Goal: Feedback & Contribution: Submit feedback/report problem

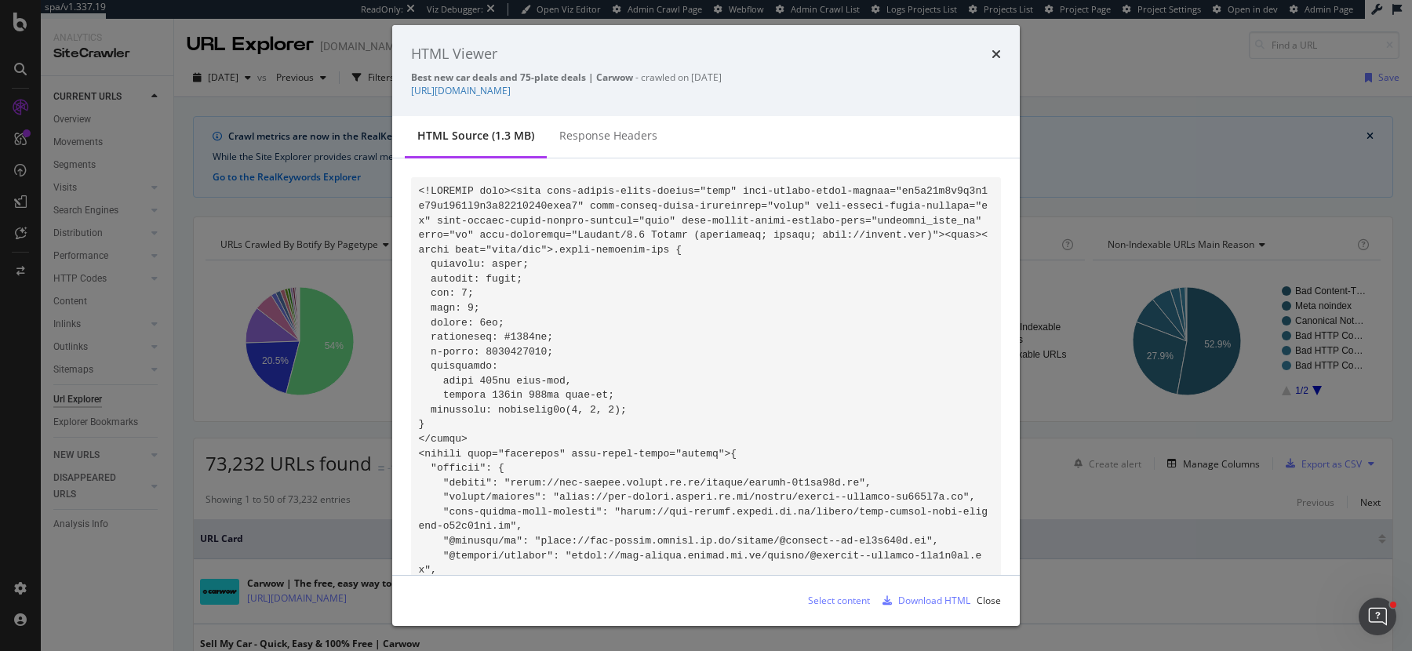
scroll to position [109799, 0]
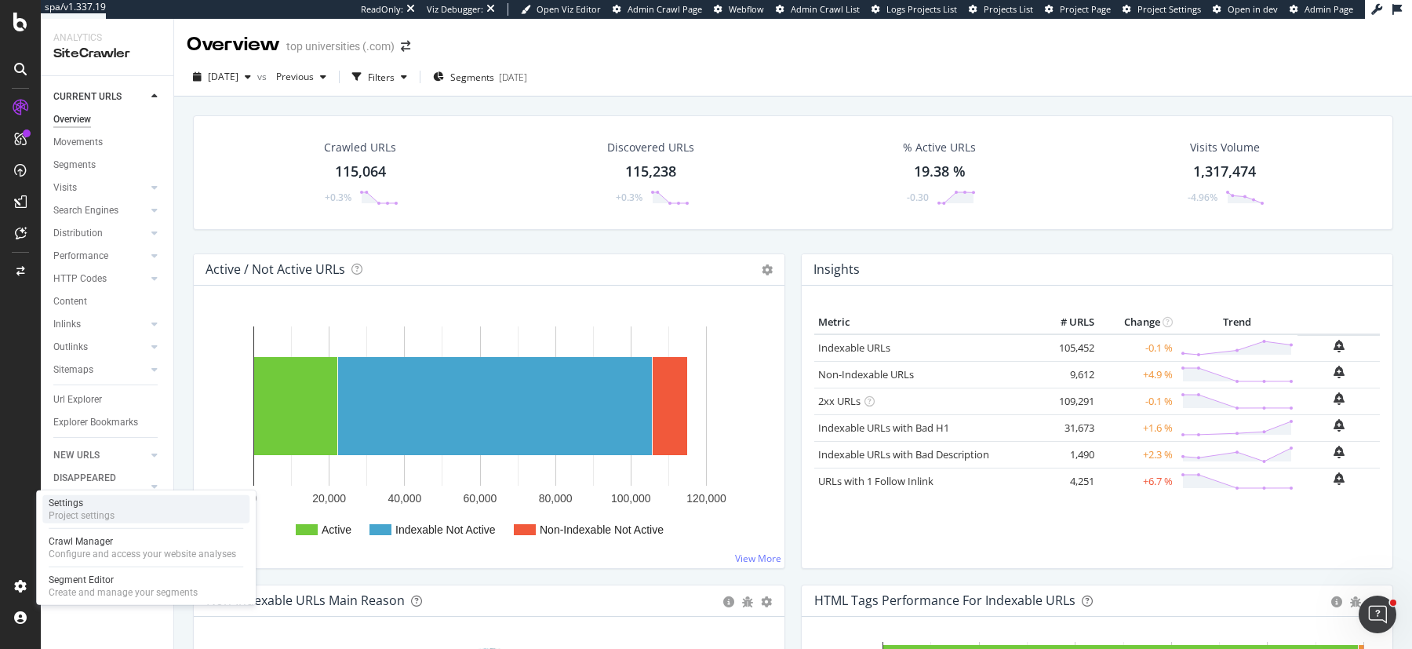
click at [122, 504] on div "Settings Project settings" at bounding box center [145, 509] width 207 height 28
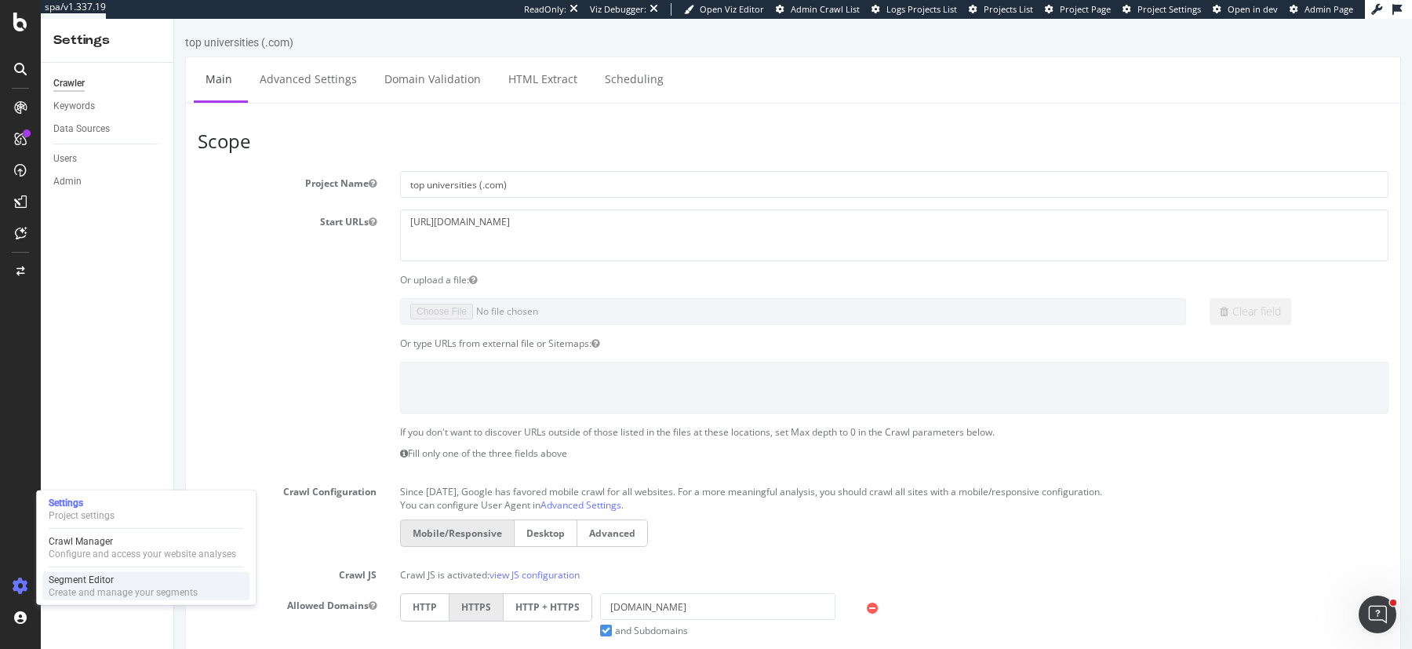
click at [71, 586] on div "Create and manage your segments" at bounding box center [123, 592] width 149 height 13
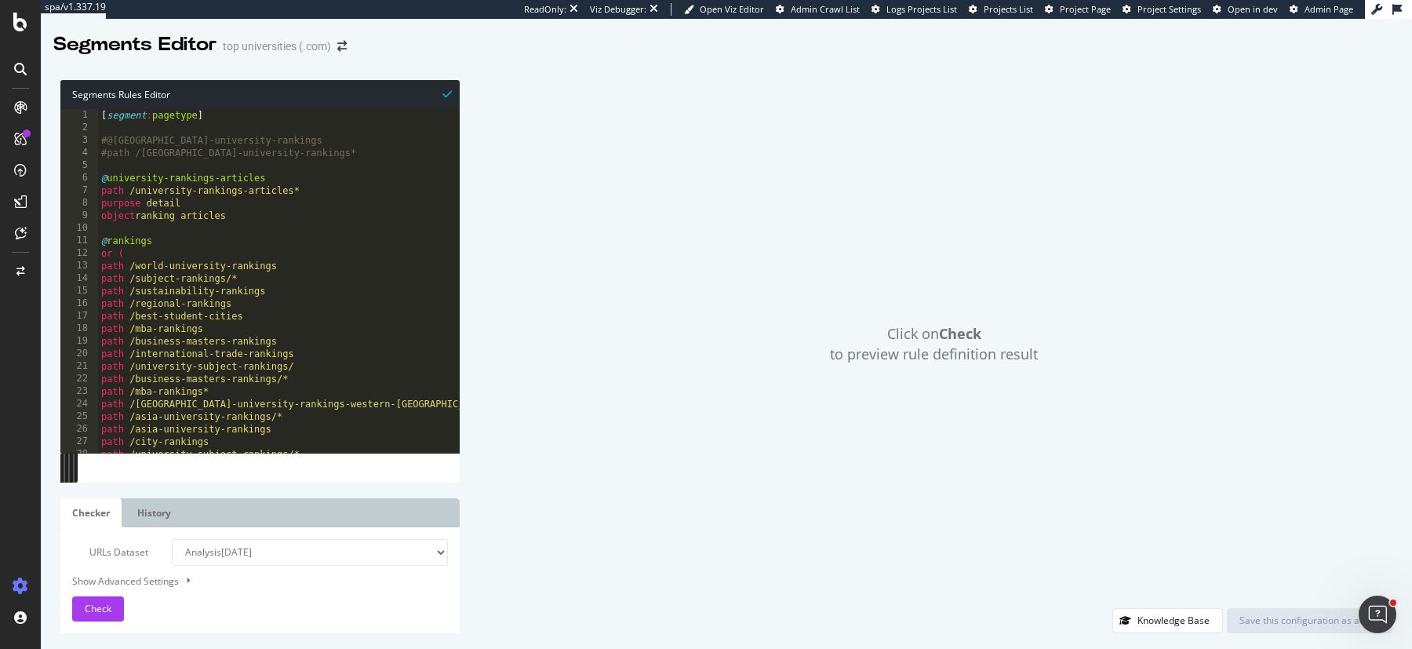
type textarea "path /sustainability-rankings"
click at [333, 288] on div "[ segment : pagetype ] #@europe-university-rankings #path /europe-university-ra…" at bounding box center [279, 294] width 362 height 370
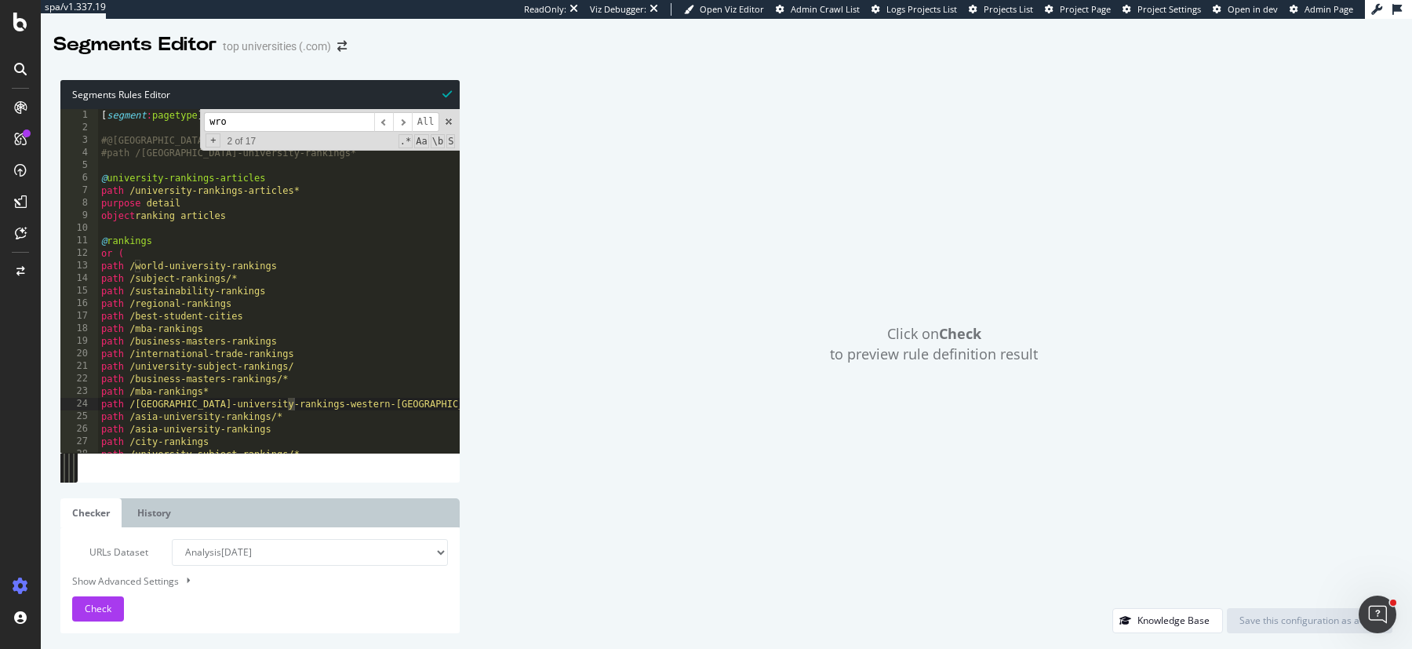
scroll to position [932, 0]
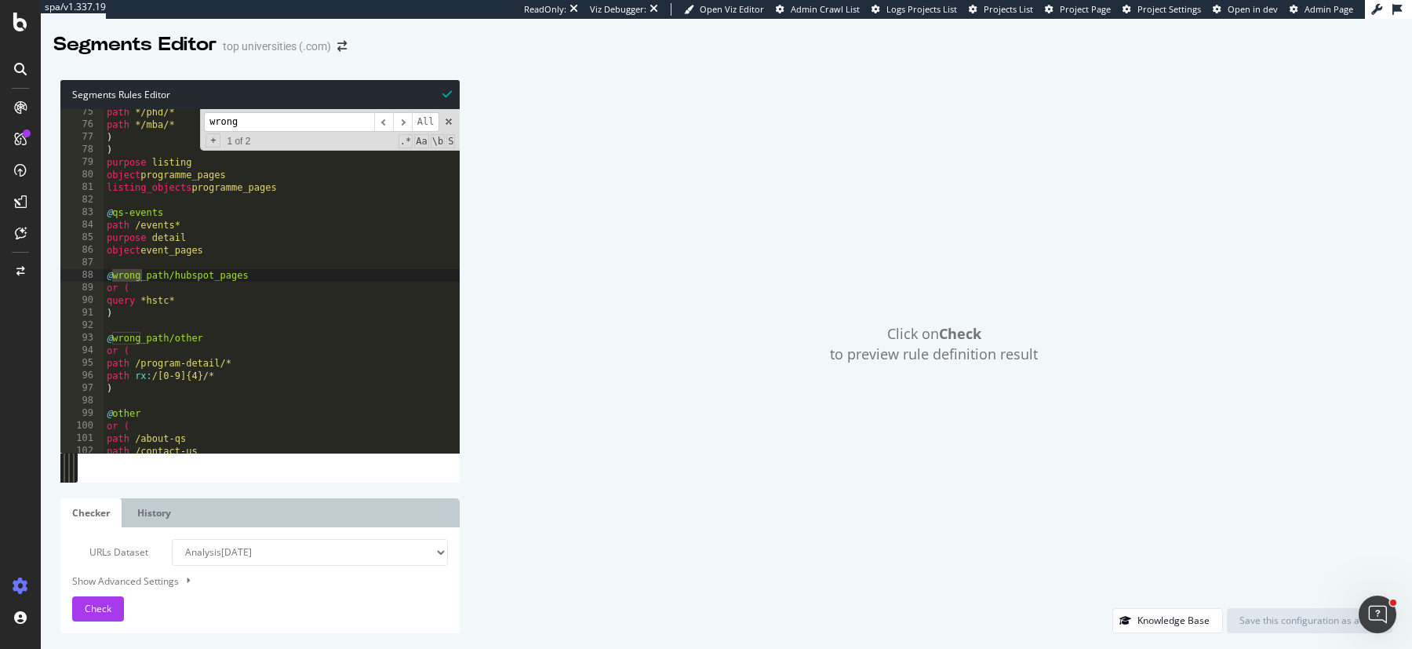
type input "wrong"
drag, startPoint x: 208, startPoint y: 378, endPoint x: 77, endPoint y: 372, distance: 131.2
click at [77, 372] on div "path rx:/[0-9]{4}/* 75 76 77 78 79 80 81 82 83 84 85 86 87 88 89 90 91 92 93 94…" at bounding box center [259, 281] width 399 height 344
click at [189, 380] on div "path */phd/* path */mba/* ) ) purpose listing object programme_pages listing_ob…" at bounding box center [282, 291] width 357 height 370
drag, startPoint x: 207, startPoint y: 379, endPoint x: 152, endPoint y: 376, distance: 55.0
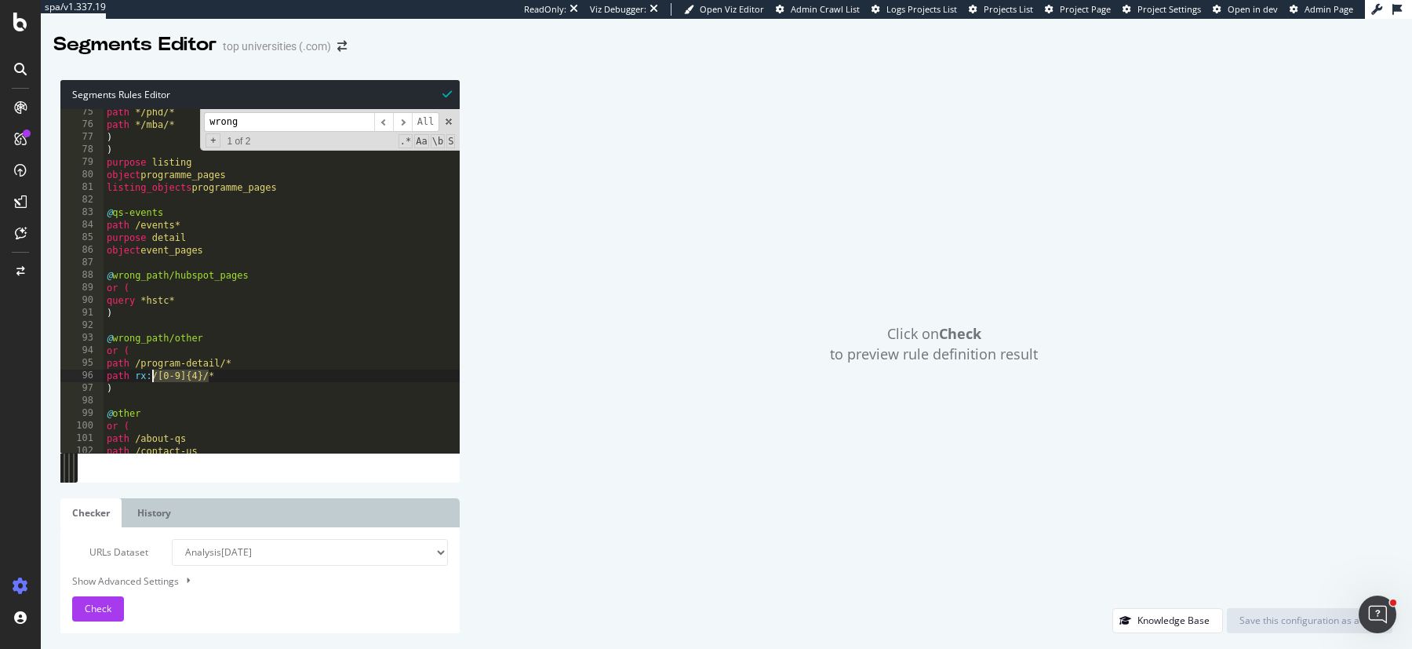
click at [152, 376] on div "path */phd/* path */mba/* ) ) purpose listing object programme_pages listing_ob…" at bounding box center [282, 291] width 357 height 370
paste textarea "Cursor at row 96"
click at [152, 376] on div "path */phd/* path */mba/* ) ) purpose listing object programme_pages listing_ob…" at bounding box center [282, 291] width 357 height 370
paste textarea "(?!2019|2020|2021|2022|2023|2024|2025|2026)"
drag, startPoint x: 169, startPoint y: 377, endPoint x: 169, endPoint y: 410, distance: 32.2
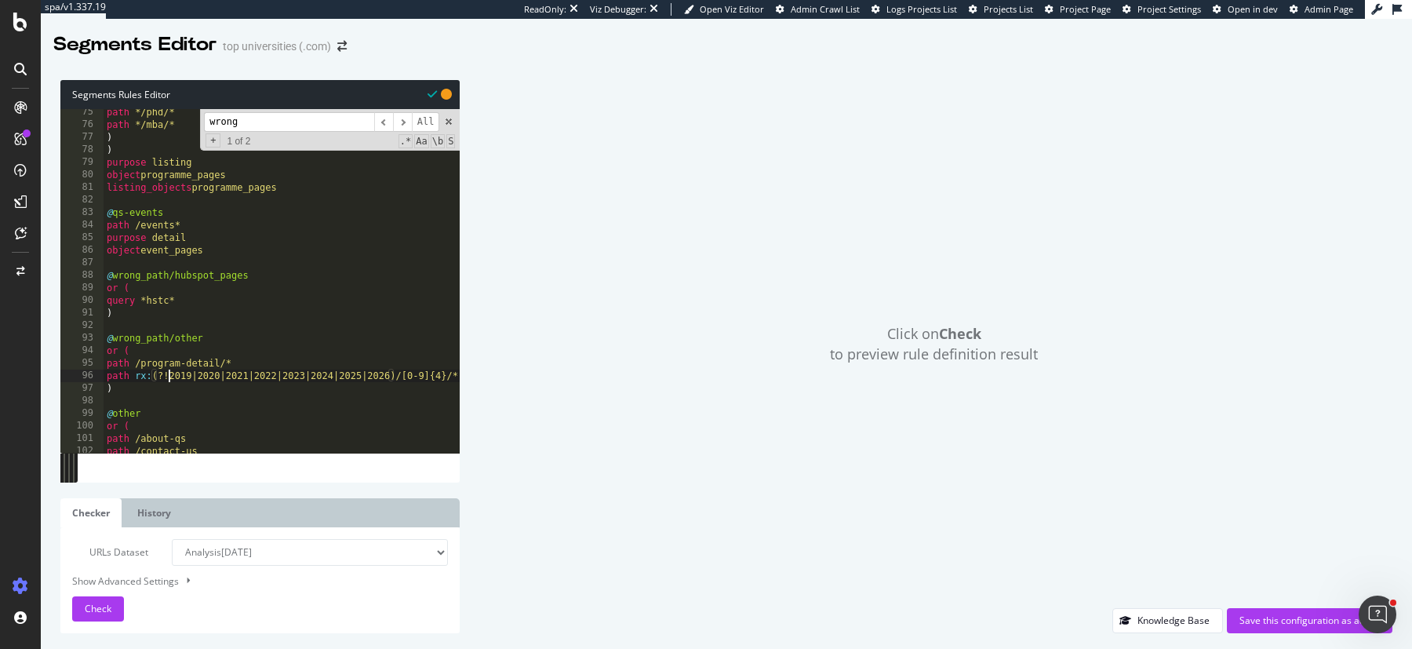
click at [169, 378] on div "path */phd/* path */mba/* ) ) purpose listing object programme_pages listing_ob…" at bounding box center [282, 291] width 357 height 370
type textarea "path rx:(2019|2020|2021|2022|2023|2024|2025|2026)/[0-9]{4}/*"
click at [157, 581] on div "Show Advanced Settings" at bounding box center [248, 580] width 376 height 15
select select "5000"
select select "100"
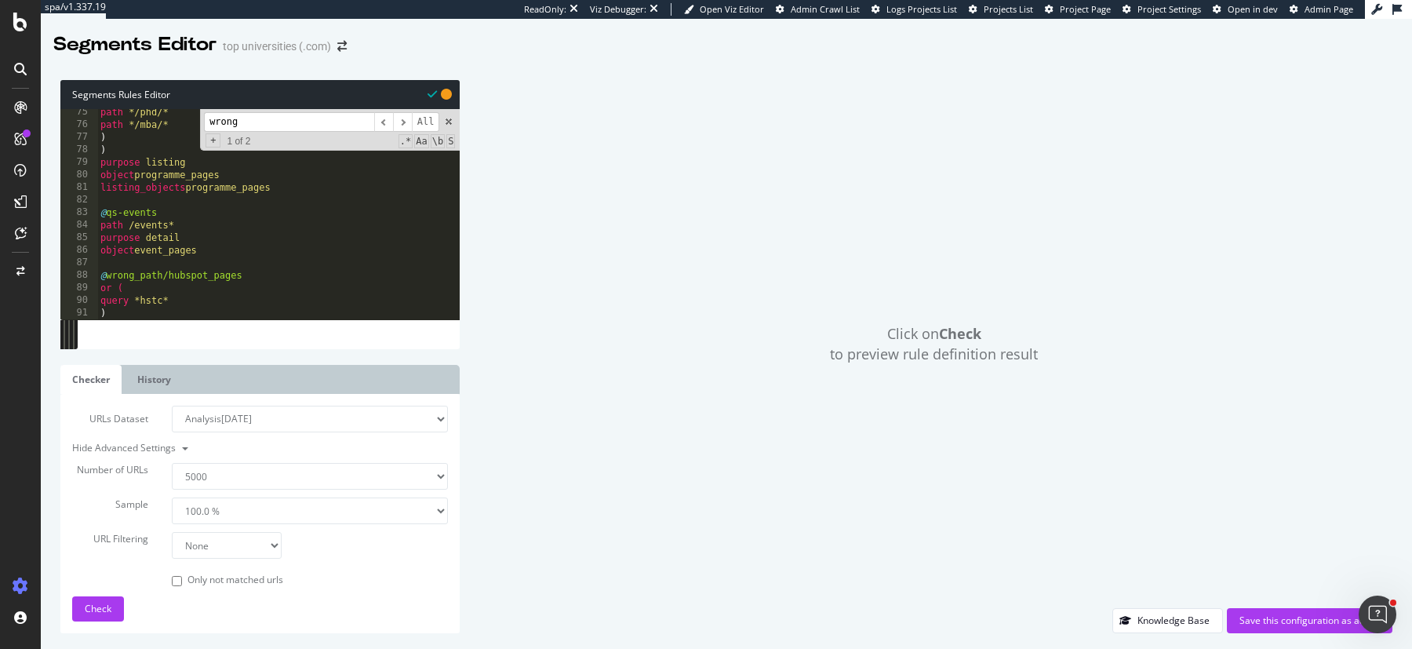
click at [212, 539] on select "None Equal to Not equal to Starts with Doesn't start with Ends with Doesn't end…" at bounding box center [227, 545] width 110 height 27
select select "eq"
click at [172, 532] on select "None Equal to Not equal to Starts with Doesn't start with Ends with Doesn't end…" at bounding box center [227, 545] width 110 height 27
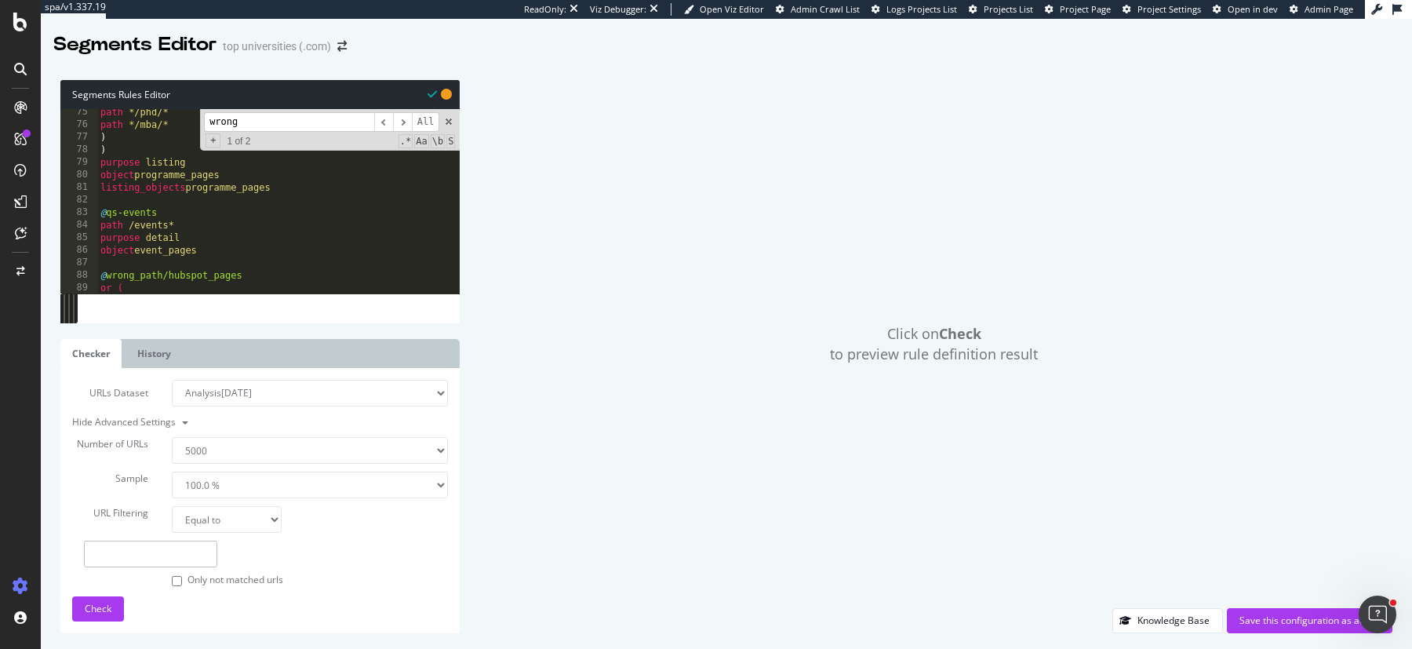
click at [199, 549] on input "text" at bounding box center [150, 554] width 133 height 27
paste input "https://www.topuniversities.com/qs-profiles/rank-data/516/192/3313"
type input "https://www.topuniversities.com/qs-profiles/rank-data/516/192/3313"
click at [88, 612] on span "Check" at bounding box center [98, 608] width 27 height 13
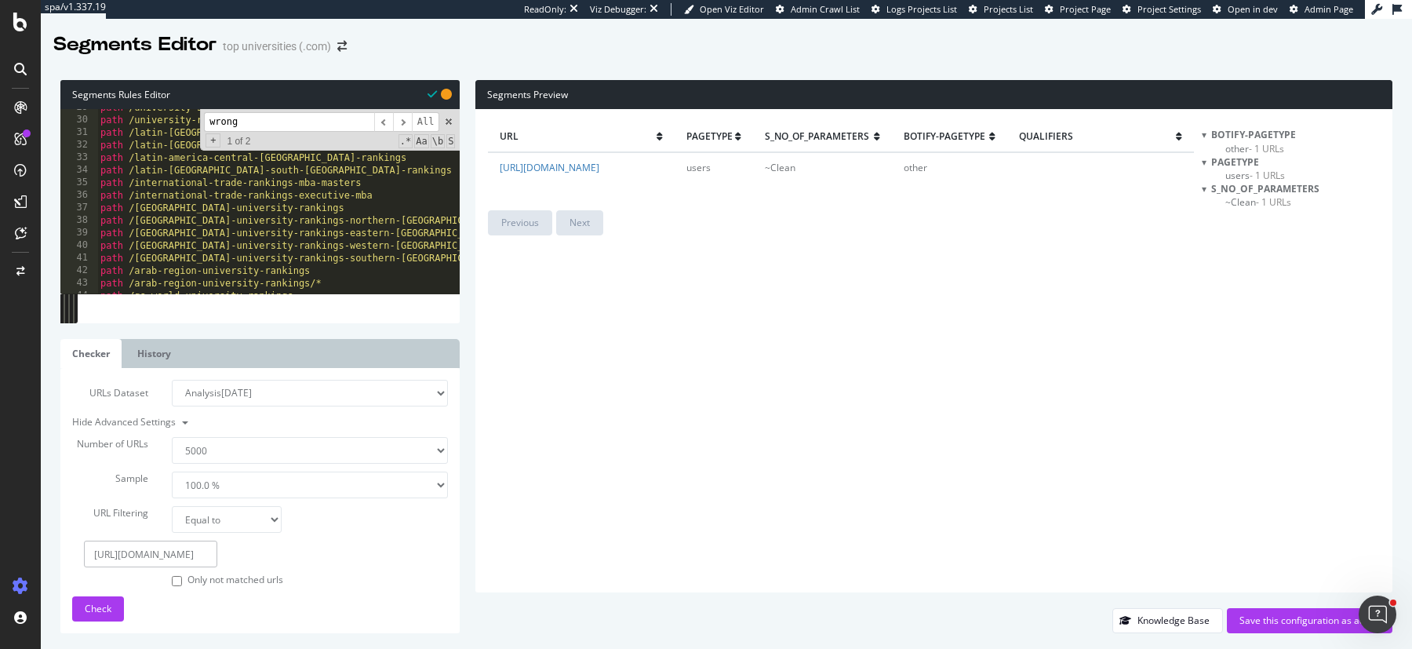
scroll to position [363, 0]
click at [241, 122] on input "wrong" at bounding box center [289, 122] width 170 height 20
type input "u"
type textarea "path /about-qs"
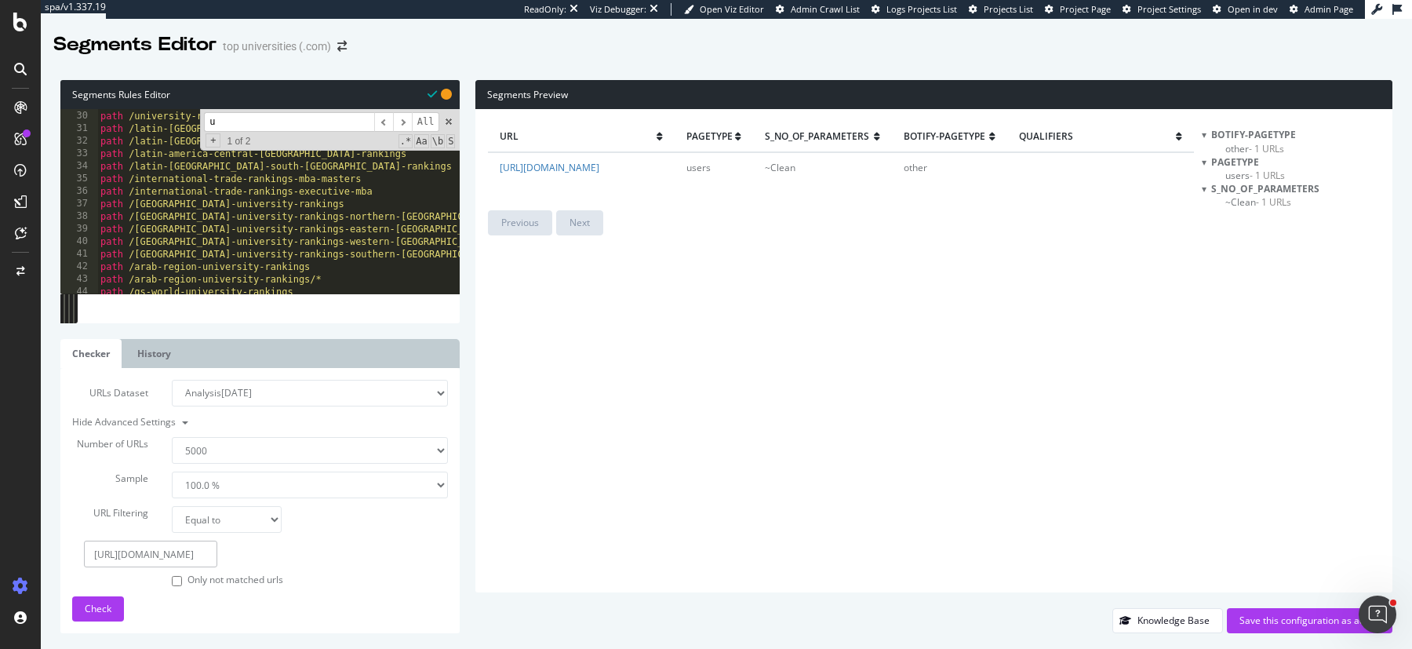
type input "us"
type textarea "path /contact-us"
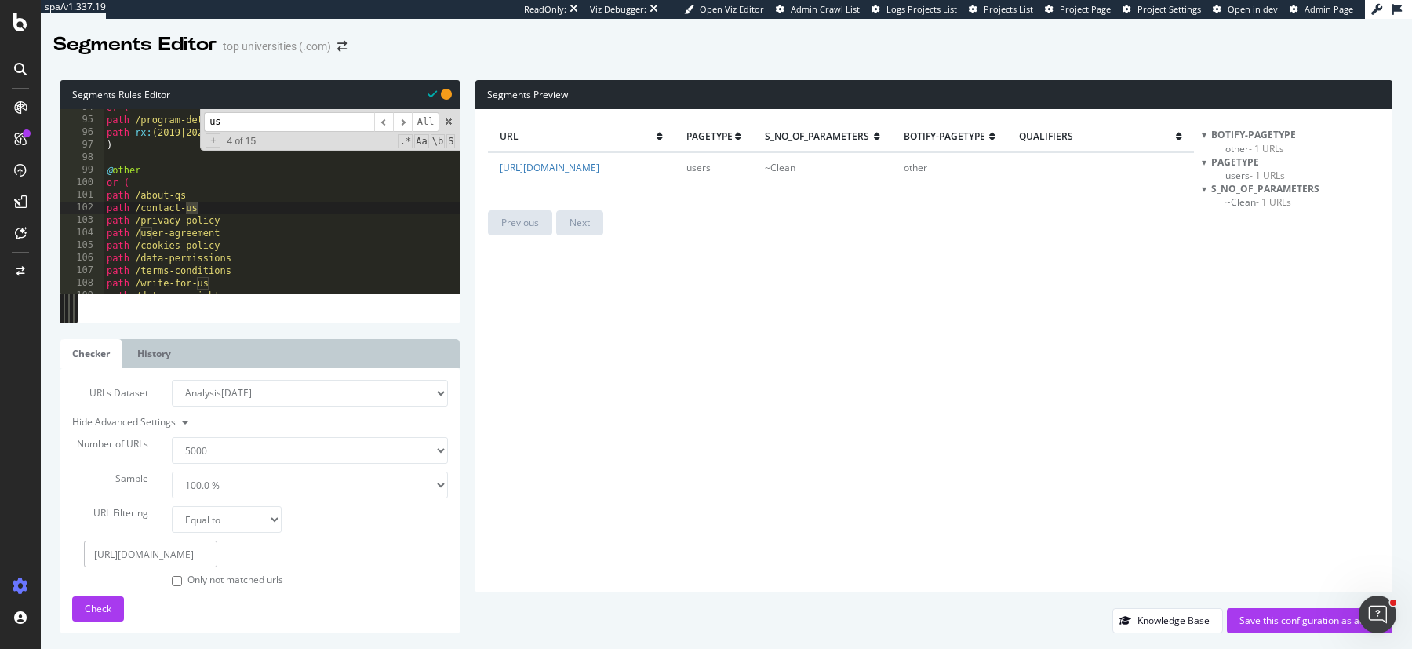
type input "use"
type textarea "path /user-agreement"
type input "users"
type textarea "@users"
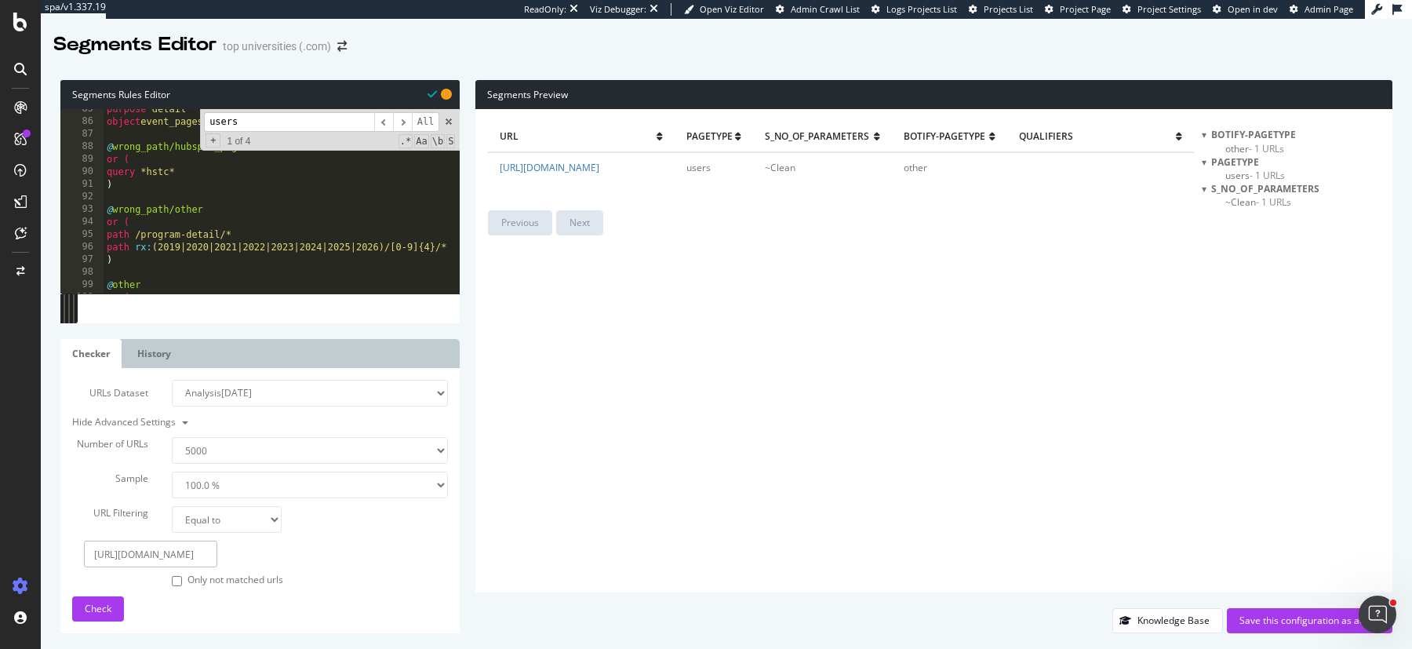
scroll to position [1060, 0]
type input "users"
drag, startPoint x: 383, startPoint y: 244, endPoint x: 153, endPoint y: 247, distance: 229.9
click at [153, 247] on div "purpose detail object event_pages @ wrong_path/hubspot_pages or ( query *hstc* …" at bounding box center [282, 208] width 357 height 210
type textarea "path rx:/[0-9]{4}/*"
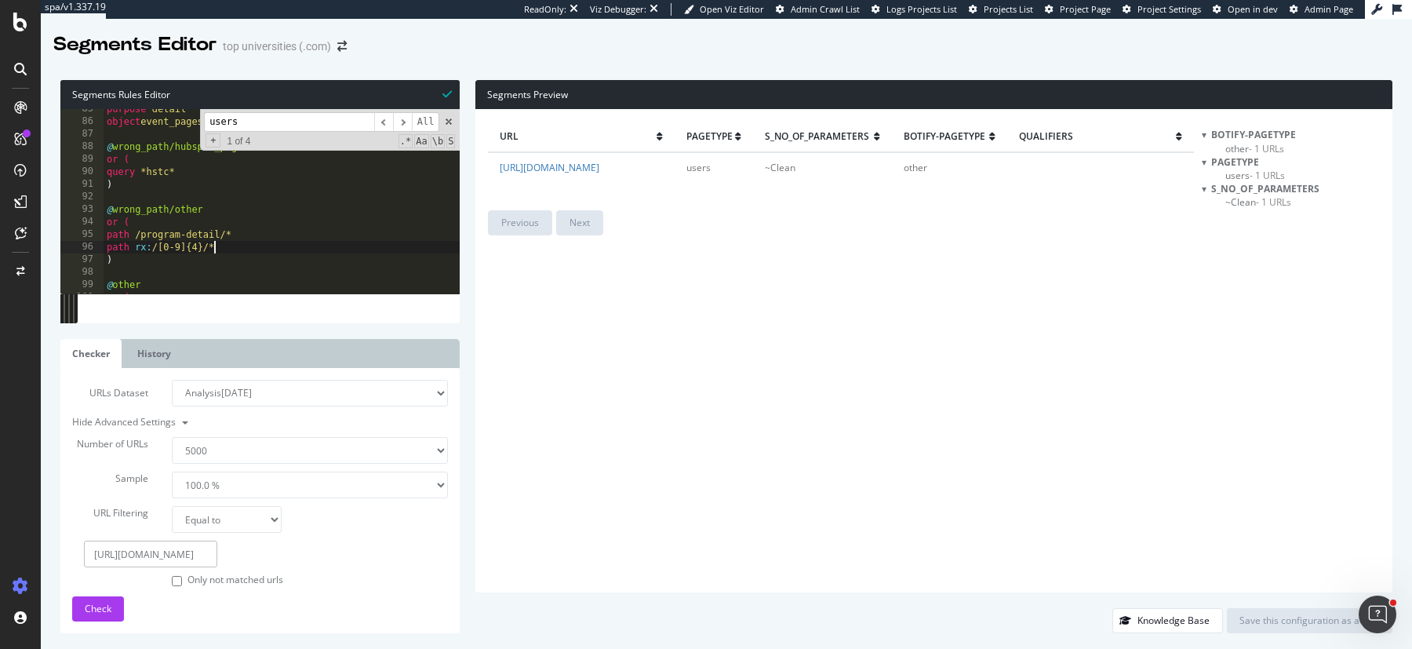
click at [284, 249] on div "purpose detail object event_pages @ wrong_path/hubspot_pages or ( query *hstc* …" at bounding box center [282, 208] width 357 height 210
type textarea "n"
drag, startPoint x: 210, startPoint y: 248, endPoint x: 107, endPoint y: 249, distance: 103.6
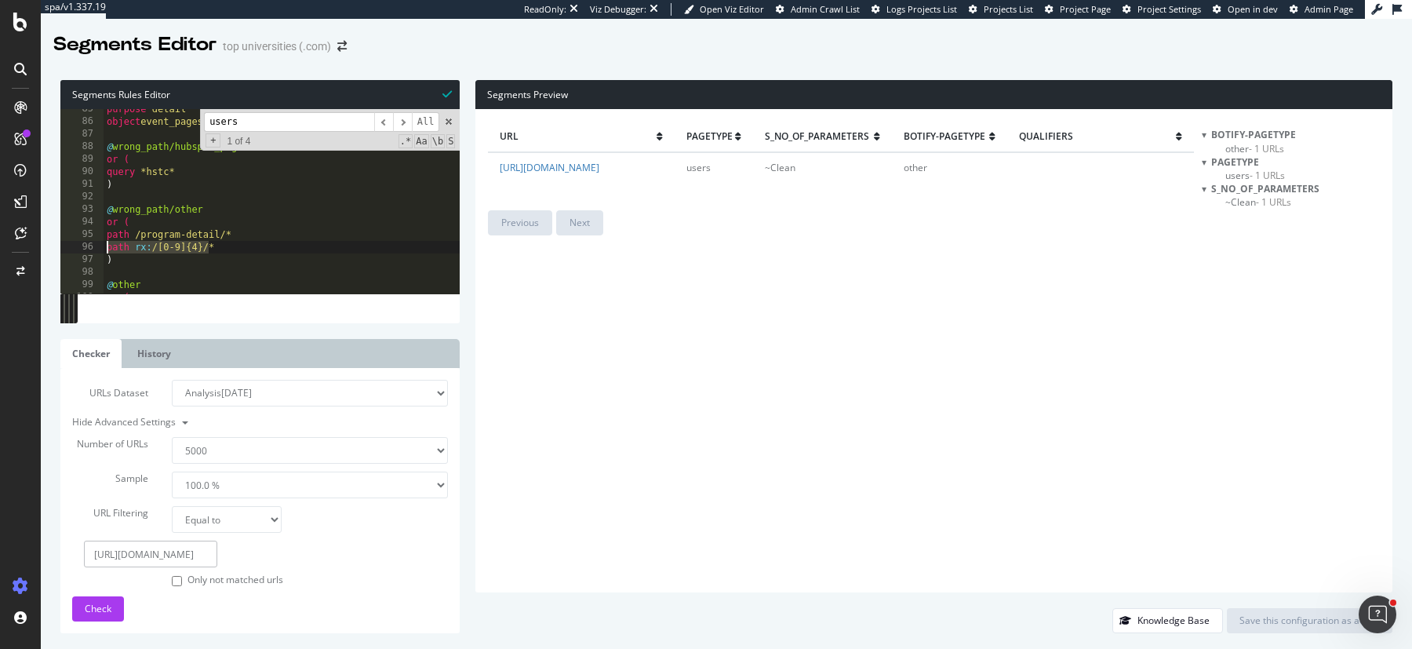
click at [107, 249] on div "purpose detail object event_pages @ wrong_path/hubspot_pages or ( query *hstc* …" at bounding box center [282, 208] width 357 height 210
click at [151, 247] on div "purpose detail object event_pages @ wrong_path/hubspot_pages or ( query *hstc* …" at bounding box center [282, 208] width 357 height 210
drag, startPoint x: 152, startPoint y: 247, endPoint x: 213, endPoint y: 246, distance: 60.4
click at [213, 246] on div "purpose detail object event_pages @ wrong_path/hubspot_pages or ( query *hstc* …" at bounding box center [282, 208] width 357 height 210
paste textarea "(?!2019|2020|2021|2022|2023|2024|2025|2026)[0-9]{4}/"
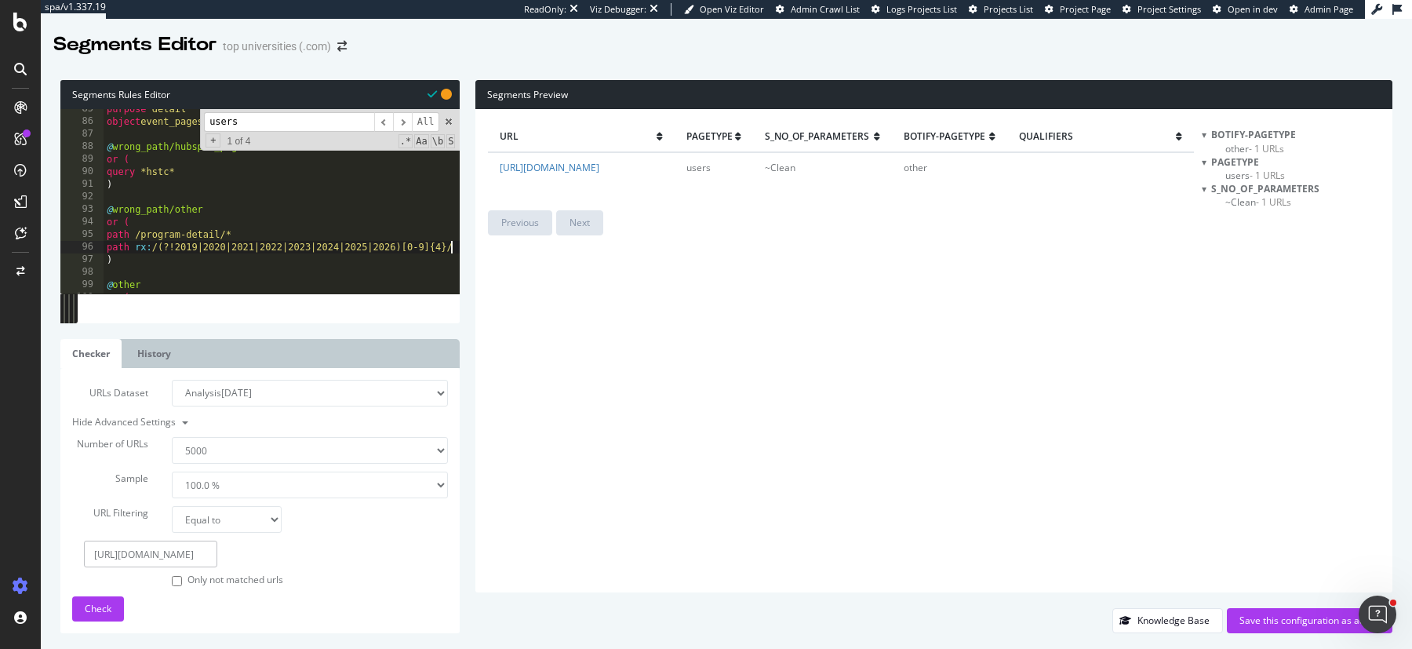
scroll to position [0, 27]
type textarea "path rx:/(?!2019|2020|2021|2022|2023|2024|2025|2026)[0-9]{4}/*"
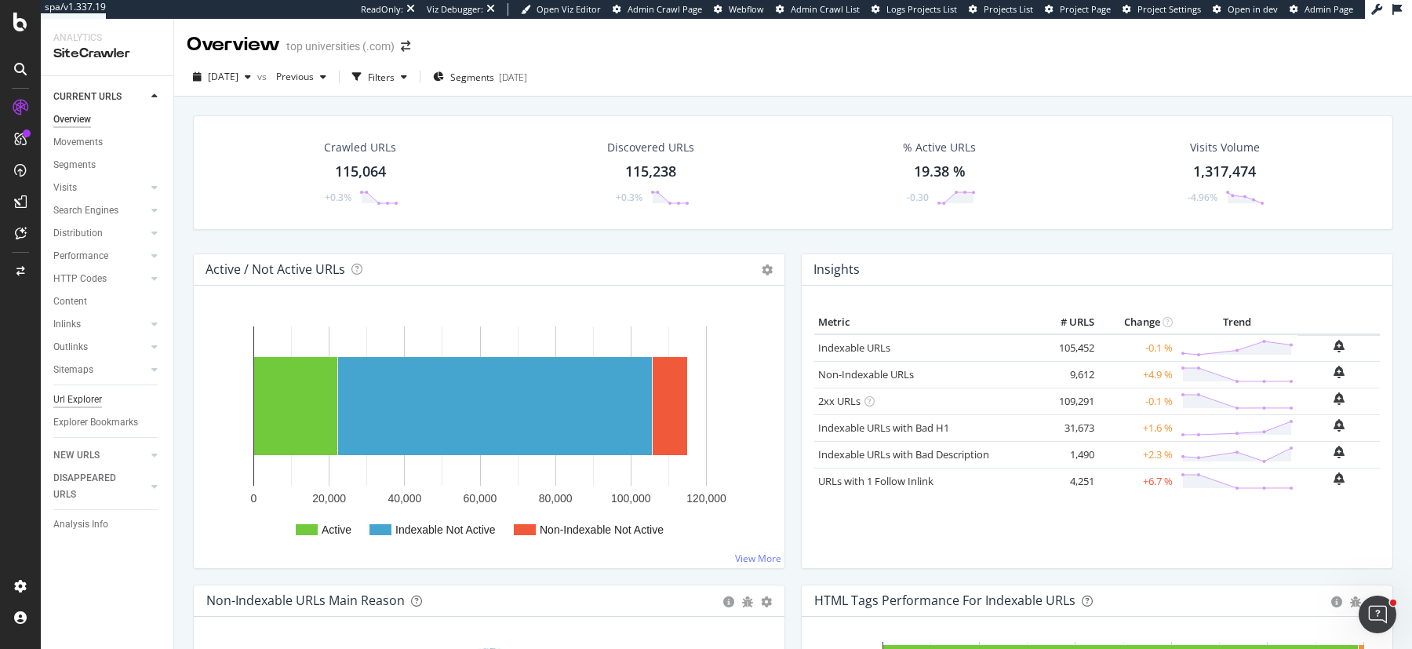
click at [81, 393] on div "Url Explorer" at bounding box center [77, 399] width 49 height 16
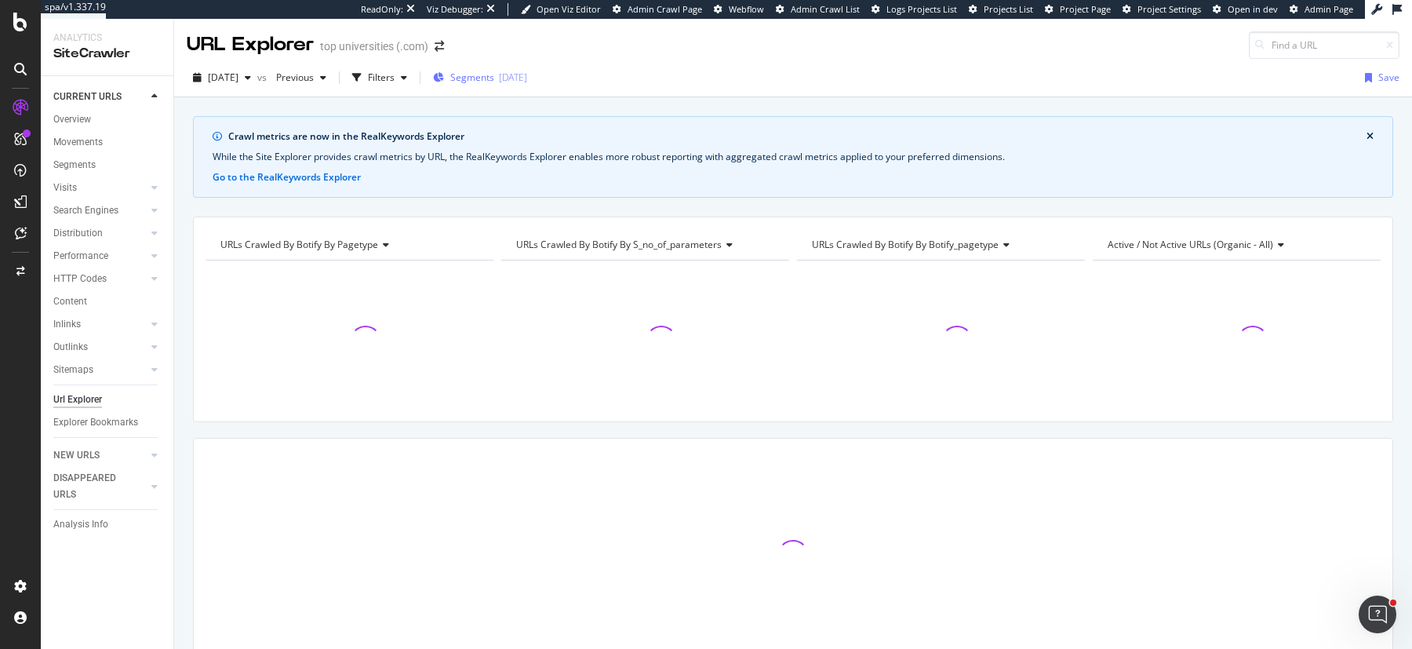
click at [494, 80] on span "Segments" at bounding box center [472, 77] width 44 height 13
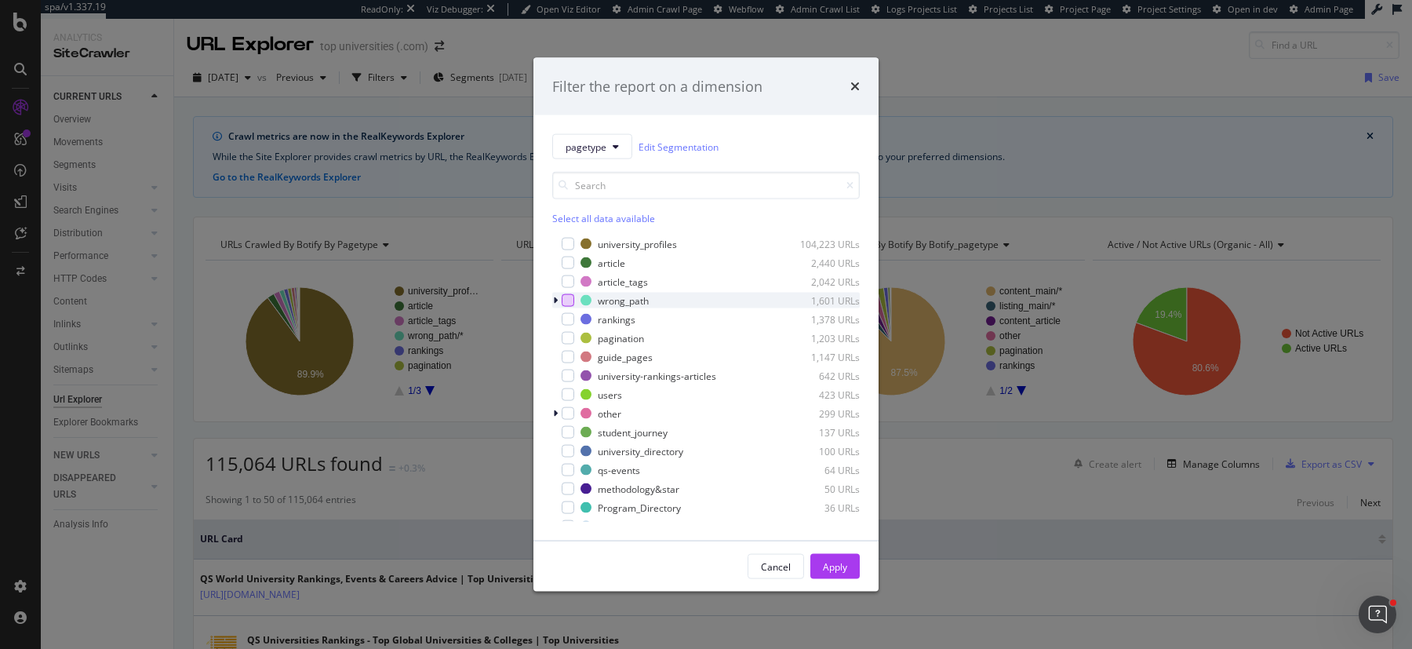
click at [562, 300] on div "modal" at bounding box center [568, 300] width 13 height 13
click at [834, 558] on div "Apply" at bounding box center [835, 567] width 24 height 24
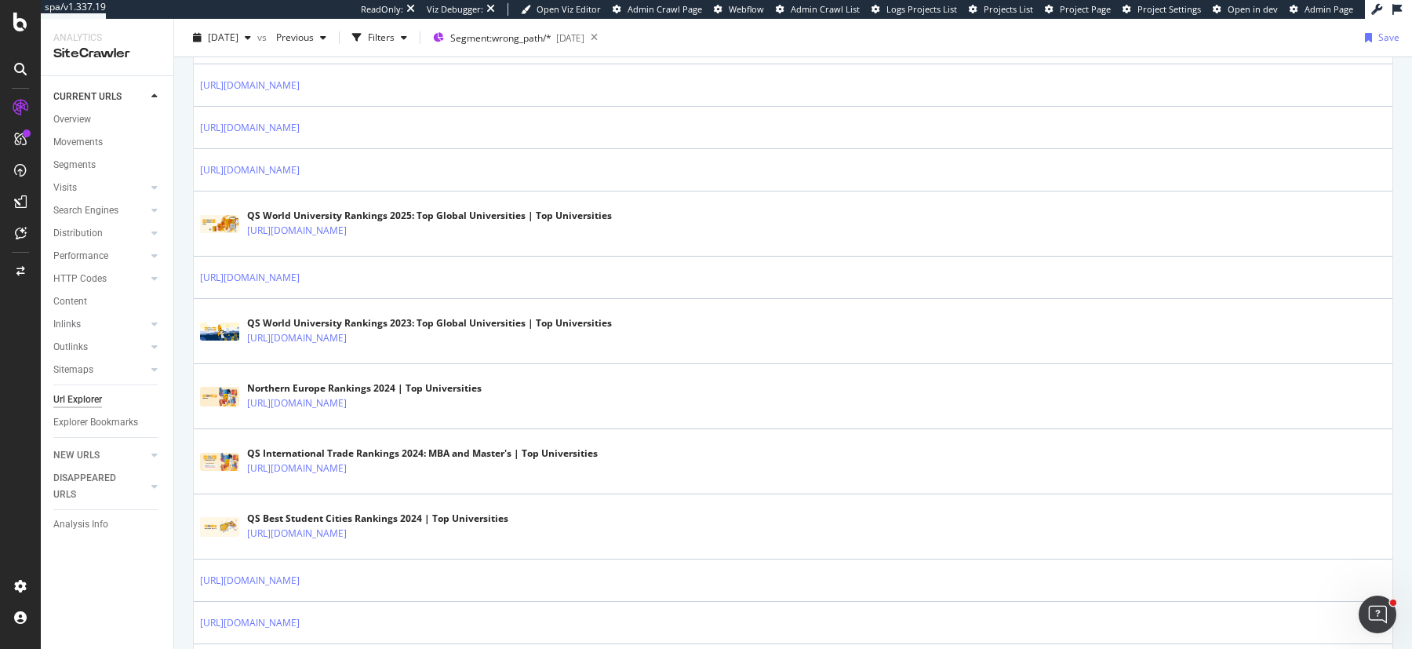
scroll to position [1100, 0]
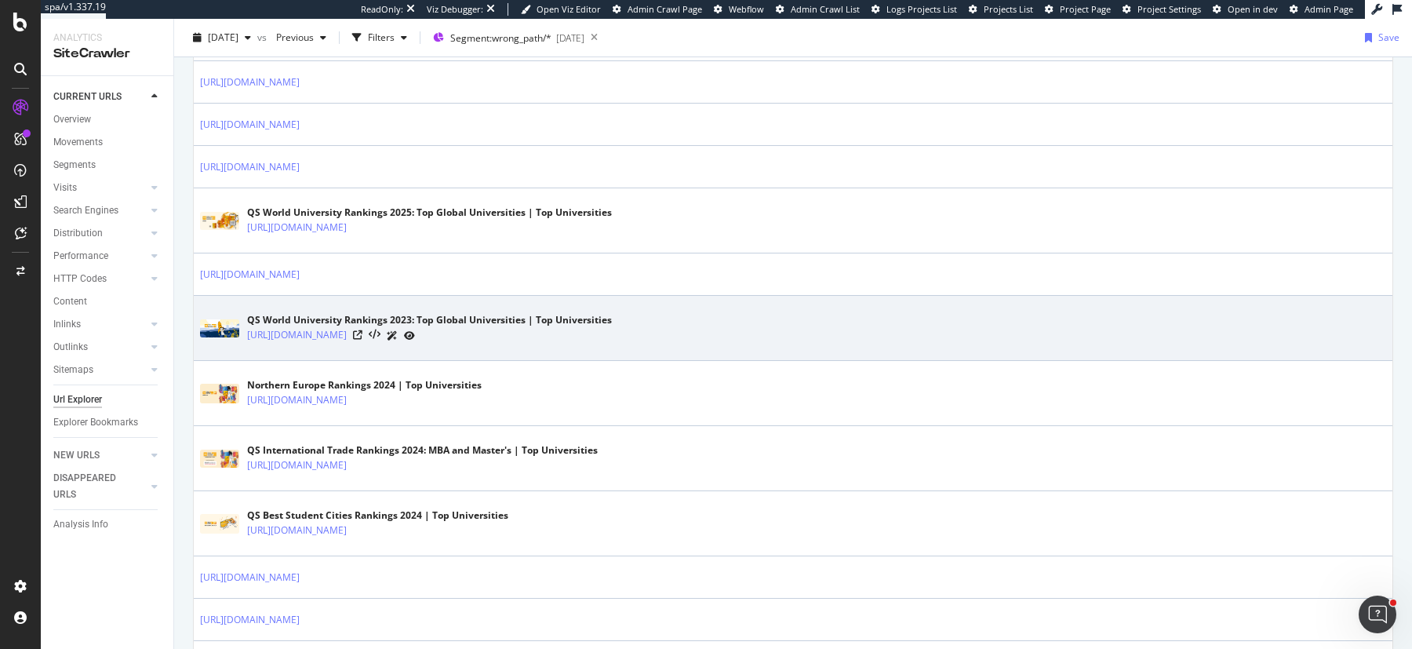
click at [676, 316] on div "QS World University Rankings 2023: Top Global Universities | Top Universities h…" at bounding box center [793, 327] width 1186 height 39
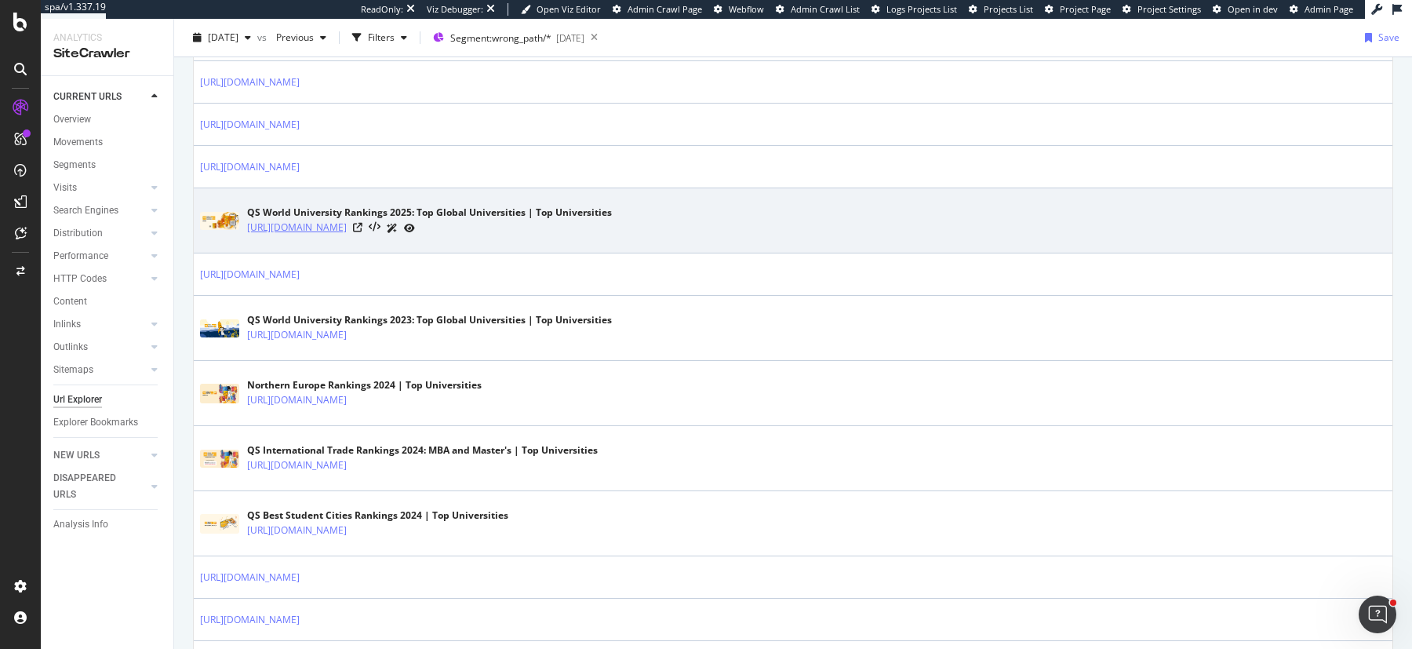
copy link "https://www.topuniversities.com/world-university-rankings/2025"
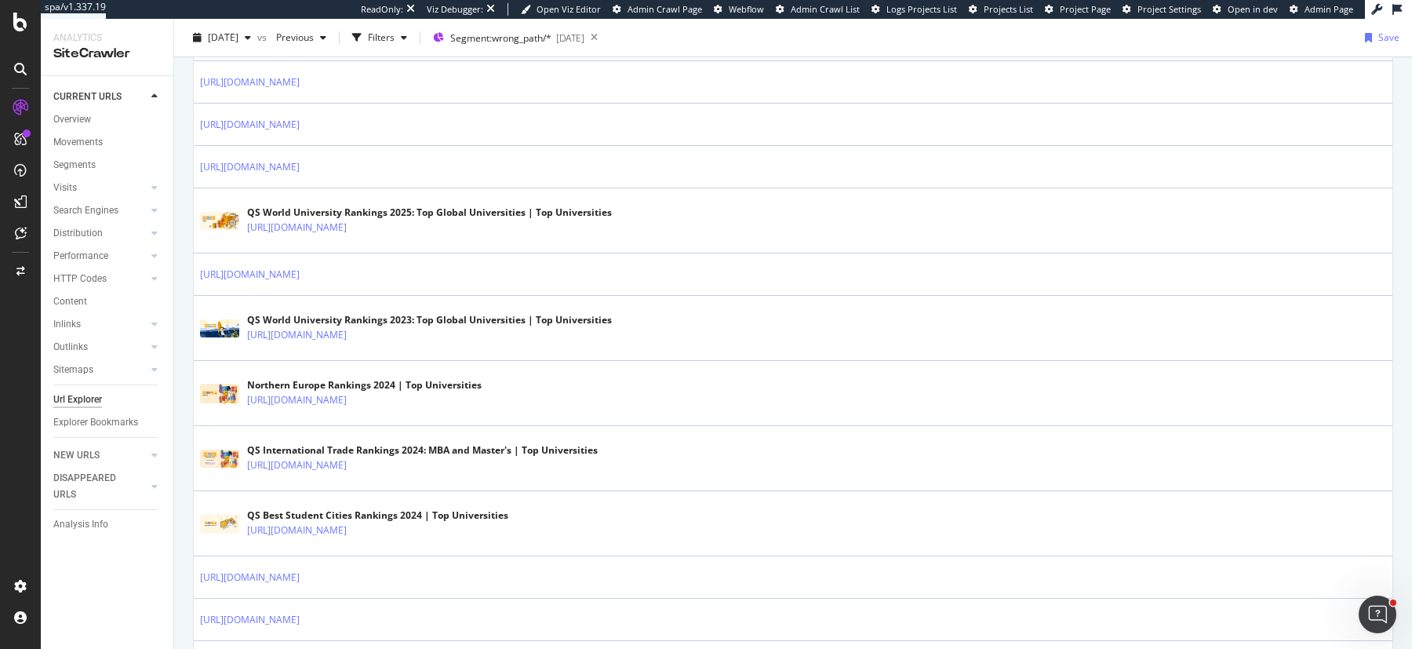
click at [539, 24] on div "2025 Sep. 6th vs Previous Filters Segment: wrong_path/* 2025-07-10 Save" at bounding box center [793, 38] width 1238 height 38
click at [533, 33] on span "Segment: wrong_path/*" at bounding box center [500, 37] width 101 height 13
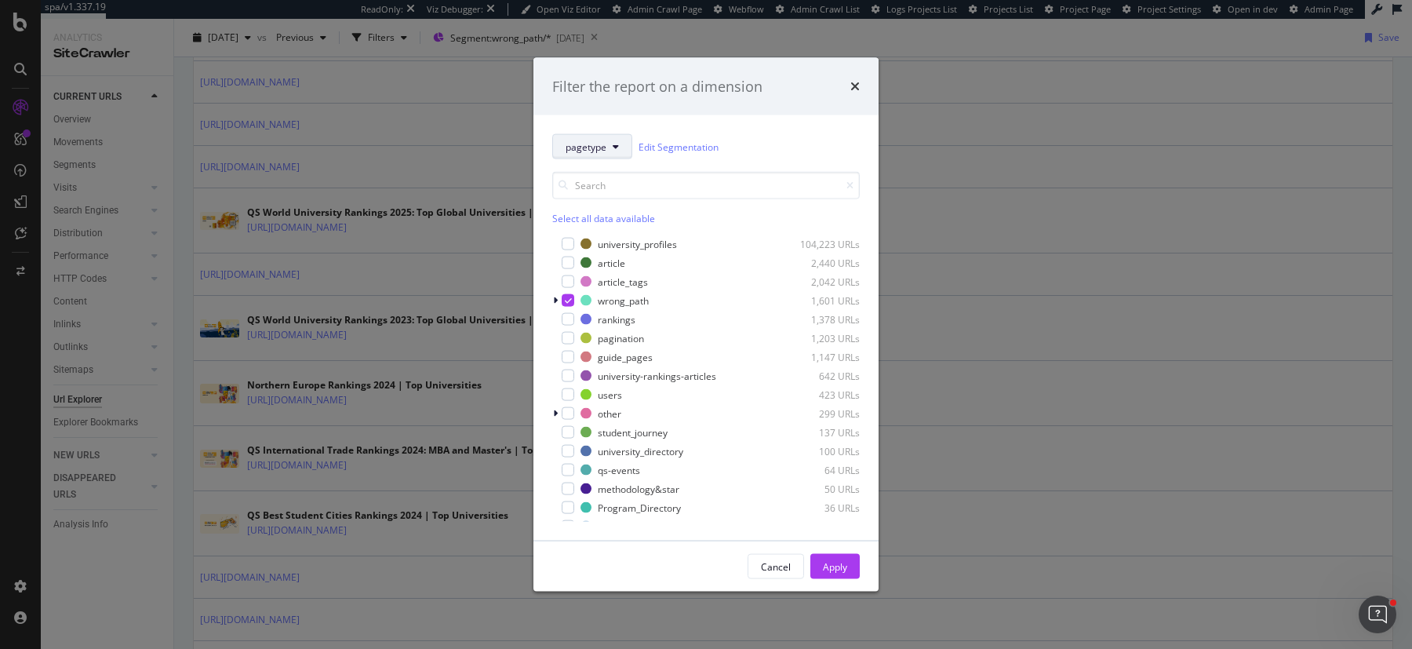
click at [621, 147] on button "pagetype" at bounding box center [592, 146] width 80 height 25
click at [609, 268] on div "botify-pagetype" at bounding box center [616, 260] width 126 height 23
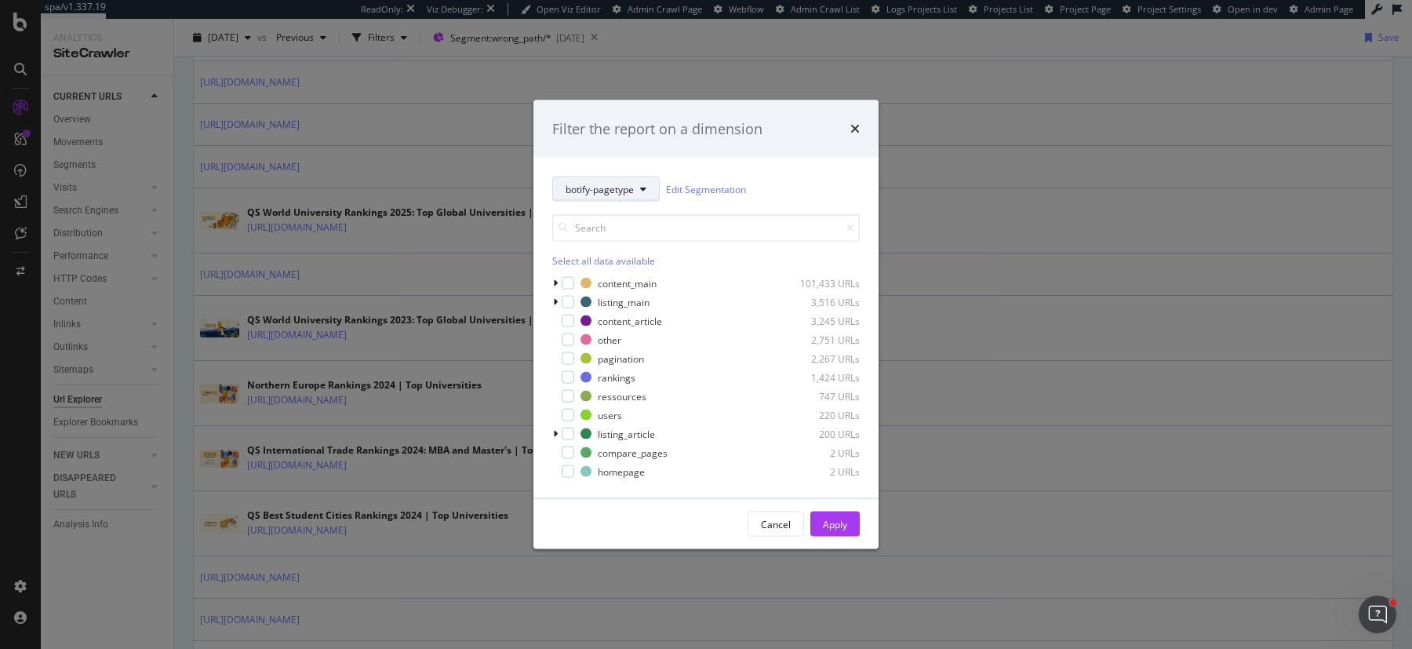
click at [617, 199] on button "botify-pagetype" at bounding box center [605, 189] width 107 height 25
click at [606, 249] on span "pagetype" at bounding box center [616, 245] width 101 height 14
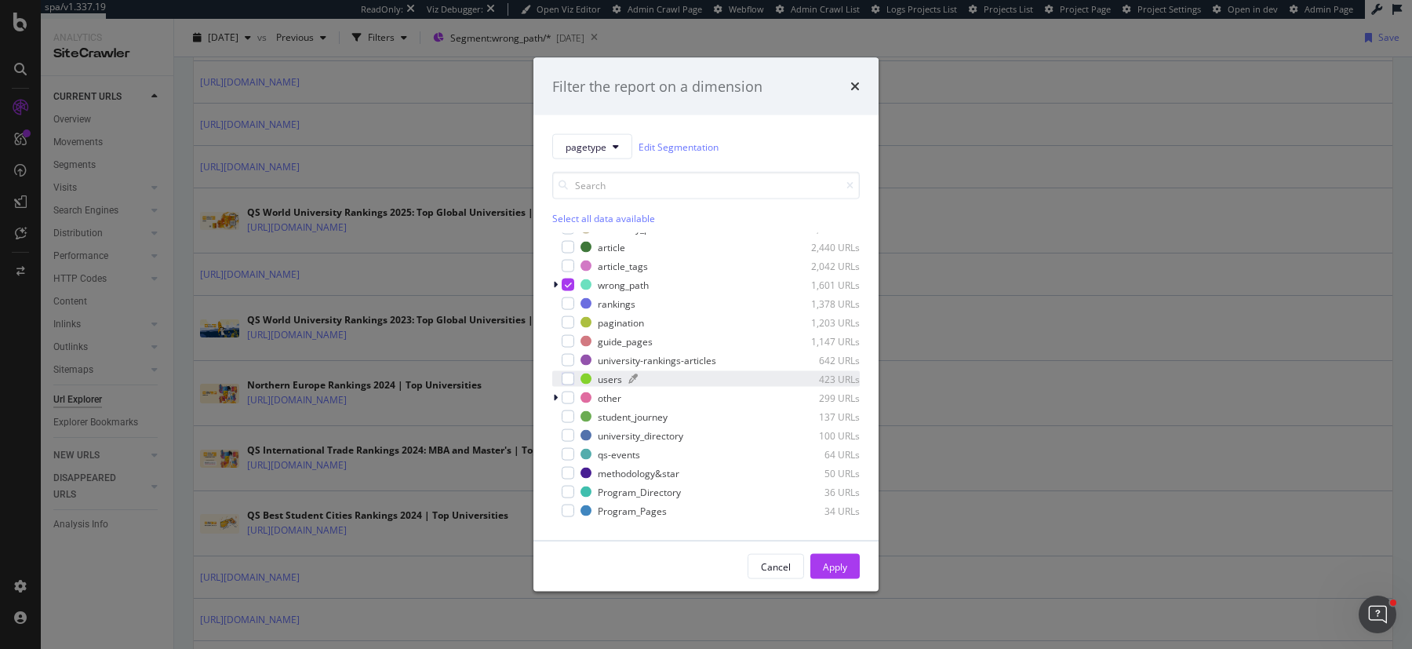
scroll to position [0, 0]
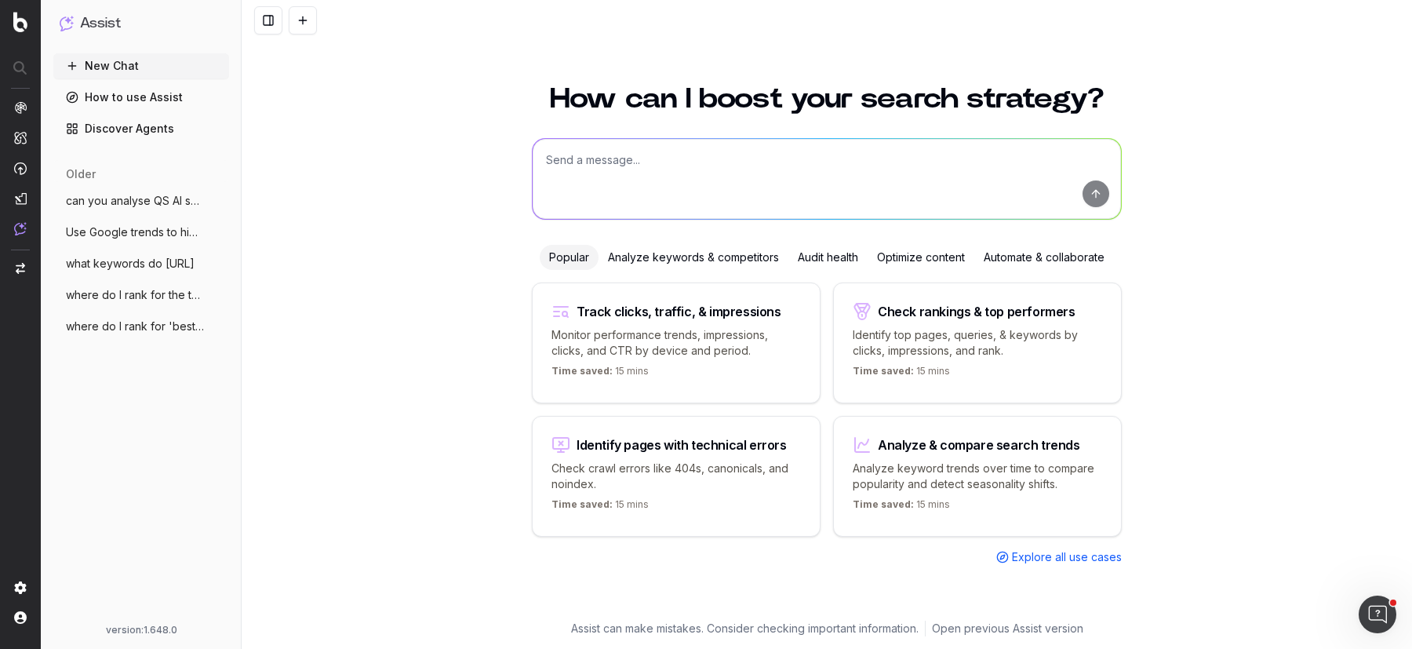
click at [643, 169] on textarea at bounding box center [827, 179] width 588 height 80
paste textarea "path rx:/[0-9]{4}/"
type textarea "do you understand this regex rule path rx:/[0-9]{4}/"
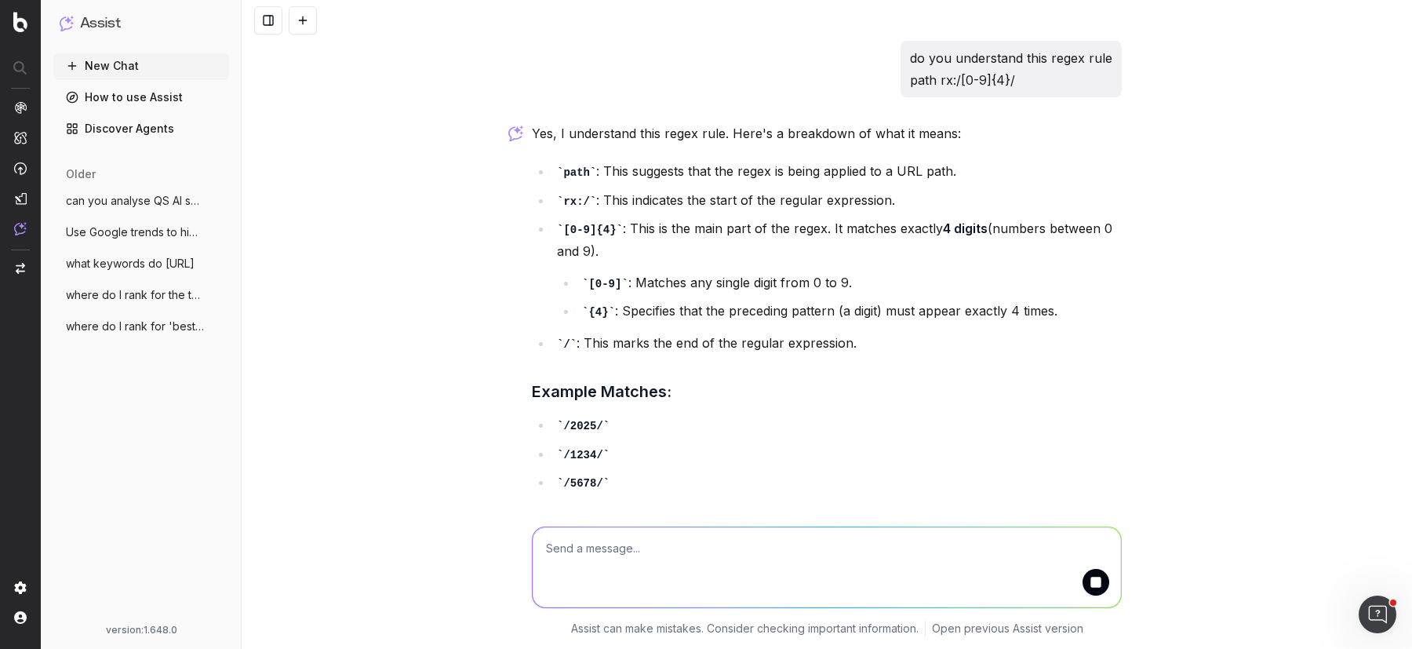
scroll to position [6, 0]
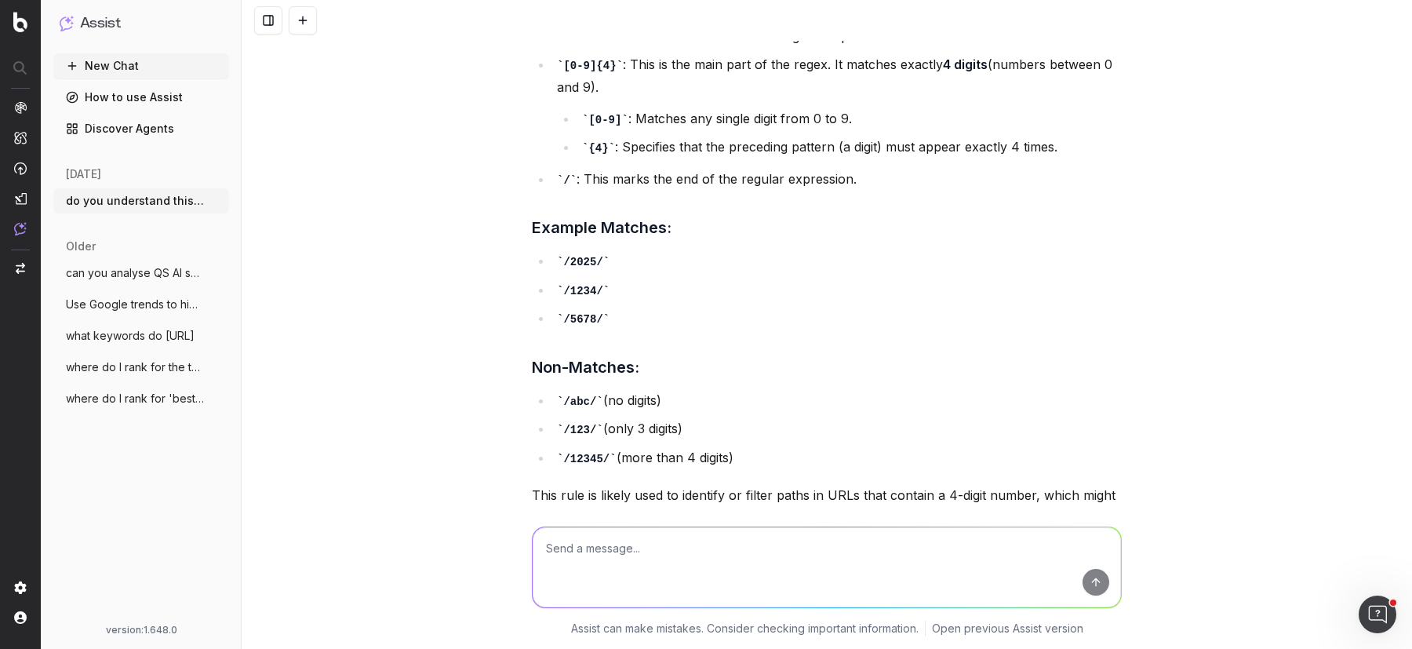
scroll to position [248, 0]
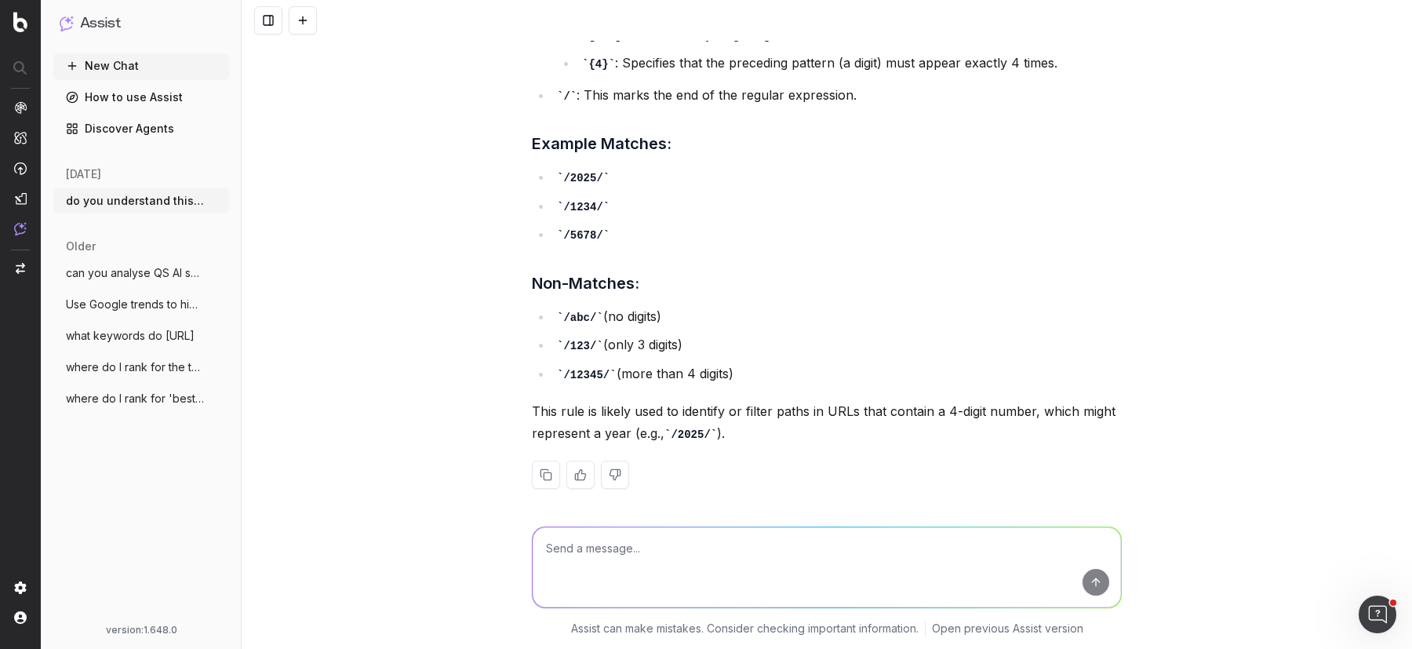
paste textarea "Update this regex to ignore the 4 digit codes 2019,2020,2021,2022,2023,2024,202…"
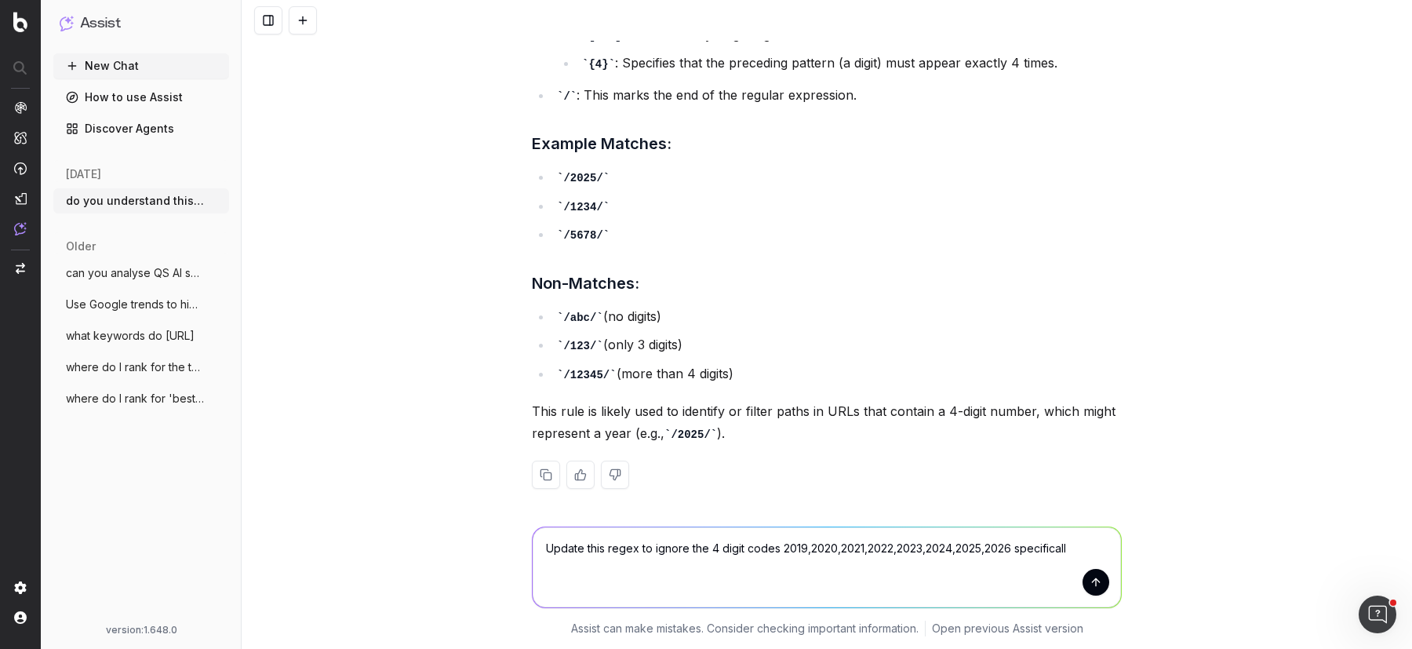
type textarea "Update this regex to ignore the 4 digit codes 2019,2020,2021,2022,2023,2024,202…"
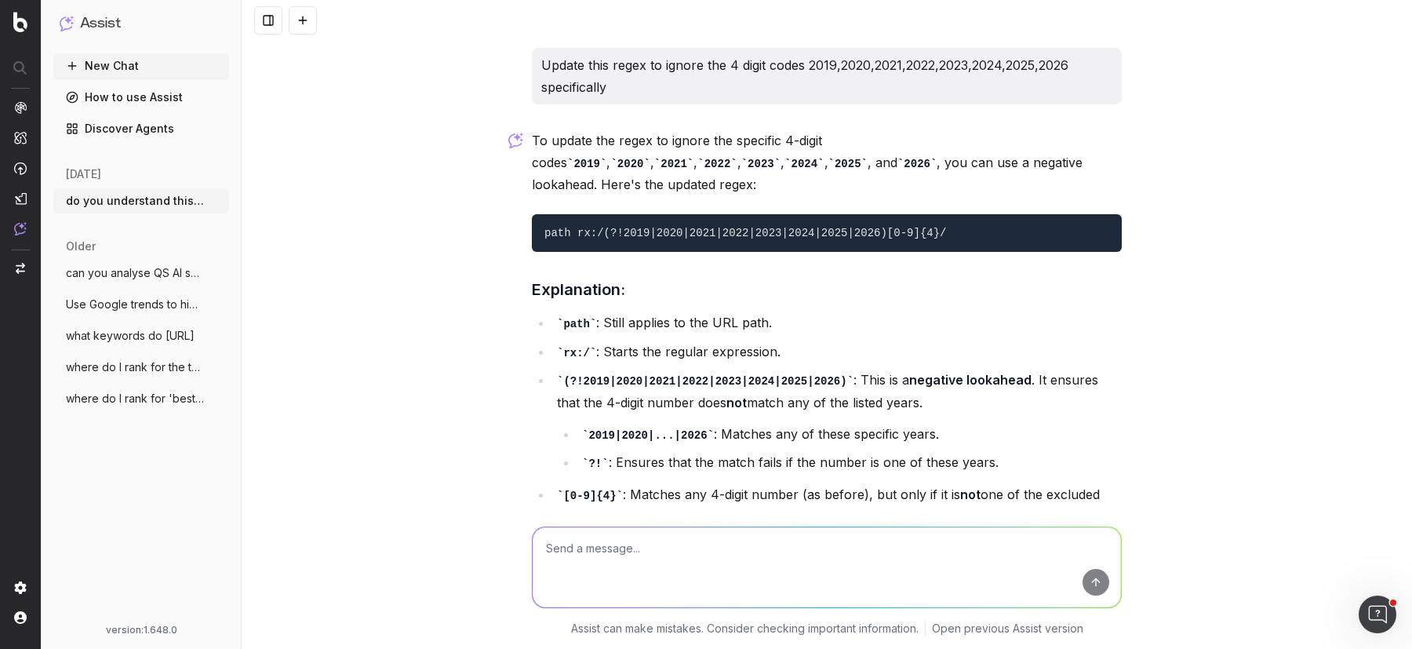
scroll to position [708, 0]
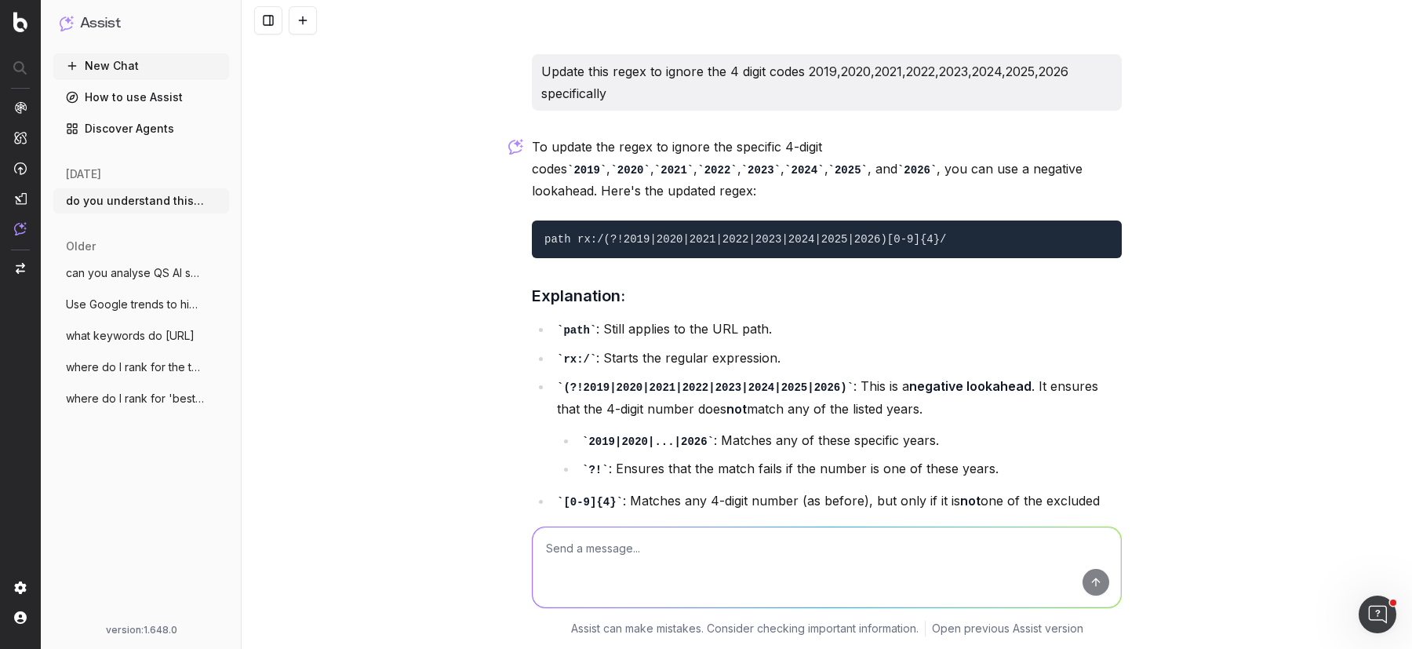
click at [957, 220] on pre "path rx:/(?!2019|2020|2021|2022|2023|2024|2025|2026)[0-9]{4}/" at bounding box center [827, 239] width 590 height 38
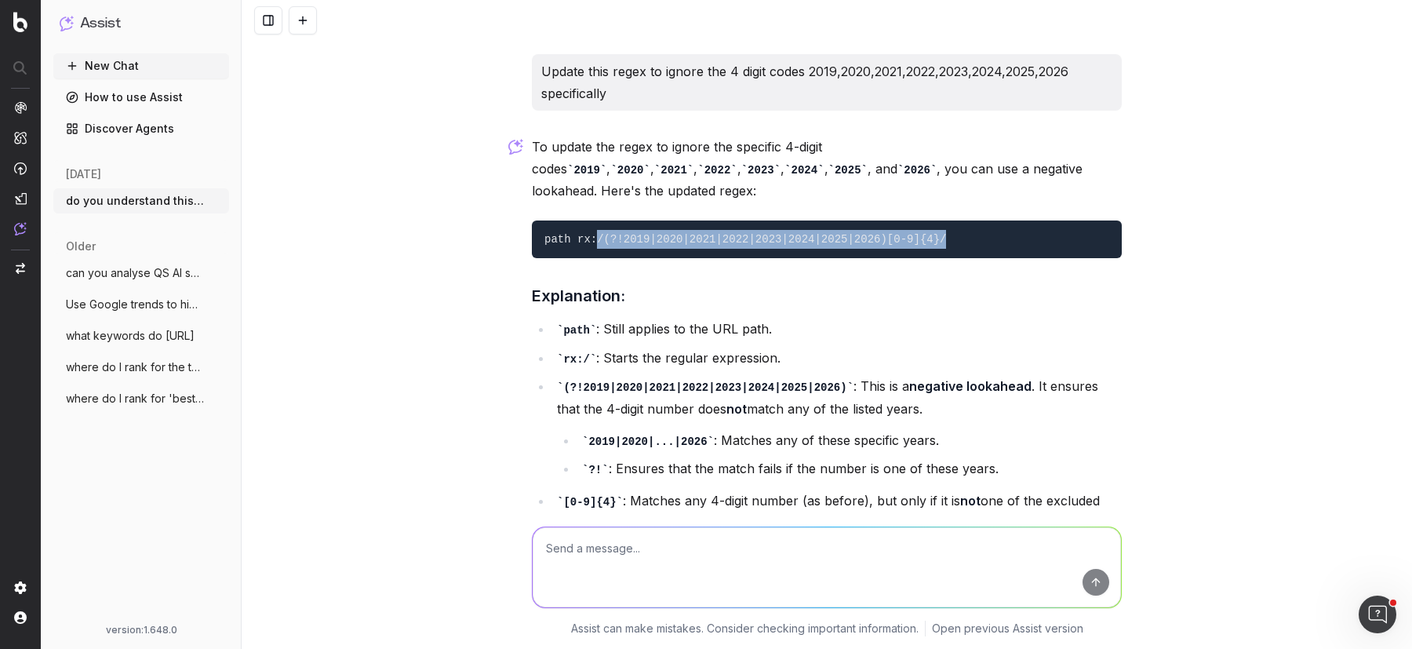
drag, startPoint x: 948, startPoint y: 209, endPoint x: 600, endPoint y: 212, distance: 347.6
click at [600, 220] on pre "path rx:/(?!2019|2020|2021|2022|2023|2024|2025|2026)[0-9]{4}/" at bounding box center [827, 239] width 590 height 38
copy code "/(?!2019|2020|2021|2022|2023|2024|2025|2026)[0-9]{4}/"
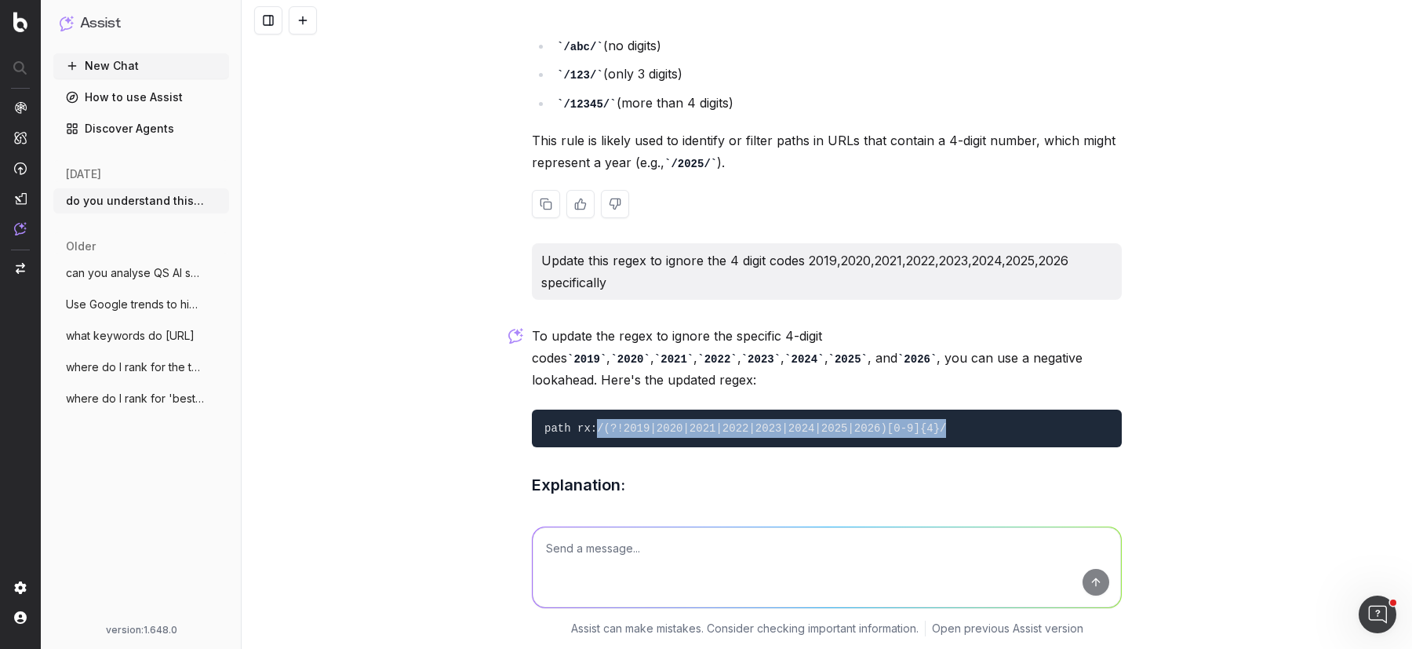
scroll to position [540, 0]
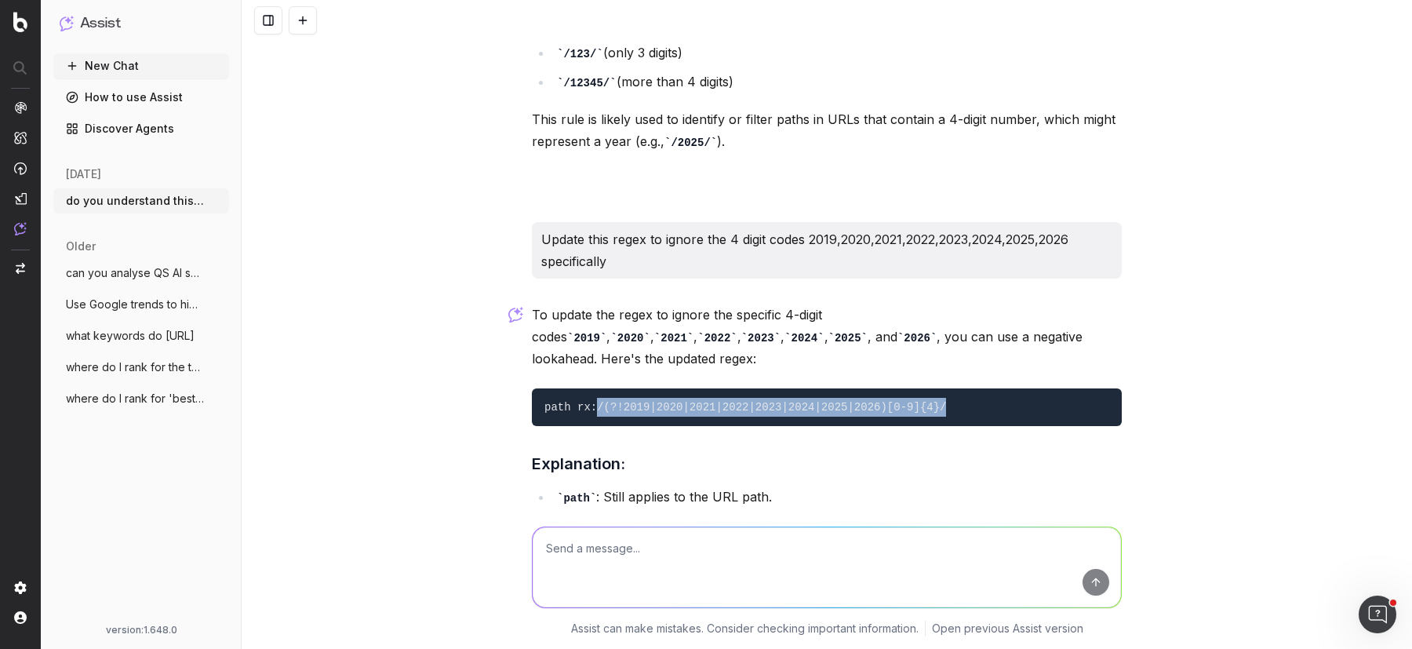
click at [965, 388] on pre "path rx:/(?!2019|2020|2021|2022|2023|2024|2025|2026)[0-9]{4}/" at bounding box center [827, 407] width 590 height 38
drag, startPoint x: 965, startPoint y: 382, endPoint x: 599, endPoint y: 380, distance: 366.4
click at [599, 388] on pre "path rx:/(?!2019|2020|2021|2022|2023|2024|2025|2026)[0-9]{4}/" at bounding box center [827, 407] width 590 height 38
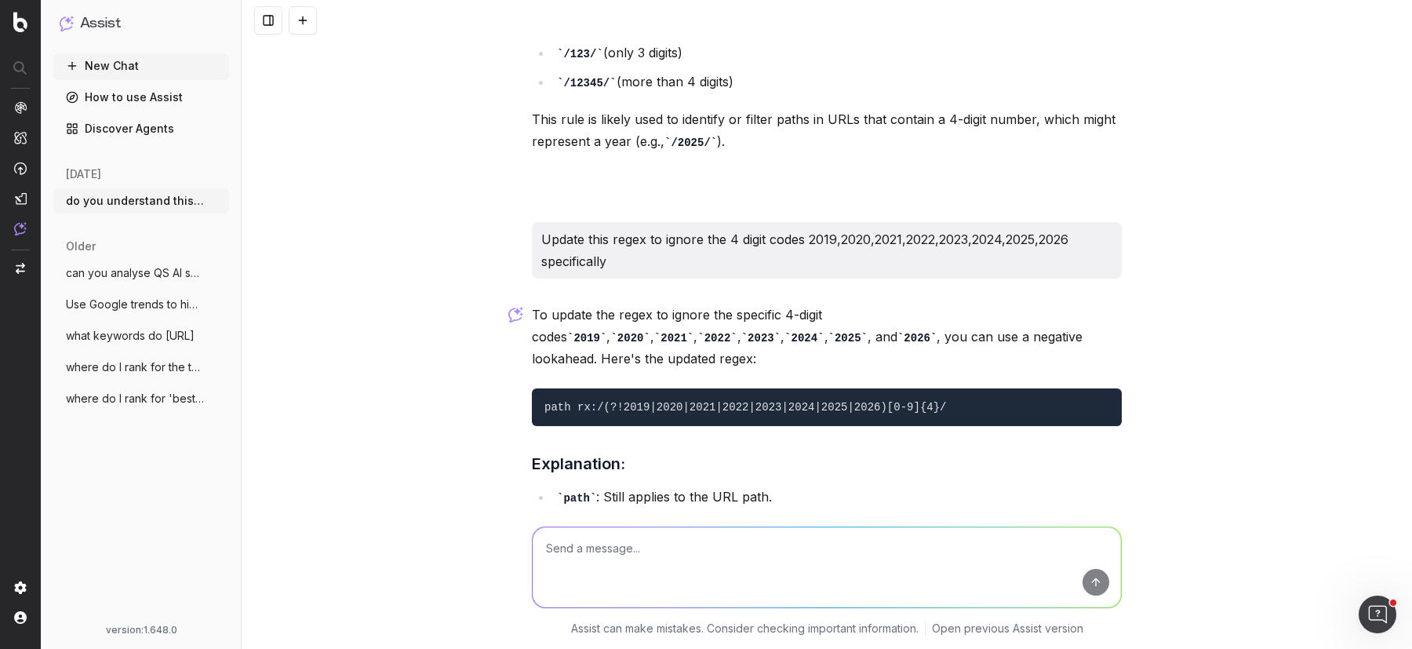
click at [727, 559] on textarea at bounding box center [827, 567] width 588 height 80
paste textarea "@wrong_path/other or ( path /program-detail/* path rx:/[0-9]{4}/* )"
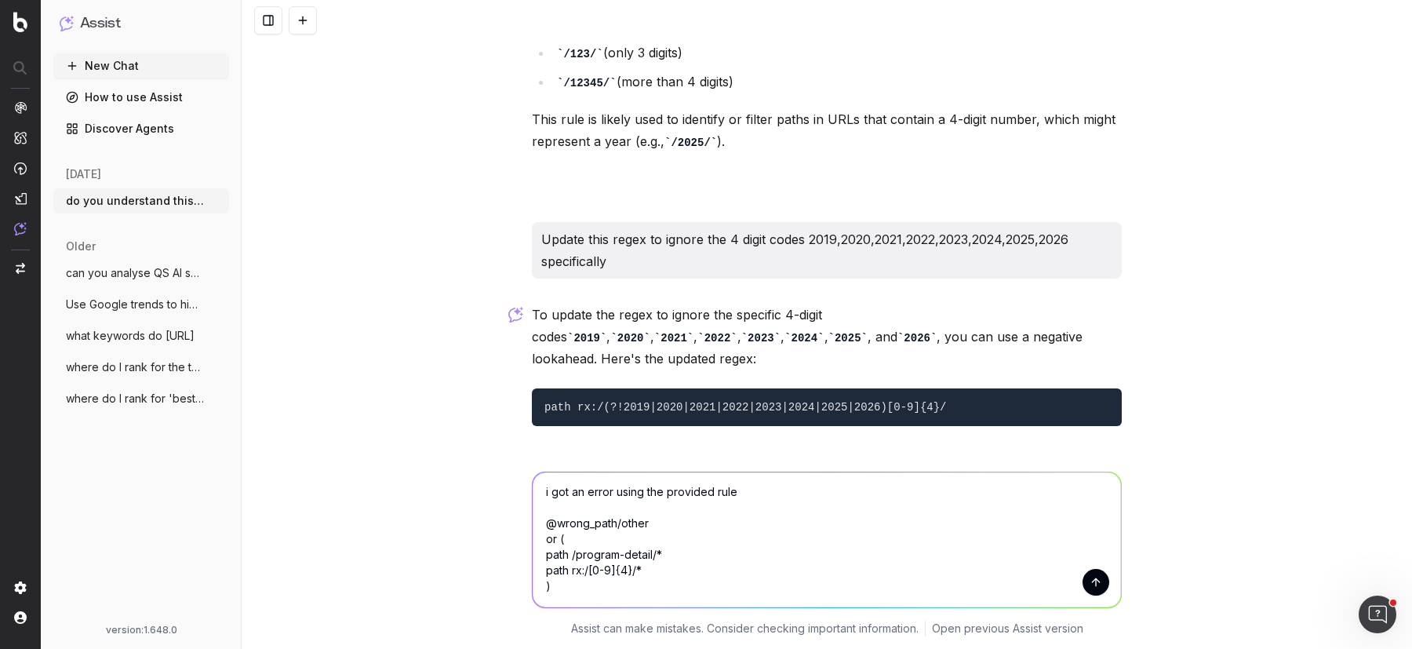
scroll to position [18, 0]
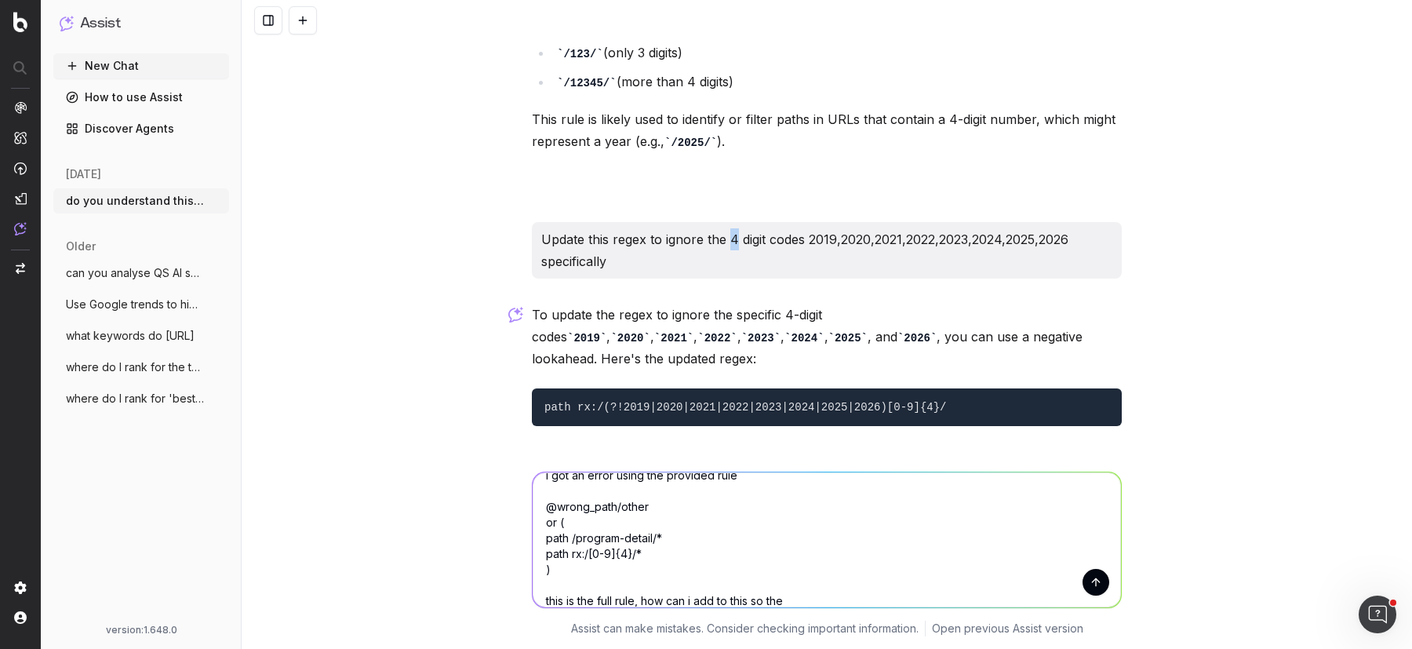
drag, startPoint x: 730, startPoint y: 232, endPoint x: 734, endPoint y: 242, distance: 10.5
click at [734, 242] on p "Update this regex to ignore the 4 digit codes 2019,2020,2021,2022,2023,2024,202…" at bounding box center [826, 250] width 571 height 44
click at [726, 235] on p "Update this regex to ignore the 4 digit codes 2019,2020,2021,2022,2023,2024,202…" at bounding box center [826, 250] width 571 height 44
drag, startPoint x: 726, startPoint y: 235, endPoint x: 729, endPoint y: 260, distance: 25.2
click at [729, 260] on p "Update this regex to ignore the 4 digit codes 2019,2020,2021,2022,2023,2024,202…" at bounding box center [826, 250] width 571 height 44
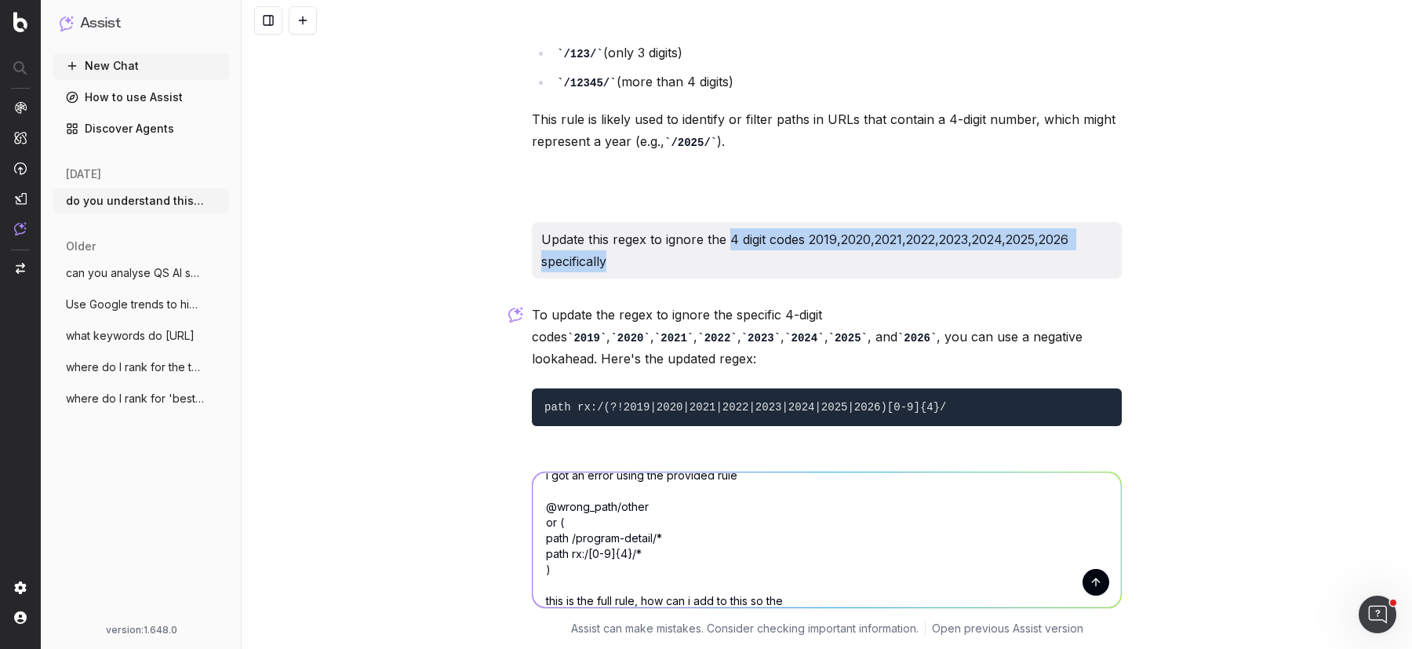
copy p "4 digit codes 2019,2020,2021,2022,2023,2024,2025,2026 specifically"
click at [810, 598] on textarea "i got an error using the provided rule @wrong_path/other or ( path /program-det…" at bounding box center [827, 539] width 588 height 135
paste textarea "4 digit codes 2019,2020,2021,2022,2023,2024,2025,2026 specifically"
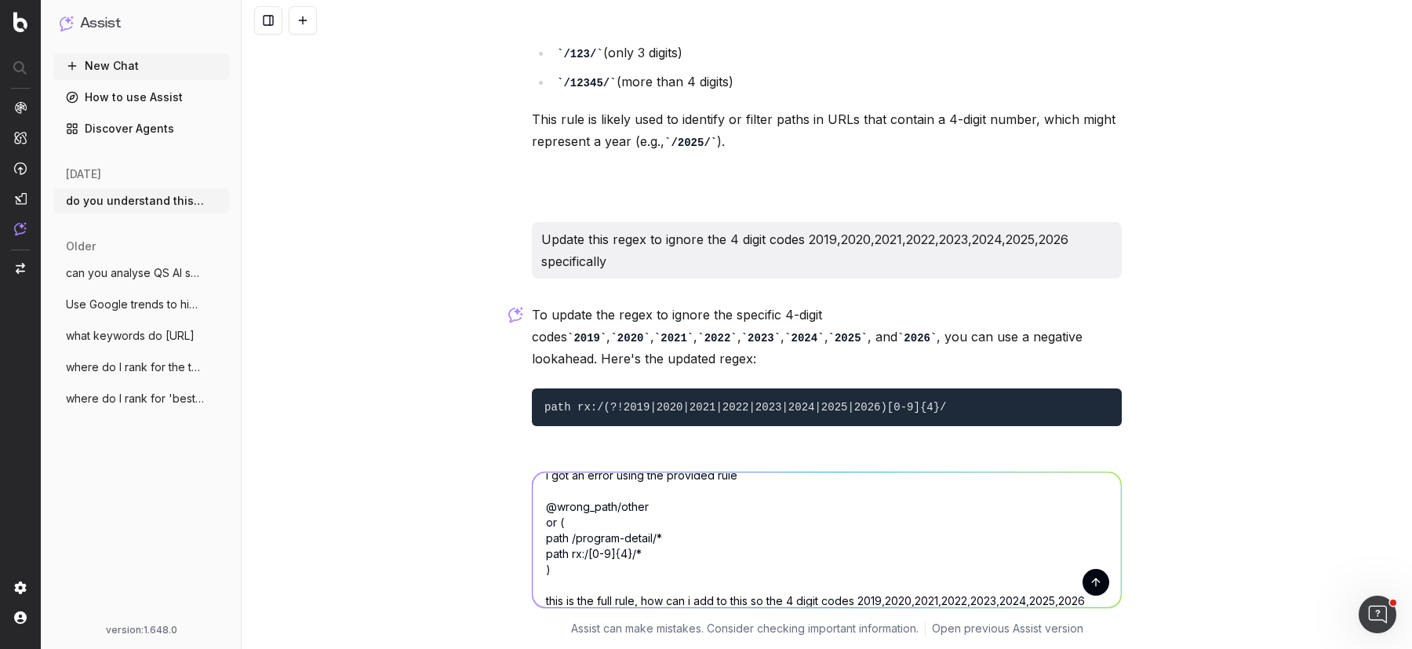
scroll to position [34, 0]
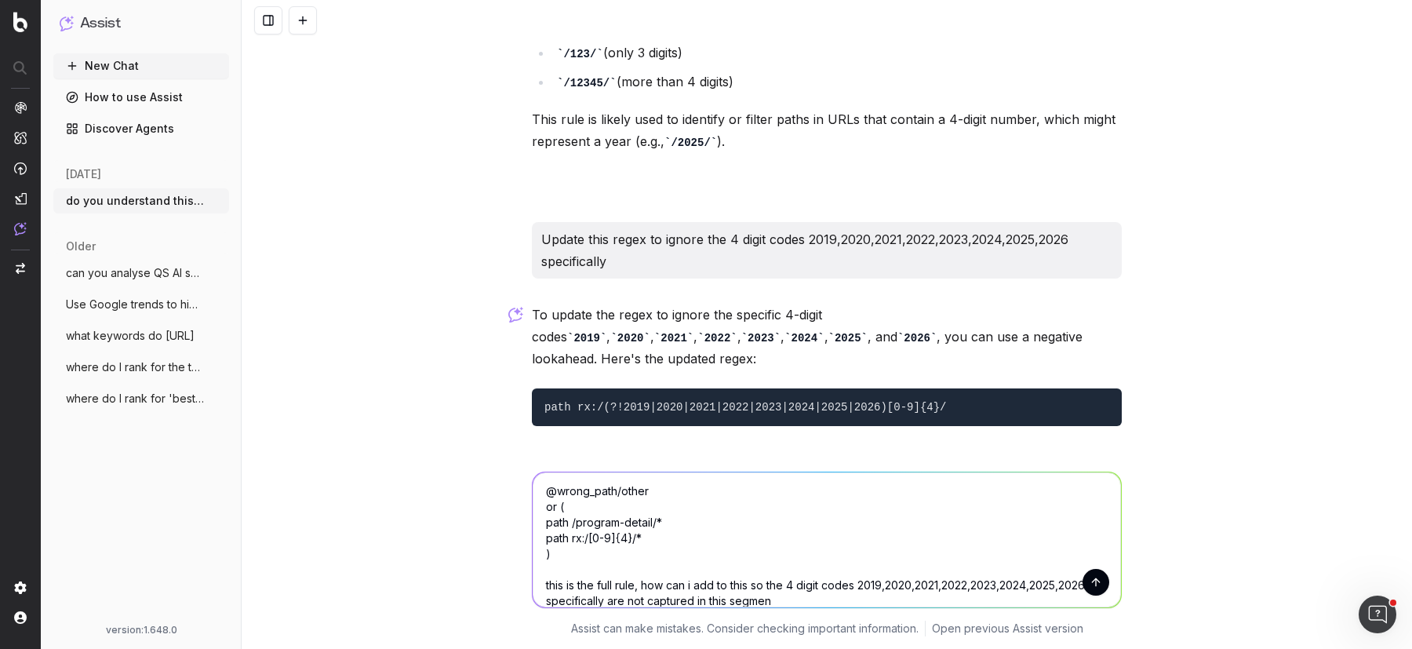
type textarea "i got an error using the provided rule @wrong_path/other or ( path /program-det…"
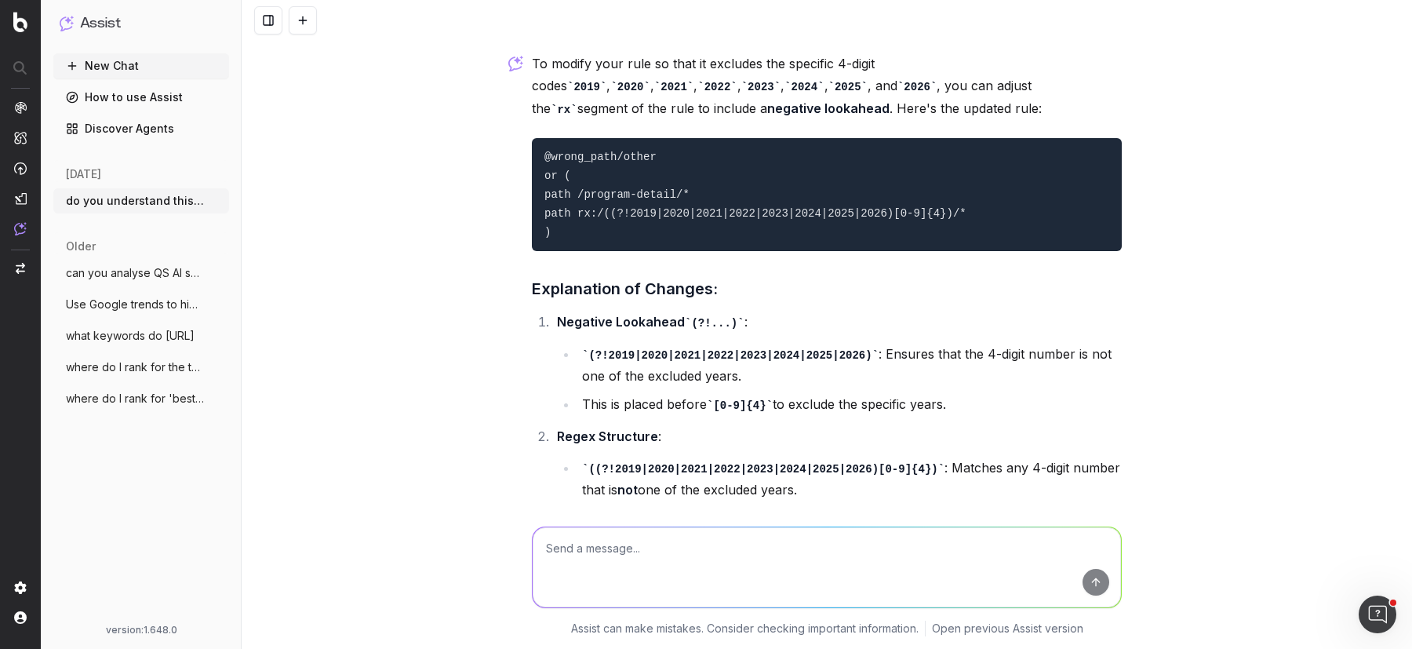
scroll to position [1979, 0]
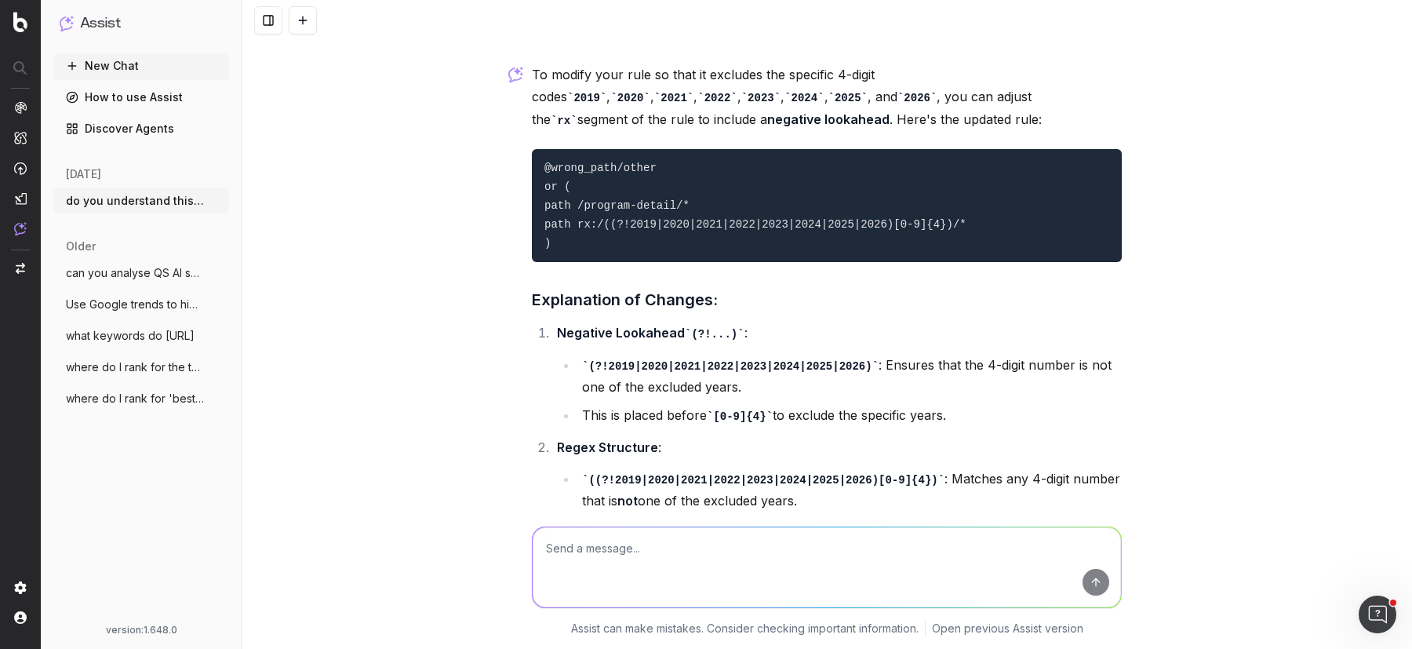
click at [566, 205] on pre "@wrong_path/other or ( path /program-detail/* path rx:/((?!2019|2020|2021|2022|…" at bounding box center [827, 205] width 590 height 113
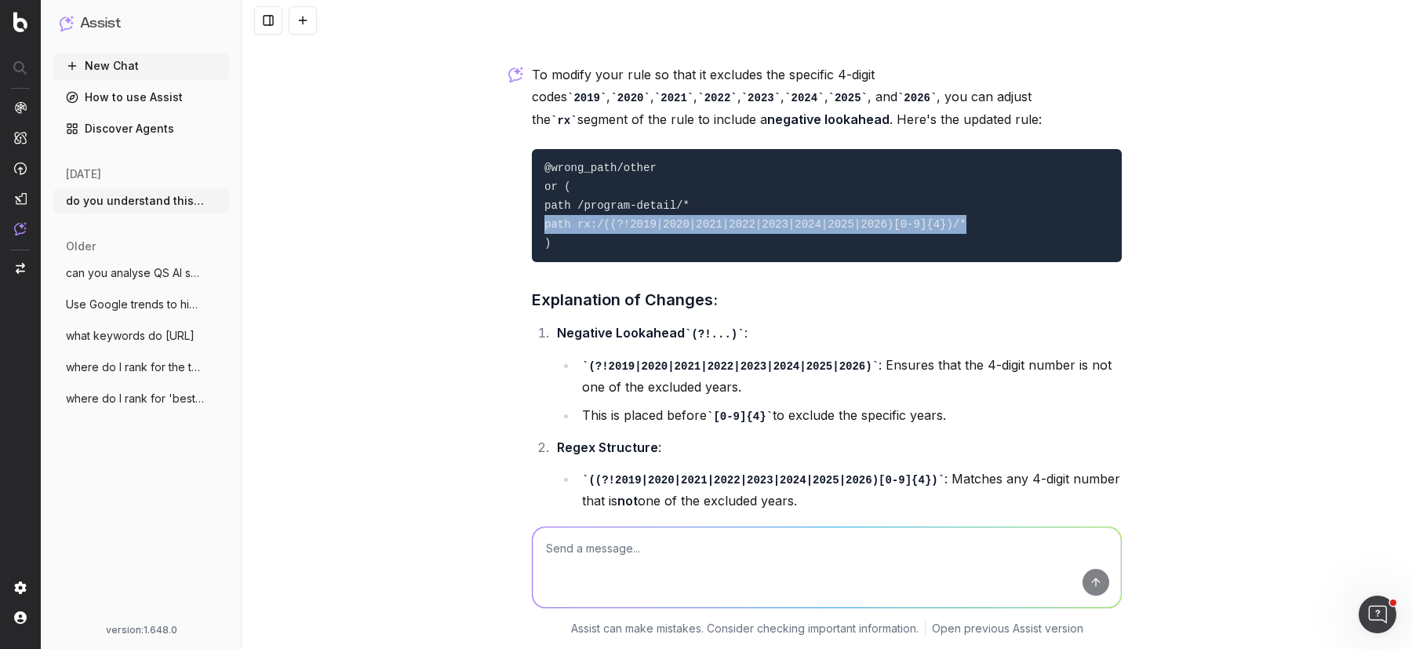
drag, startPoint x: 543, startPoint y: 184, endPoint x: 970, endPoint y: 192, distance: 426.9
click at [970, 192] on pre "@wrong_path/other or ( path /program-detail/* path rx:/((?!2019|2020|2021|2022|…" at bounding box center [827, 205] width 590 height 113
copy code "path rx:/((?!2019|2020|2021|2022|2023|2024|2025|2026)[0-9]{4})/*"
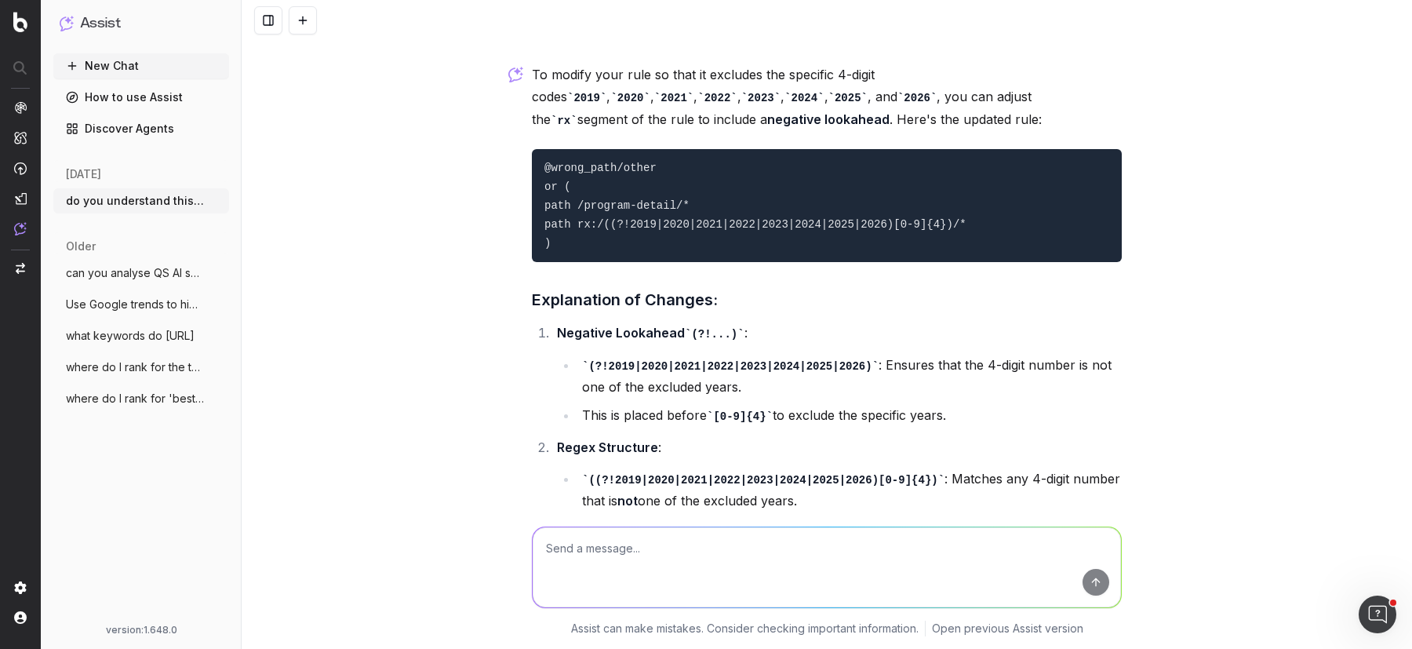
click at [650, 569] on textarea at bounding box center [827, 567] width 588 height 80
paste textarea "Compilation error: error parsing regexp: invalid or unsupported Perl syntax: `(…"
type textarea "this is the error i received when i used the rule Compilation error: error pars…"
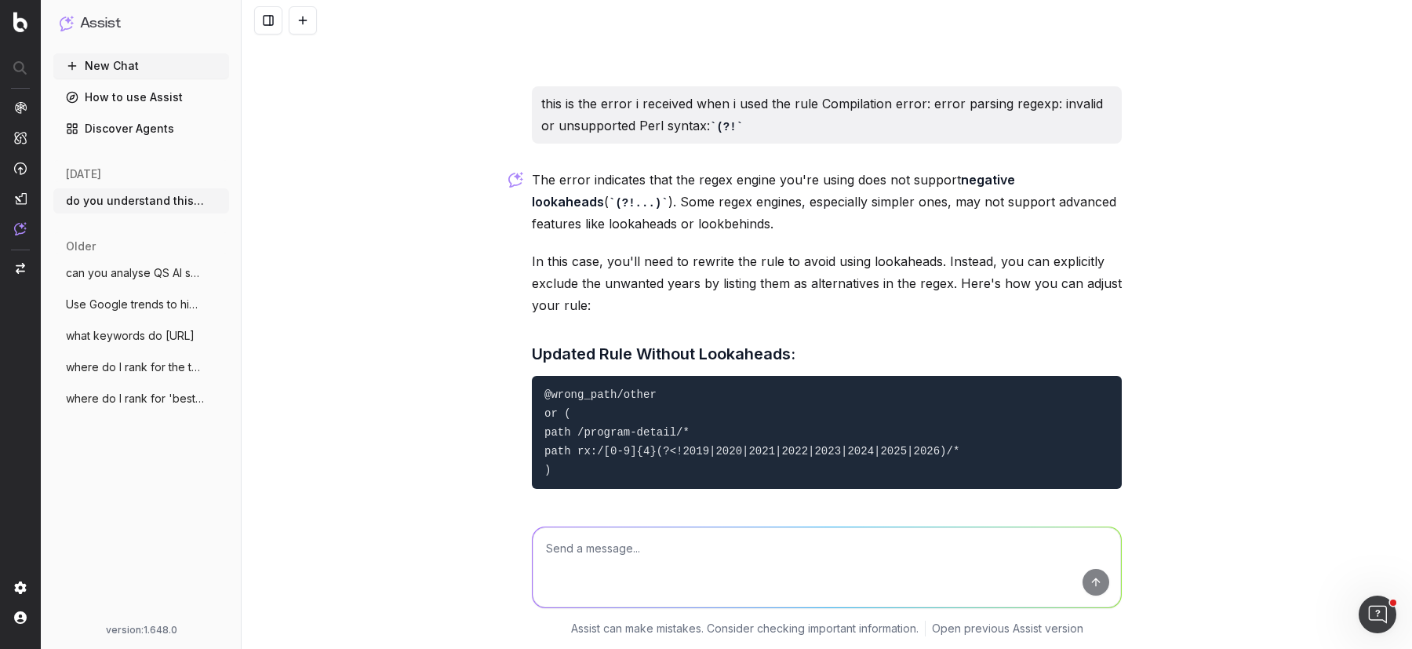
scroll to position [3084, 0]
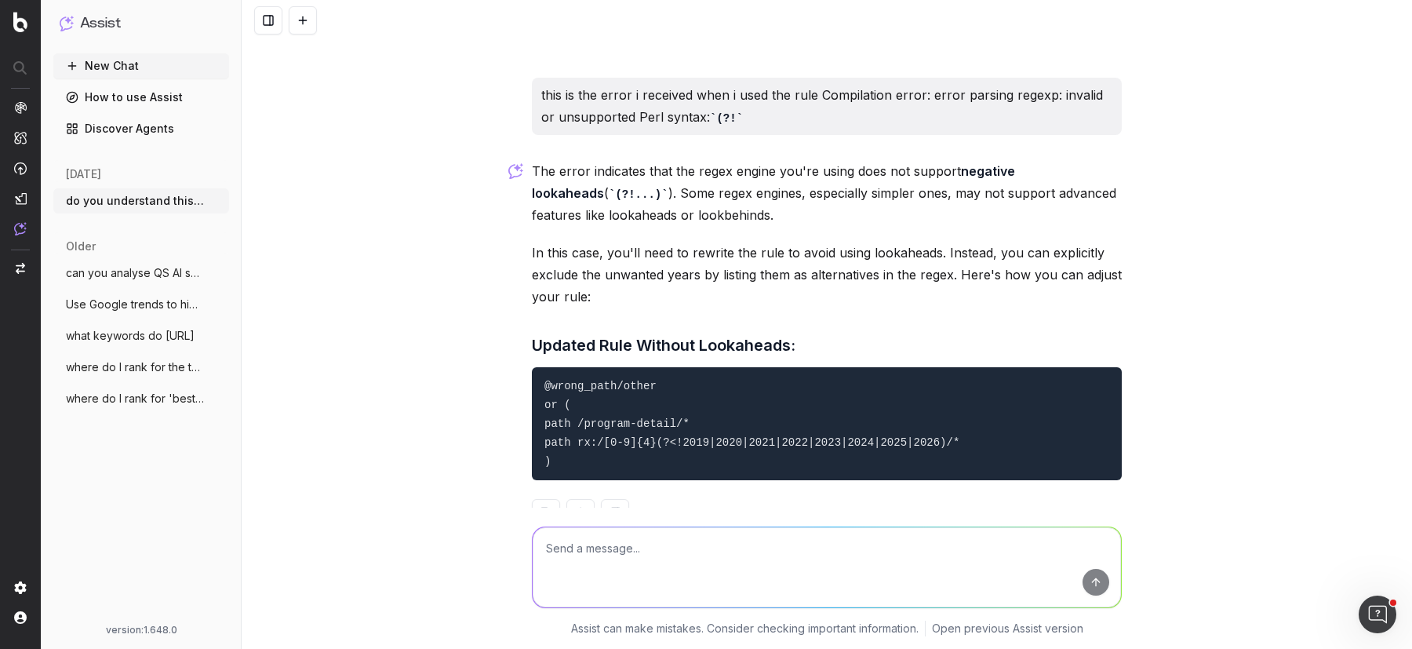
click at [599, 410] on pre "@wrong_path/other or ( path /program-detail/* path rx:/[0-9]{4}(?<!2019|2020|20…" at bounding box center [827, 423] width 590 height 113
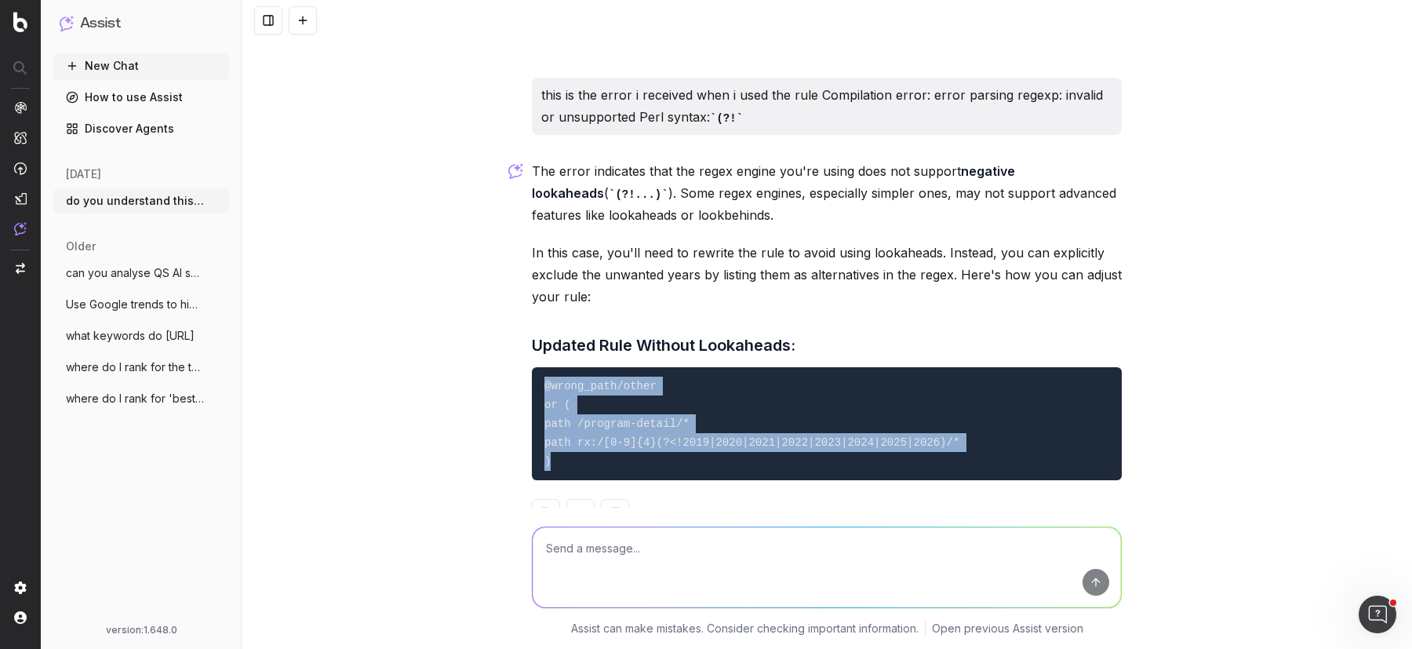
drag, startPoint x: 556, startPoint y: 417, endPoint x: 529, endPoint y: 345, distance: 76.5
copy code "@wrong_path/other or ( path /program-detail/* path rx:/[0-9]{4}(?<!2019|2020|20…"
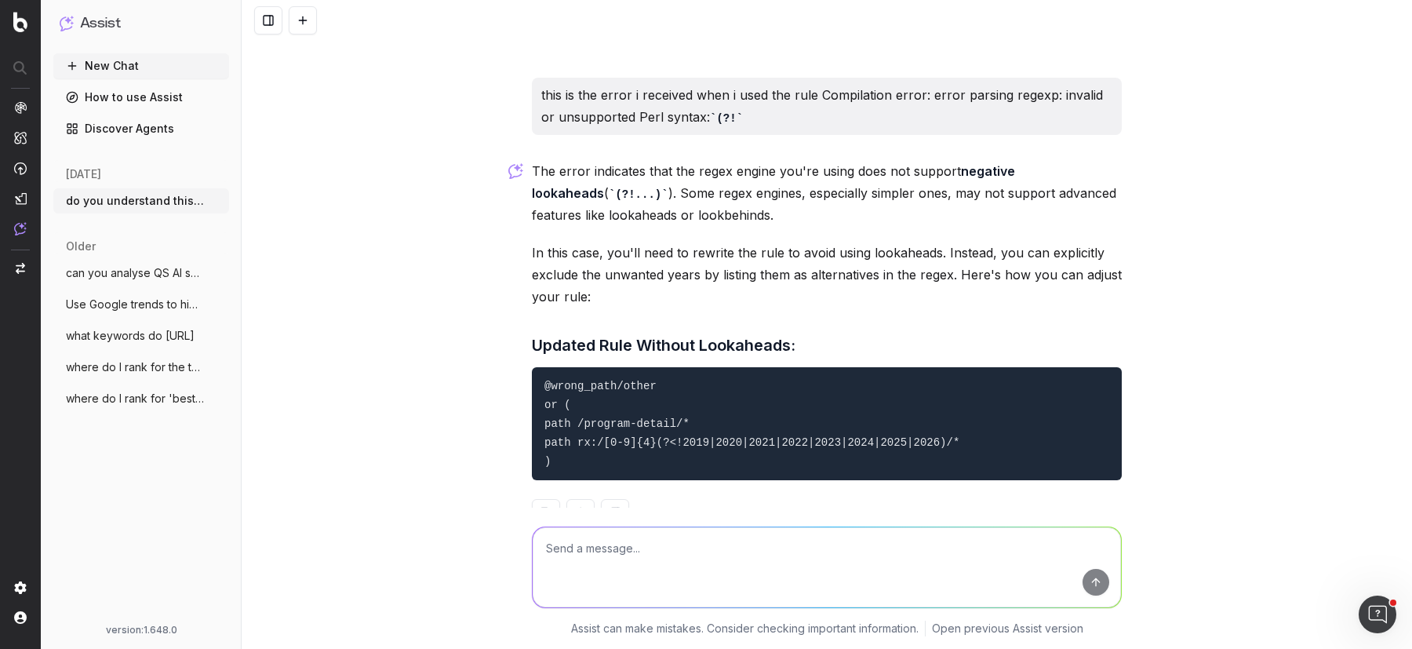
click at [614, 569] on textarea at bounding box center [827, 567] width 588 height 80
paste textarea "Unable to compile regex '/[0-9]{4}(?"
type textarea "this is the new error i'm receiving Unable to compile regex '/[0-9]{4}(?"
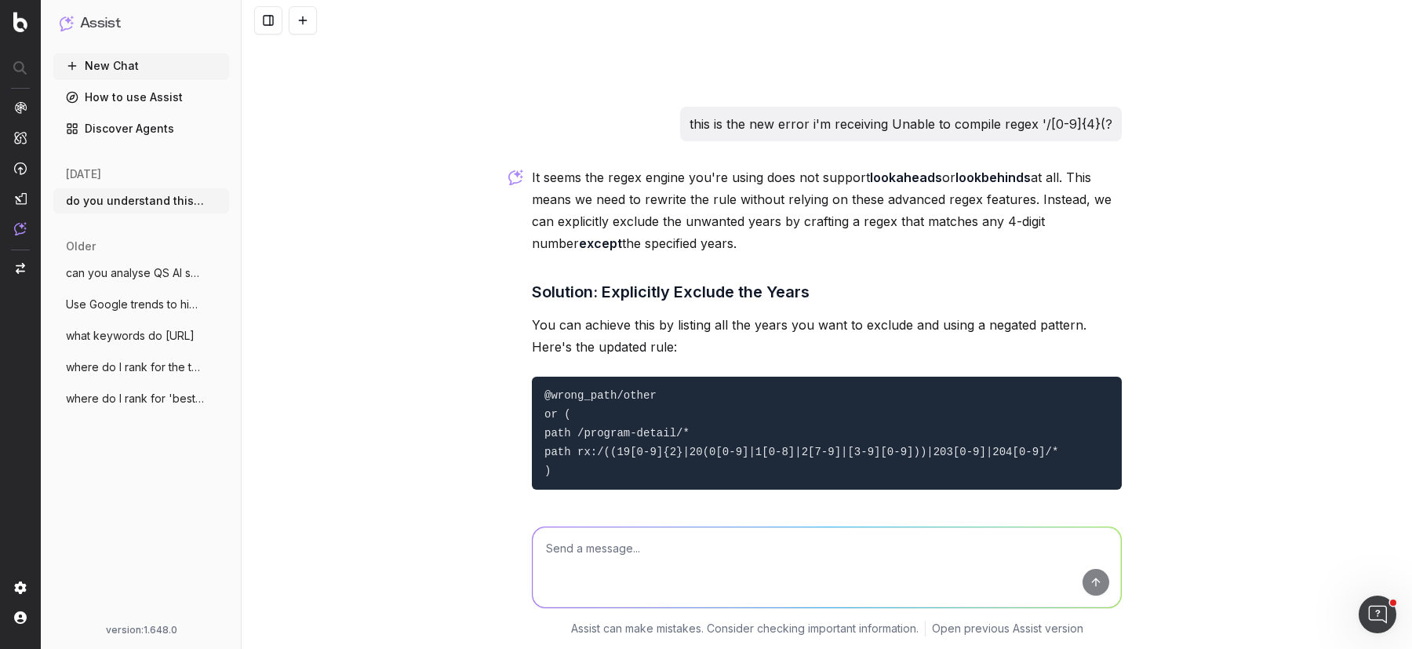
scroll to position [3535, 0]
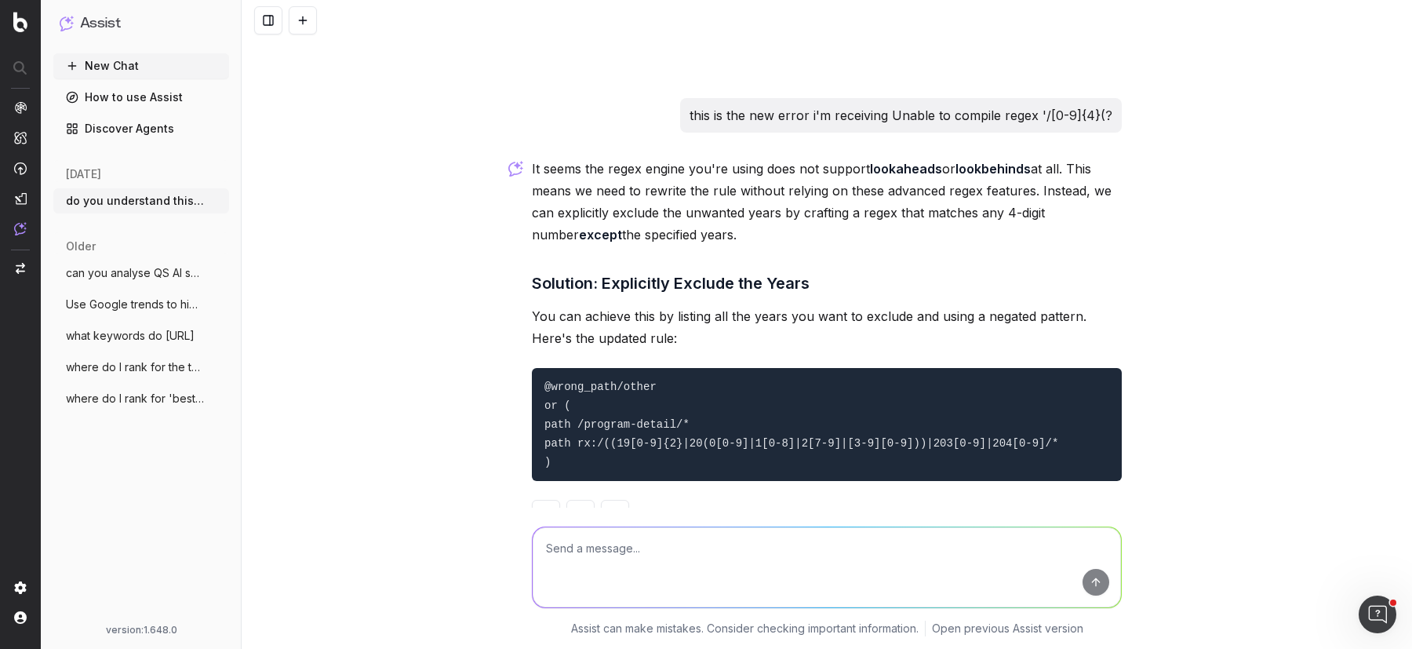
click at [584, 412] on pre "@wrong_path/other or ( path /program-detail/* path rx:/((19[0-9]{2}|20(0[0-9]|1…" at bounding box center [827, 424] width 590 height 113
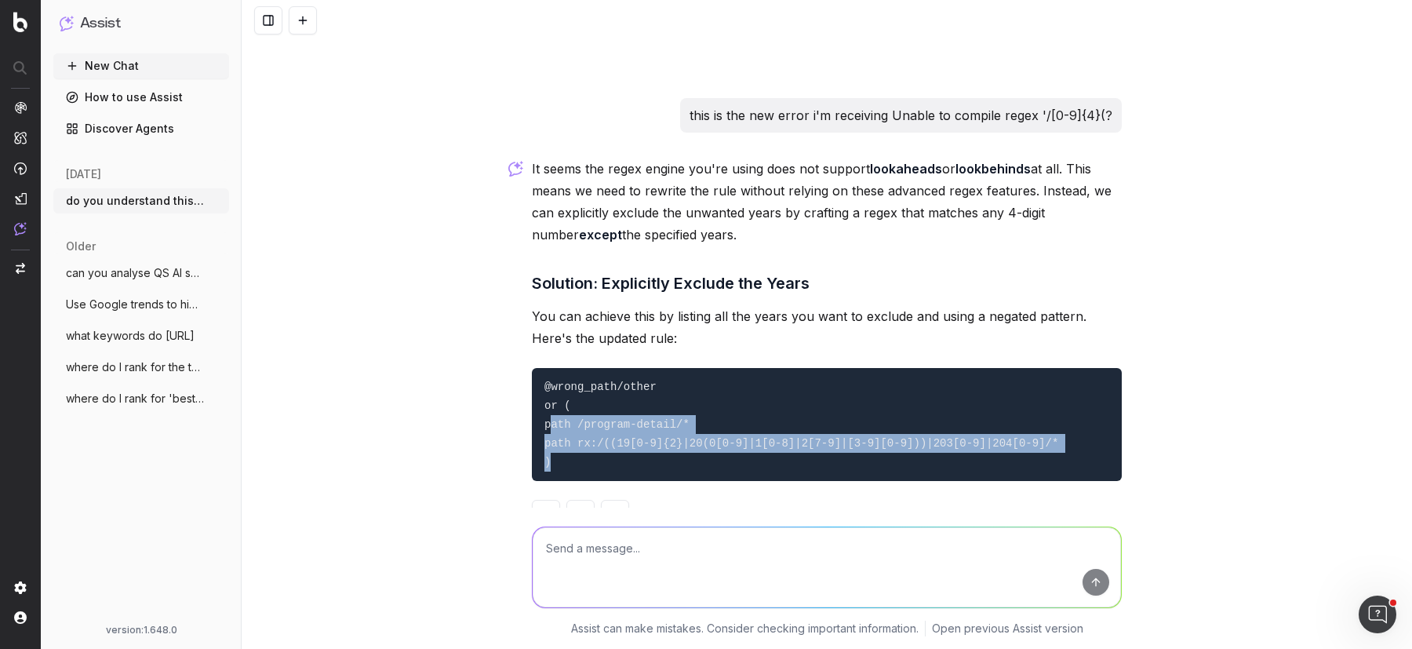
drag, startPoint x: 559, startPoint y: 417, endPoint x: 554, endPoint y: 384, distance: 32.5
click at [554, 384] on pre "@wrong_path/other or ( path /program-detail/* path rx:/((19[0-9]{2}|20(0[0-9]|1…" at bounding box center [827, 424] width 590 height 113
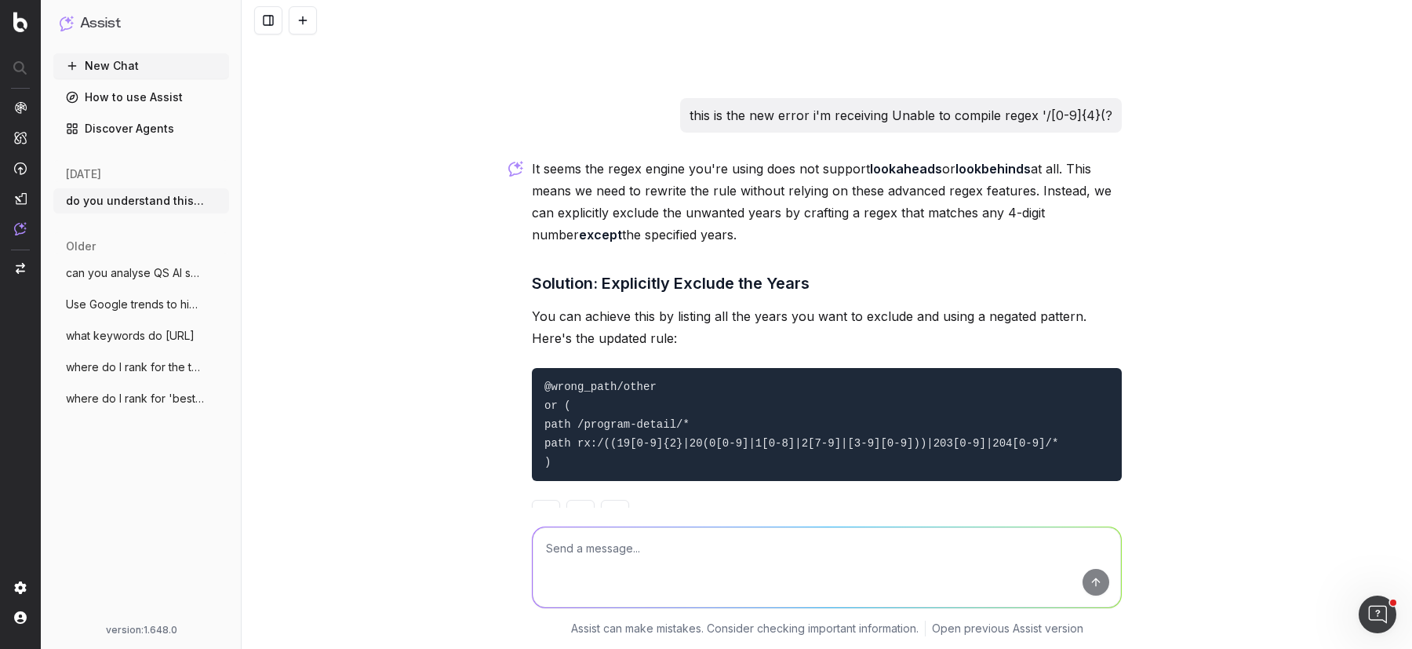
click at [639, 305] on p "You can achieve this by listing all the years you want to exclude and using a n…" at bounding box center [827, 327] width 590 height 44
click at [685, 545] on textarea at bounding box center [827, 567] width 588 height 80
paste textarea "https://www.topuniversities.com/world-university-rankings/2023"
paste textarea "https://www.topuniversities.com/world-university-rankings/2025"
paste textarea "https://www.topuniversities.com/qs-profiles/rank-data/516/14691/3313"
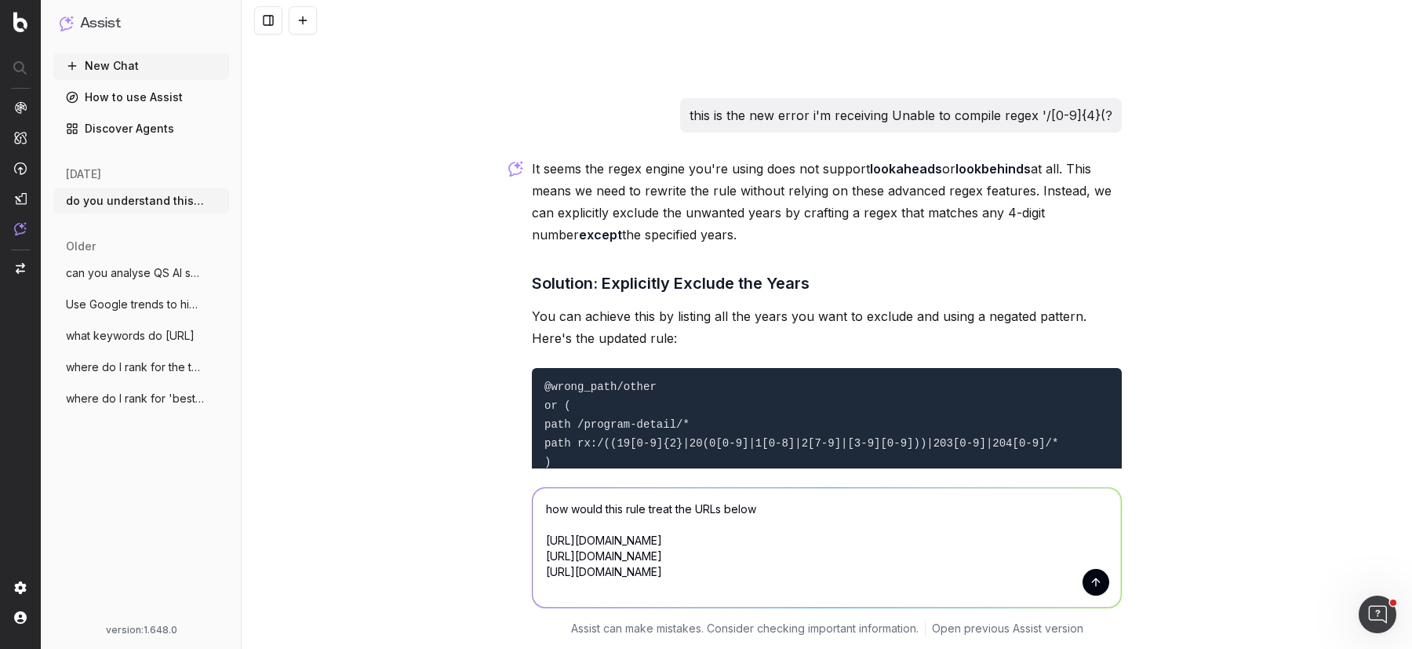
paste textarea "https://www.topuniversities.com/qs-profiles/rank-data/516/279/3313"
type textarea "how would this rule treat the URLs below https://www.topuniversities.com/world-…"
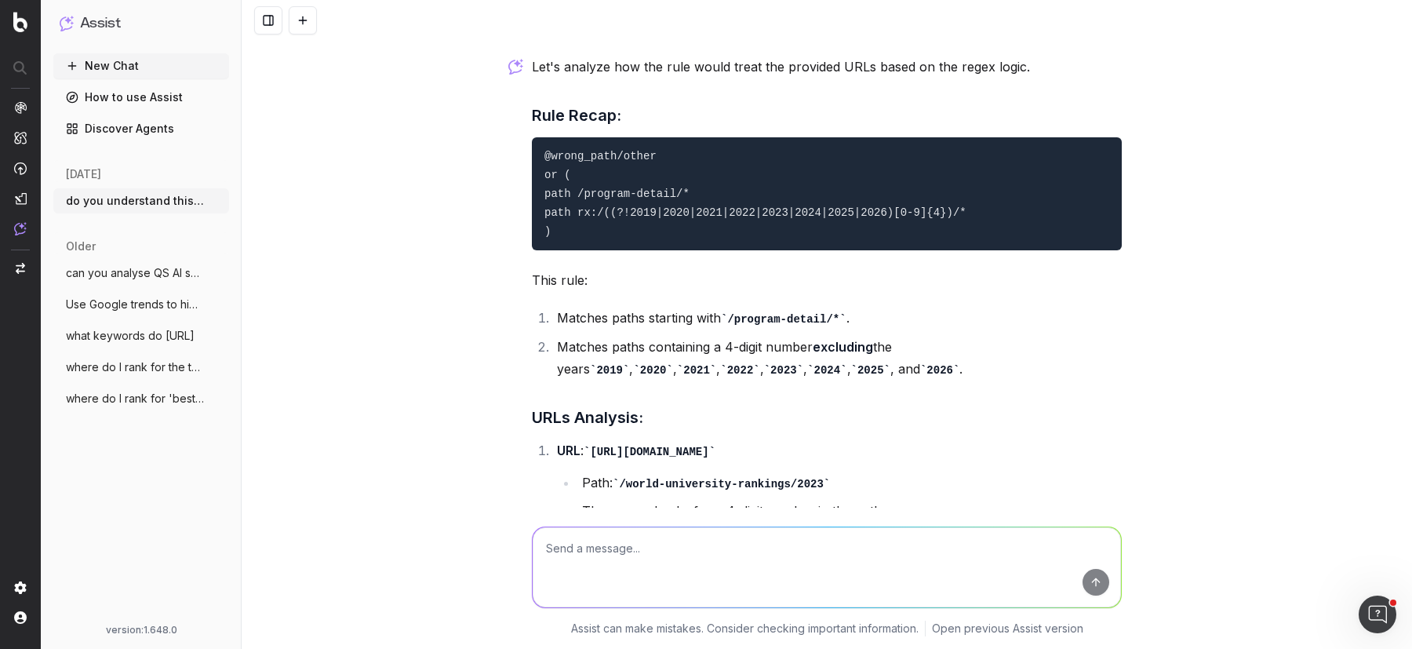
scroll to position [4177, 0]
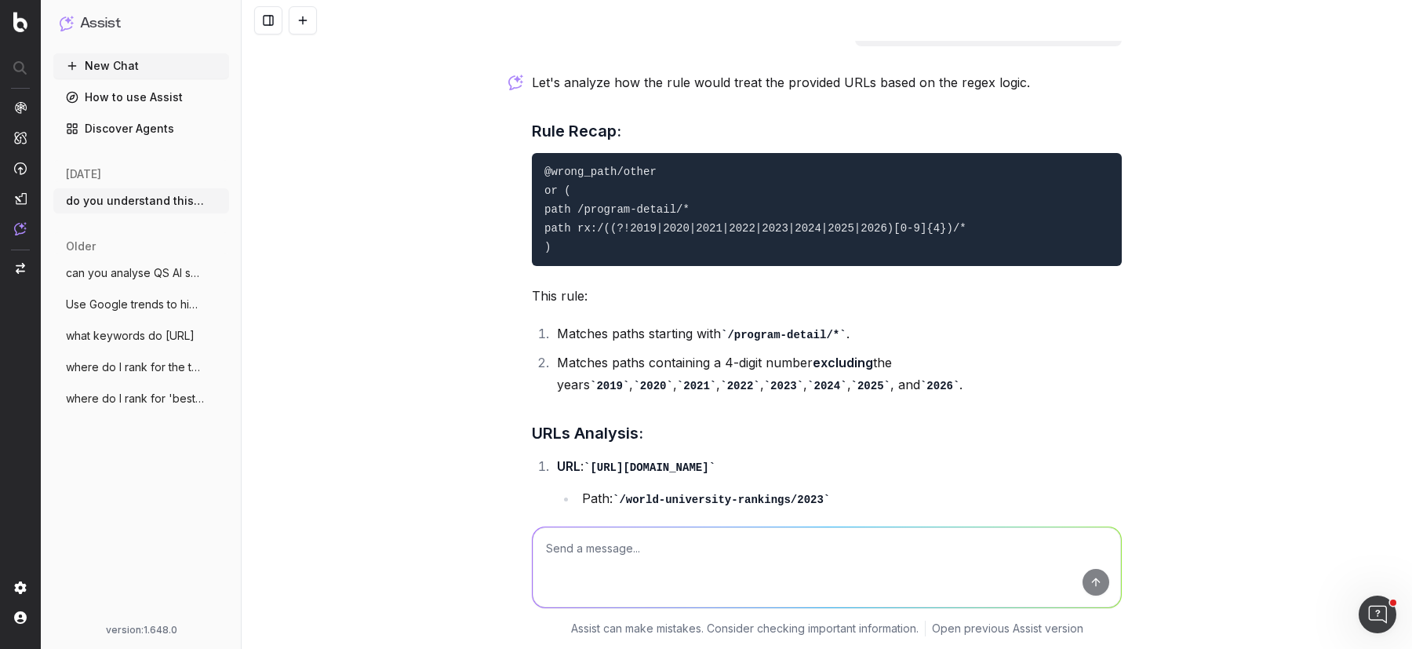
click at [588, 194] on pre "@wrong_path/other or ( path /program-detail/* path rx:/((?!2019|2020|2021|2022|…" at bounding box center [827, 209] width 590 height 113
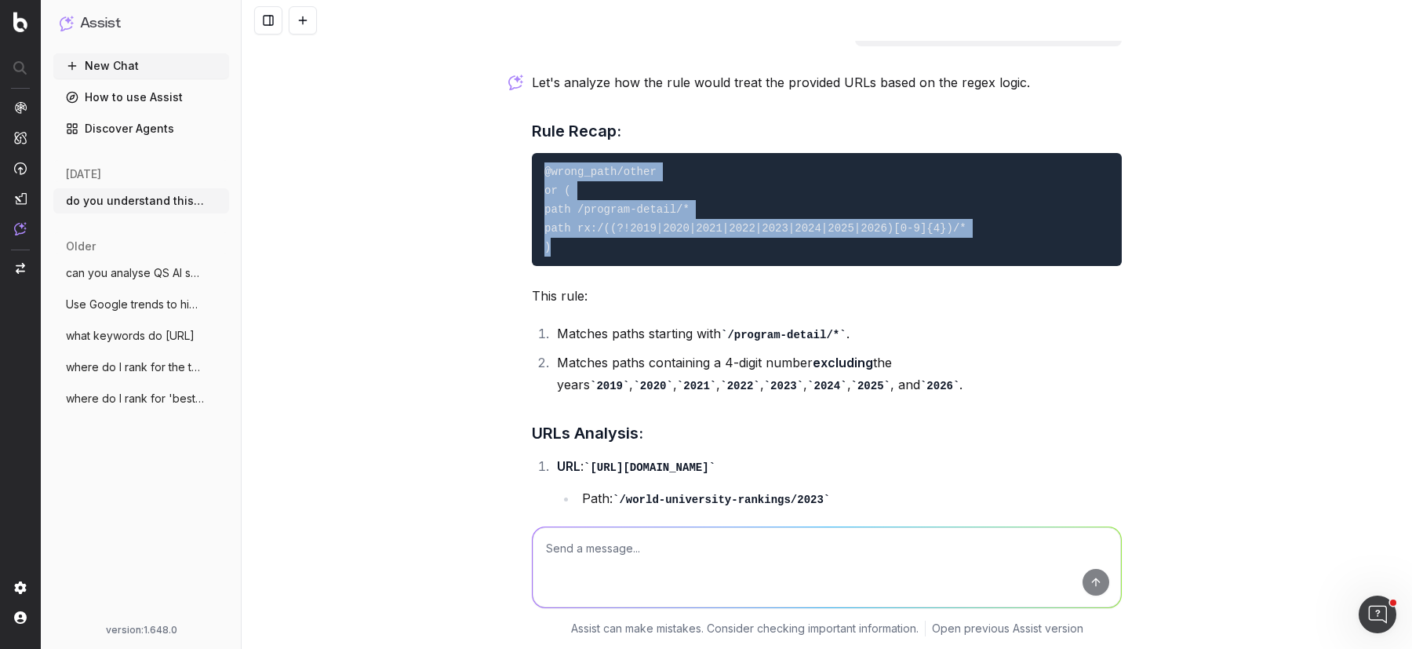
drag, startPoint x: 561, startPoint y: 204, endPoint x: 537, endPoint y: 134, distance: 73.7
click at [537, 153] on pre "@wrong_path/other or ( path /program-detail/* path rx:/((?!2019|2020|2021|2022|…" at bounding box center [827, 209] width 590 height 113
copy code "@wrong_path/other or ( path /program-detail/* path rx:/((?!2019|2020|2021|2022|…"
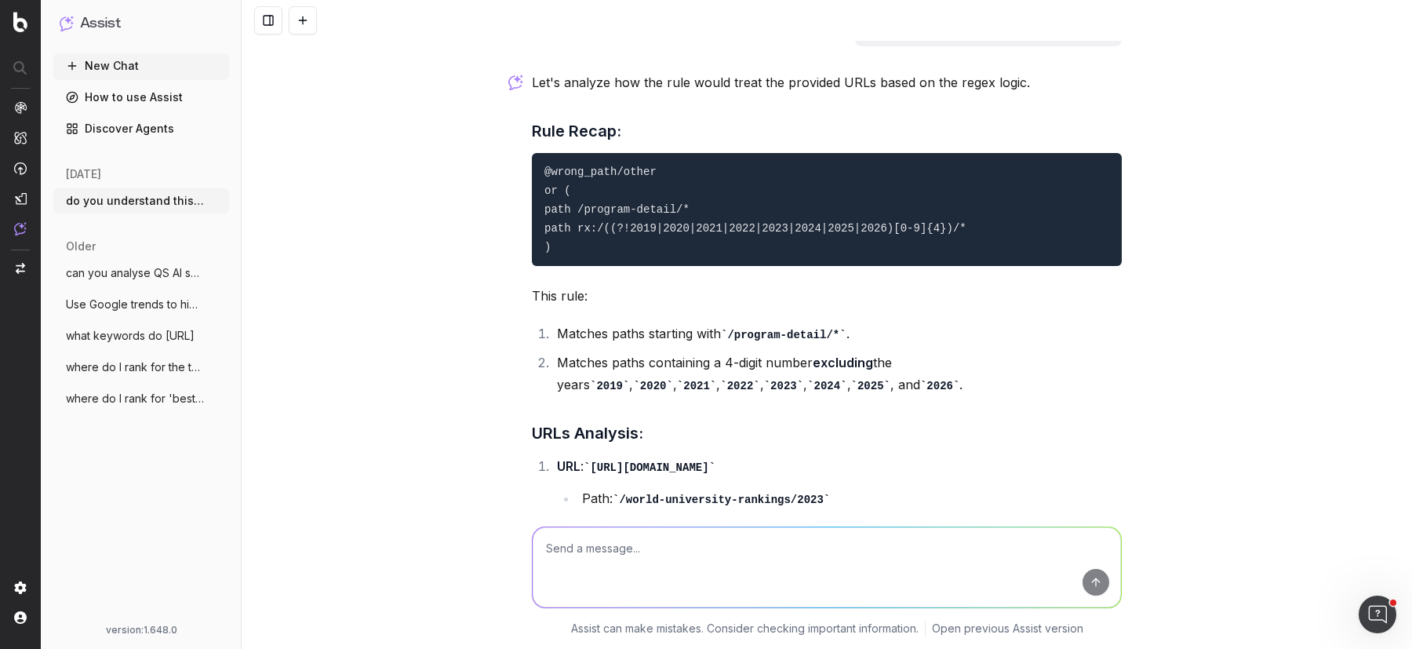
click at [604, 563] on textarea at bounding box center [827, 567] width 588 height 80
paste textarea "Your rules configuration is invalid. 95:0: Unable to compile regex '/((?!2019|2…"
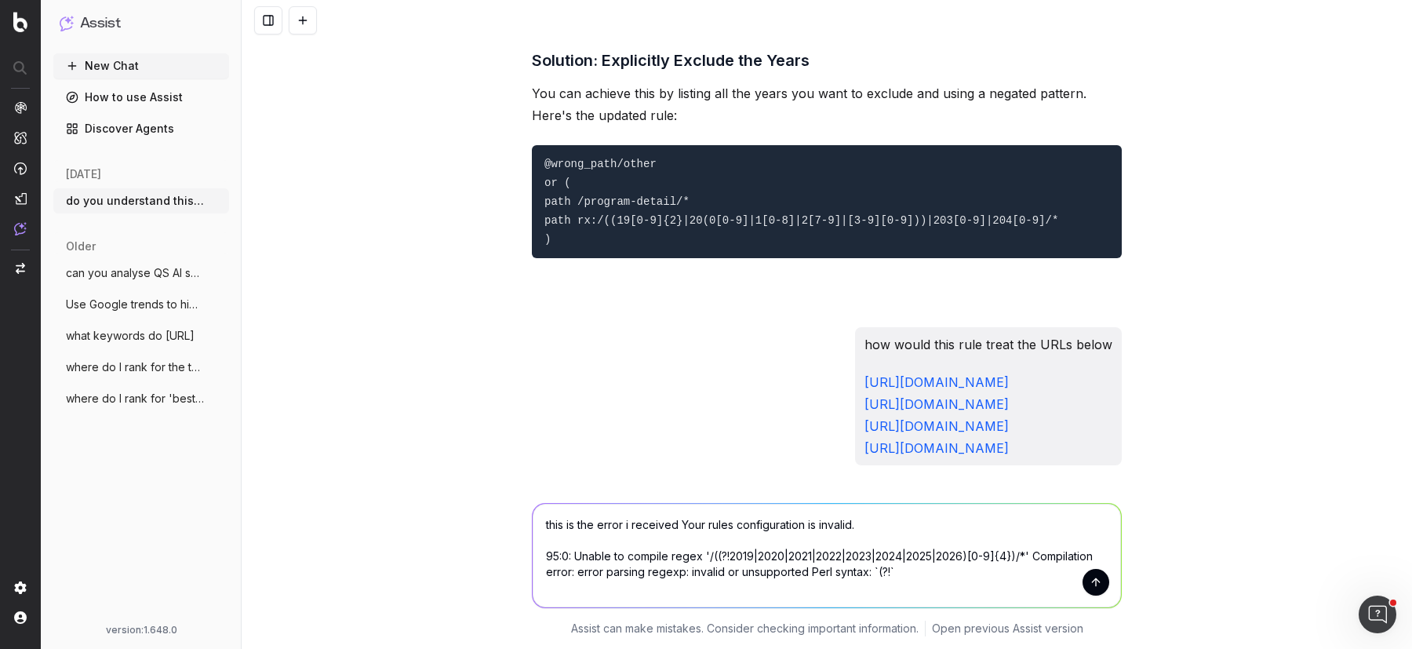
scroll to position [3722, 0]
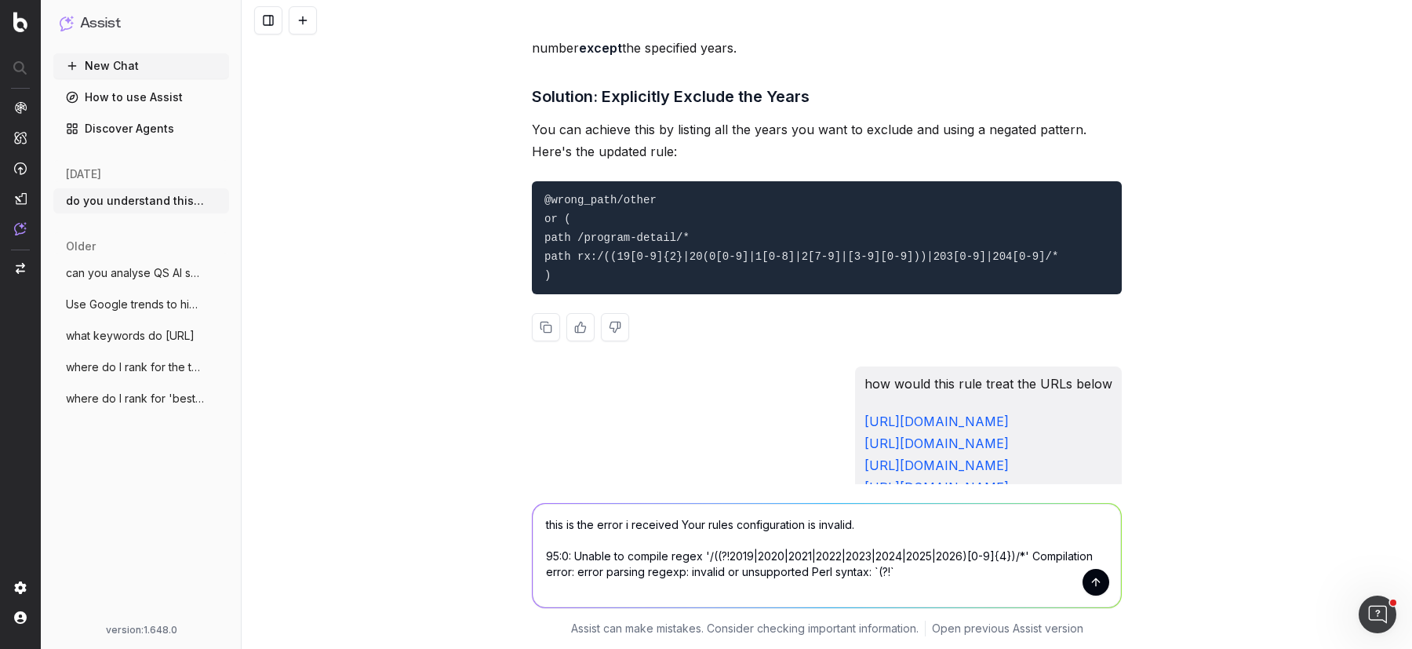
click at [677, 242] on pre "@wrong_path/other or ( path /program-detail/* path rx:/((19[0-9]{2}|20(0[0-9]|1…" at bounding box center [827, 237] width 590 height 113
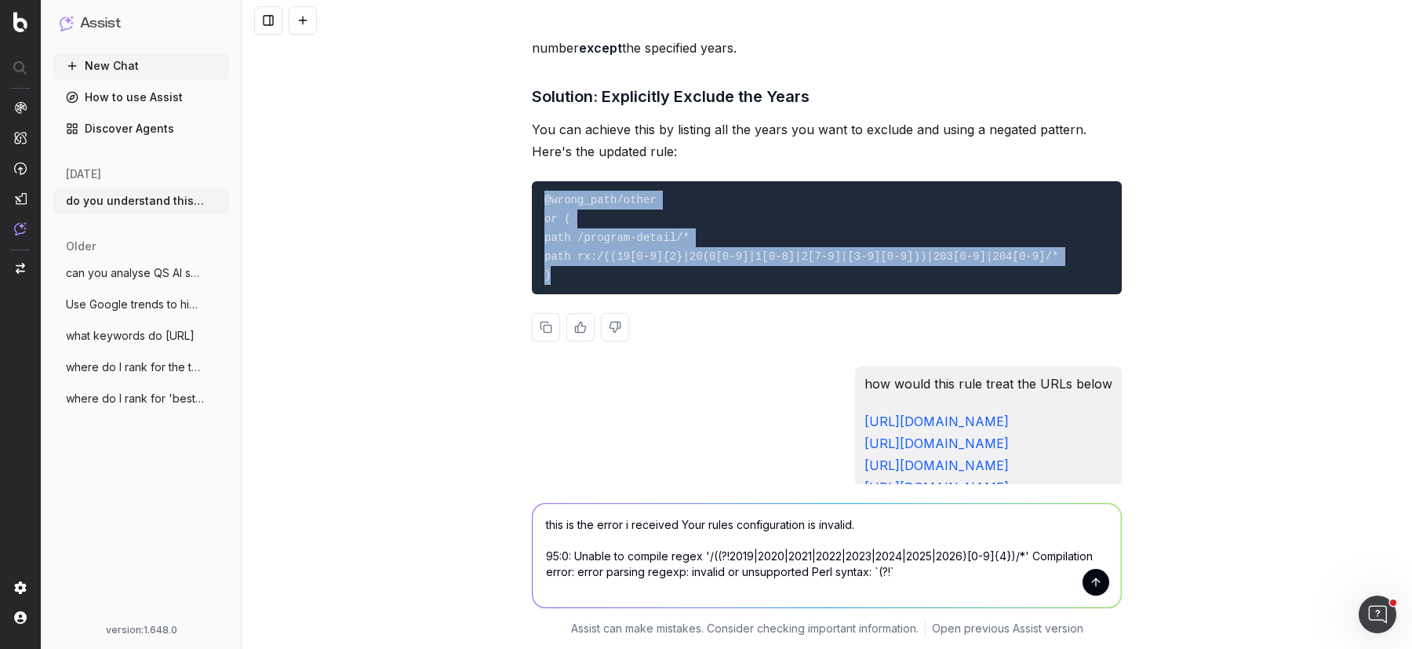
drag, startPoint x: 586, startPoint y: 236, endPoint x: 541, endPoint y: 158, distance: 90.7
click at [541, 181] on pre "@wrong_path/other or ( path /program-detail/* path rx:/((19[0-9]{2}|20(0[0-9]|1…" at bounding box center [827, 237] width 590 height 113
copy code "@wrong_path/other or ( path /program-detail/* path rx:/((19[0-9]{2}|20(0[0-9]|1…"
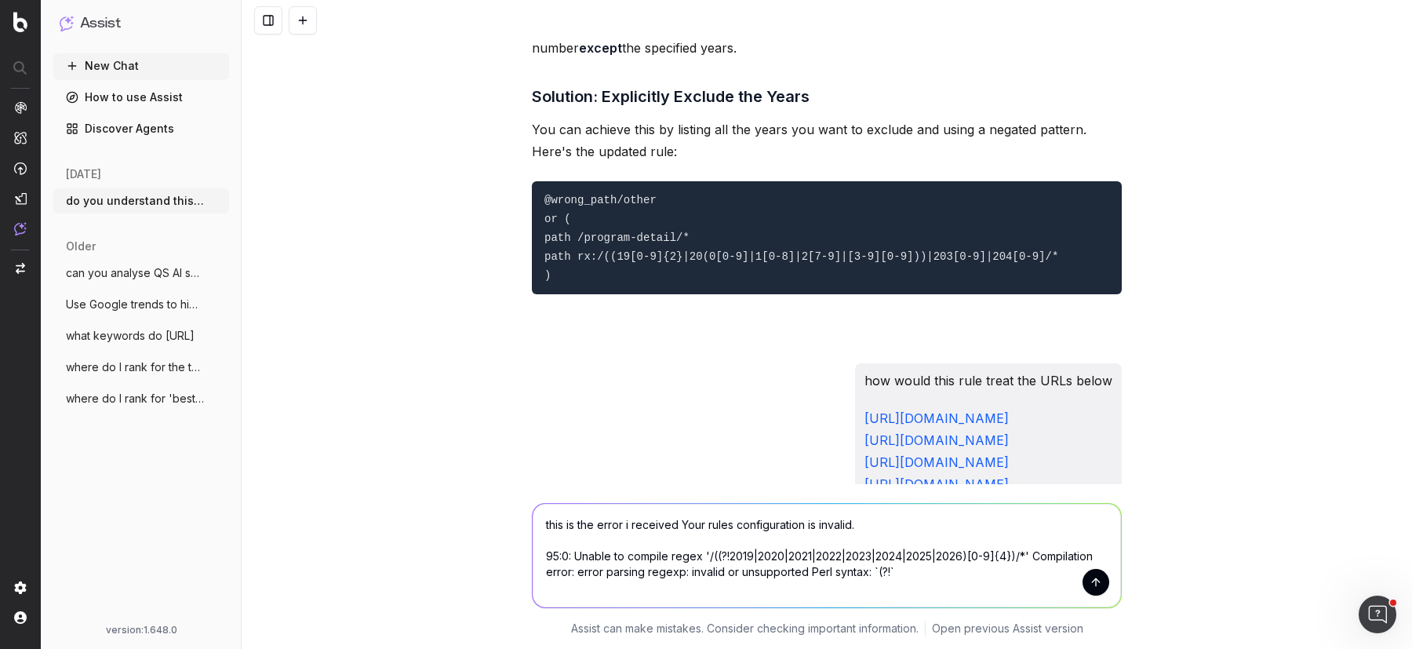
drag, startPoint x: 896, startPoint y: 572, endPoint x: 463, endPoint y: 521, distance: 436.1
click at [463, 521] on div "this is the error i received Your rules configuration is invalid. 95:0: Unable …" at bounding box center [827, 566] width 1171 height 165
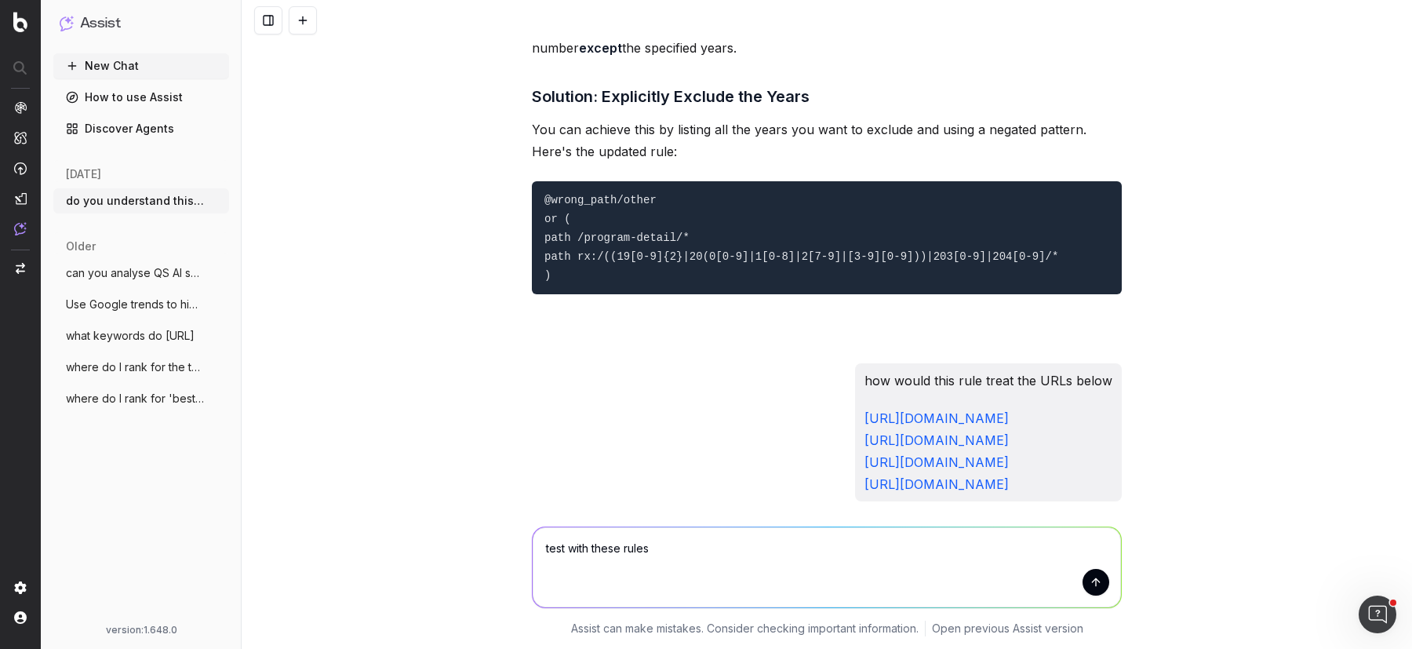
paste textarea "@wrong_path/other or ( path /program-detail/* path rx:/((19[0-9]{2}|20(0[0-9]|1…"
type textarea "test with these rules @wrong_path/other or ( path /program-detail/* path rx:/((…"
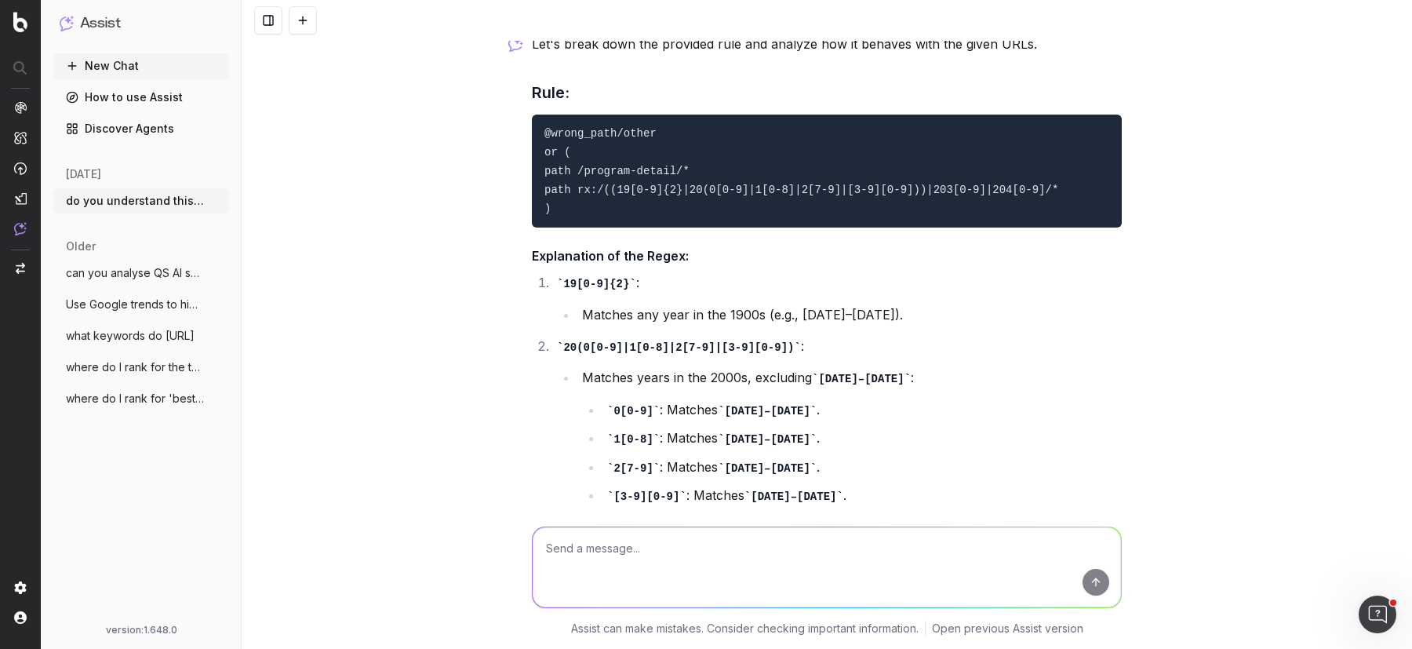
scroll to position [5678, 0]
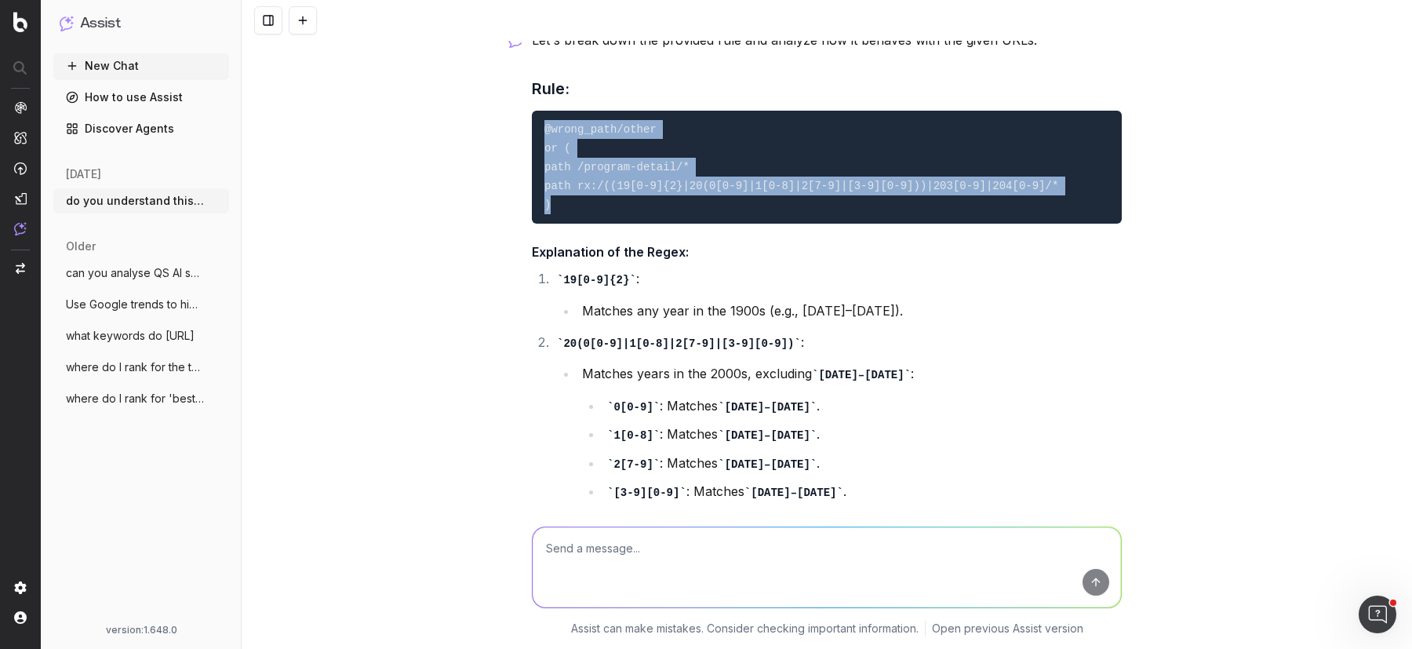
drag, startPoint x: 586, startPoint y: 145, endPoint x: 542, endPoint y: 80, distance: 78.6
click at [542, 111] on pre "@wrong_path/other or ( path /program-detail/* path rx:/((19[0-9]{2}|20(0[0-9]|1…" at bounding box center [827, 167] width 590 height 113
copy code "@wrong_path/other or ( path /program-detail/* path rx:/((19[0-9]{2}|20(0[0-9]|1…"
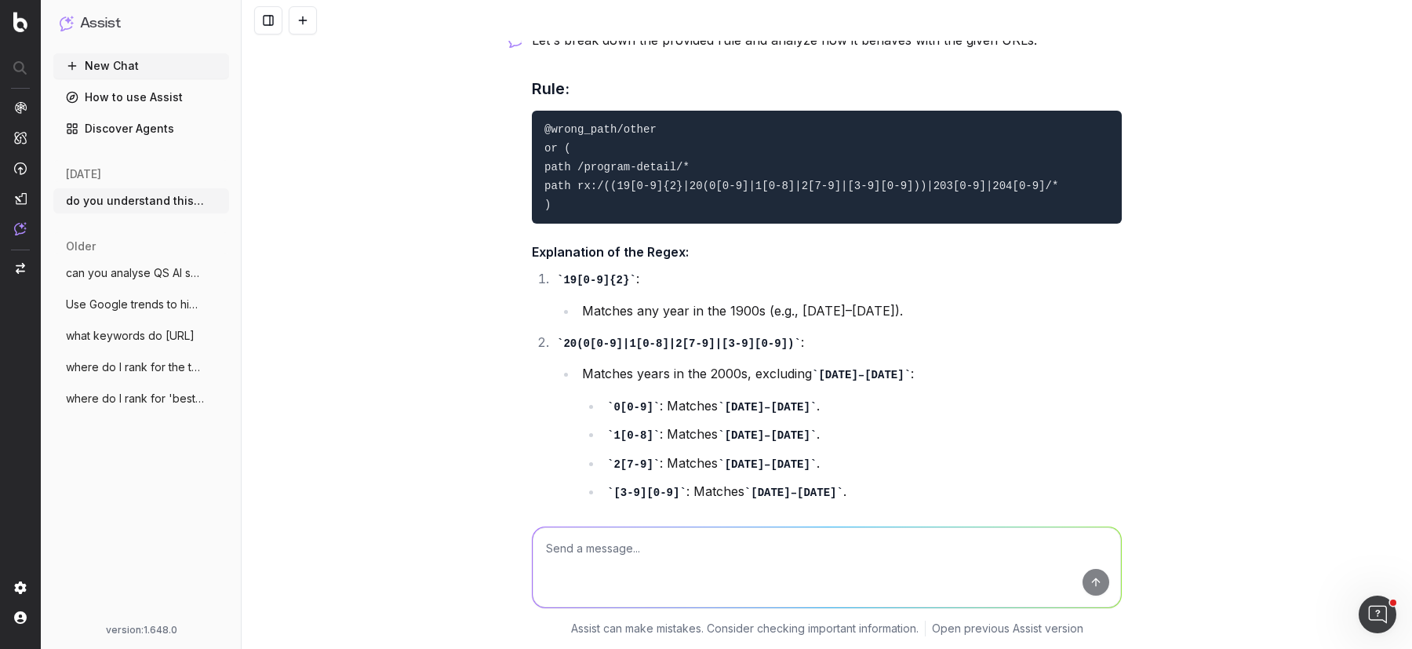
click at [598, 555] on textarea at bounding box center [827, 567] width 588 height 80
type textarea "i get the error 'value must be a valid regex'"
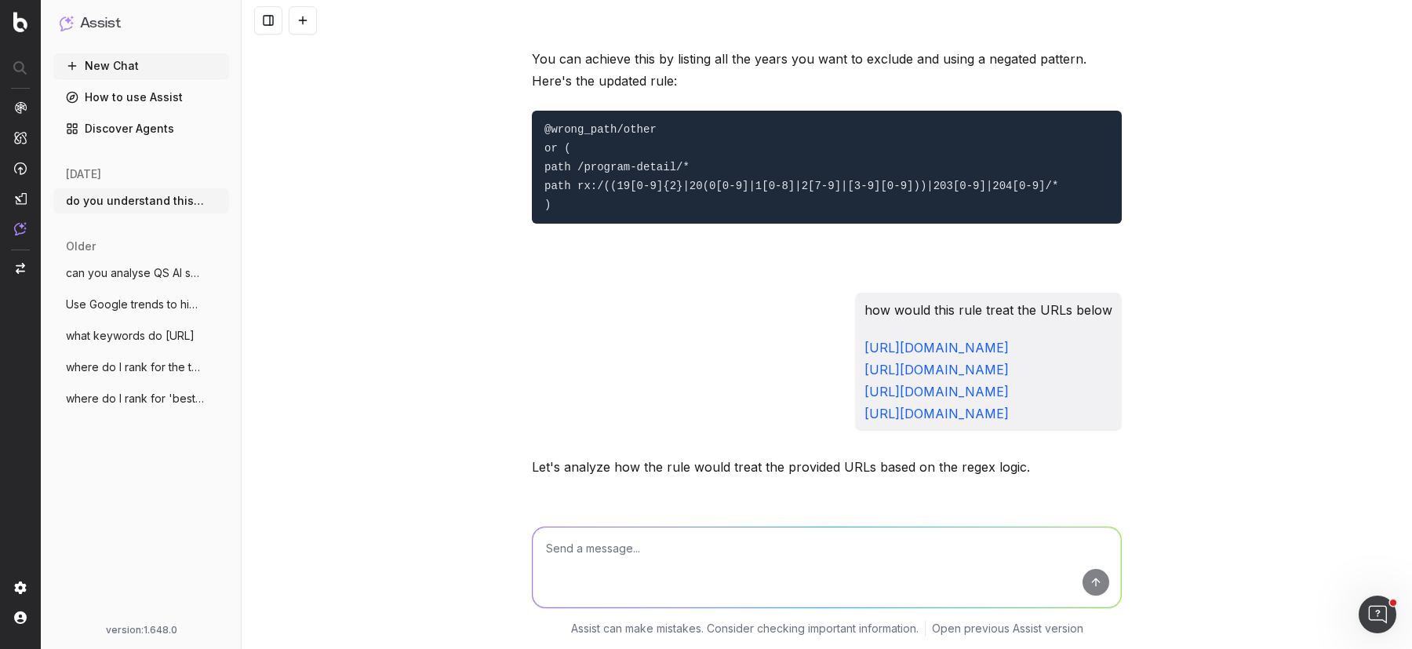
scroll to position [3805, 0]
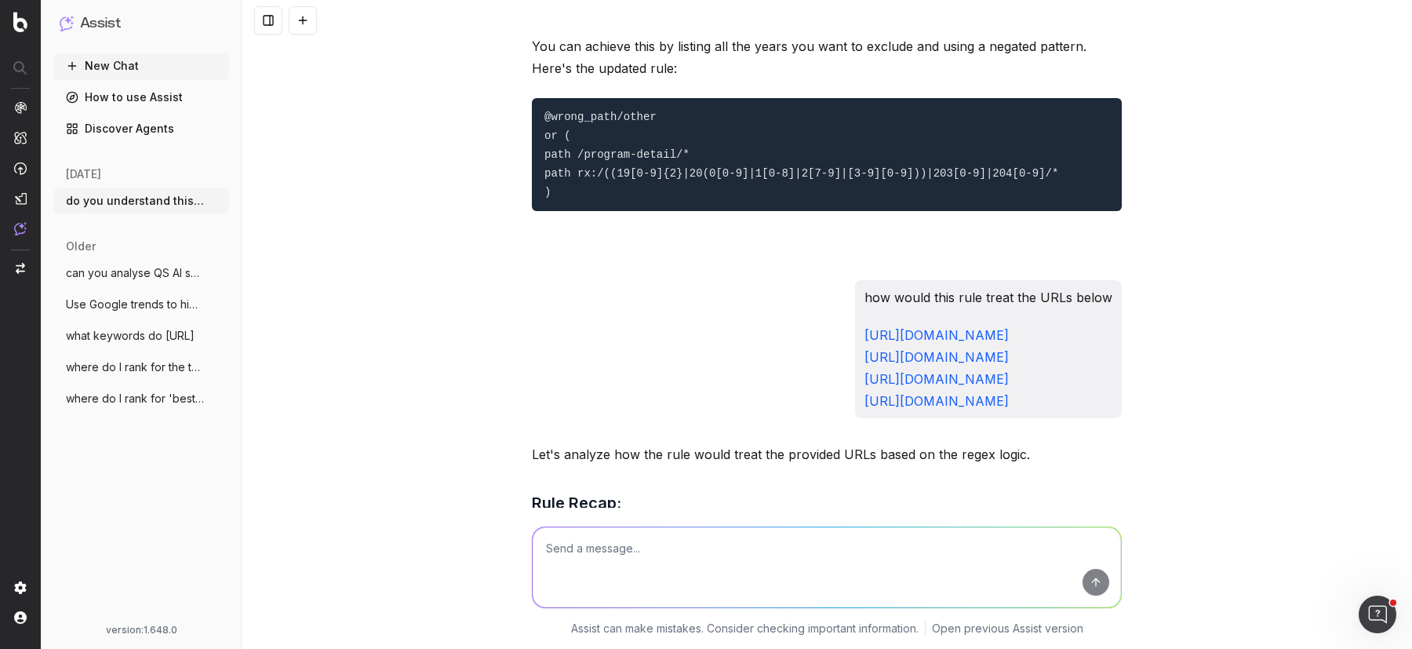
drag, startPoint x: 1111, startPoint y: 347, endPoint x: 672, endPoint y: 248, distance: 449.6
click at [672, 280] on div "how would this rule treat the URLs below https://www.topuniversities.com/world-…" at bounding box center [827, 349] width 590 height 138
copy div "how would this rule treat the URLs below https://www.topuniversities.com/world-…"
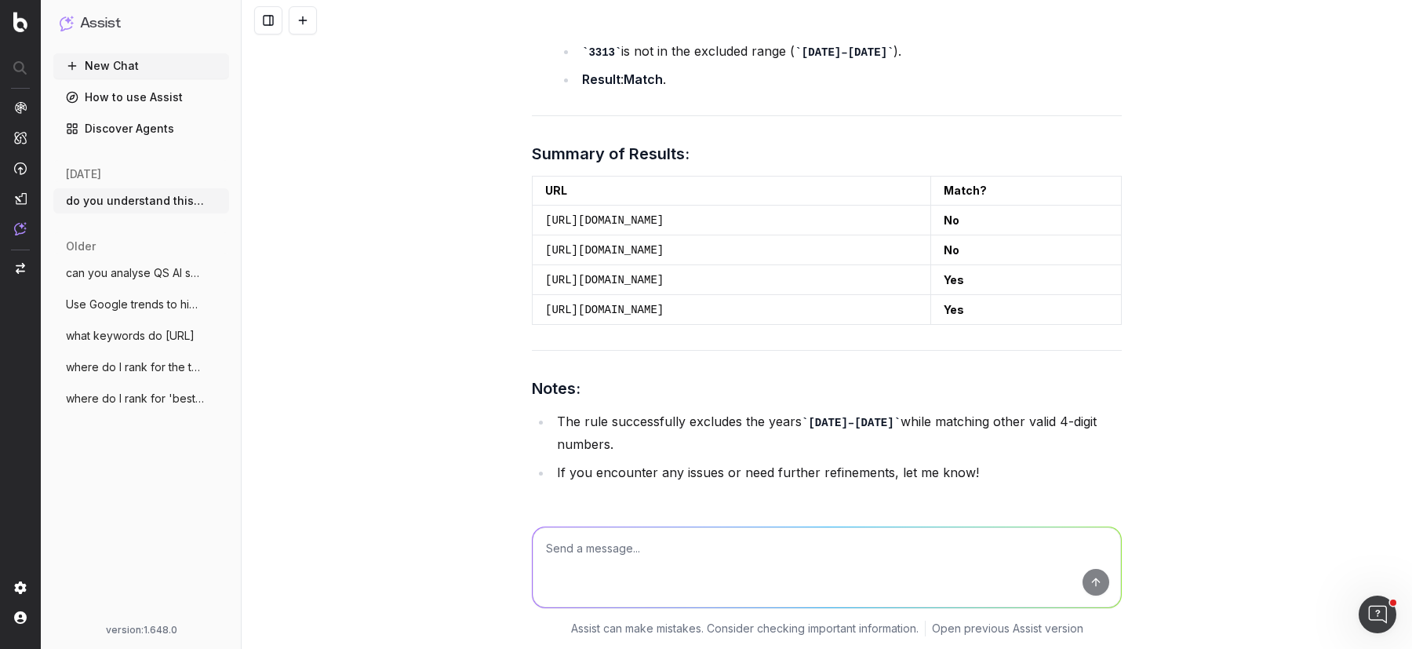
scroll to position [7334, 0]
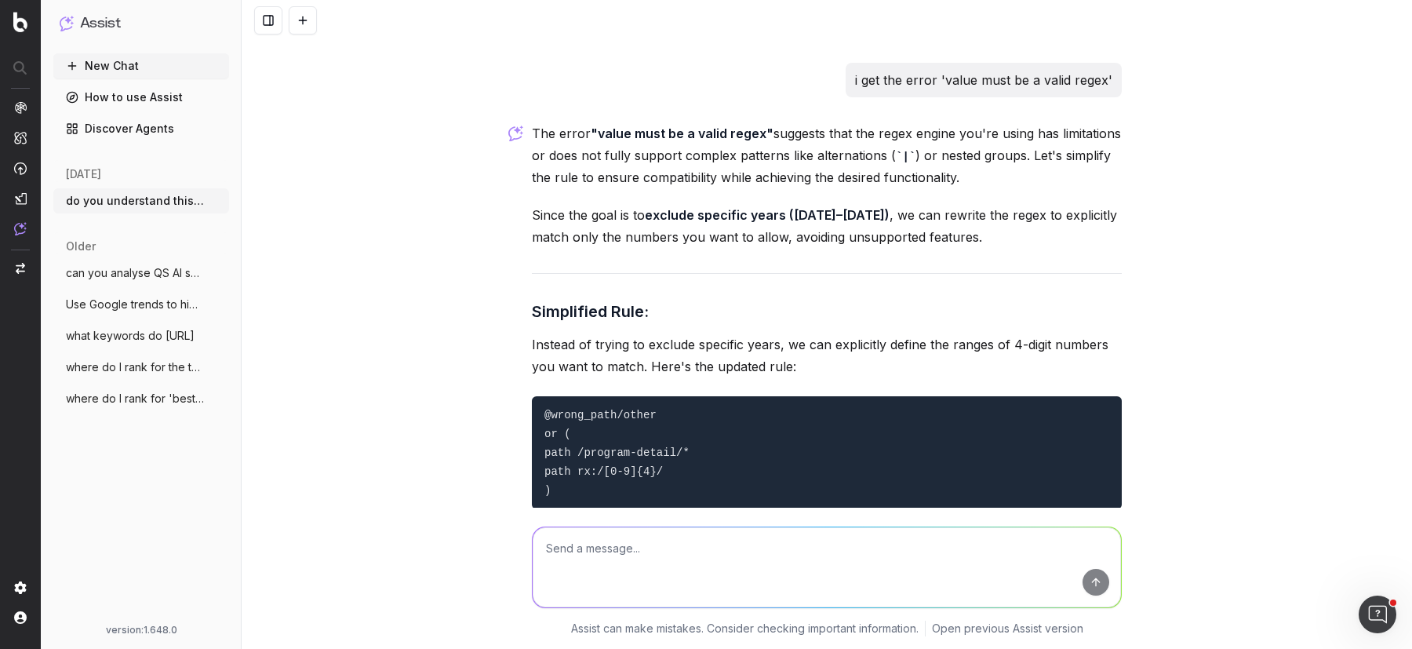
click at [619, 556] on textarea at bounding box center [827, 567] width 588 height 80
paste textarea "how would this rule treat the URLs below https://www.topuniversities.com/world-…"
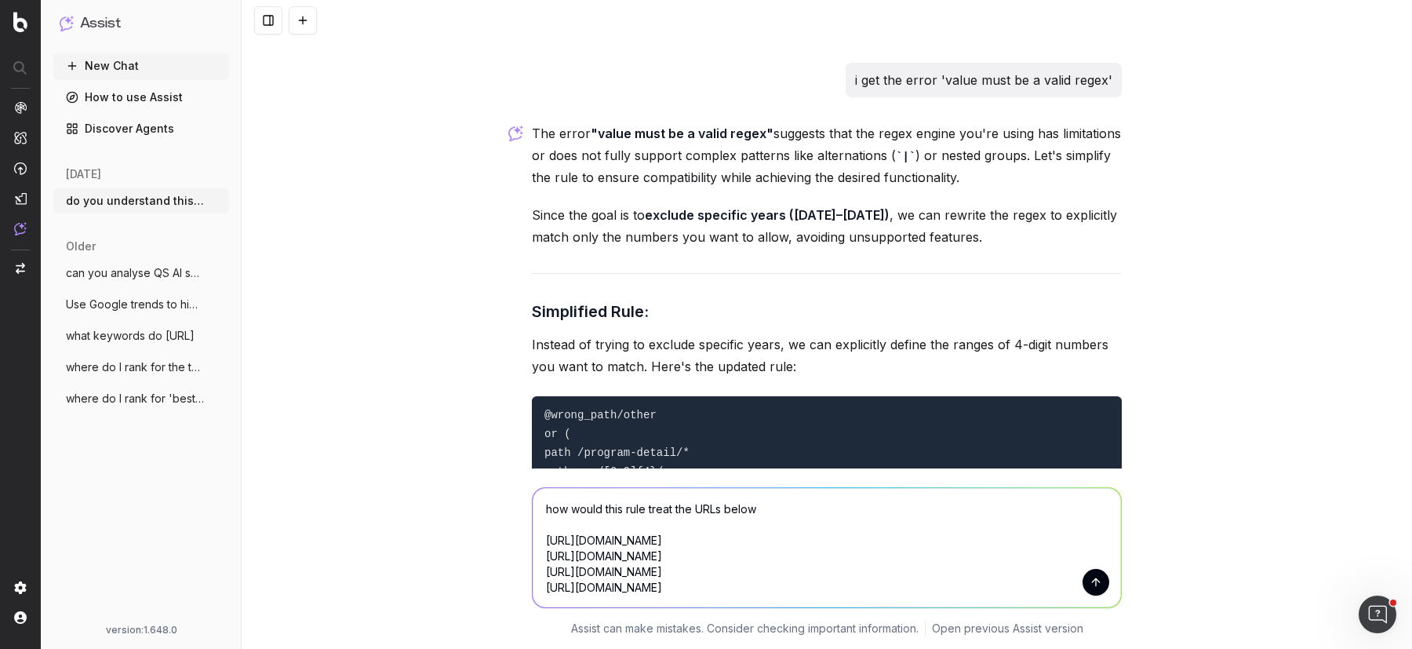
click at [627, 508] on textarea "how would this rule treat the URLs below https://www.topuniversities.com/world-…" at bounding box center [827, 547] width 588 height 119
type textarea "how would this simplified rule treat the URLs below https://www.topuniversities…"
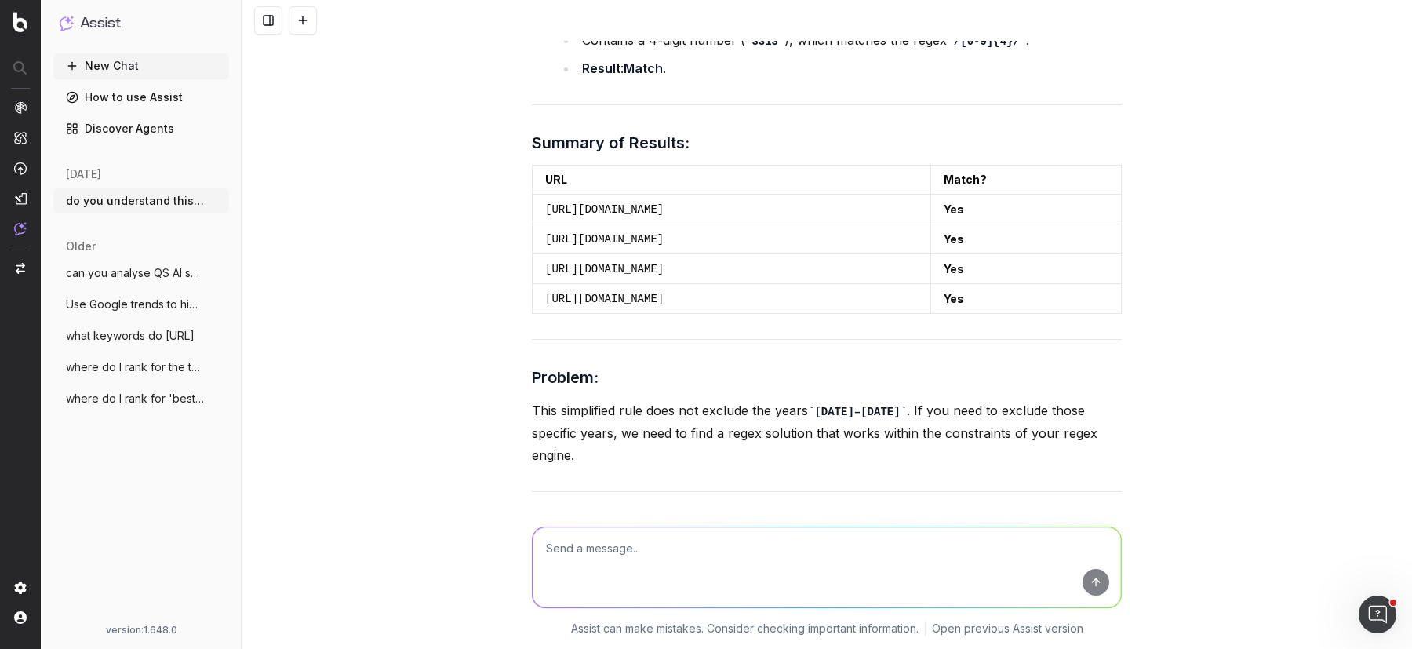
scroll to position [8969, 0]
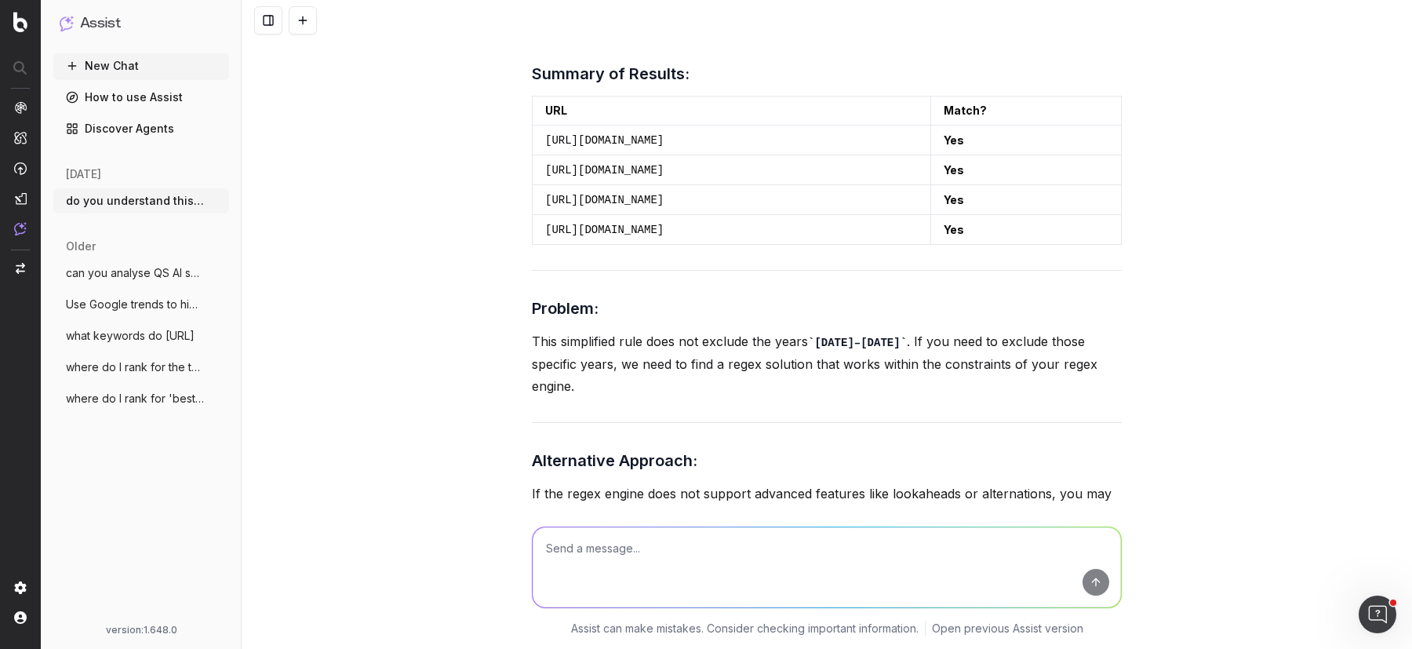
click at [882, 541] on textarea at bounding box center [827, 567] width 588 height 80
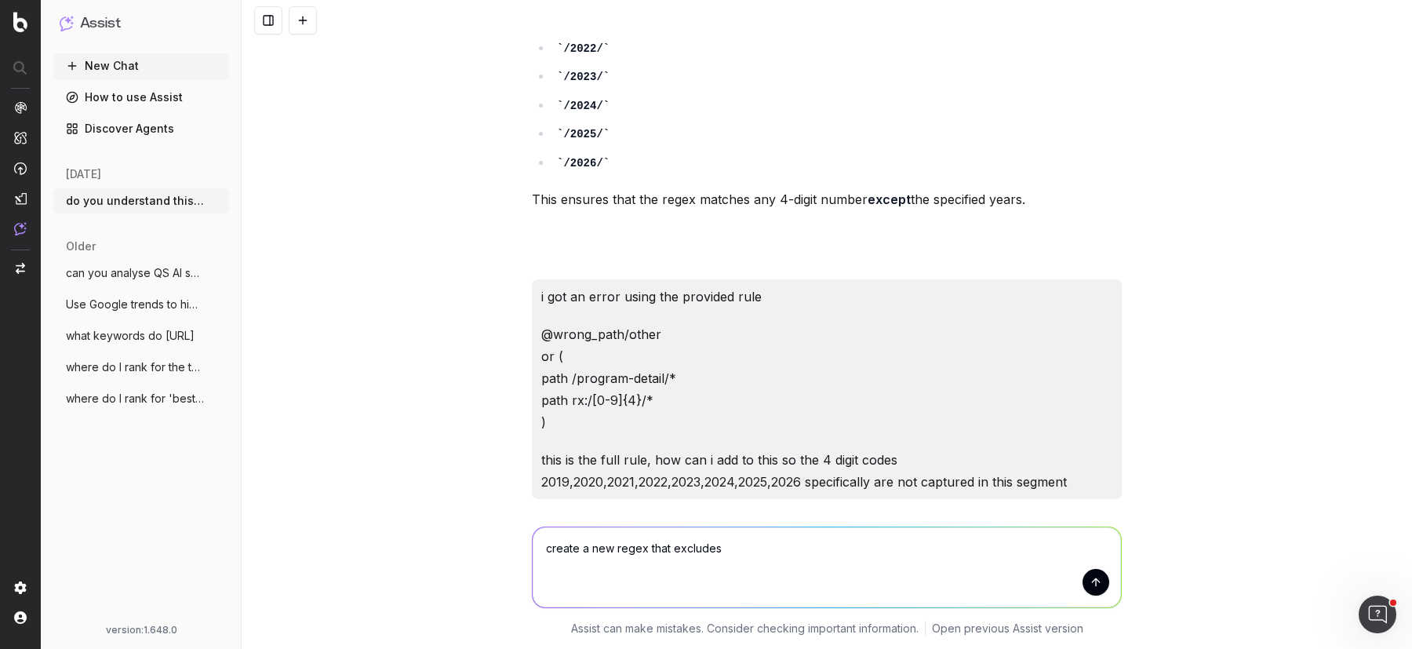
scroll to position [1550, 0]
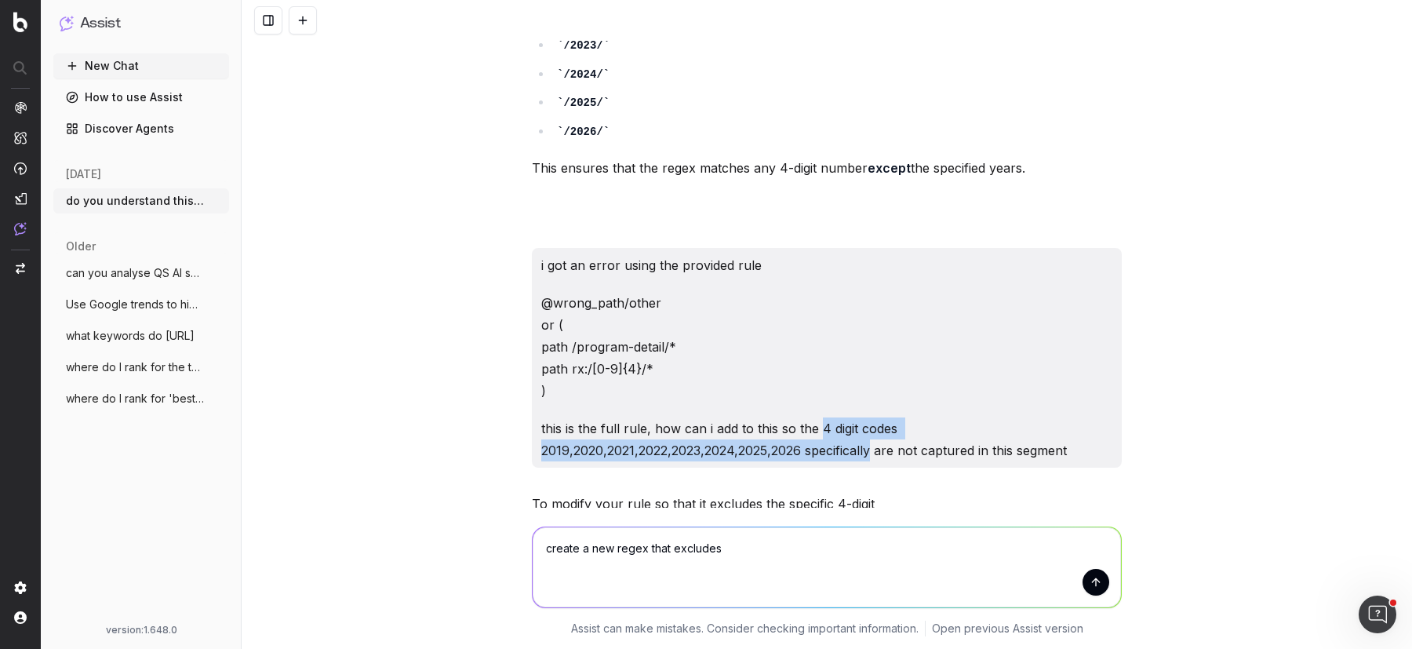
drag, startPoint x: 818, startPoint y: 392, endPoint x: 876, endPoint y: 423, distance: 65.6
click at [876, 423] on p "this is the full rule, how can i add to this so the 4 digit codes 2019,2020,202…" at bounding box center [826, 439] width 571 height 44
copy p "4 digit codes 2019,2020,2021,2022,2023,2024,2025,2026 specifically"
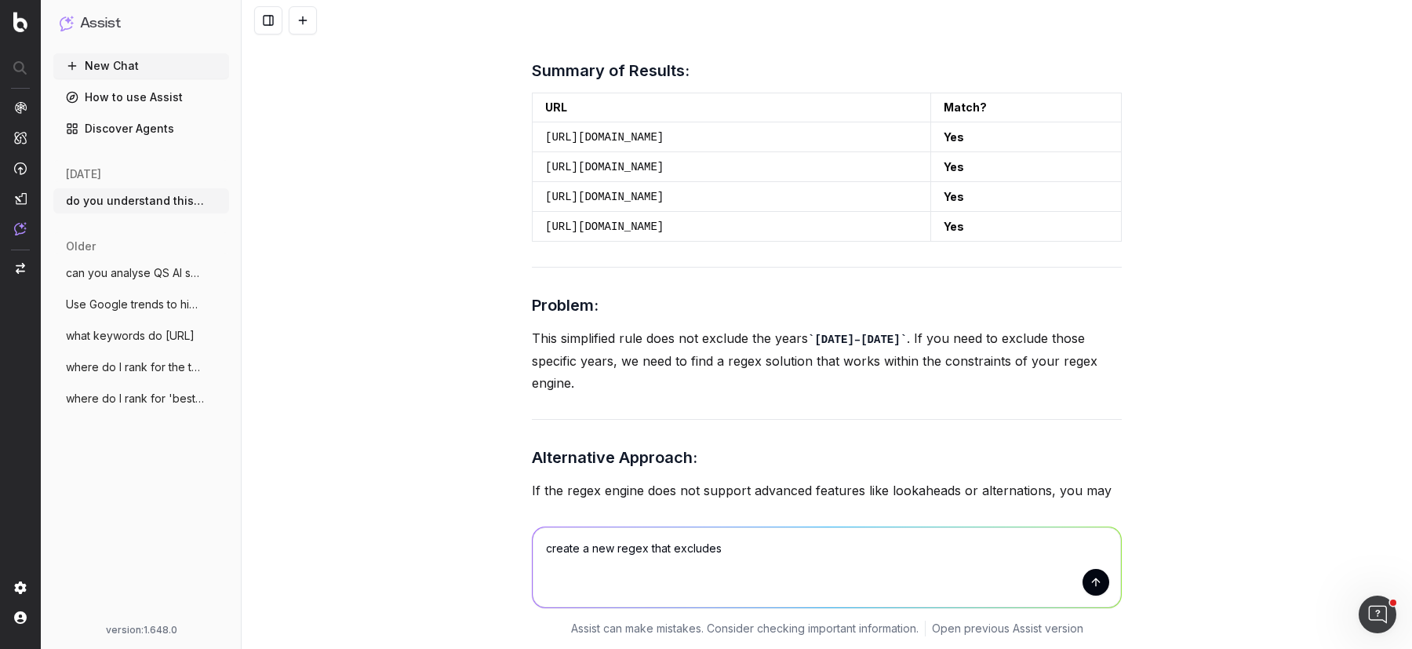
scroll to position [8969, 0]
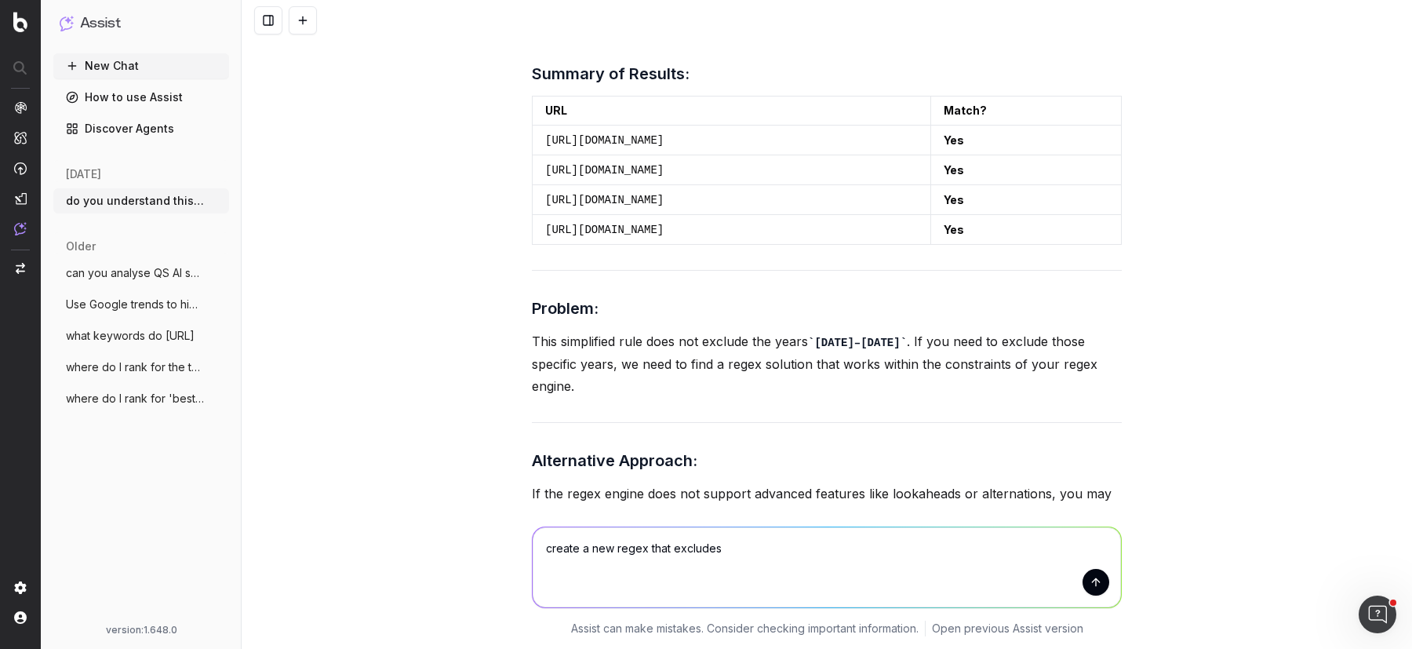
click at [785, 548] on textarea "create a new regex that excludes" at bounding box center [827, 567] width 588 height 80
paste textarea "4 digit codes 2019,2020,2021,2022,2023,2024,2025,2026 specifically"
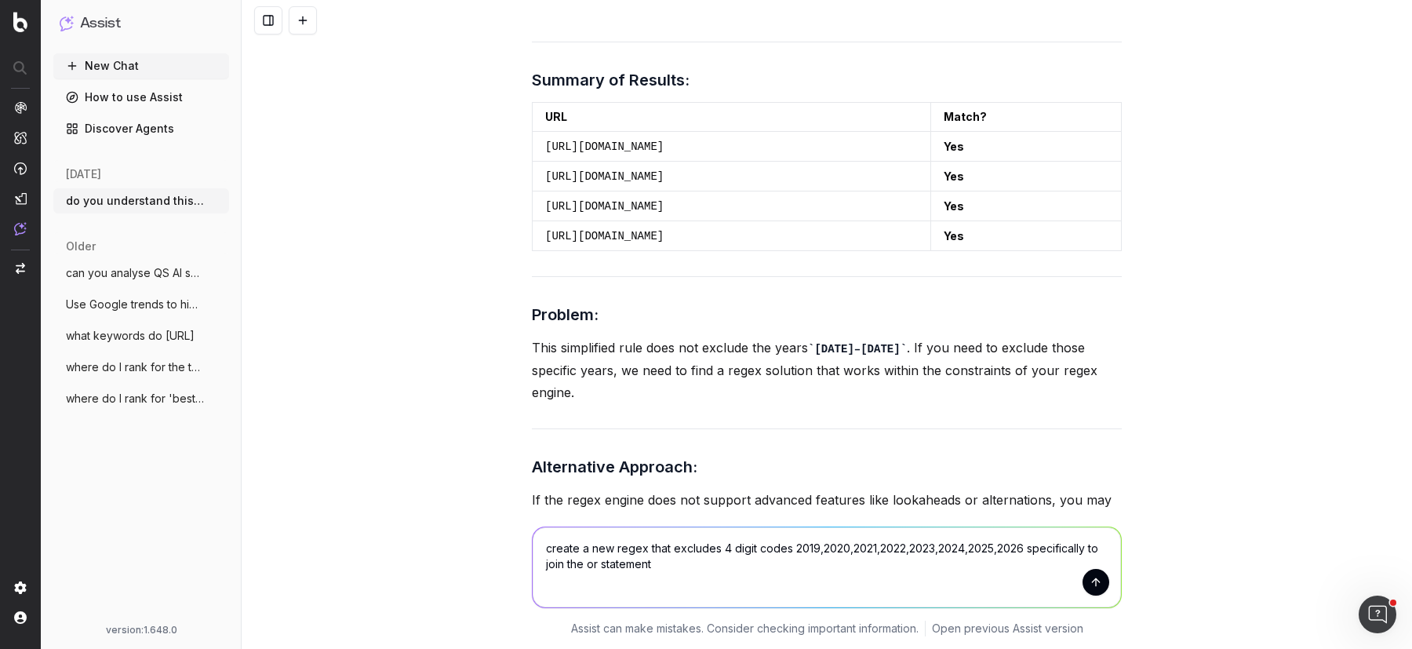
scroll to position [8966, 0]
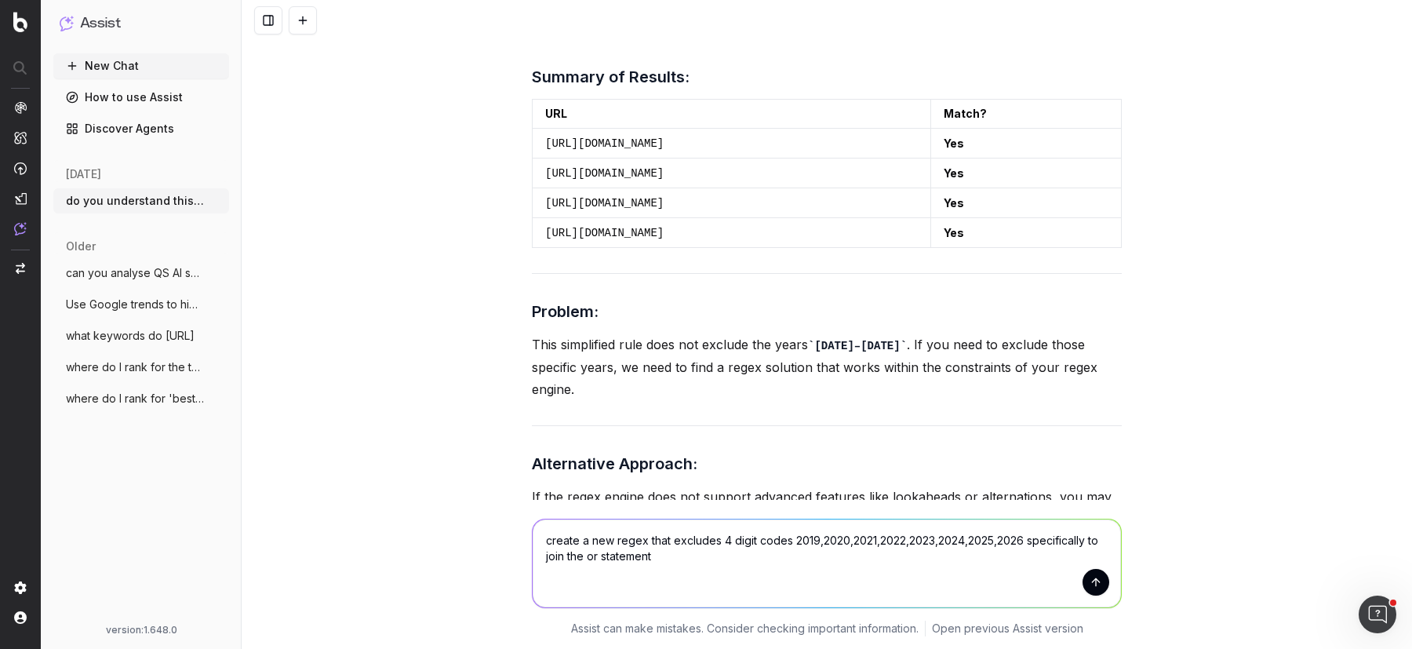
paste textarea "@wrong_path/other or ( path /program-detail/* path rx:/[0-9]{4}/* )"
type textarea "create a new regex that excludes 4 digit codes 2019,2020,2021,2022,2023,2024,20…"
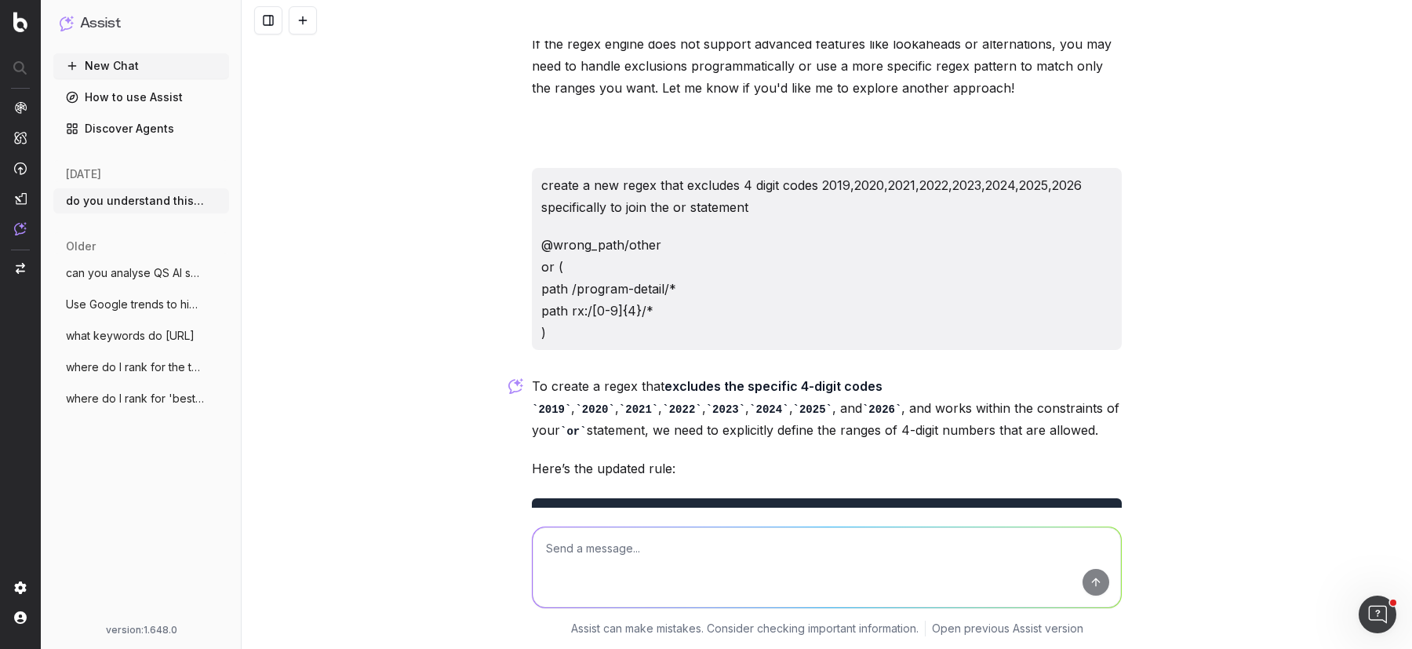
scroll to position [9403, 0]
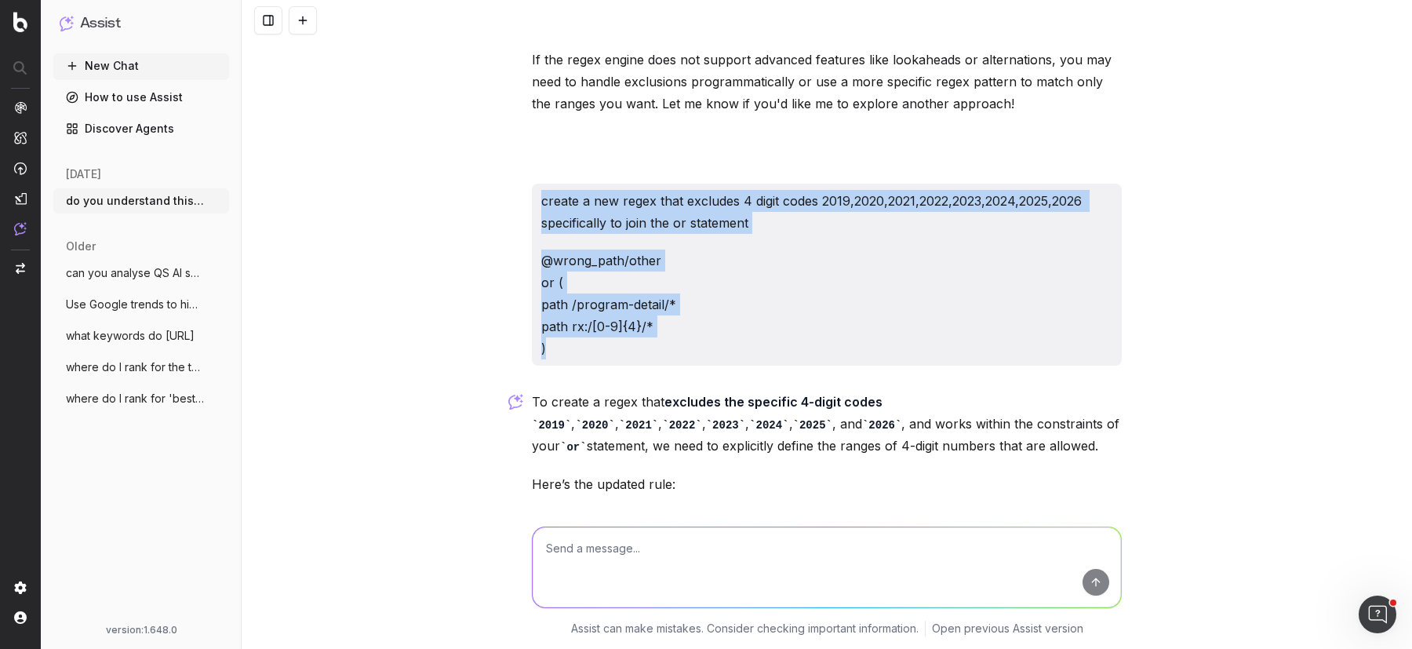
drag, startPoint x: 568, startPoint y: 236, endPoint x: 535, endPoint y: 91, distance: 148.8
click at [535, 184] on div "create a new regex that excludes 4 digit codes 2019,2020,2021,2022,2023,2024,20…" at bounding box center [827, 275] width 590 height 182
copy div "create a new regex that excludes 4 digit codes 2019,2020,2021,2022,2023,2024,20…"
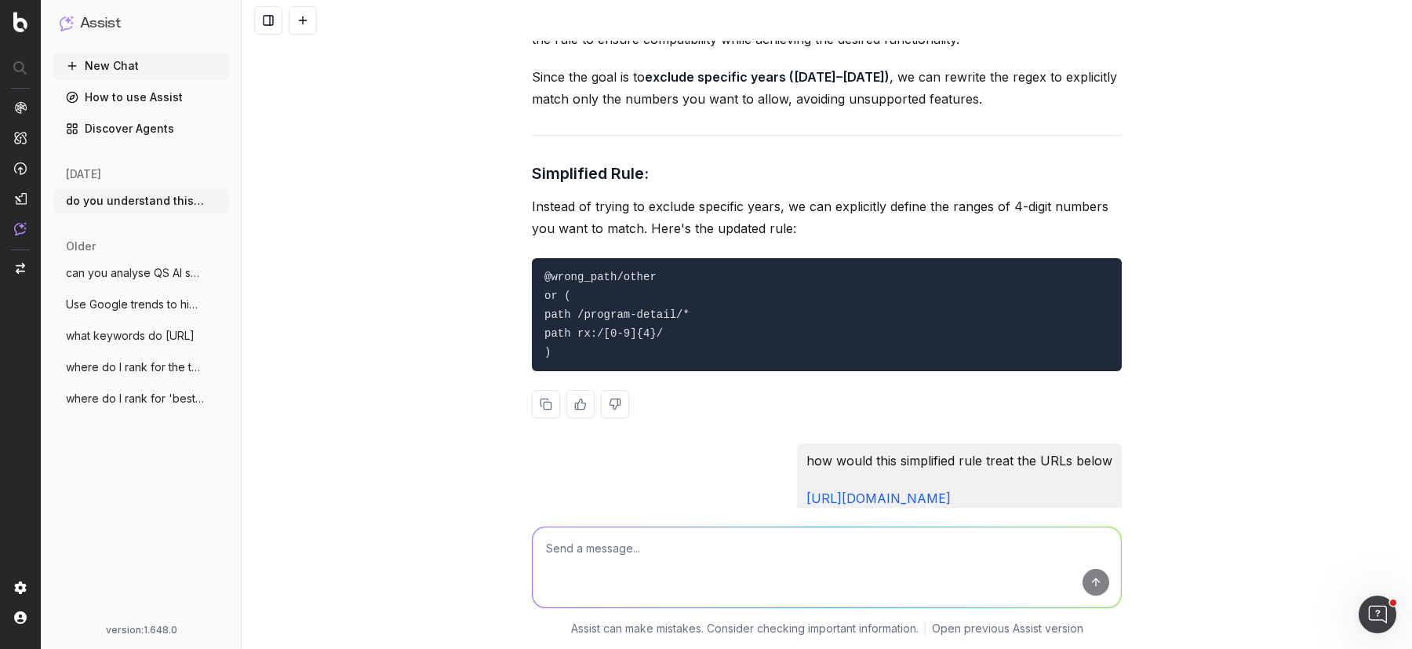
scroll to position [7693, 0]
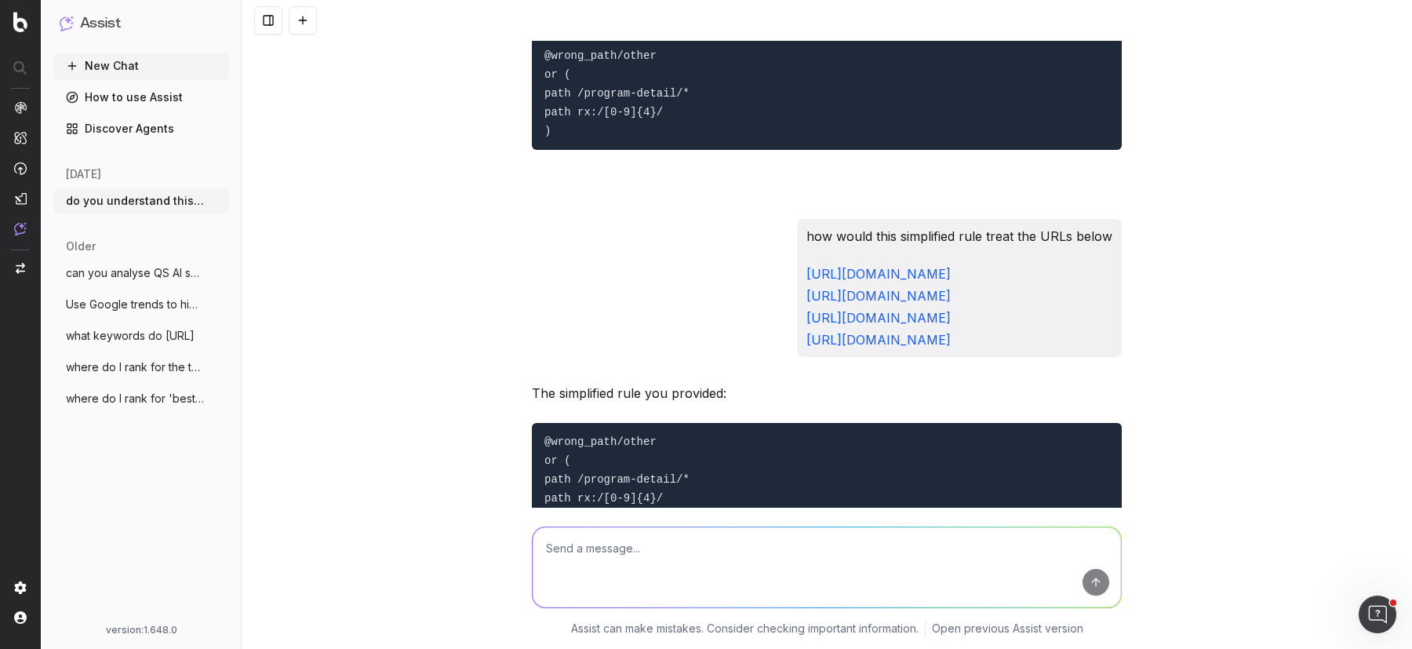
drag, startPoint x: 691, startPoint y: 158, endPoint x: 1110, endPoint y: 267, distance: 432.9
click at [1110, 267] on div "how would this simplified rule treat the URLs below https://www.topuniversities…" at bounding box center [959, 288] width 325 height 138
click at [220, 198] on icon "button" at bounding box center [218, 201] width 13 height 13
click at [246, 204] on span "Delete" at bounding box center [253, 201] width 35 height 16
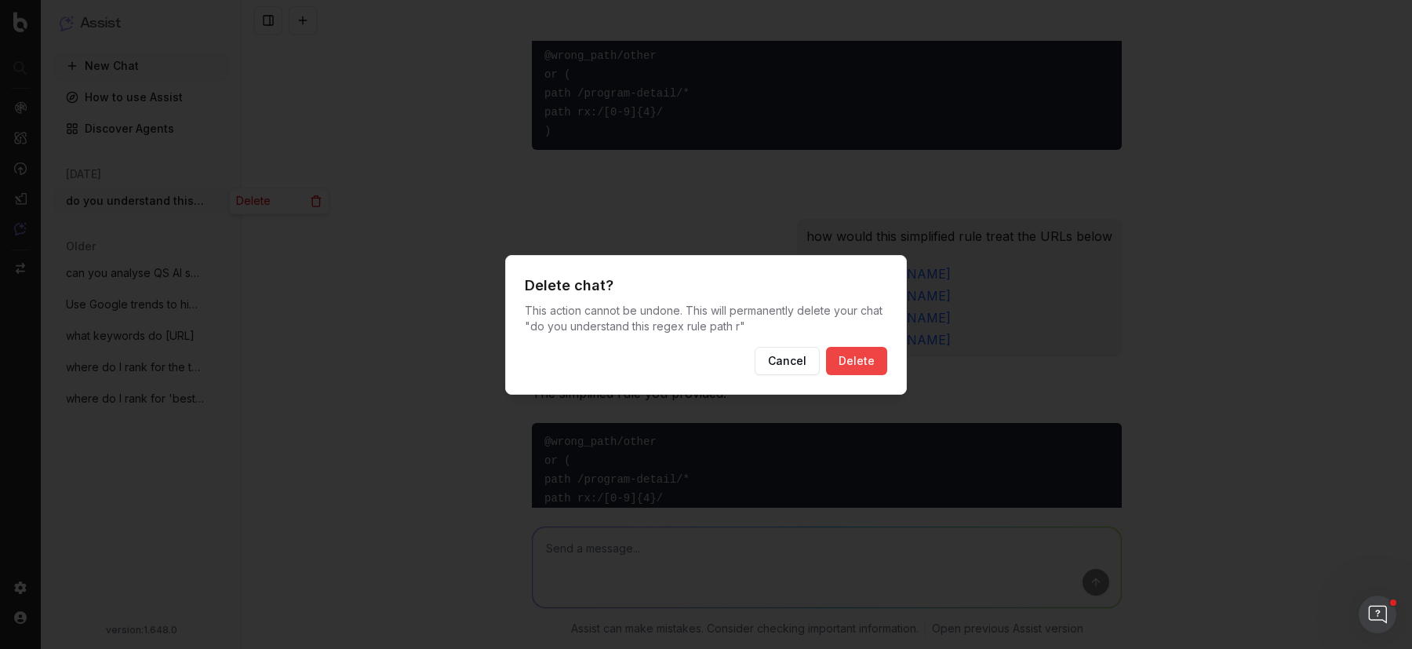
click at [875, 370] on button "Delete" at bounding box center [856, 361] width 61 height 28
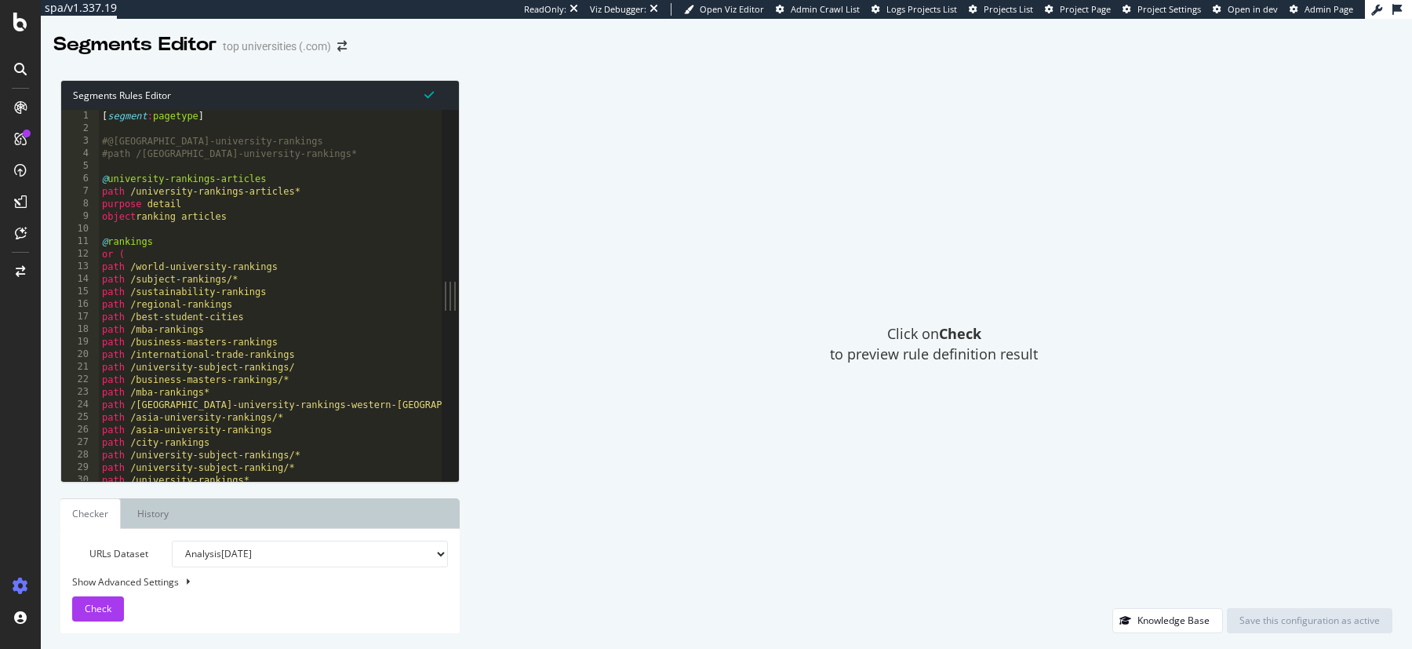
type textarea "path /sustainability-rankings"
click at [374, 292] on div "[ segment : pagetype ] #@europe-university-rankings #path /europe-university-ra…" at bounding box center [271, 309] width 344 height 399
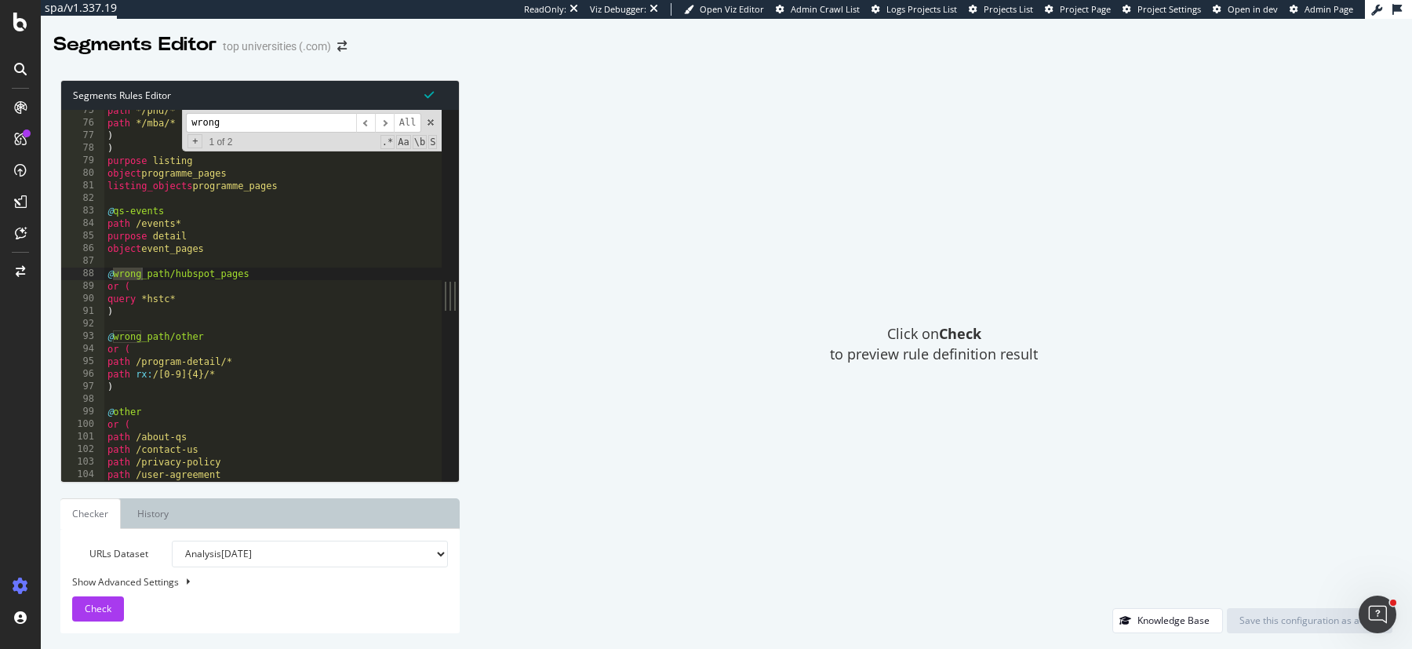
scroll to position [934, 0]
type input "wrong"
drag, startPoint x: 210, startPoint y: 370, endPoint x: 154, endPoint y: 372, distance: 56.5
click at [154, 372] on div "path */phd/* path */mba/* ) ) purpose listing object programme_pages listing_ob…" at bounding box center [273, 303] width 338 height 399
paste textarea "Cursor at row 96"
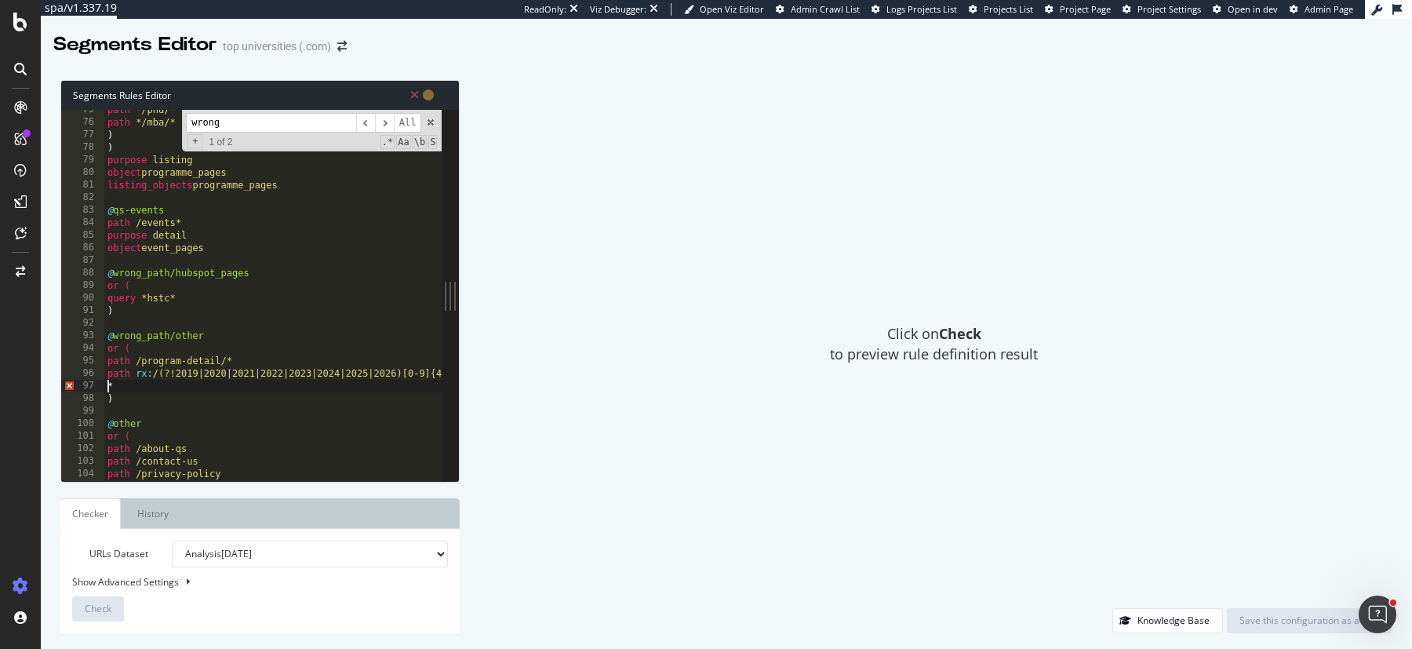
type textarea "path rx:/(?!2019|2020|2021|2022|2023|2024|2025|2026)[0-9]{4}/*"
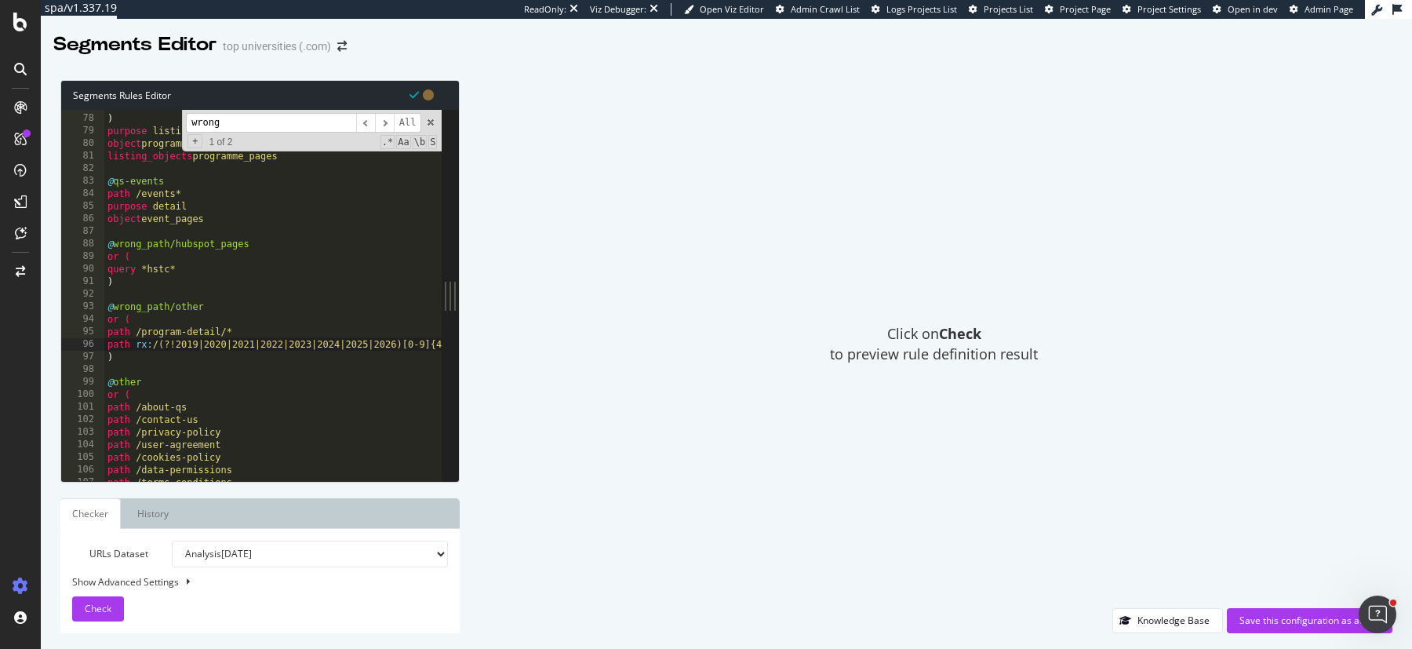
scroll to position [964, 0]
click at [137, 588] on div "URLs Dataset Analysis 2025 Sep. 6th Analysis 2025 Aug. 30th Analysis 2025 Aug. …" at bounding box center [260, 581] width 376 height 81
click at [138, 585] on div "Show Advanced Settings" at bounding box center [248, 581] width 376 height 13
select select "5000"
select select "100"
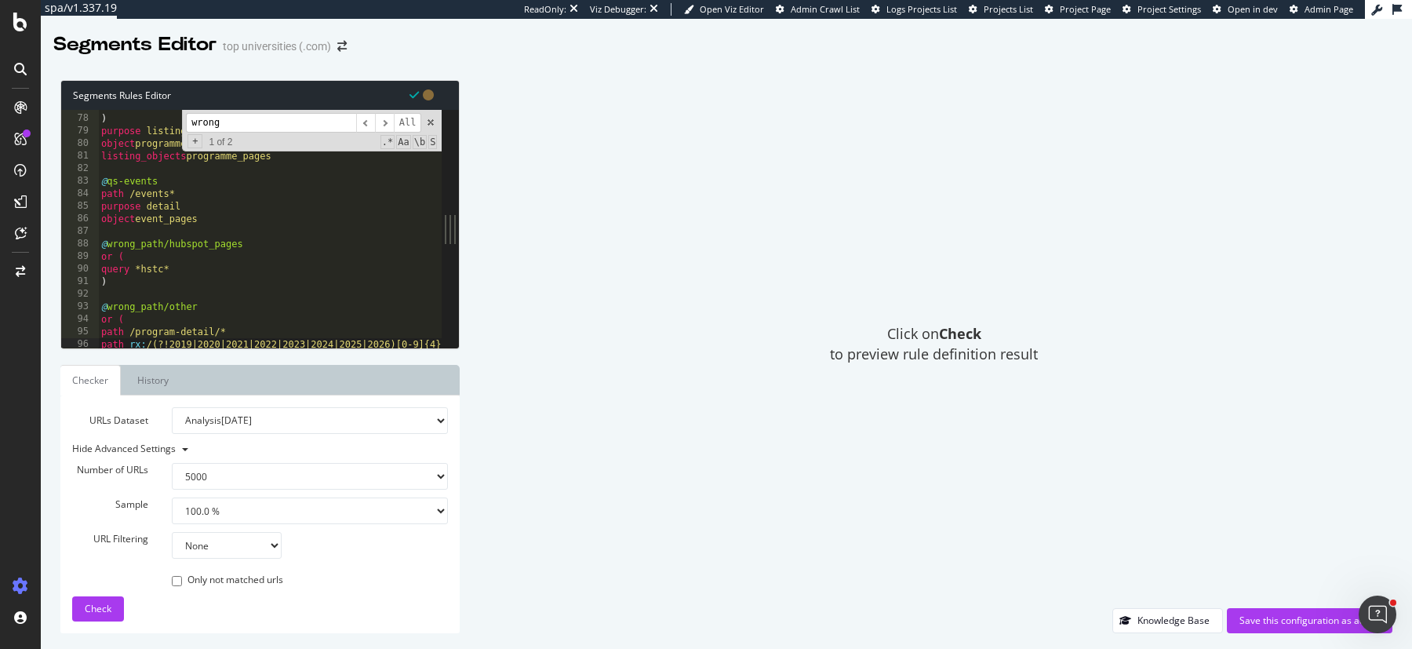
click at [249, 545] on select "None Equal to Not equal to Starts with Doesn't start with Ends with Doesn't end…" at bounding box center [227, 545] width 110 height 27
select select "eq"
click at [172, 532] on select "None Equal to Not equal to Starts with Doesn't start with Ends with Doesn't end…" at bounding box center [227, 545] width 110 height 27
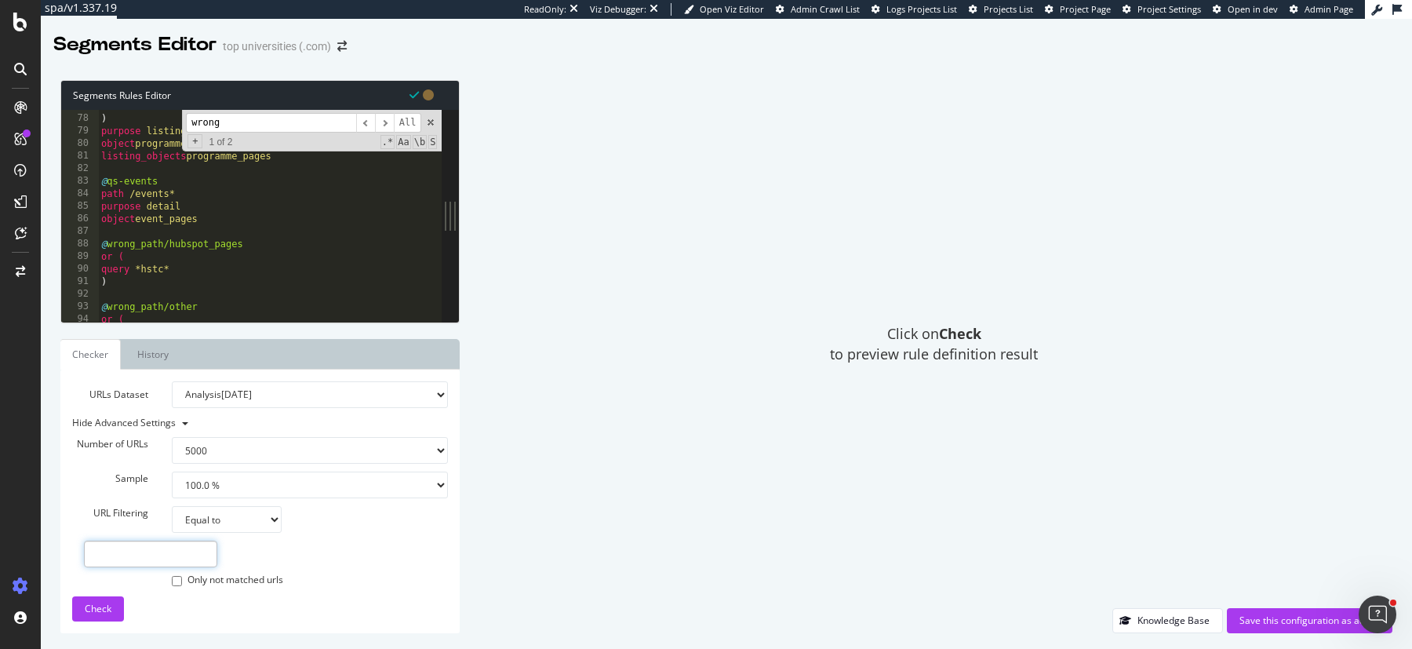
click at [155, 553] on input "text" at bounding box center [150, 554] width 133 height 27
paste input "https://www.topuniversities.com/city-rankings/2017"
type input "https://www.topuniversities.com/city-rankings/2017"
click at [102, 605] on span "Check" at bounding box center [98, 608] width 27 height 13
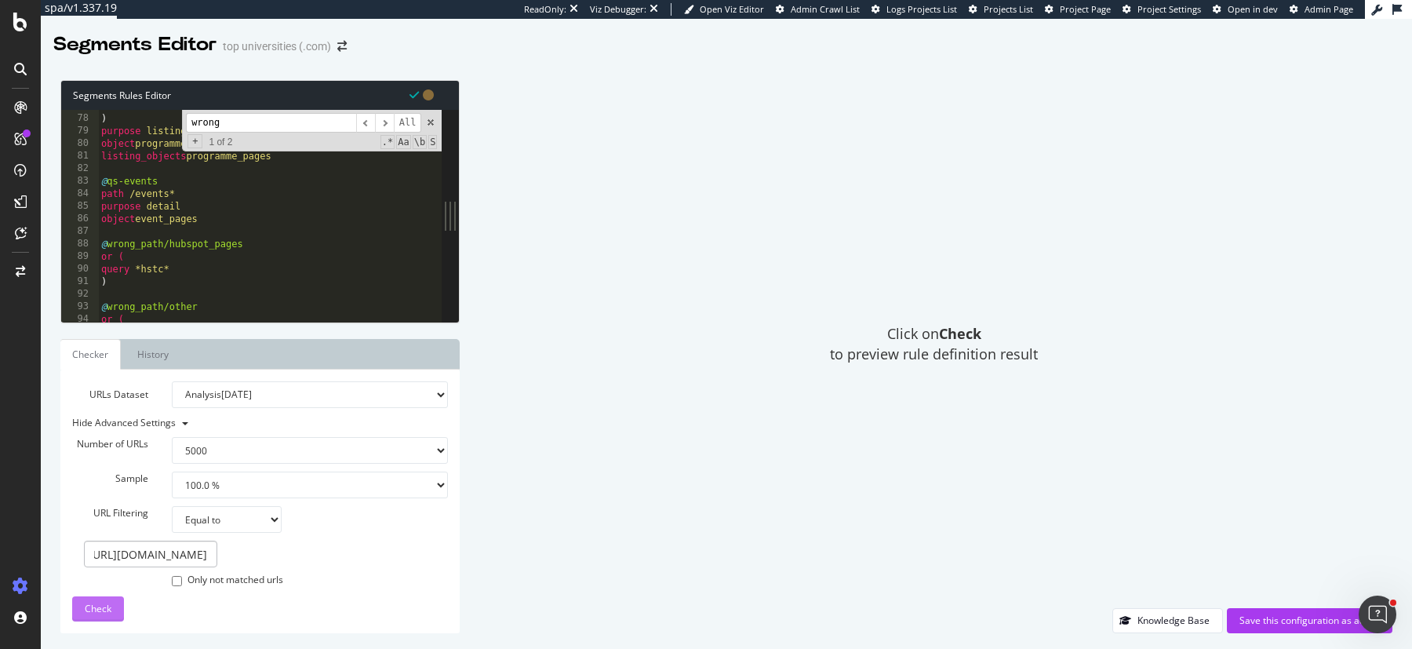
scroll to position [0, 0]
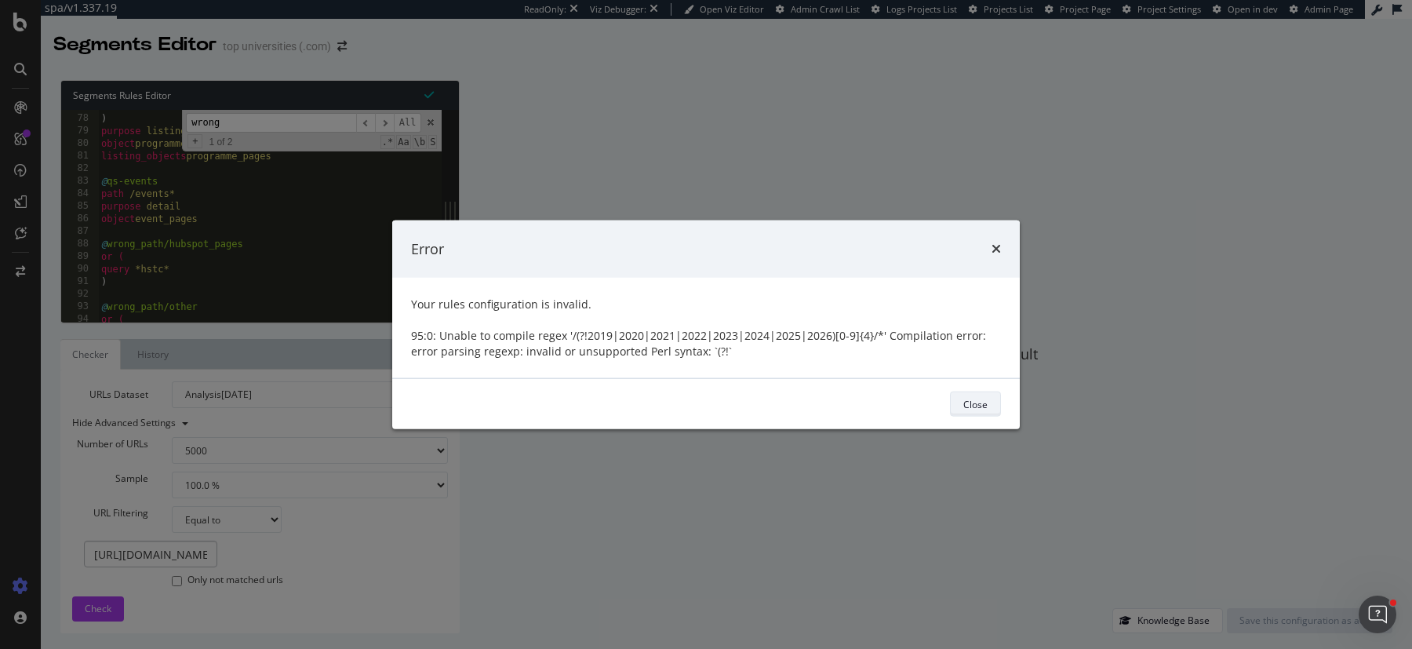
click at [985, 395] on div "Close" at bounding box center [975, 404] width 24 height 22
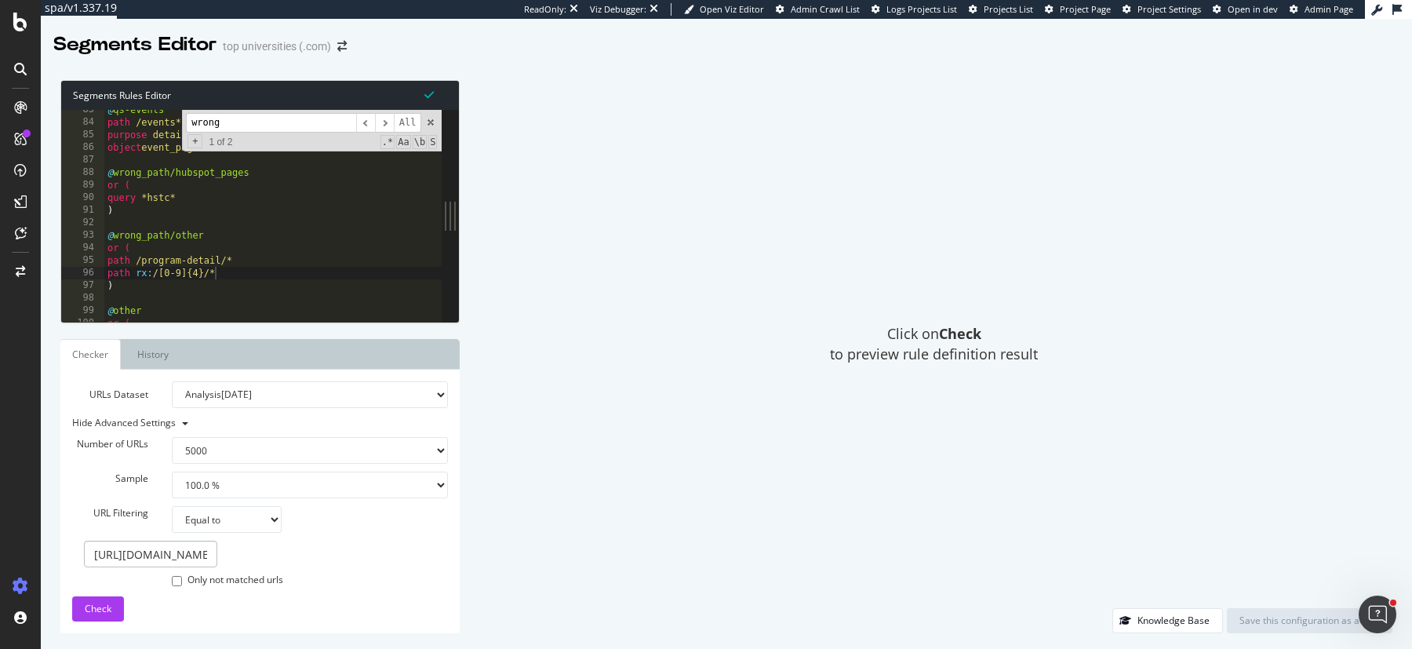
scroll to position [1057, 0]
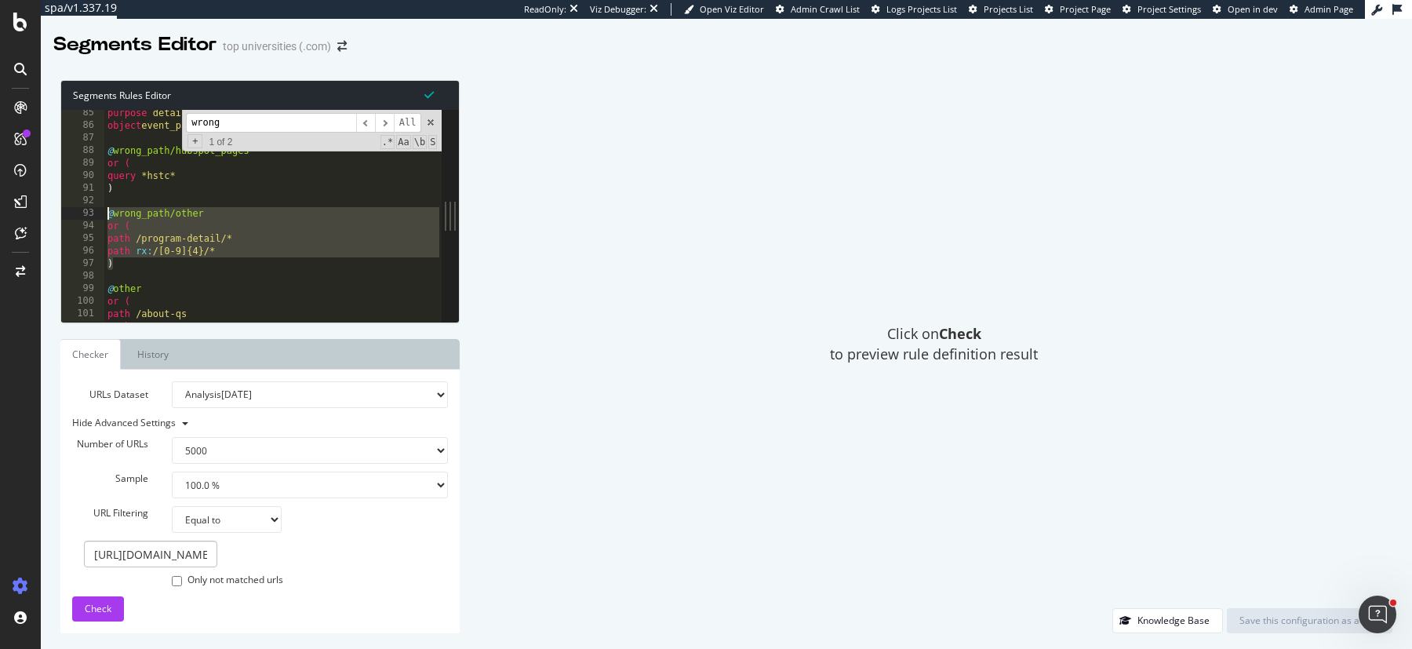
drag, startPoint x: 124, startPoint y: 265, endPoint x: 100, endPoint y: 217, distance: 53.3
click at [100, 217] on div ") 85 86 87 88 89 90 91 92 93 94 95 96 97 98 99 100 101 102 103 104 purpose deta…" at bounding box center [251, 216] width 380 height 212
click at [203, 249] on div "purpose detail object event_pages @ wrong_path/hubspot_pages or ( query *hstc* …" at bounding box center [273, 226] width 338 height 239
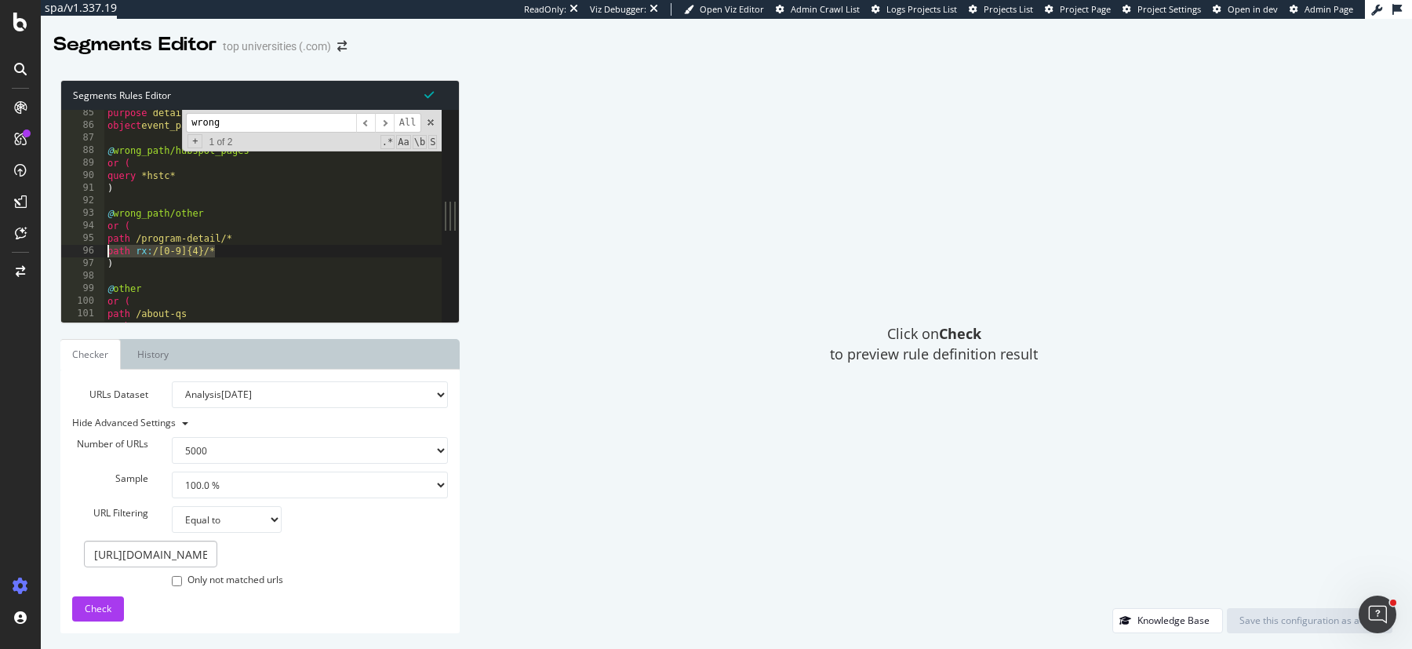
drag, startPoint x: 217, startPoint y: 252, endPoint x: 94, endPoint y: 253, distance: 123.2
click at [94, 253] on div "path rx:/[0-9]{4}/* 85 86 87 88 89 90 91 92 93 94 95 96 97 98 99 100 101 102 10…" at bounding box center [251, 216] width 380 height 212
paste textarea "((?!2019|2020|2021|2022|2023|2024|2025|2026)[0-9]{4})"
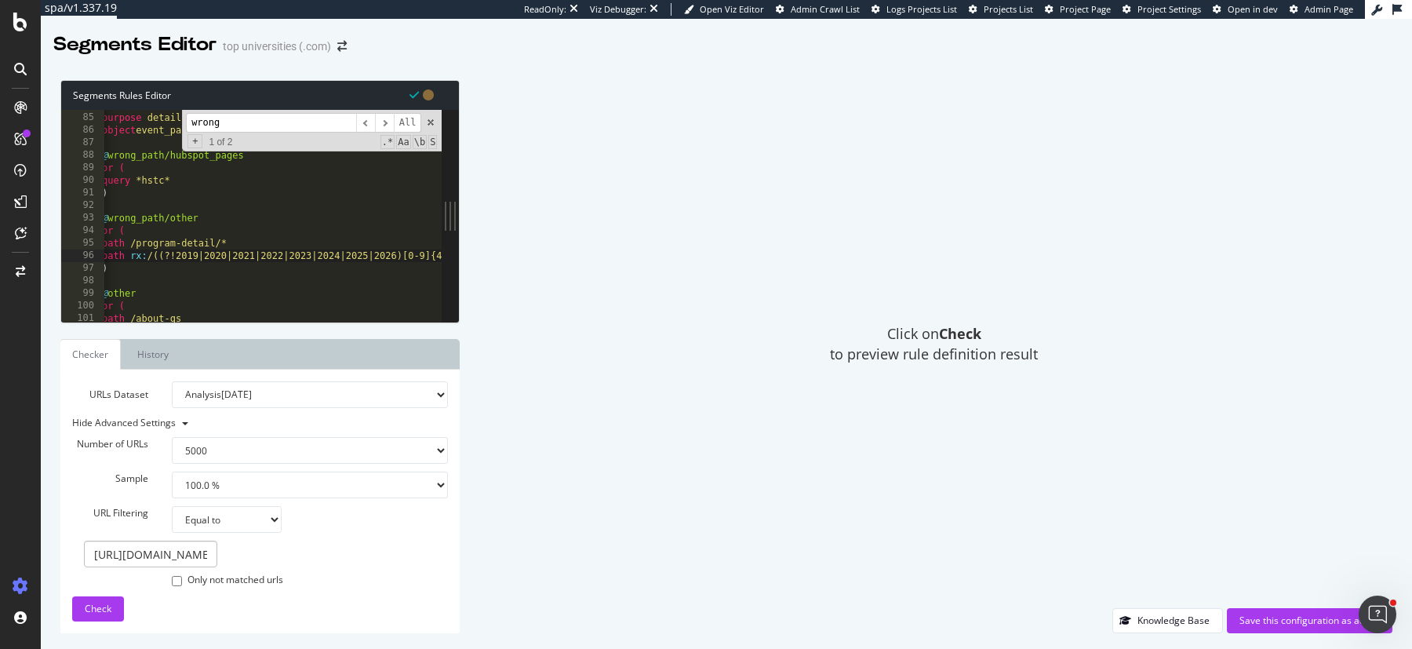
scroll to position [1054, 0]
click at [99, 609] on span "Check" at bounding box center [98, 608] width 27 height 13
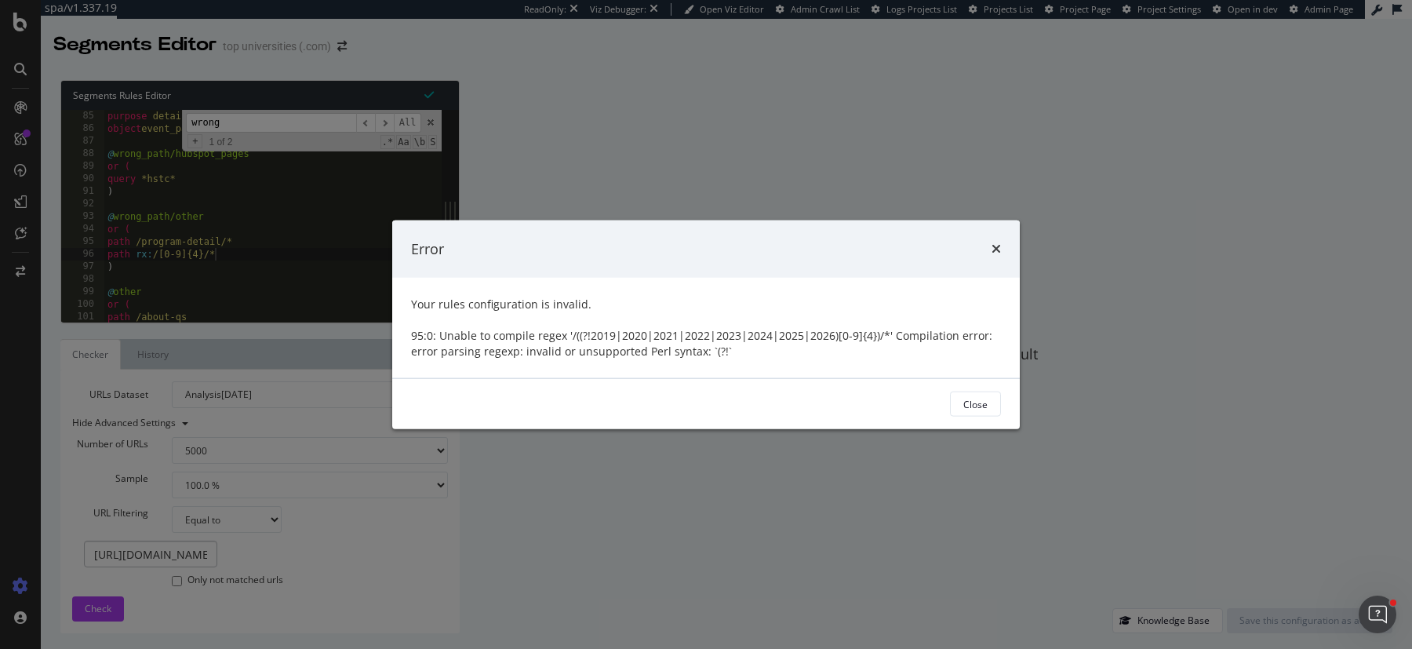
click at [522, 308] on div "Your rules configuration is invalid." at bounding box center [706, 305] width 590 height 16
copy div "configuration"
click at [724, 372] on div "Your rules configuration is invalid. 95:0: Unable to compile regex '/((?!2019|2…" at bounding box center [706, 328] width 628 height 100
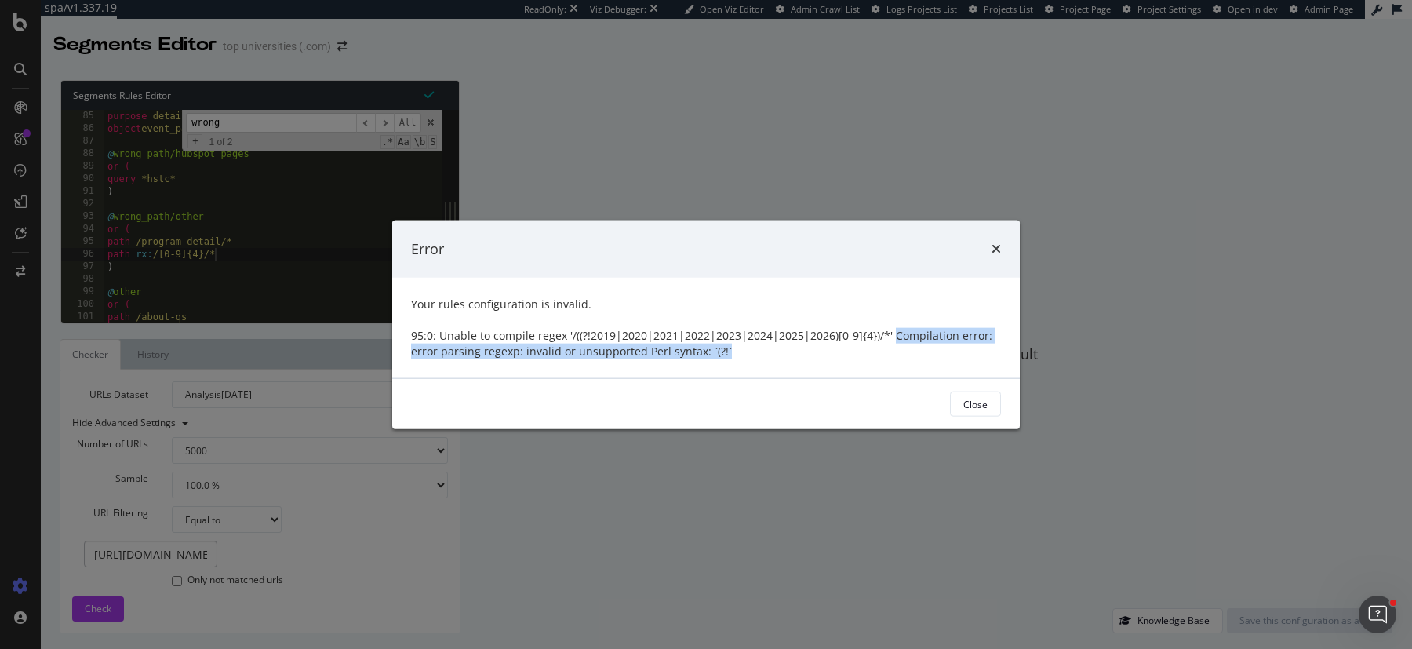
drag, startPoint x: 723, startPoint y: 352, endPoint x: 888, endPoint y: 339, distance: 165.3
click at [888, 339] on div "95:0: Unable to compile regex '/((?!2019|2020|2021|2022|2023|2024|2025|2026)[0-…" at bounding box center [706, 343] width 590 height 31
copy div "Compilation error: error parsing regexp: invalid or unsupported Perl syntax: `(…"
click at [970, 402] on div "Close" at bounding box center [975, 403] width 24 height 13
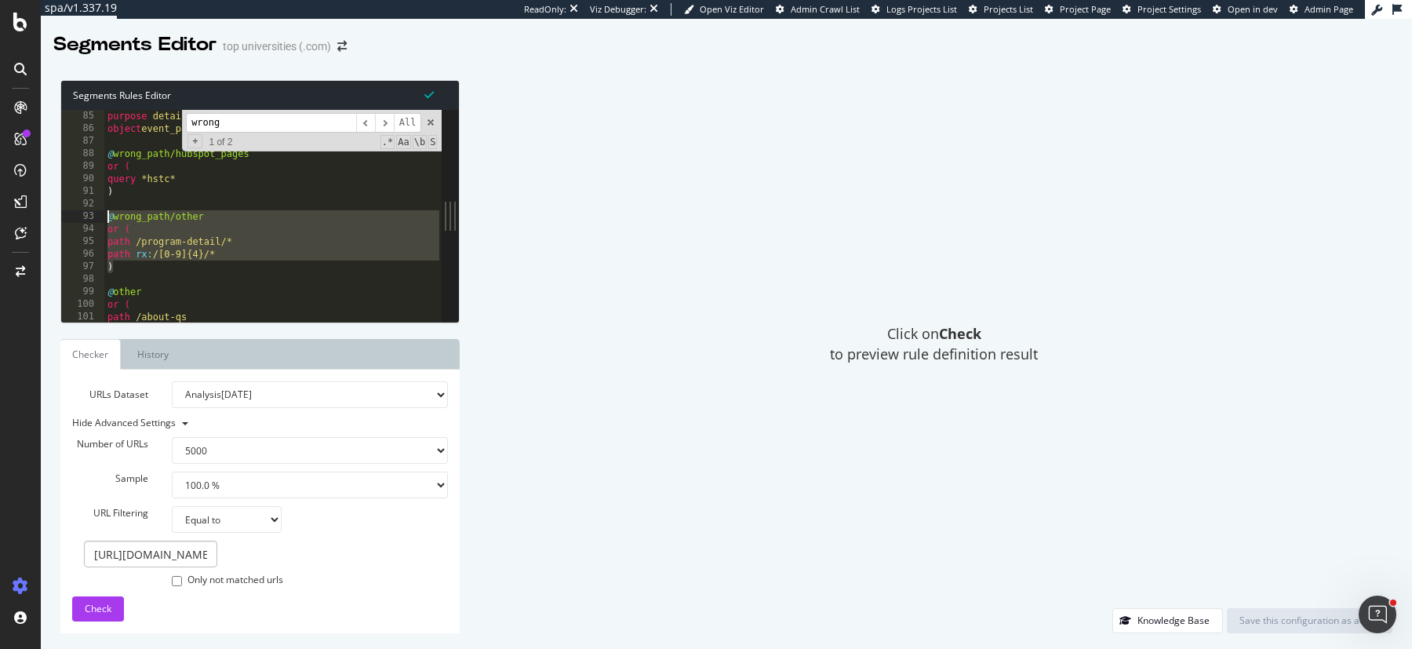
drag, startPoint x: 122, startPoint y: 265, endPoint x: 89, endPoint y: 216, distance: 59.0
click at [89, 216] on div ") 84 85 86 87 88 89 90 91 92 93 94 95 96 97 98 99 100 101 102 103 path /events*…" at bounding box center [251, 216] width 380 height 212
paste textarea ")"
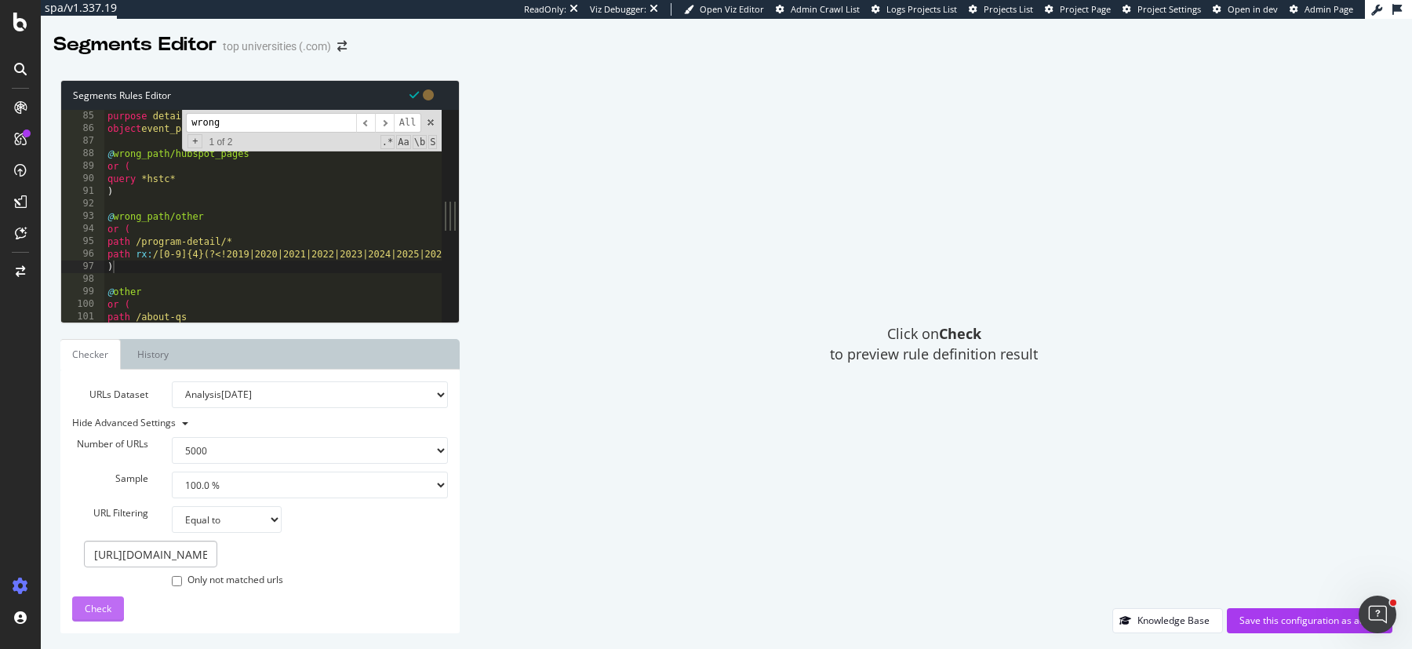
click at [113, 608] on button "Check" at bounding box center [98, 608] width 52 height 25
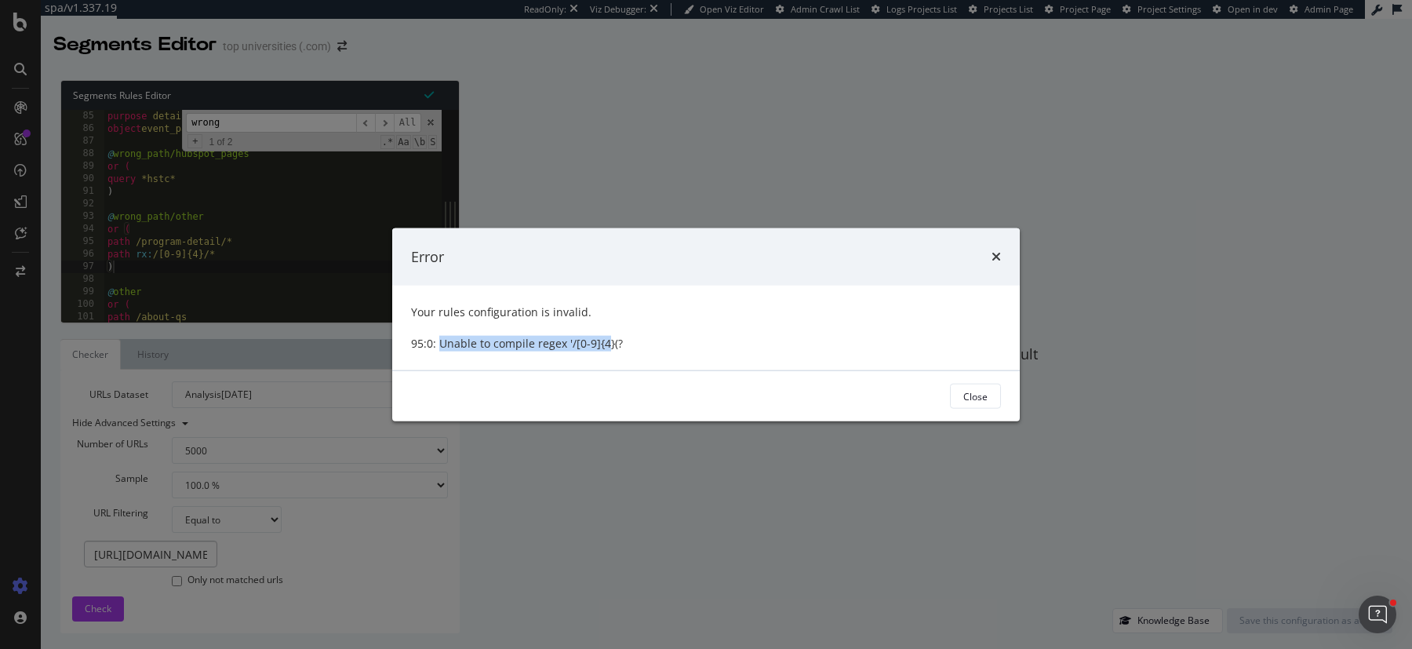
drag, startPoint x: 438, startPoint y: 340, endPoint x: 604, endPoint y: 349, distance: 166.5
click at [604, 349] on div "95:0: Unable to compile regex '/[0-9]{4}(?" at bounding box center [706, 344] width 590 height 16
click at [624, 337] on div "95:0: Unable to compile regex '/[0-9]{4}(?" at bounding box center [706, 344] width 590 height 16
drag, startPoint x: 624, startPoint y: 338, endPoint x: 440, endPoint y: 342, distance: 183.6
click at [440, 342] on div "95:0: Unable to compile regex '/[0-9]{4}(?" at bounding box center [706, 344] width 590 height 16
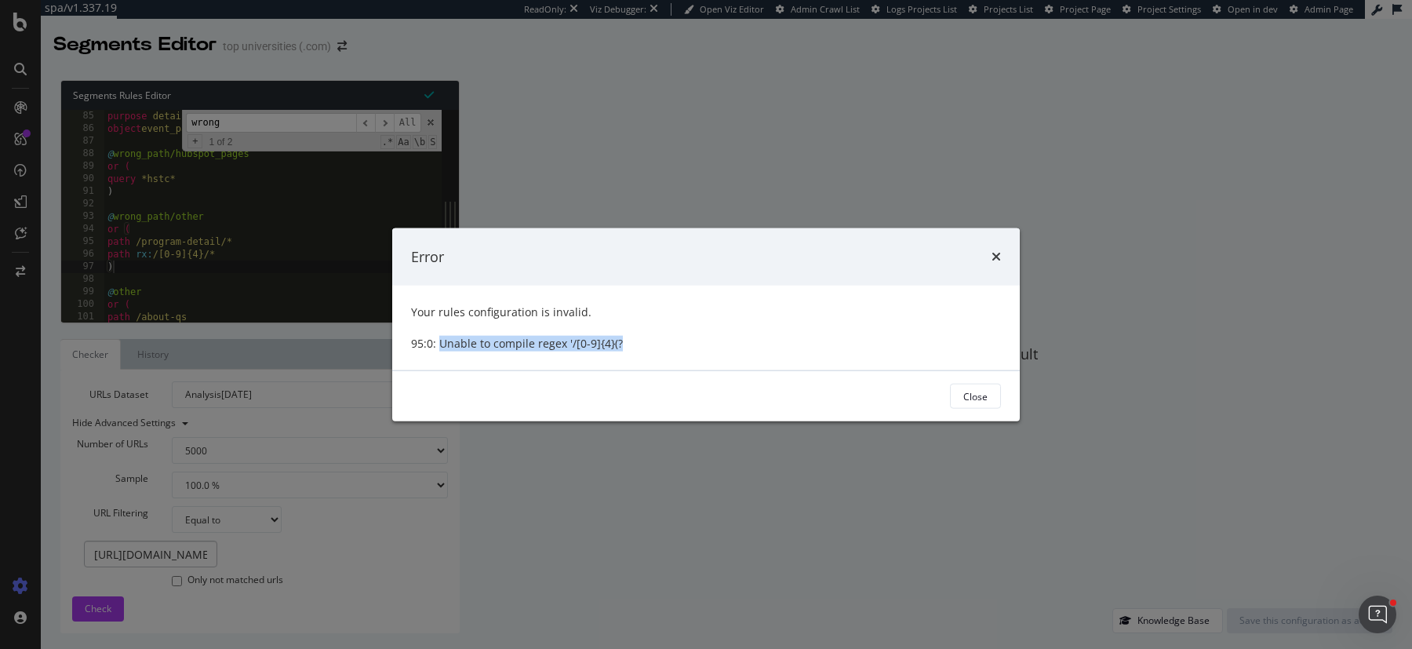
copy div "Unable to compile regex '/[0-9]{4}(?"
click at [971, 394] on div "Close" at bounding box center [975, 395] width 24 height 13
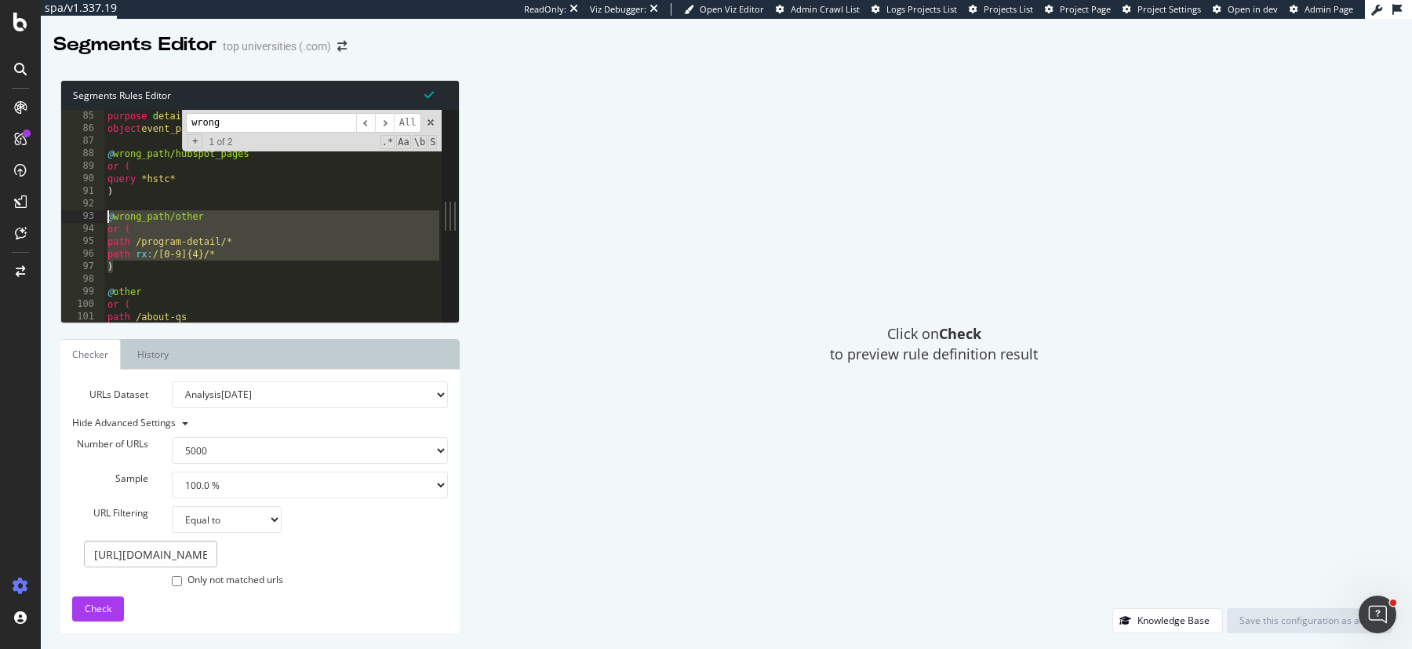
drag, startPoint x: 122, startPoint y: 269, endPoint x: 104, endPoint y: 223, distance: 49.4
click at [104, 223] on div "path /events* purpose detail object event_pages @ wrong_path/hubspot_pages or (…" at bounding box center [273, 216] width 338 height 239
paste textarea ")"
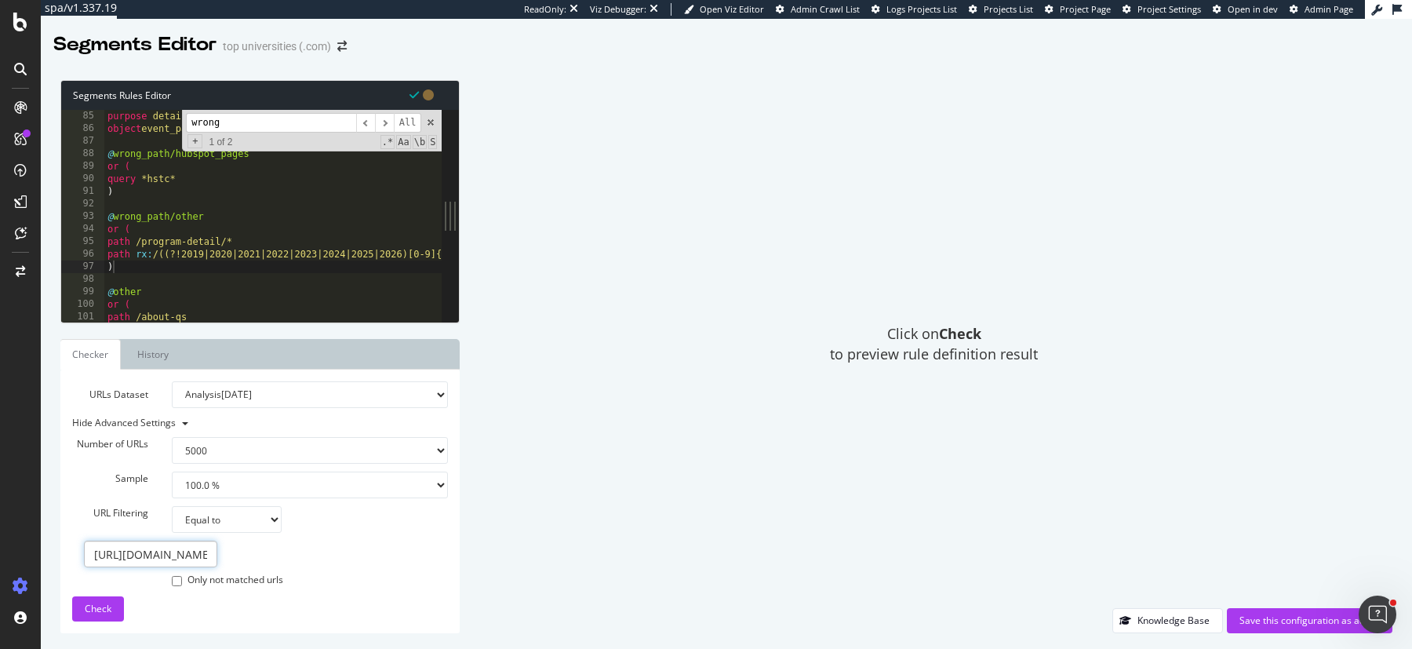
scroll to position [0, 151]
drag, startPoint x: 206, startPoint y: 560, endPoint x: 469, endPoint y: 573, distance: 263.2
click at [469, 573] on div "Segments Rules Editor ) 84 85 86 87 88 89 90 91 92 93 94 95 96 97 98 99 100 101…" at bounding box center [726, 356] width 1371 height 584
click at [102, 609] on span "Check" at bounding box center [98, 608] width 27 height 13
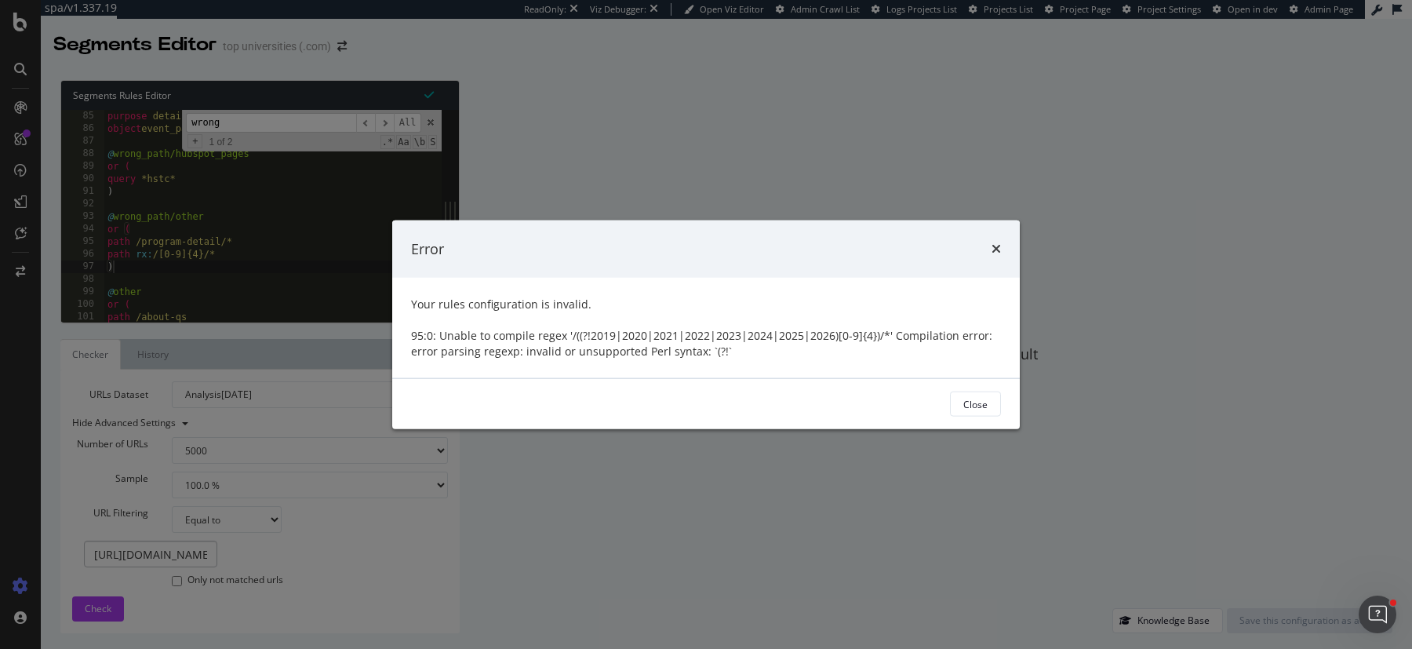
click at [726, 355] on div "95:0: Unable to compile regex '/((?!2019|2020|2021|2022|2023|2024|2025|2026)[0-…" at bounding box center [706, 343] width 590 height 31
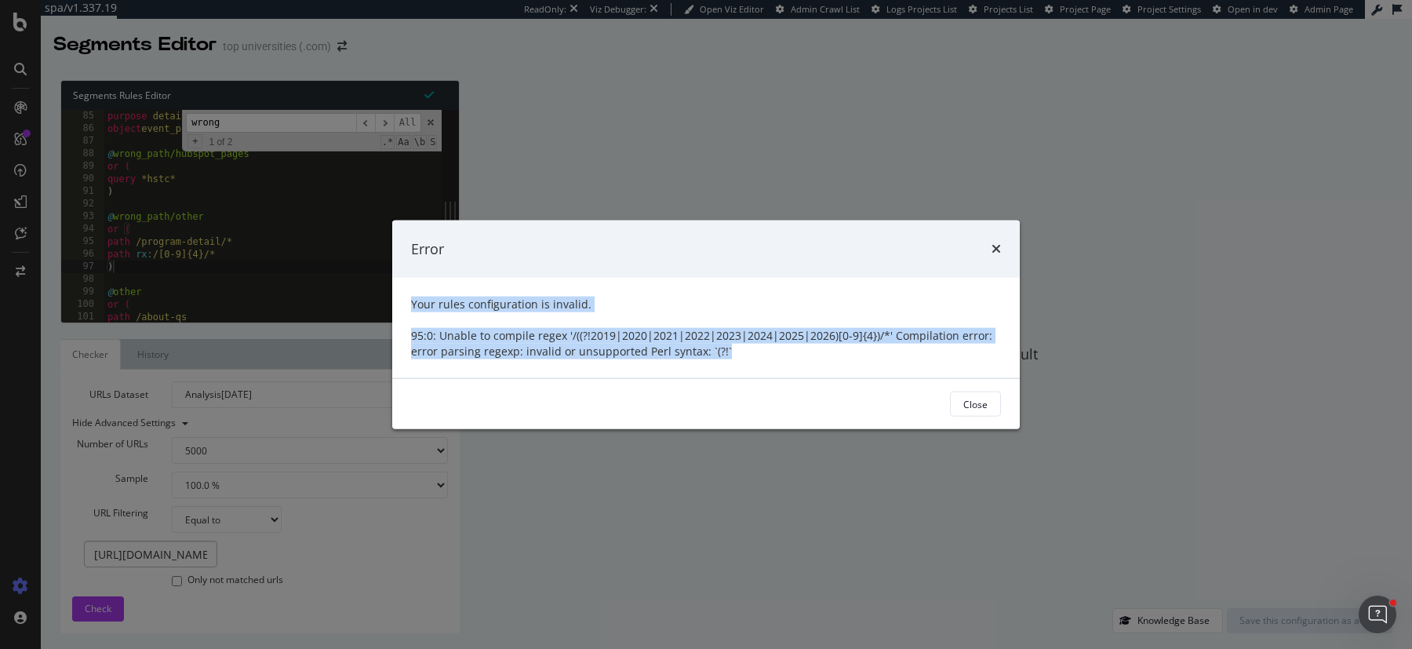
drag, startPoint x: 726, startPoint y: 355, endPoint x: 411, endPoint y: 304, distance: 319.6
click at [411, 304] on span "Your rules configuration is invalid. 95:0: Unable to compile regex '/((?!2019|2…" at bounding box center [706, 328] width 590 height 63
copy span "Your rules configuration is invalid. 95:0: Unable to compile regex '/((?!2019|2…"
click at [974, 409] on div "Close" at bounding box center [975, 403] width 24 height 13
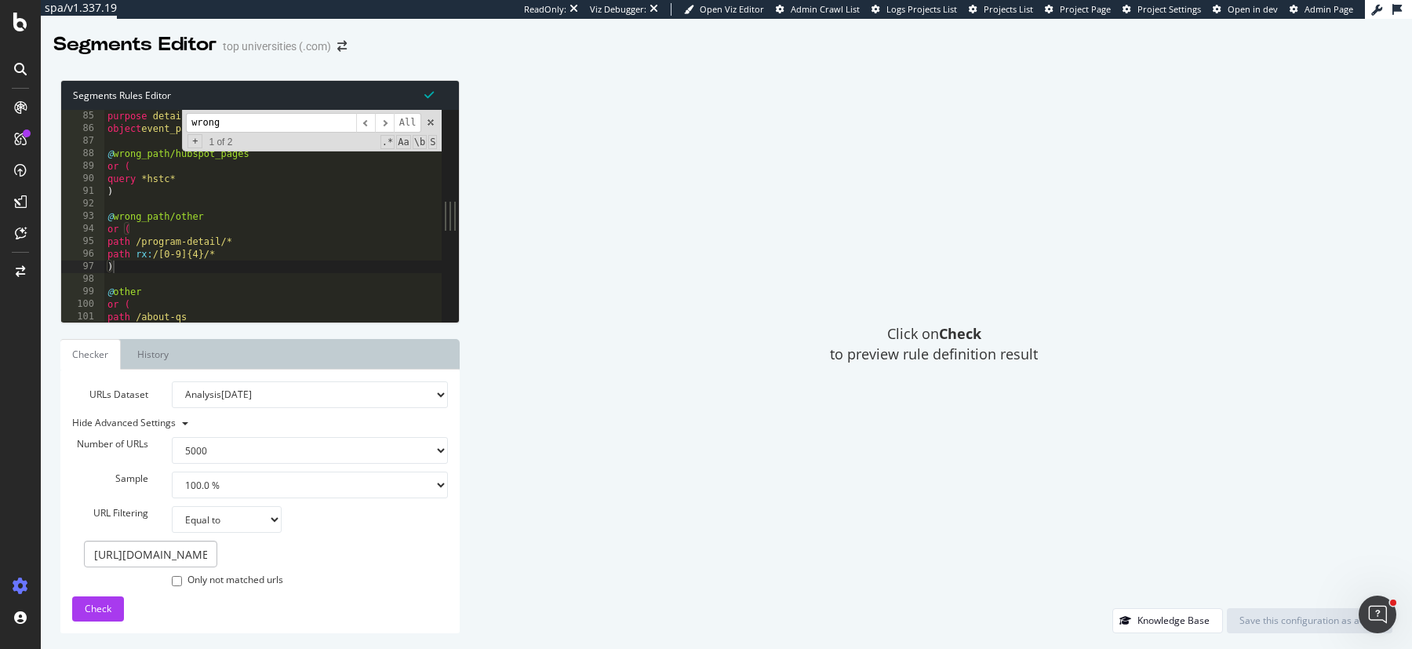
click at [115, 265] on div "path /events* purpose detail object event_pages @ wrong_path/hubspot_pages or (…" at bounding box center [273, 216] width 338 height 239
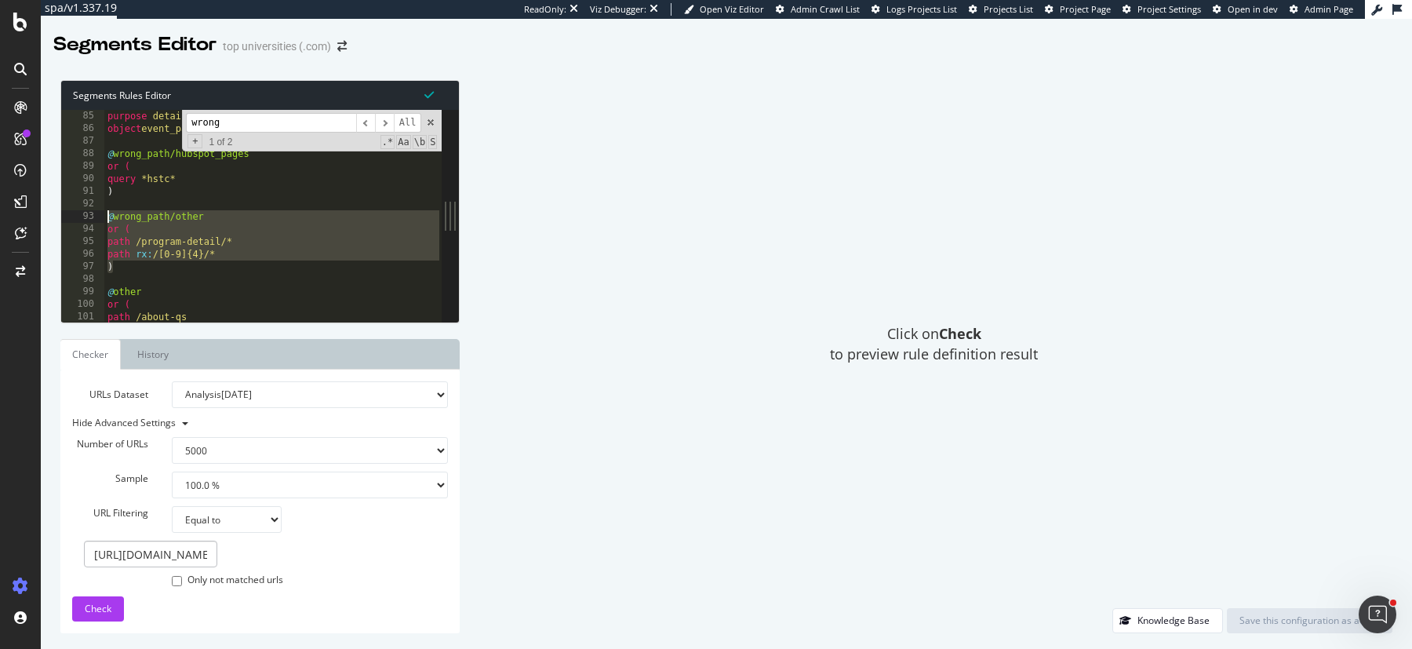
drag, startPoint x: 116, startPoint y: 267, endPoint x: 103, endPoint y: 220, distance: 48.2
click at [103, 220] on div ") 84 85 86 87 88 89 90 91 92 93 94 95 96 97 98 99 100 101 102 103 path /events*…" at bounding box center [251, 216] width 380 height 212
paste textarea ")"
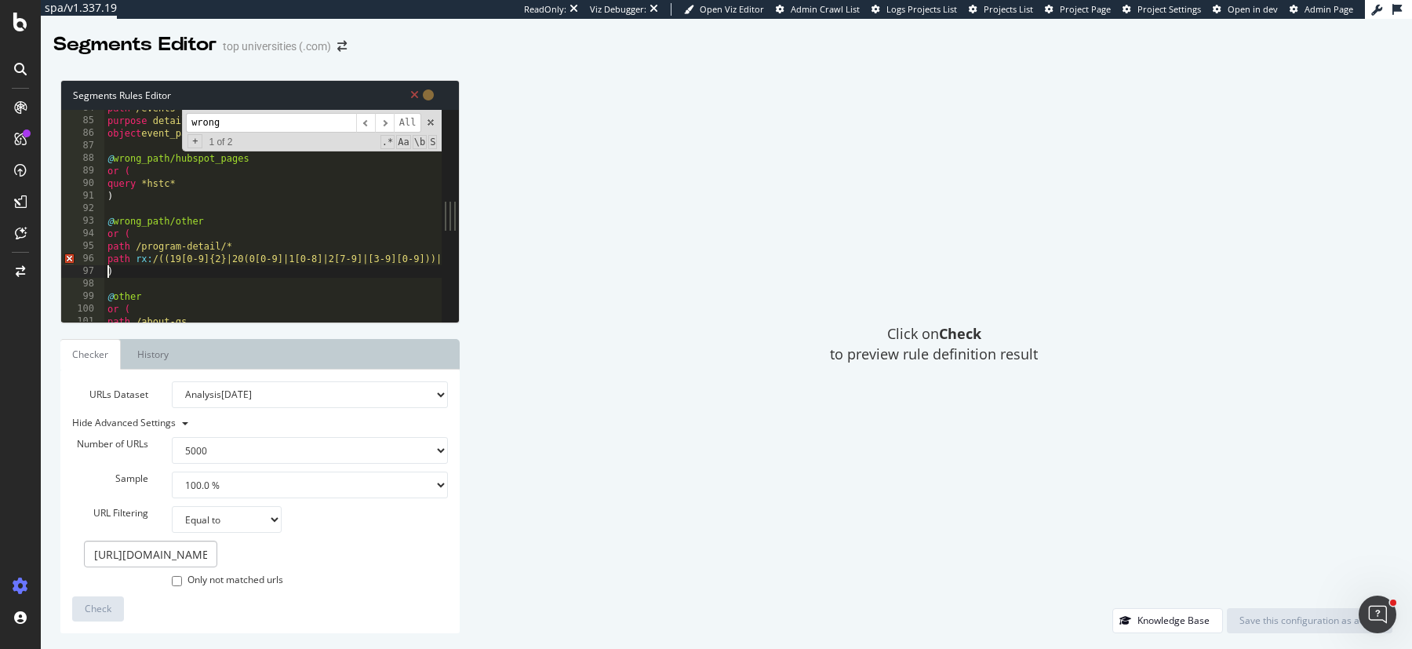
scroll to position [0, 108]
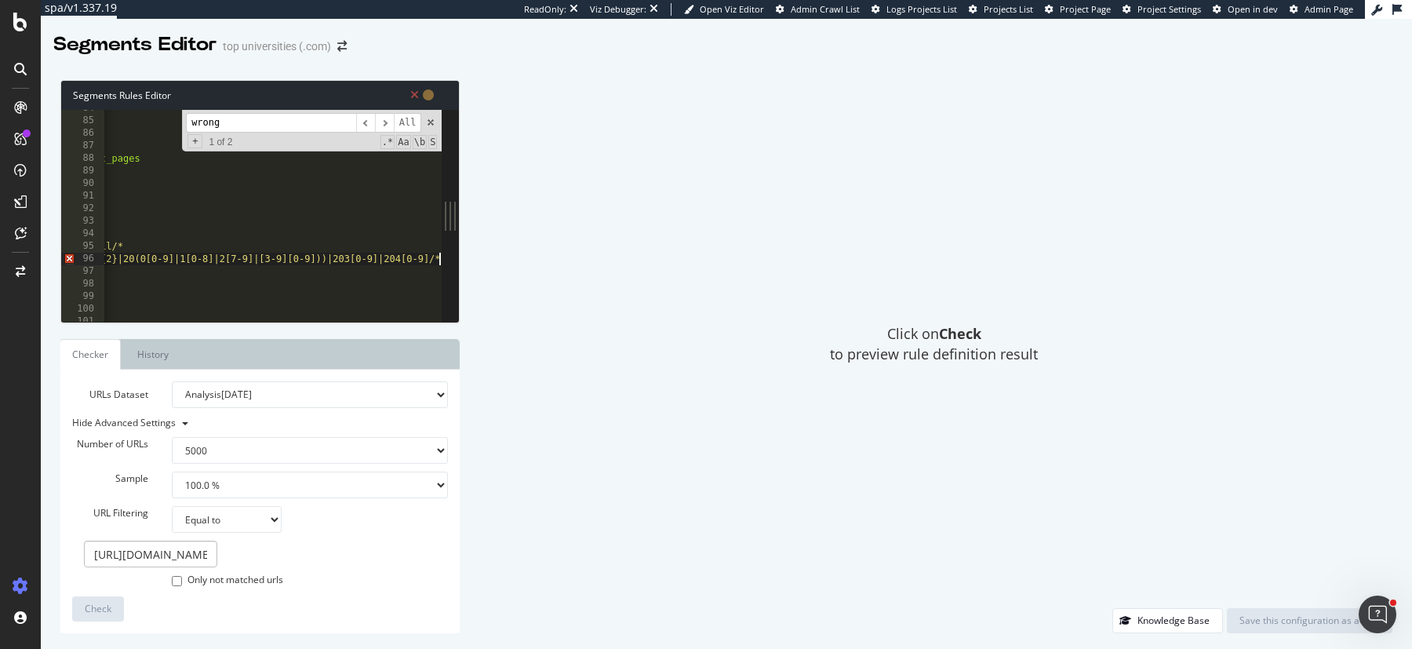
type textarea ")"
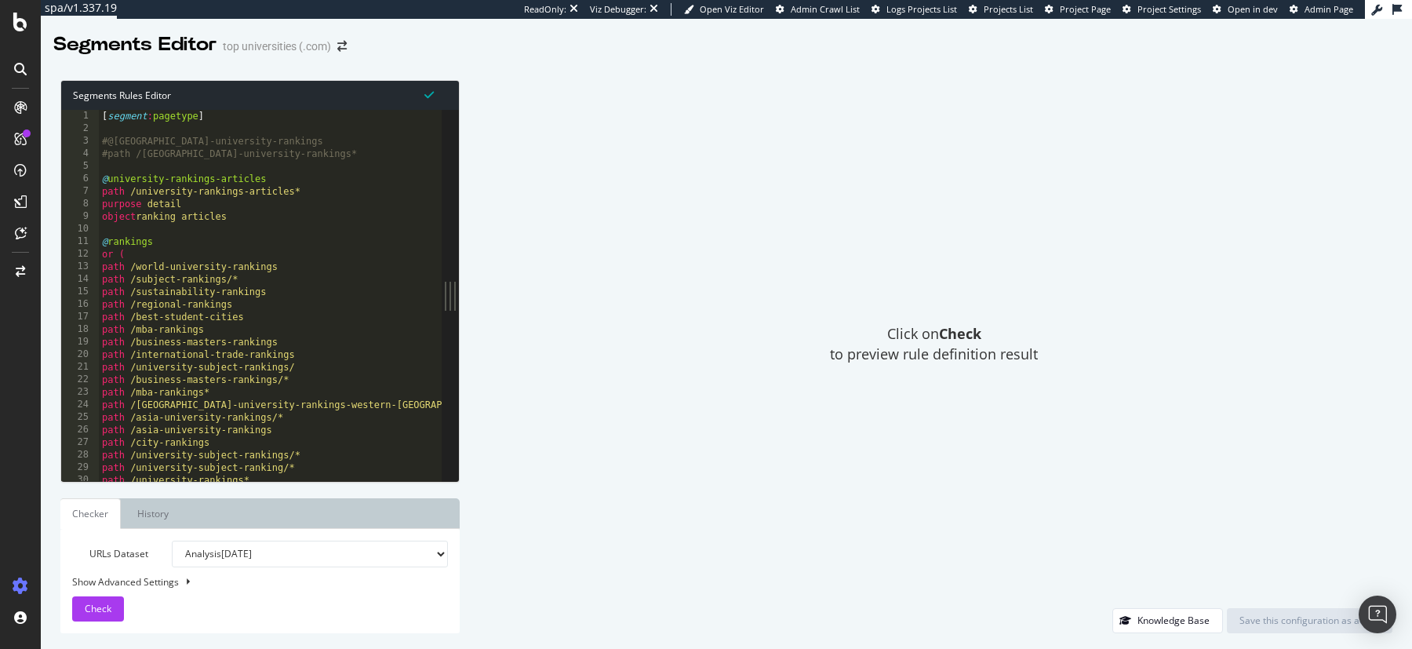
type textarea "@rankings"
click at [353, 236] on div "[ segment : pagetype ] #@[GEOGRAPHIC_DATA]-university-rankings #path /[GEOGRAPH…" at bounding box center [271, 309] width 344 height 399
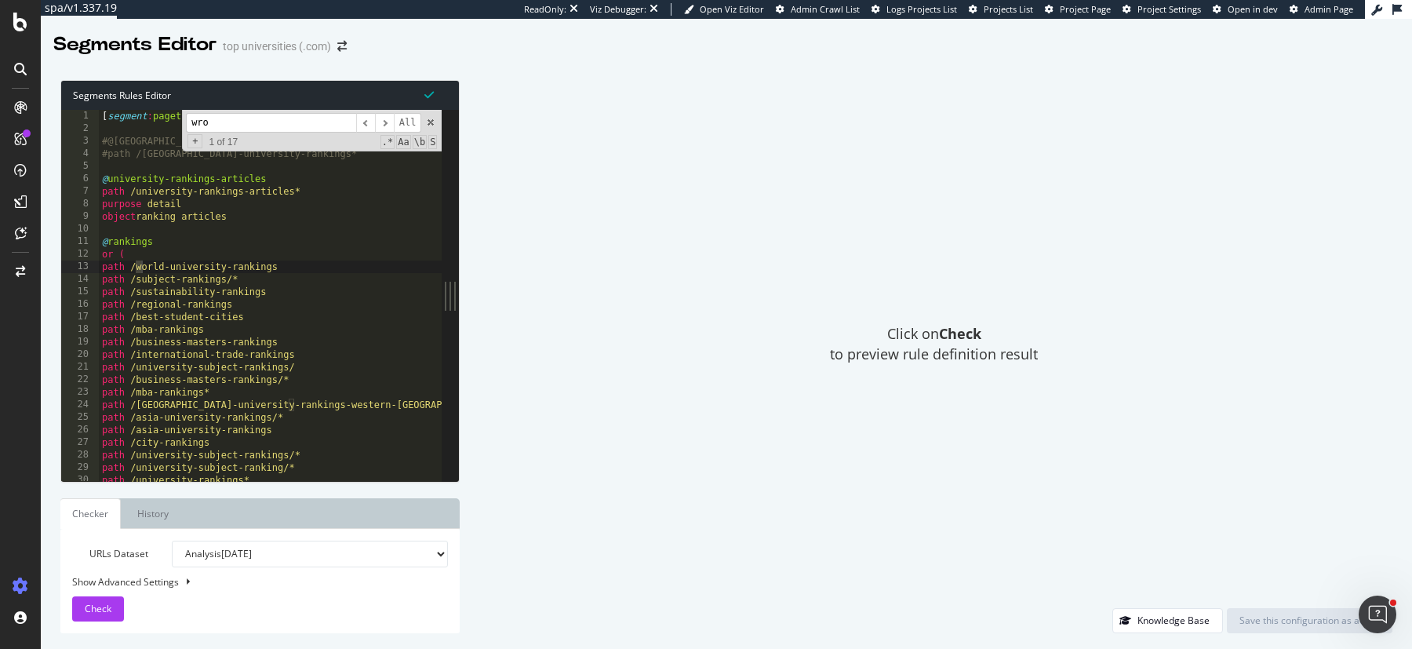
scroll to position [918, 0]
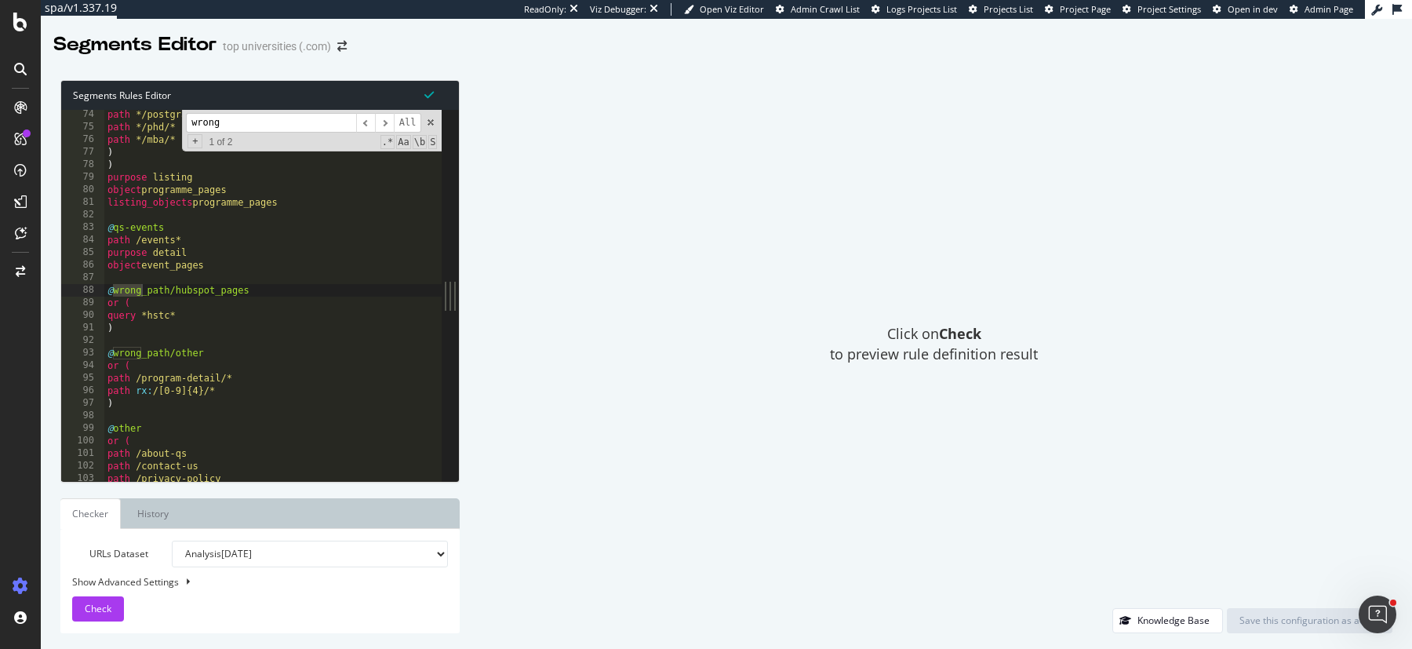
type input "wrong"
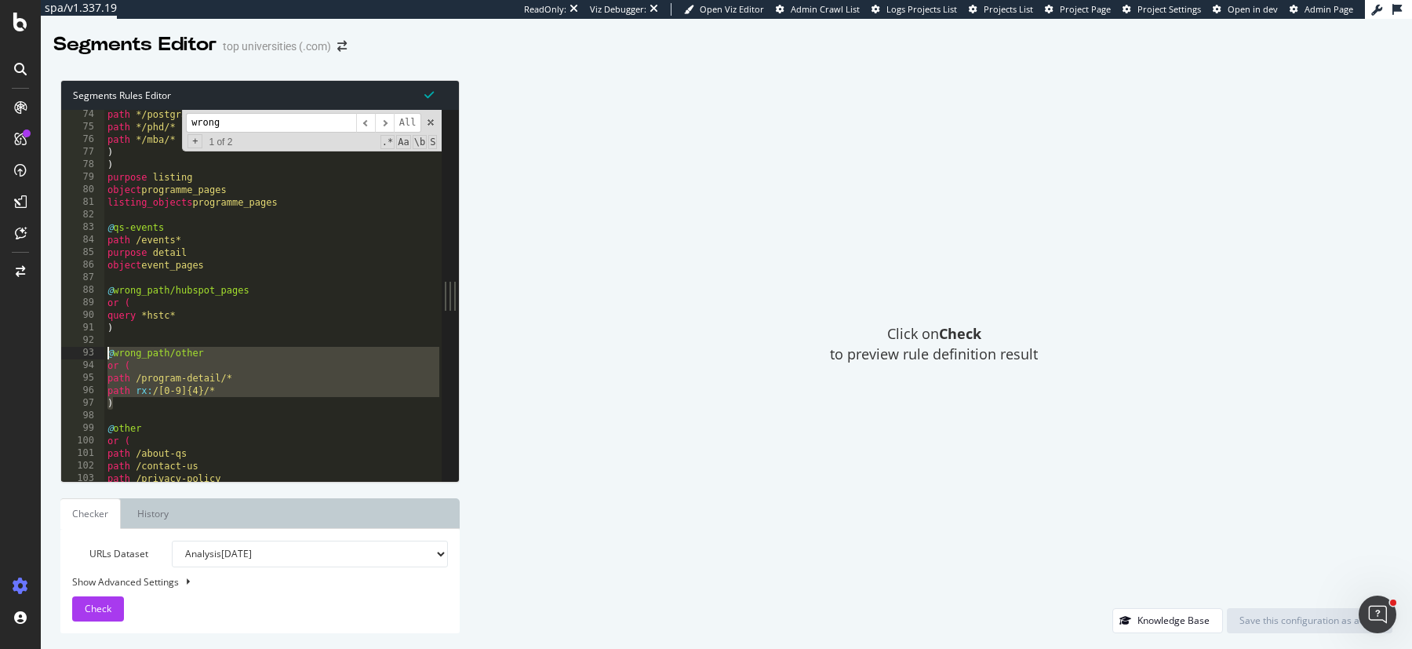
drag, startPoint x: 127, startPoint y: 402, endPoint x: 99, endPoint y: 355, distance: 54.2
click at [99, 355] on div ") 74 75 76 77 78 79 80 81 82 83 84 85 86 87 88 89 90 91 92 93 94 95 96 97 98 99…" at bounding box center [251, 295] width 380 height 371
click at [125, 382] on div "path */postgrad/* path */phd/* path */mba/* ) ) purpose listing object programm…" at bounding box center [273, 307] width 338 height 399
drag, startPoint x: 120, startPoint y: 407, endPoint x: 89, endPoint y: 356, distance: 59.5
click at [89, 356] on div "path /program-detail/* 74 75 76 77 78 79 80 81 82 83 84 85 86 87 88 89 90 91 92…" at bounding box center [251, 295] width 380 height 371
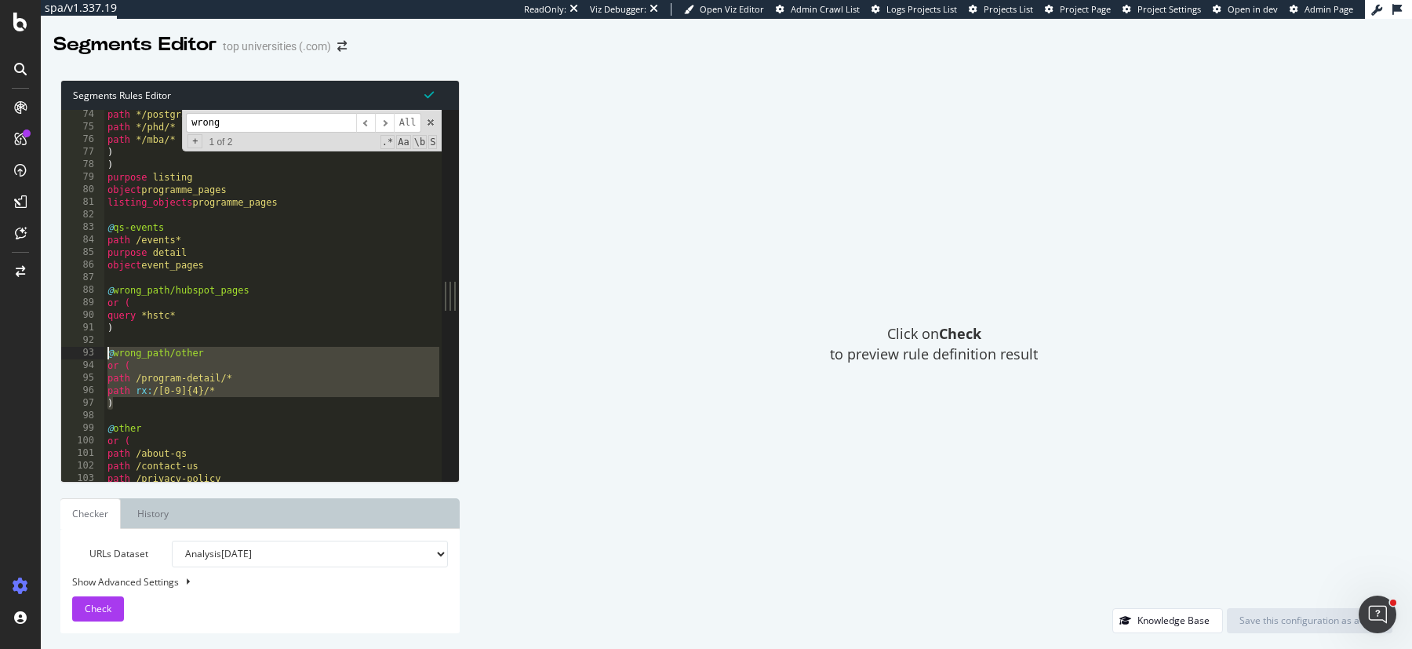
paste textarea ")"
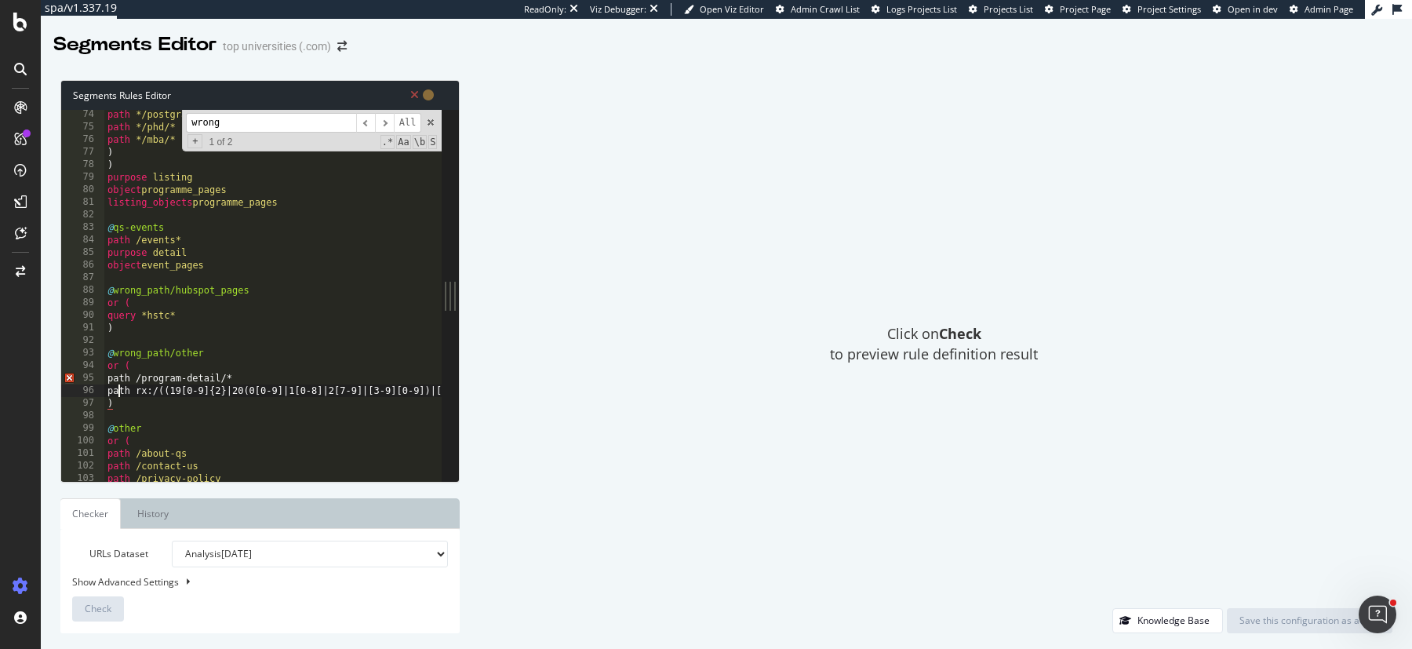
click at [118, 391] on div "path */postgrad/* path */phd/* path */mba/* ) ) purpose listing object programm…" at bounding box center [324, 307] width 441 height 399
click at [118, 377] on div "path */postgrad/* path */phd/* path */mba/* ) ) purpose listing object programm…" at bounding box center [319, 307] width 430 height 399
type textarea "path /program-detail/*"
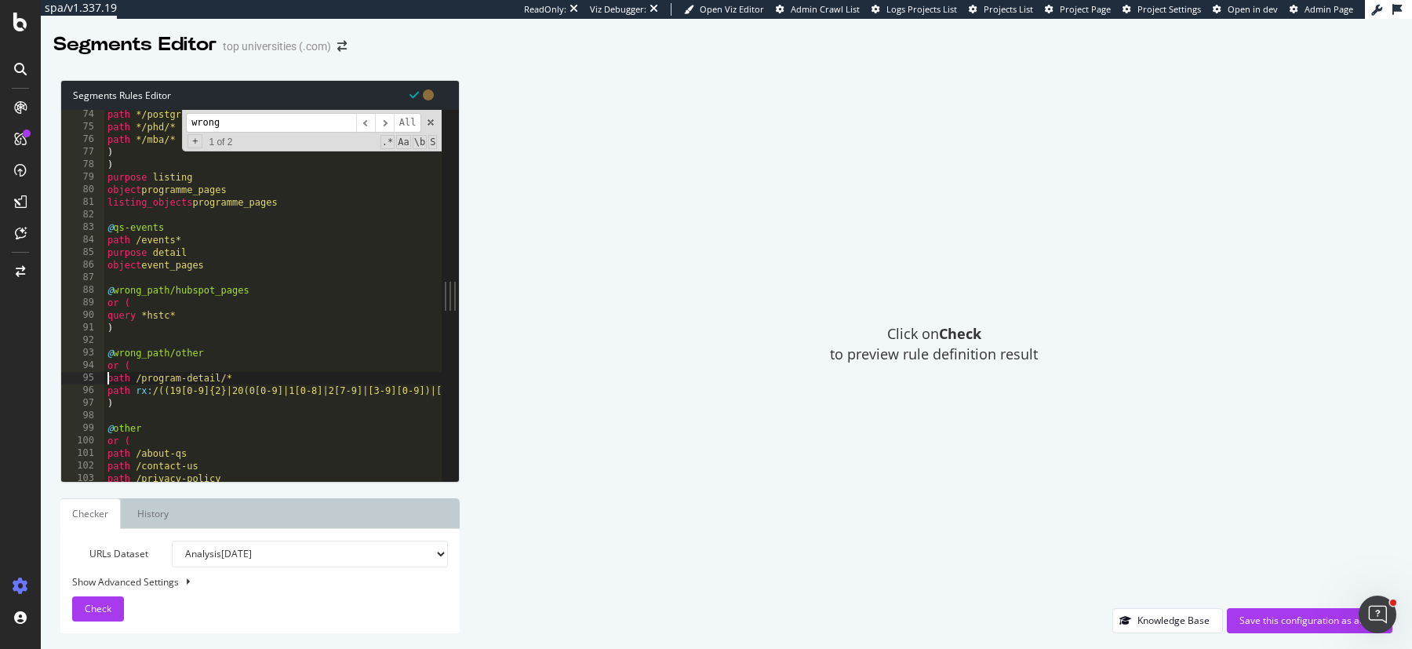
click at [147, 588] on div "URLs Dataset Analysis 2025 Sep. 6th Analysis 2025 Aug. 30th Analysis 2025 Aug. …" at bounding box center [260, 581] width 376 height 81
click at [147, 584] on div "Show Advanced Settings" at bounding box center [248, 581] width 376 height 13
select select "5000"
select select "100"
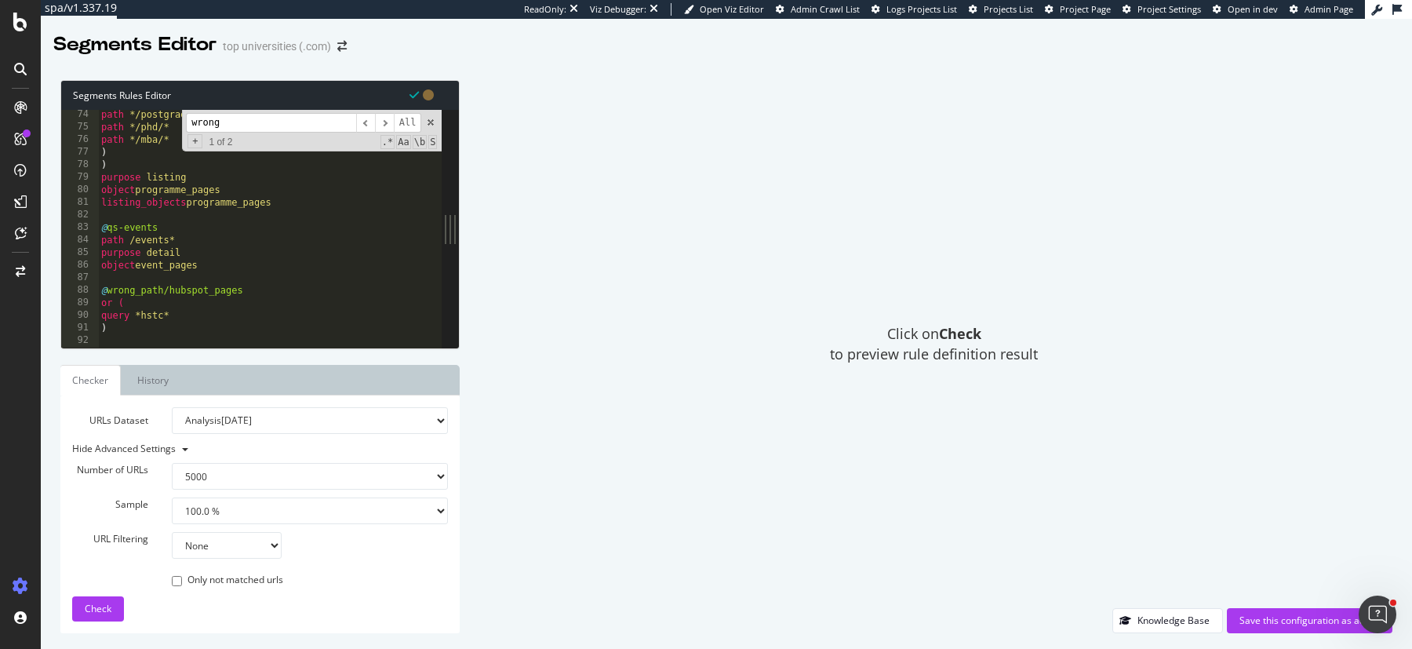
click at [204, 549] on select "None Equal to Not equal to Starts with Doesn't start with Ends with Doesn't end…" at bounding box center [227, 545] width 110 height 27
select select "eq"
click at [172, 532] on select "None Equal to Not equal to Starts with Doesn't start with Ends with Doesn't end…" at bounding box center [227, 545] width 110 height 27
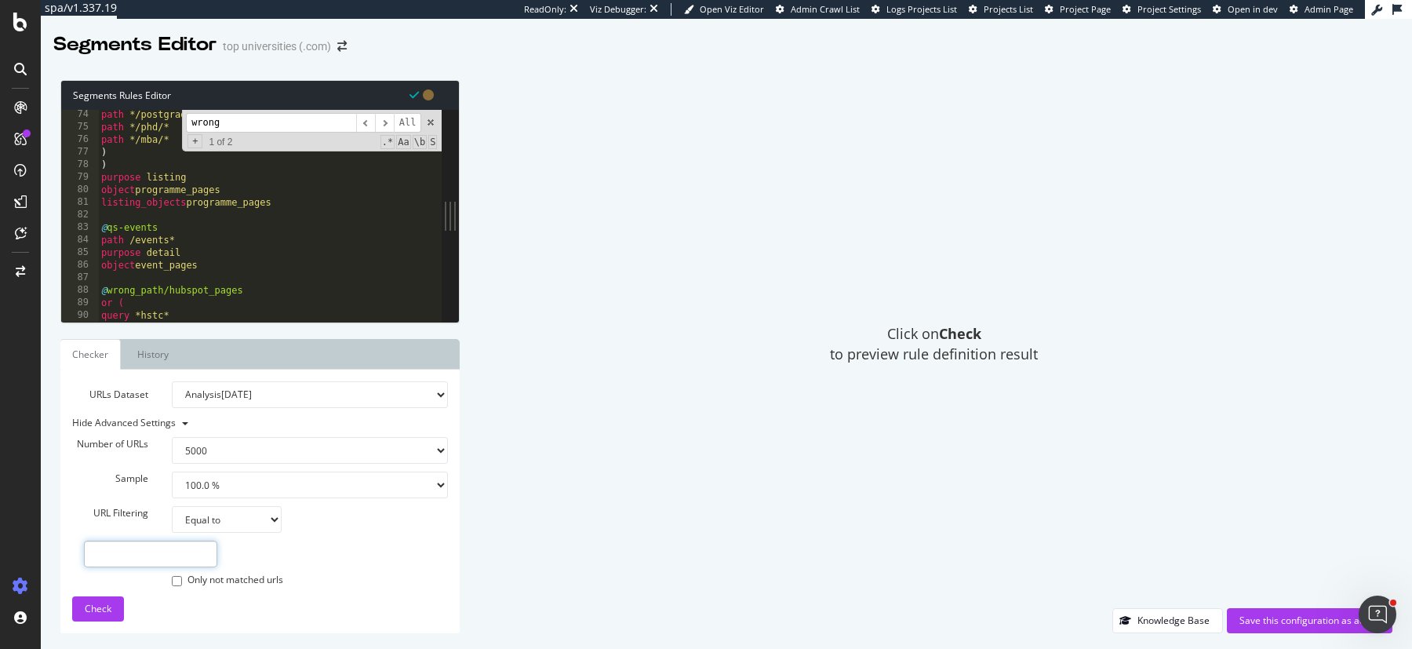
click at [168, 552] on input "text" at bounding box center [150, 554] width 133 height 27
paste input "https://www.topuniversities.com/qs-profiles/rank-data/516/279/3313"
click at [99, 607] on span "Check" at bounding box center [98, 608] width 27 height 13
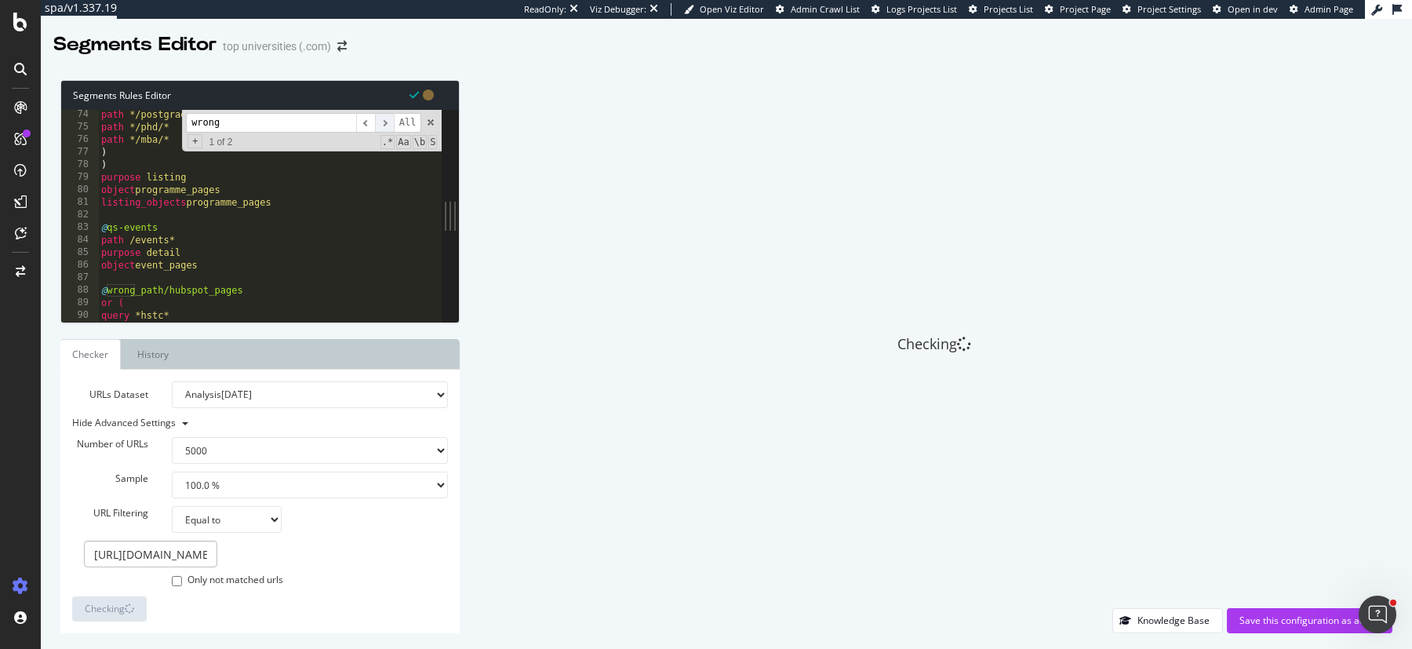
click at [393, 125] on span "​" at bounding box center [384, 123] width 19 height 20
click at [386, 126] on span "​" at bounding box center [384, 123] width 19 height 20
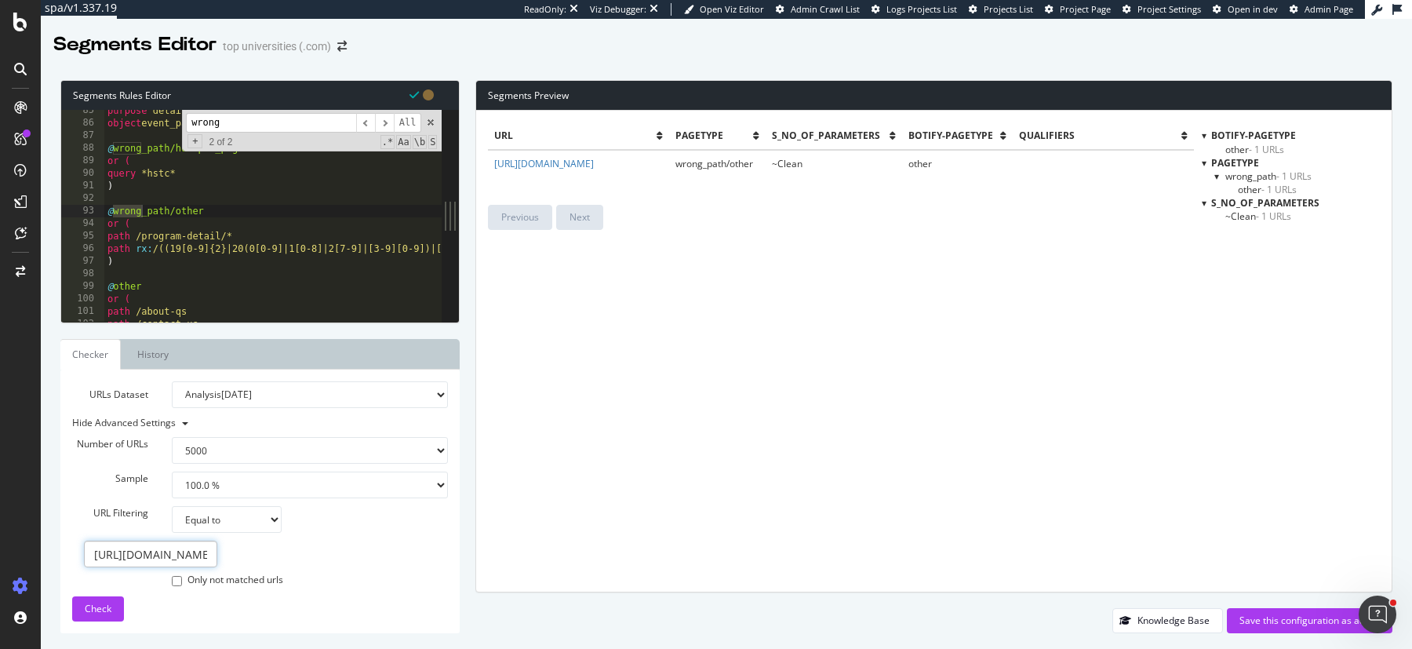
click at [166, 559] on input "https://www.topuniversities.com/qs-profiles/rank-data/516/279/3313" at bounding box center [150, 554] width 133 height 27
paste input "14691"
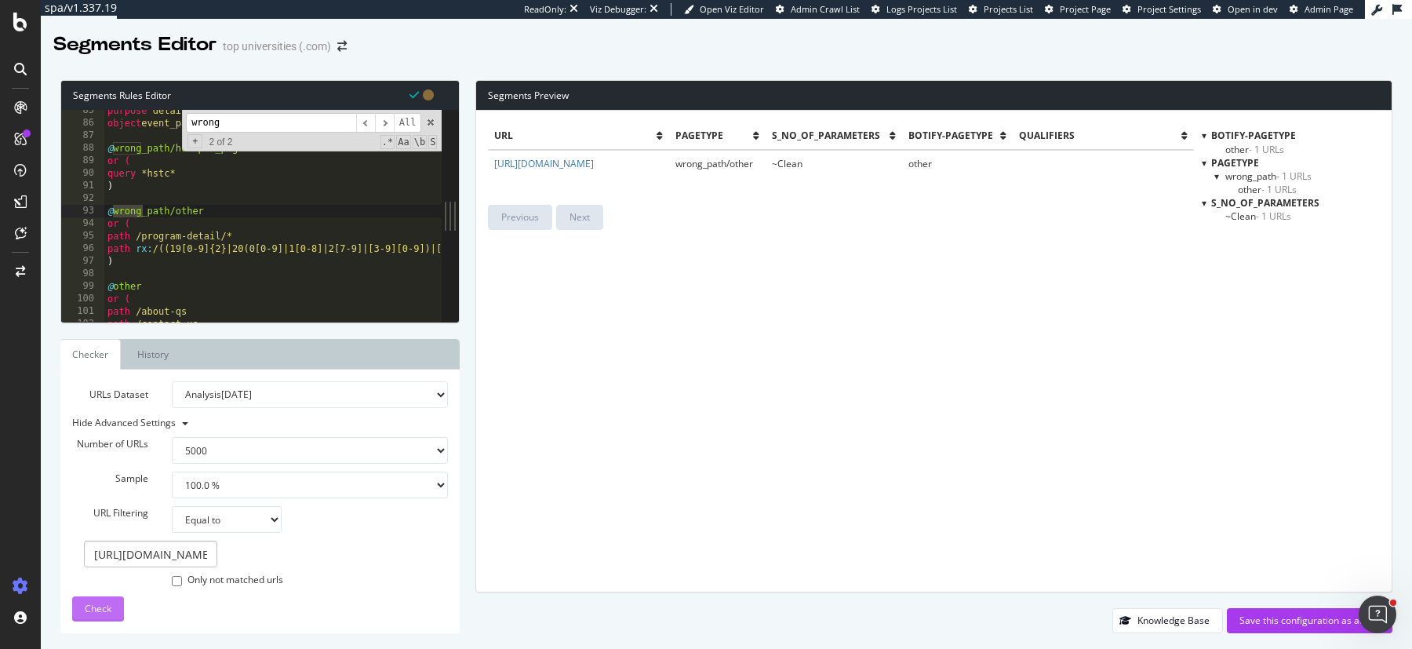
click at [101, 617] on div "Check" at bounding box center [98, 609] width 27 height 24
click at [149, 553] on input "https://www.topuniversities.com/qs-profiles/rank-data/516/14691/3313" at bounding box center [150, 554] width 133 height 27
paste input "world-university-rankings/202"
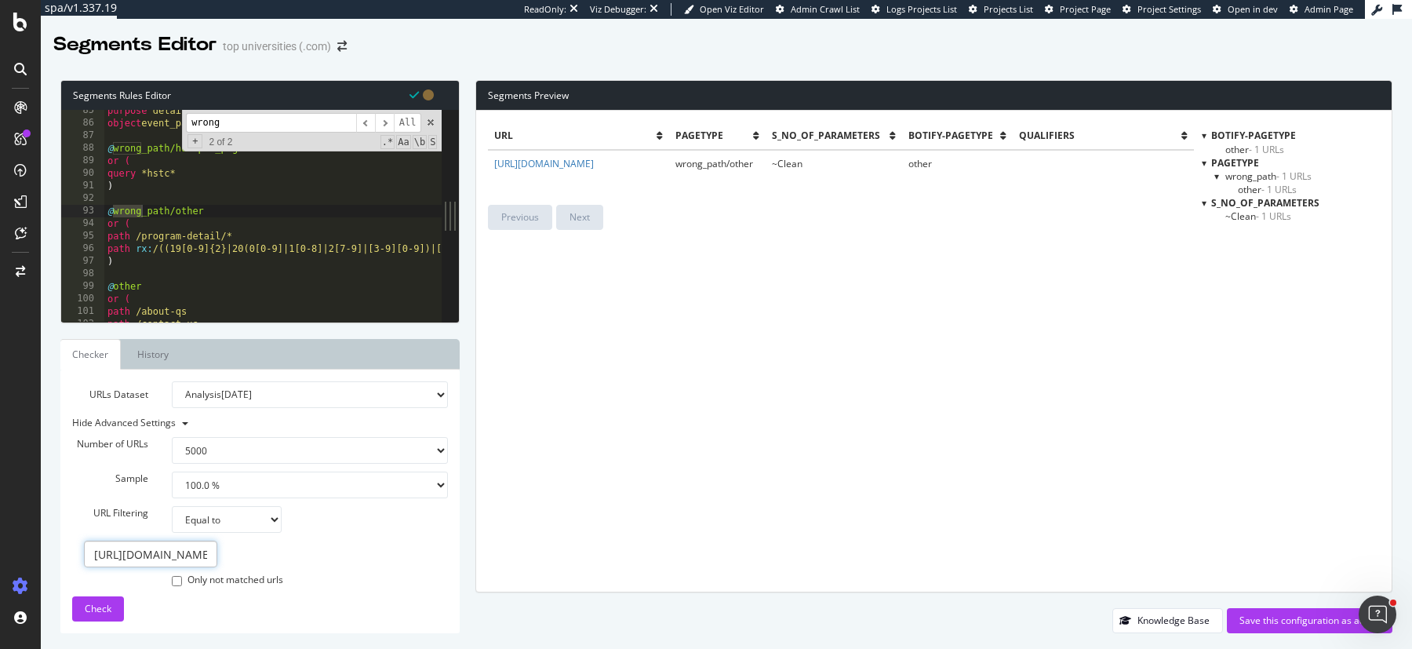
scroll to position [0, 216]
type input "https://www.topuniversities.com/world-university-rankings/2023"
click at [89, 601] on div "Check" at bounding box center [98, 609] width 27 height 24
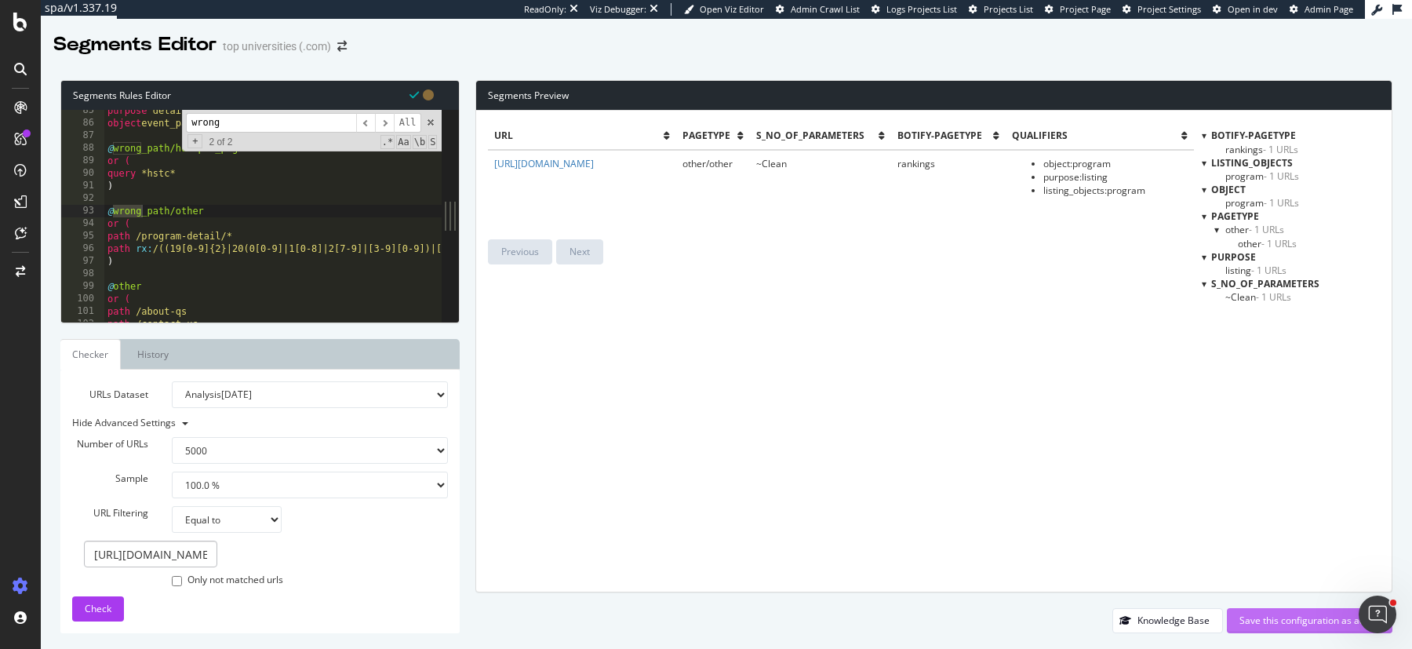
click at [1254, 614] on div "Save this configuration as active" at bounding box center [1310, 620] width 140 height 13
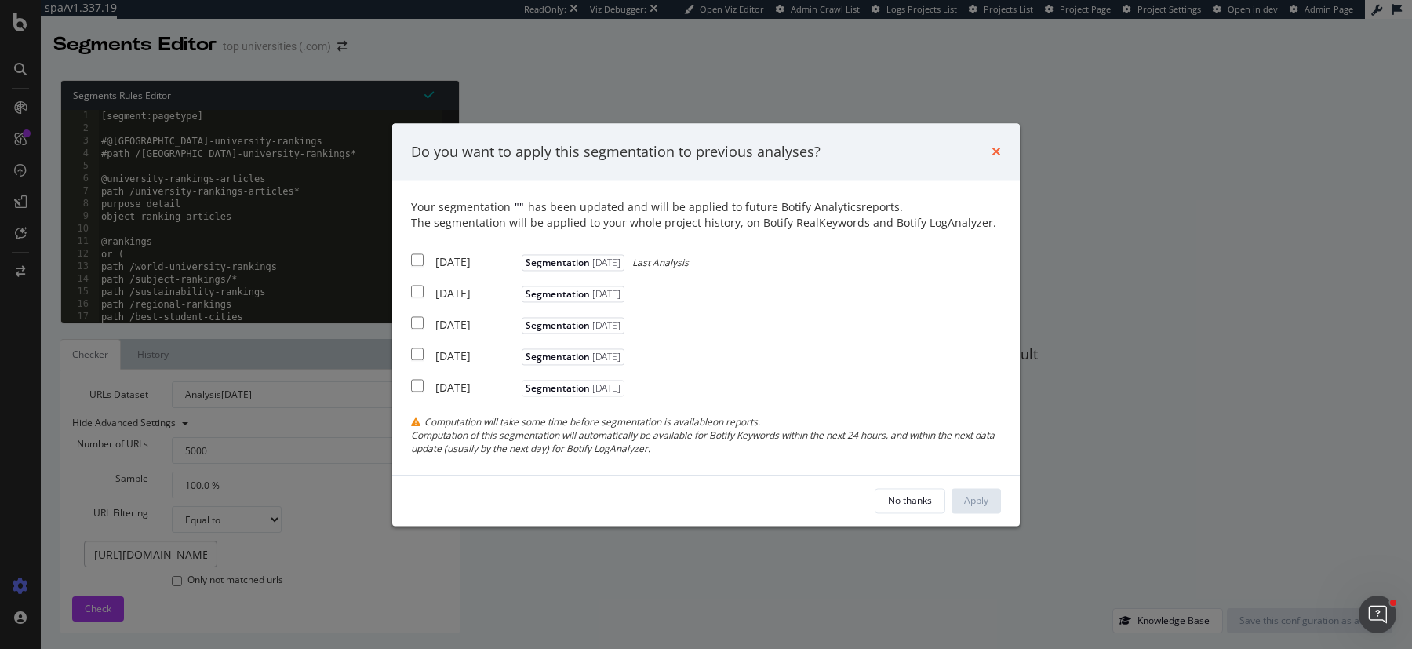
click at [999, 152] on icon "times" at bounding box center [996, 152] width 9 height 13
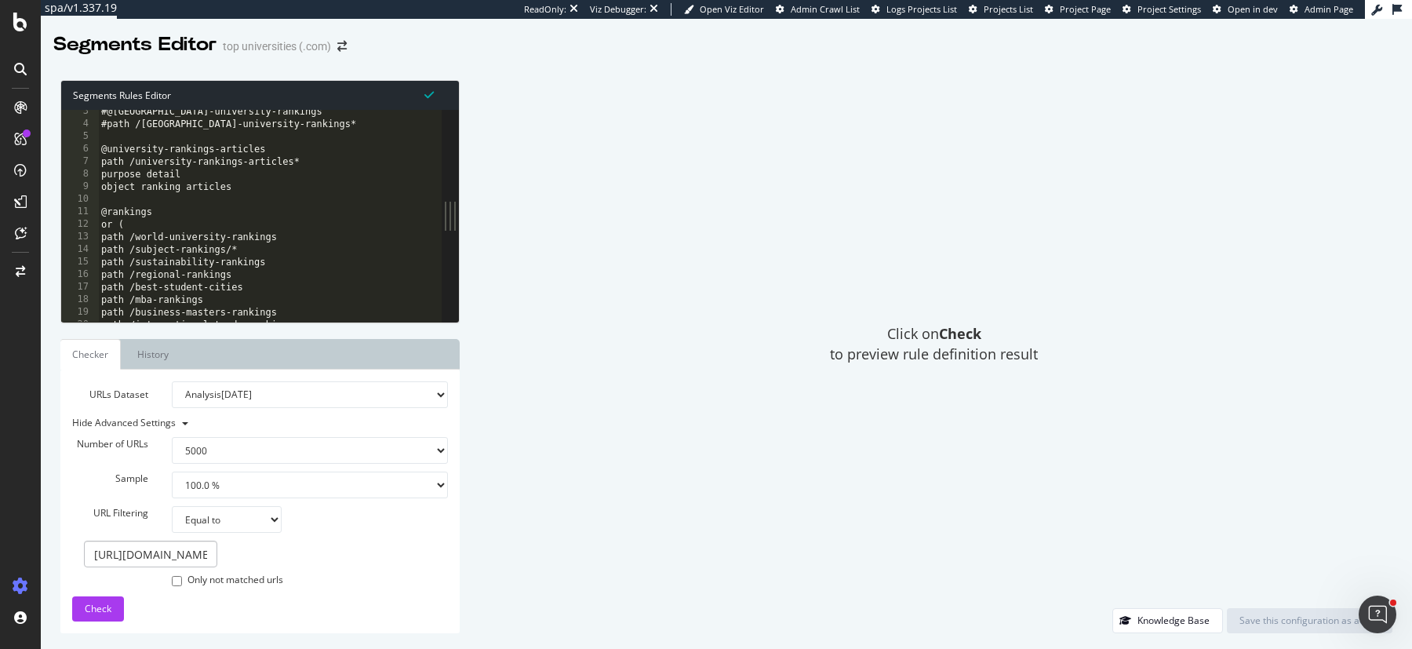
scroll to position [35, 0]
type textarea "purpose detail"
click at [392, 172] on div "#@europe-university-rankings #path /europe-university-rankings* @university-ran…" at bounding box center [313, 218] width 430 height 239
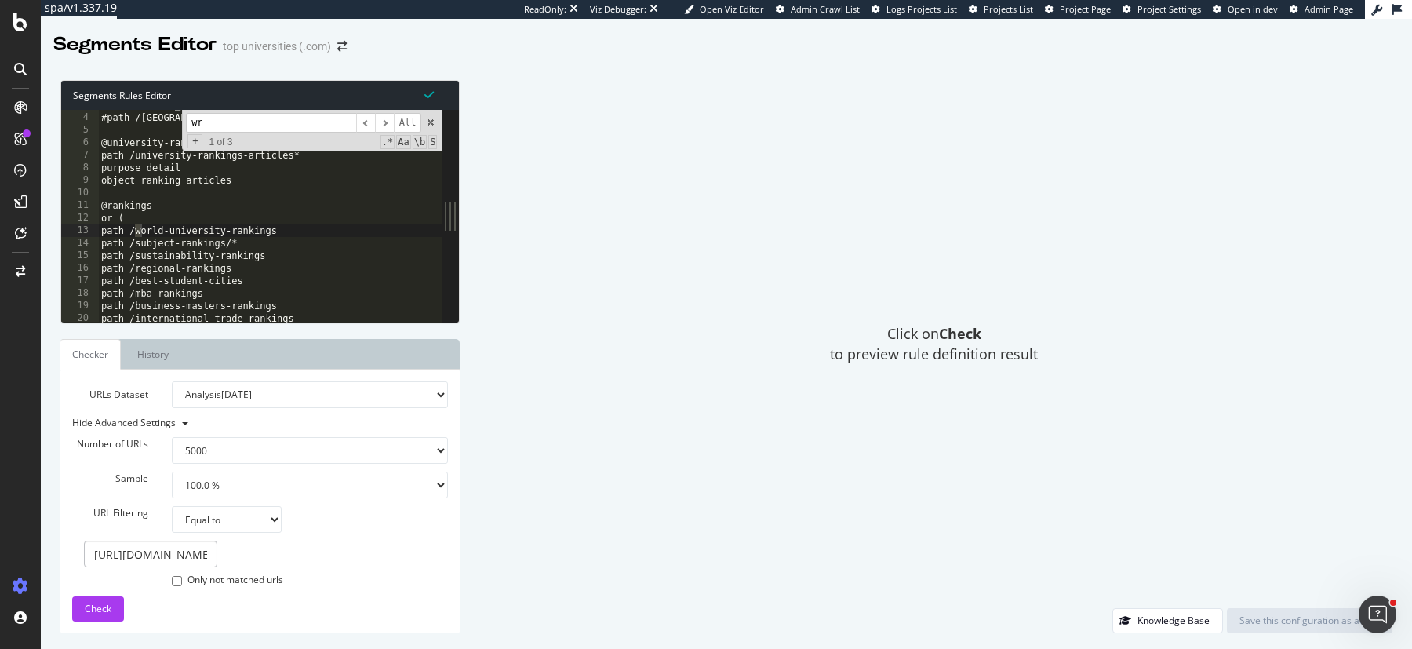
scroll to position [997, 0]
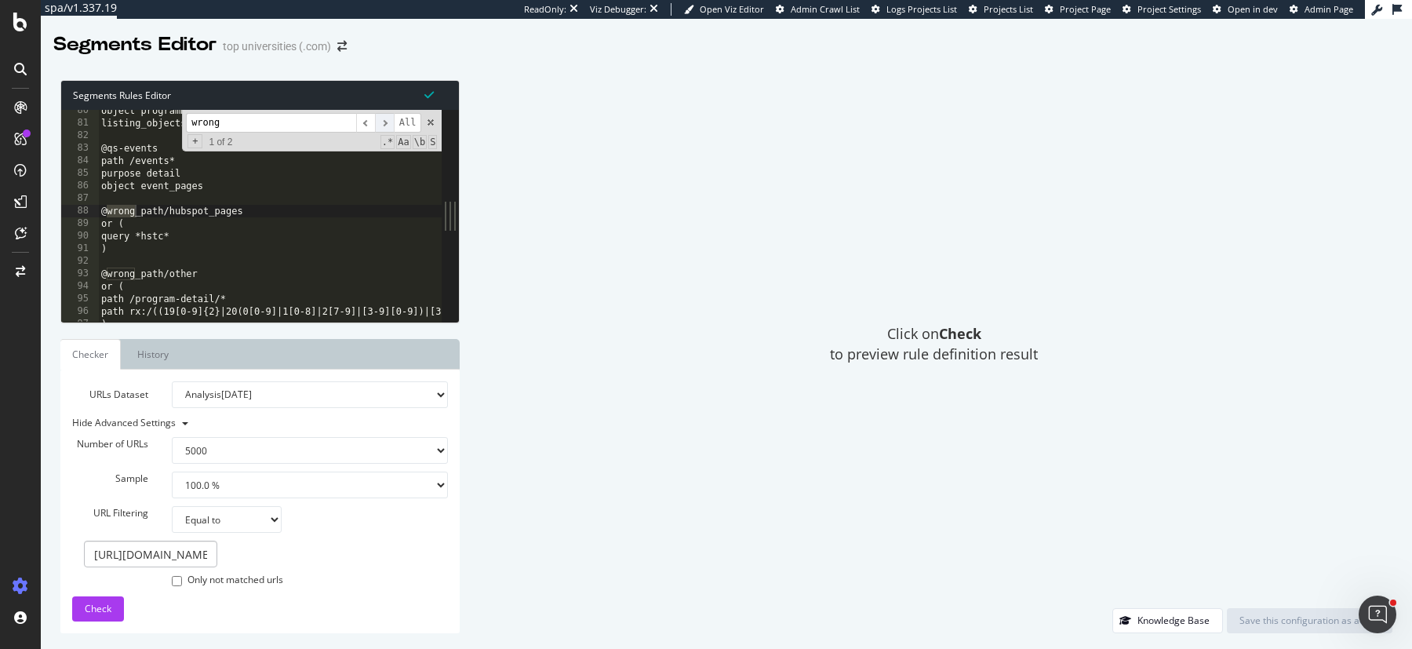
type input "wrong"
click at [384, 121] on span "​" at bounding box center [384, 123] width 19 height 20
type textarea "path /program-detail/*"
drag, startPoint x: 231, startPoint y: 296, endPoint x: 96, endPoint y: 294, distance: 134.9
click at [96, 294] on div "path /program-detail/* 80 81 82 83 84 85 86 87 88 89 90 91 92 93 94 95 96 97 98…" at bounding box center [251, 216] width 380 height 212
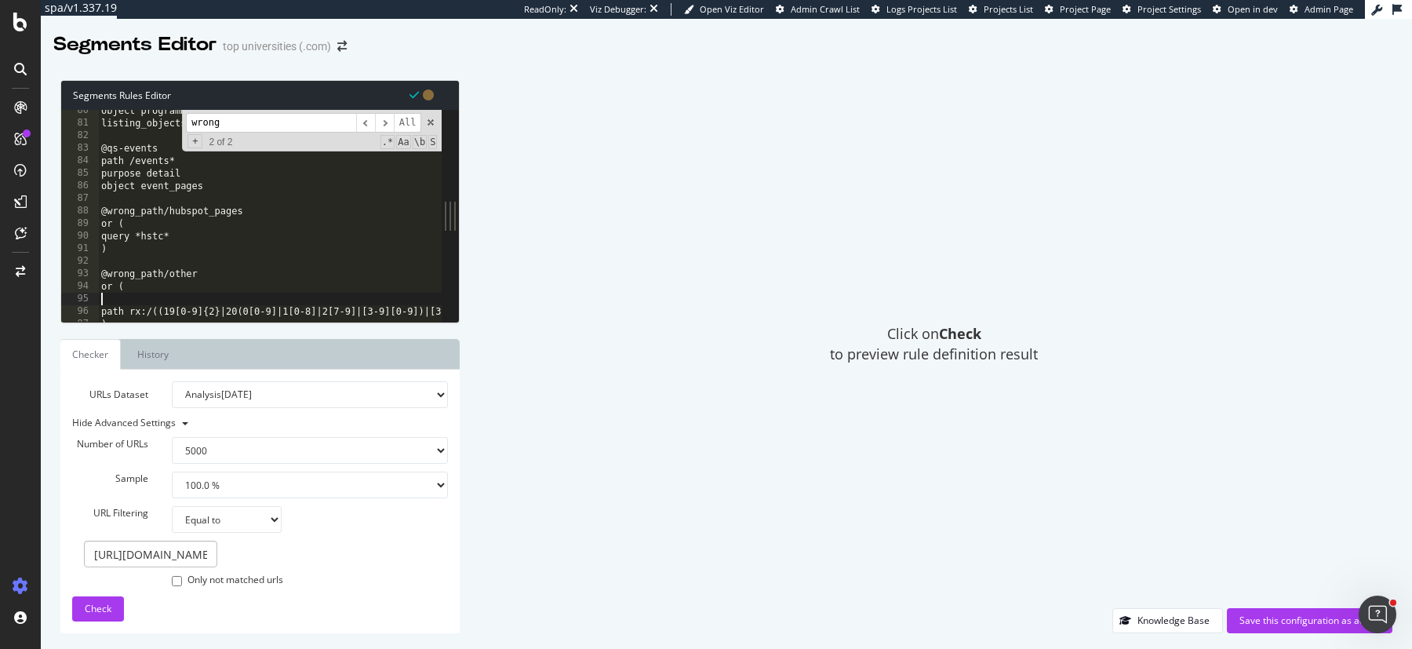
type textarea "or ("
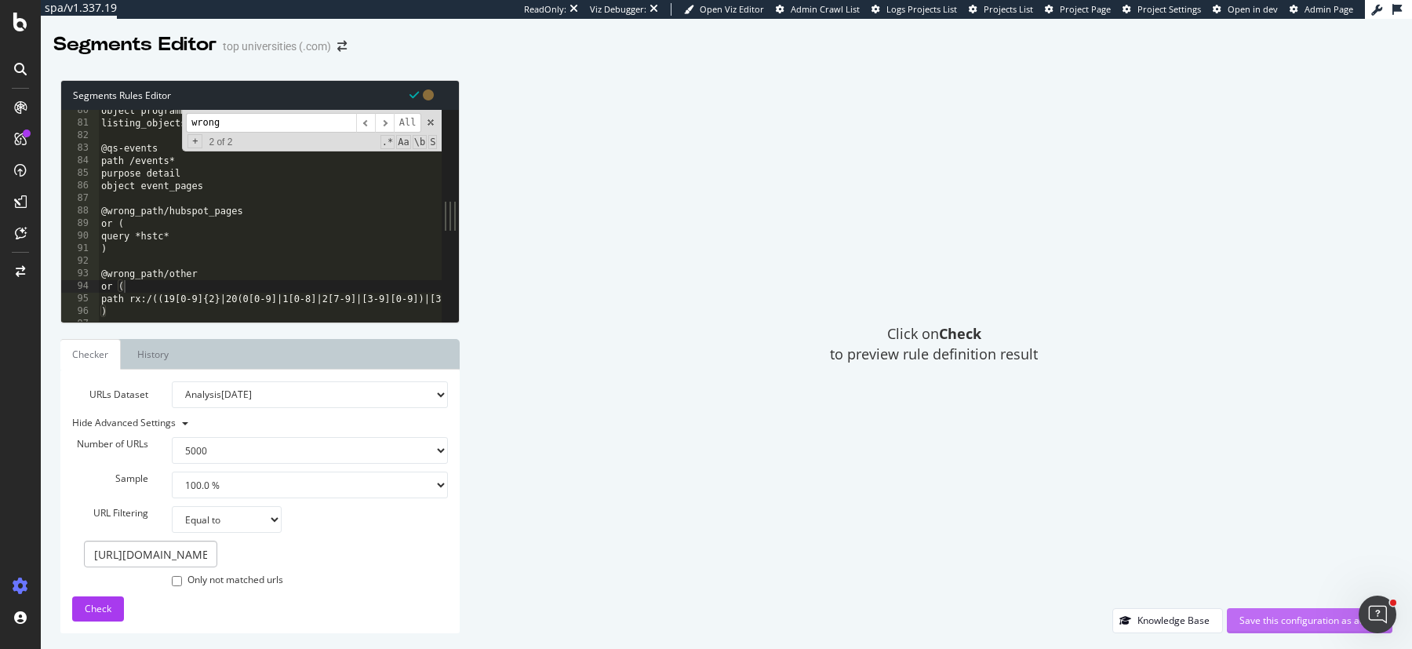
click at [1273, 617] on div "Save this configuration as active" at bounding box center [1310, 620] width 140 height 13
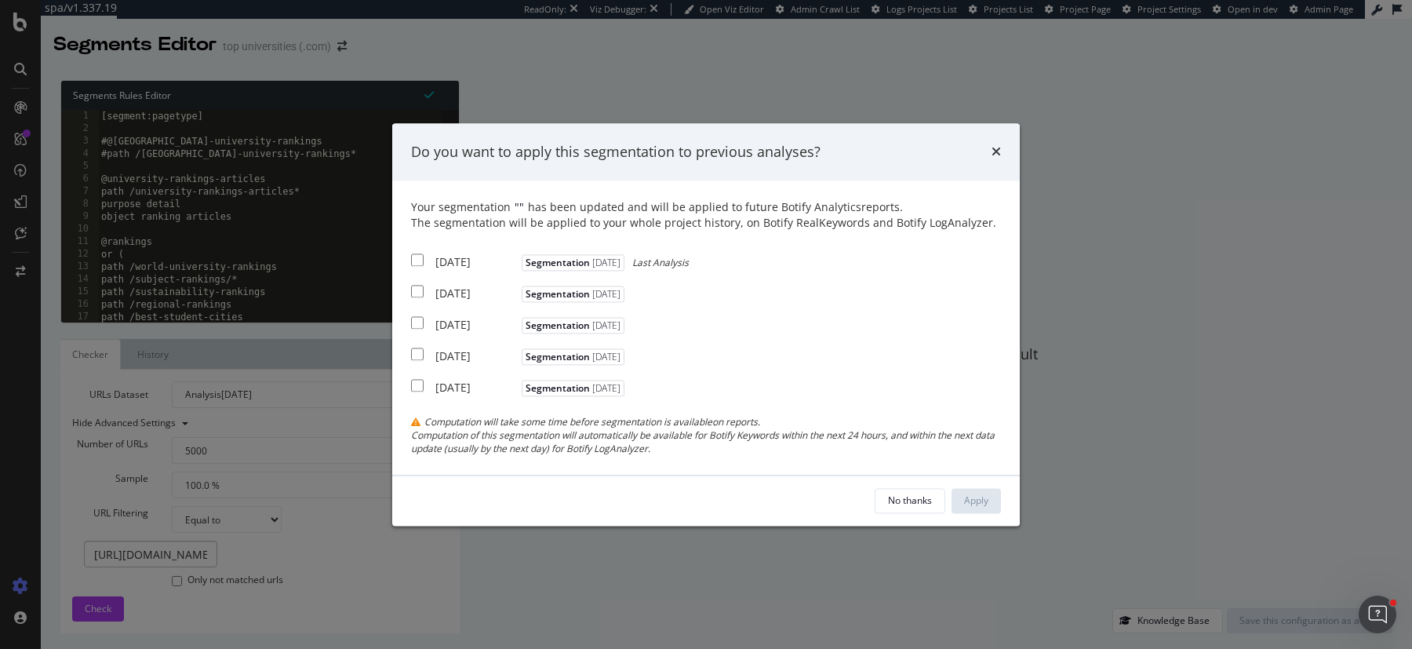
click at [460, 263] on div "2025 Sep. 6th" at bounding box center [476, 263] width 82 height 16
checkbox input "true"
click at [455, 284] on div "2025 Aug. 30th Segmentation 2025-07-10" at bounding box center [519, 292] width 217 height 20
checkbox input "true"
click at [983, 501] on div "Apply" at bounding box center [976, 499] width 24 height 13
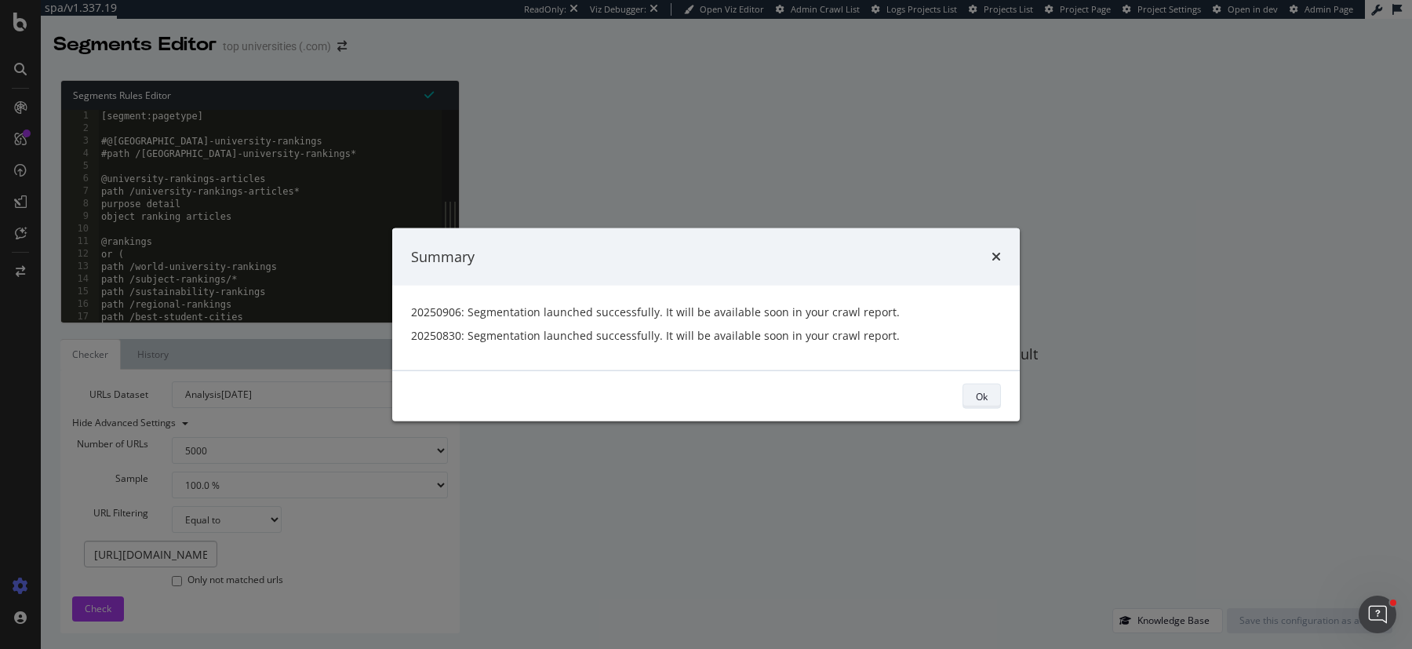
click at [993, 386] on button "Ok" at bounding box center [982, 396] width 38 height 25
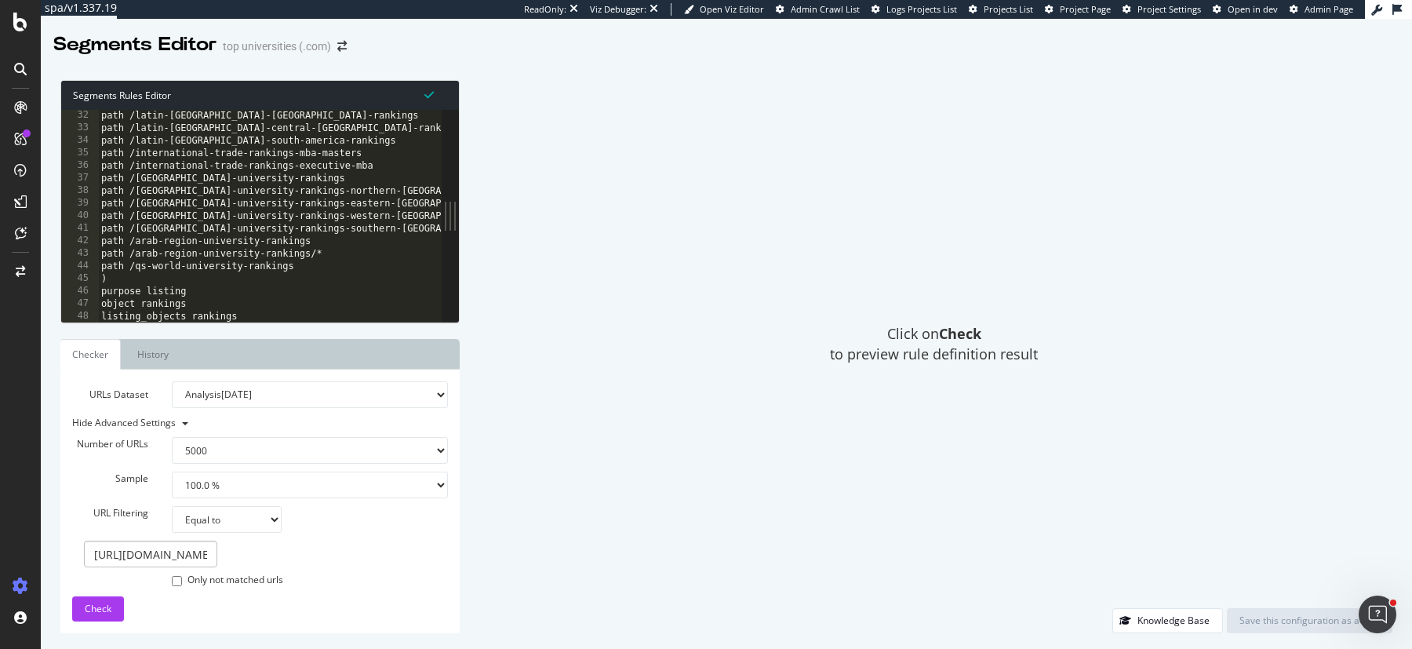
scroll to position [390, 0]
type textarea "path /europe-university-rankings"
click at [406, 177] on div "path /latin-america-caribbean-rankings path /latin-america-central-america-rank…" at bounding box center [313, 228] width 430 height 239
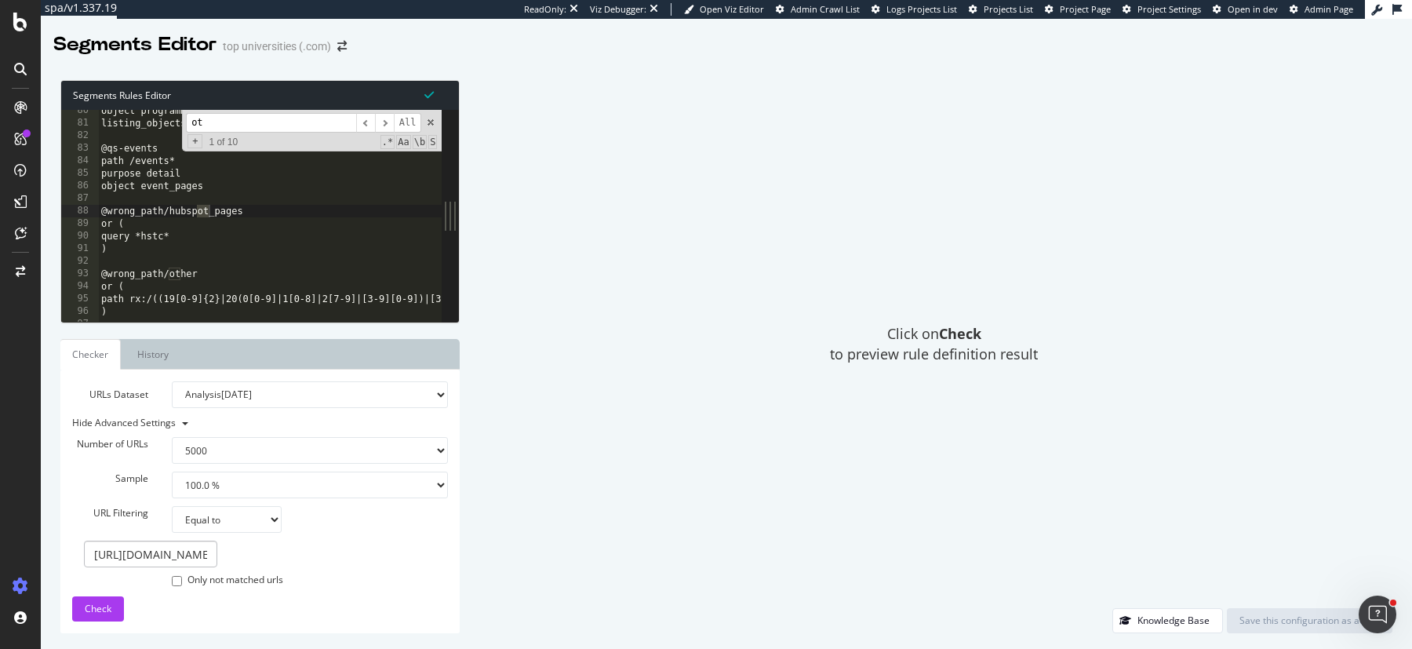
scroll to position [997, 0]
click at [383, 115] on span "​" at bounding box center [384, 123] width 19 height 20
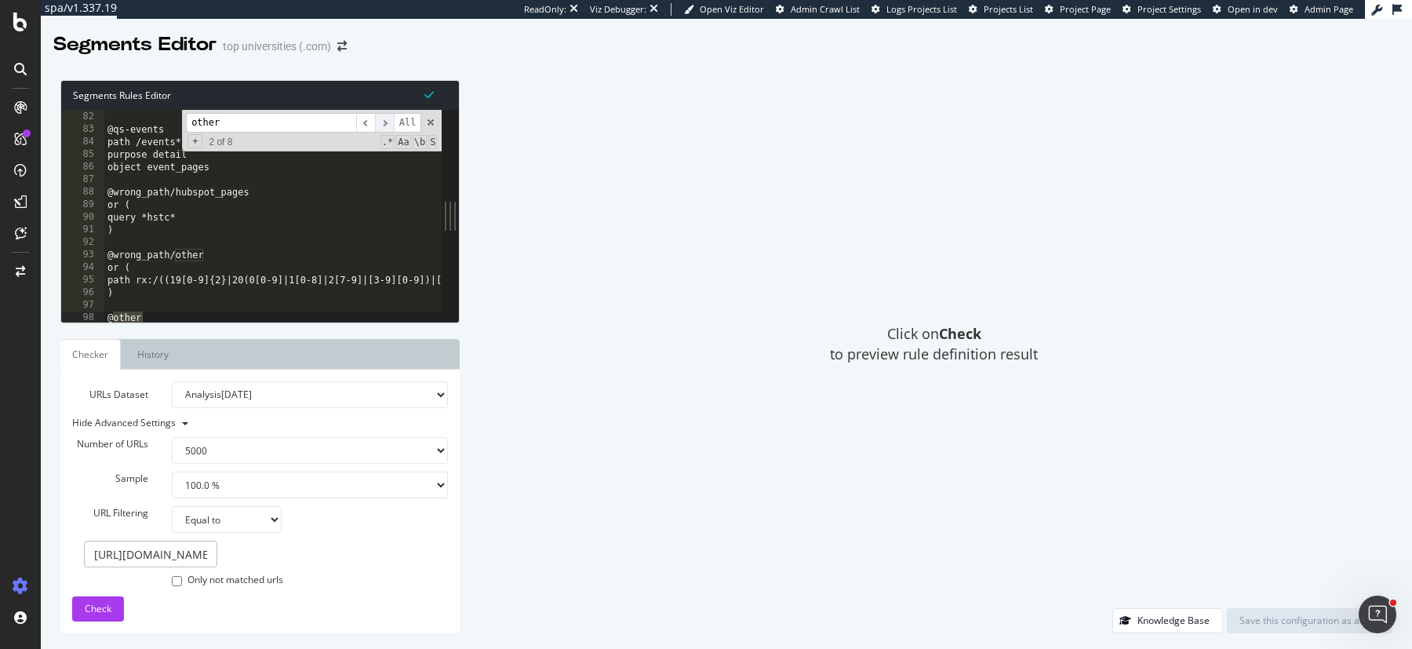
click at [383, 116] on span "​" at bounding box center [384, 123] width 19 height 20
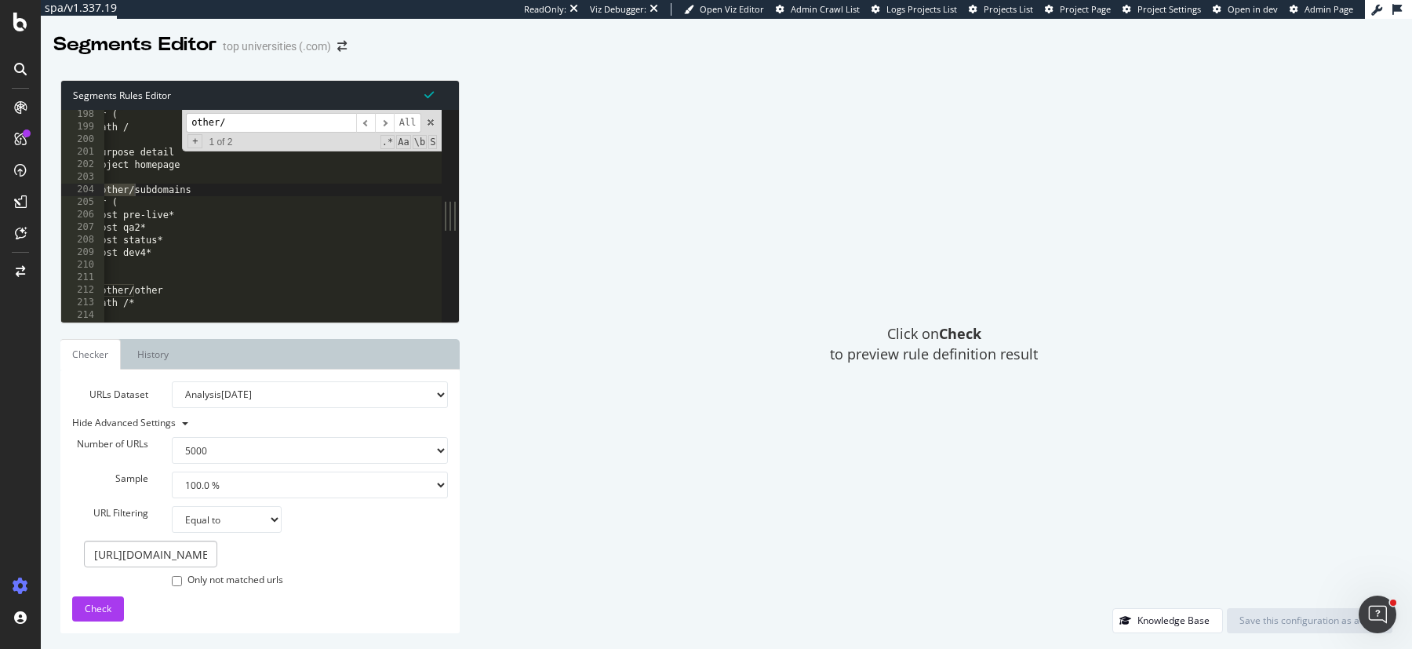
scroll to position [0, 0]
type input "other/"
click at [300, 194] on div "@homepage or ( path / ) purpose detail object homepage @other/subdomains or ( h…" at bounding box center [319, 225] width 430 height 239
type textarea "object homepage"
click at [282, 185] on div "@homepage or ( path / ) purpose detail object homepage @other/subdomains or ( h…" at bounding box center [319, 225] width 430 height 239
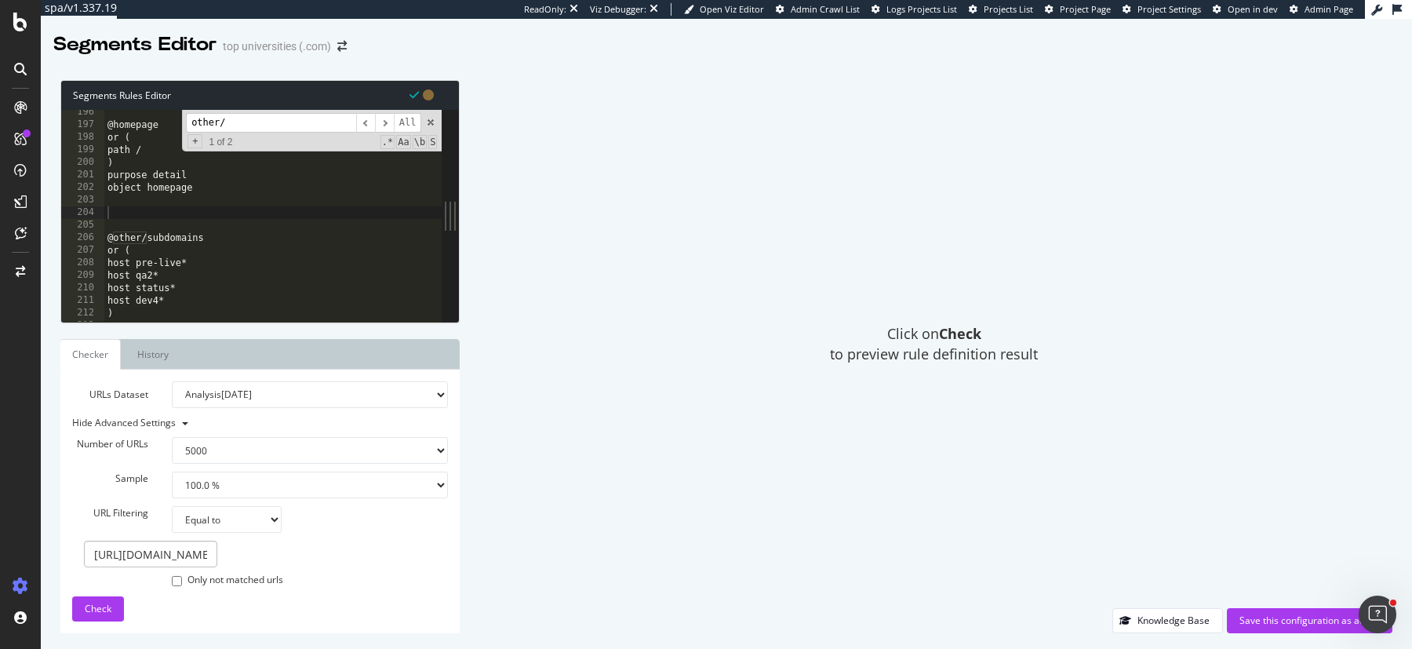
click at [286, 122] on input "other/" at bounding box center [271, 123] width 170 height 20
paste input "world-university-rankings"
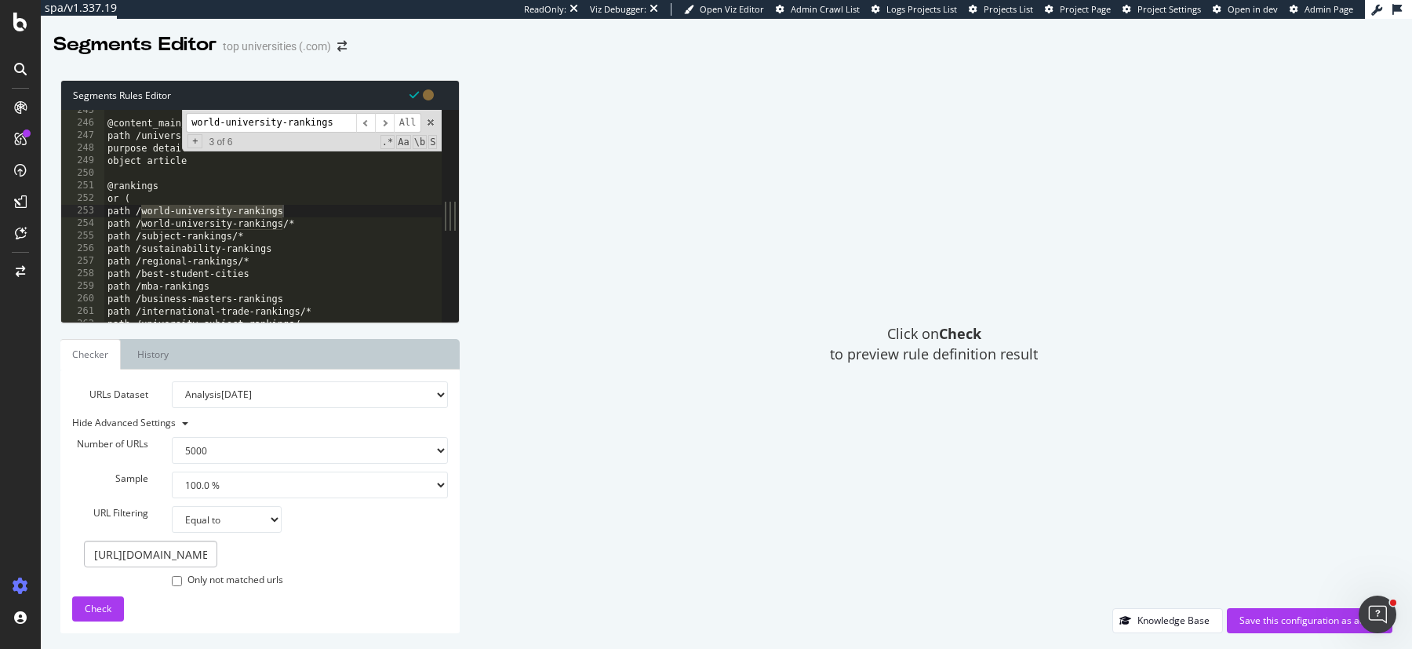
type input "world-university-rankings"
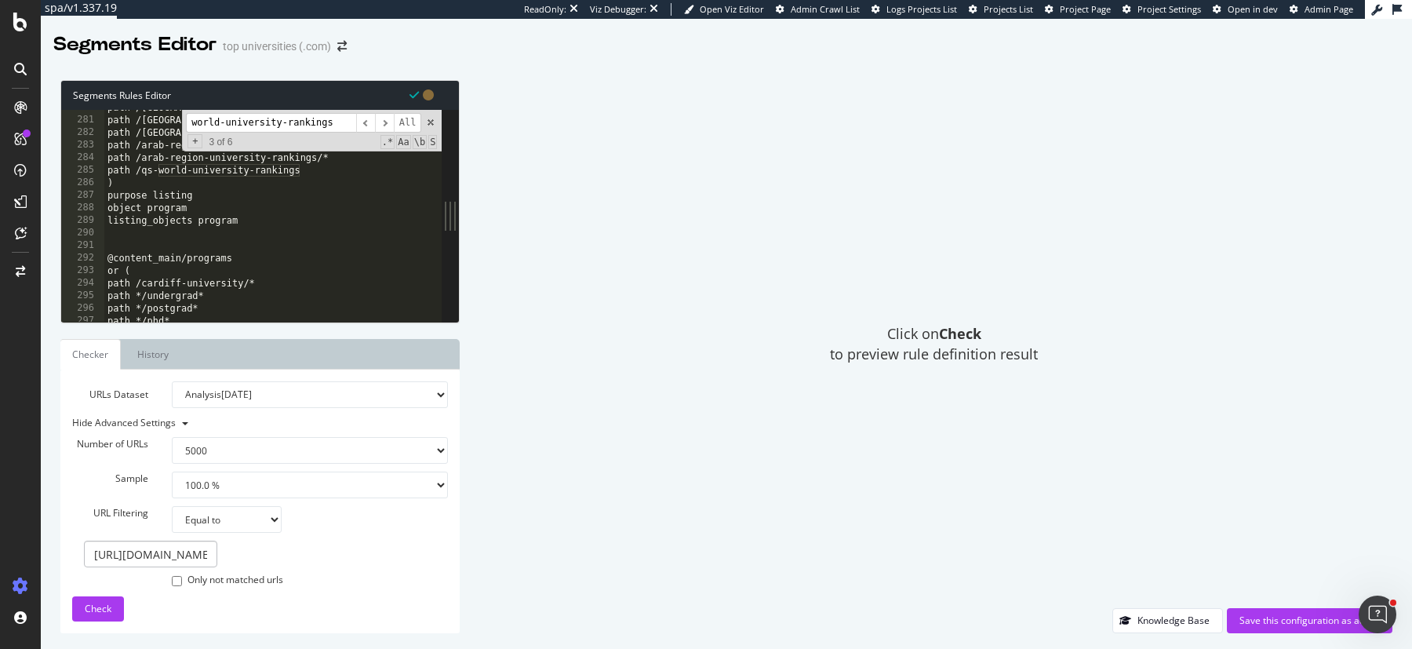
scroll to position [3512, 0]
click at [162, 549] on input "https://www.topuniversities.com/world-university-rankings/2023" at bounding box center [150, 554] width 133 height 27
paste input "5"
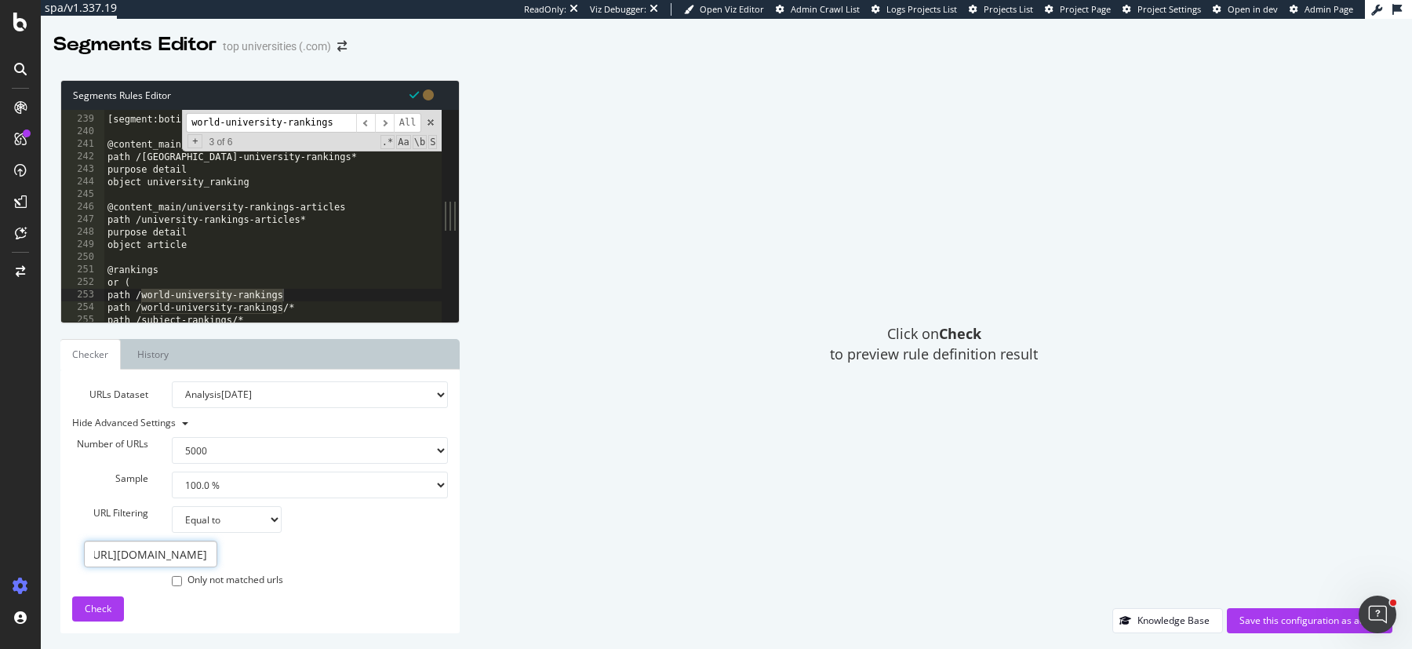
scroll to position [2984, 0]
type input "https://www.topuniversities.com/world-university-rankings/2025"
click at [256, 130] on input "world-university-rankings" at bounding box center [271, 123] width 170 height 20
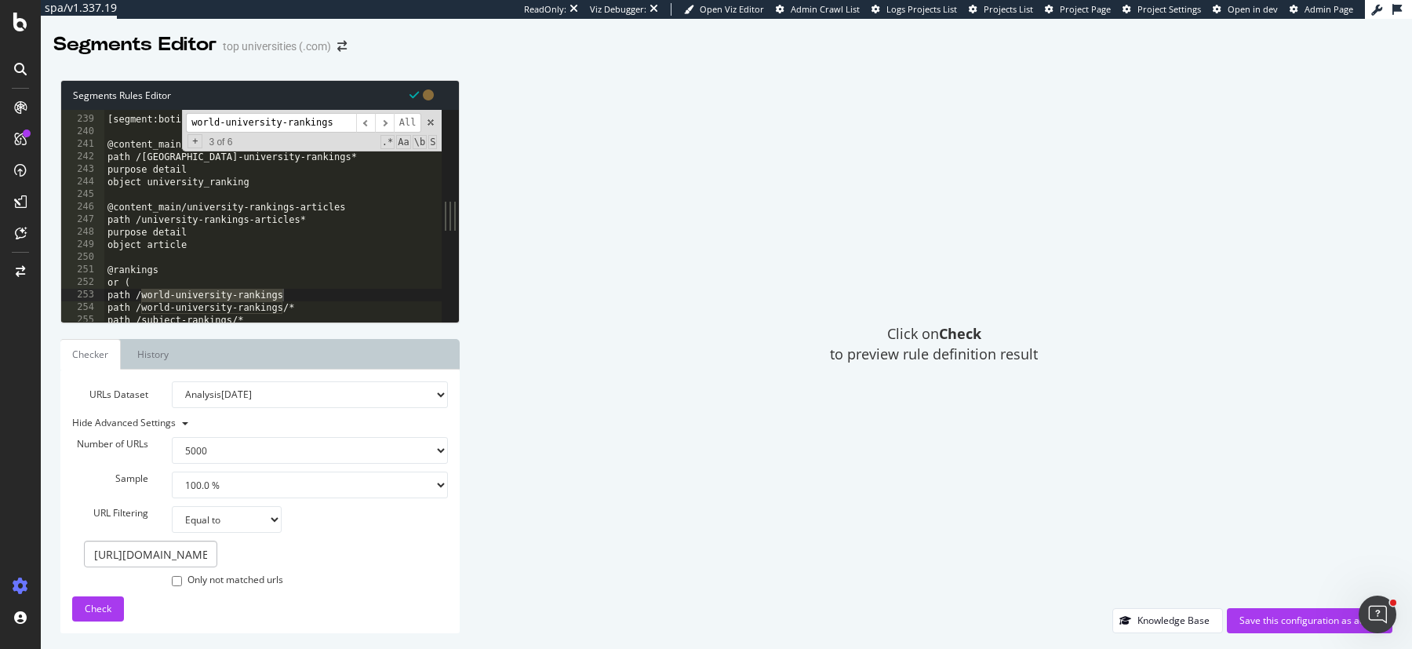
click at [256, 130] on input "world-university-rankings" at bounding box center [271, 123] width 170 height 20
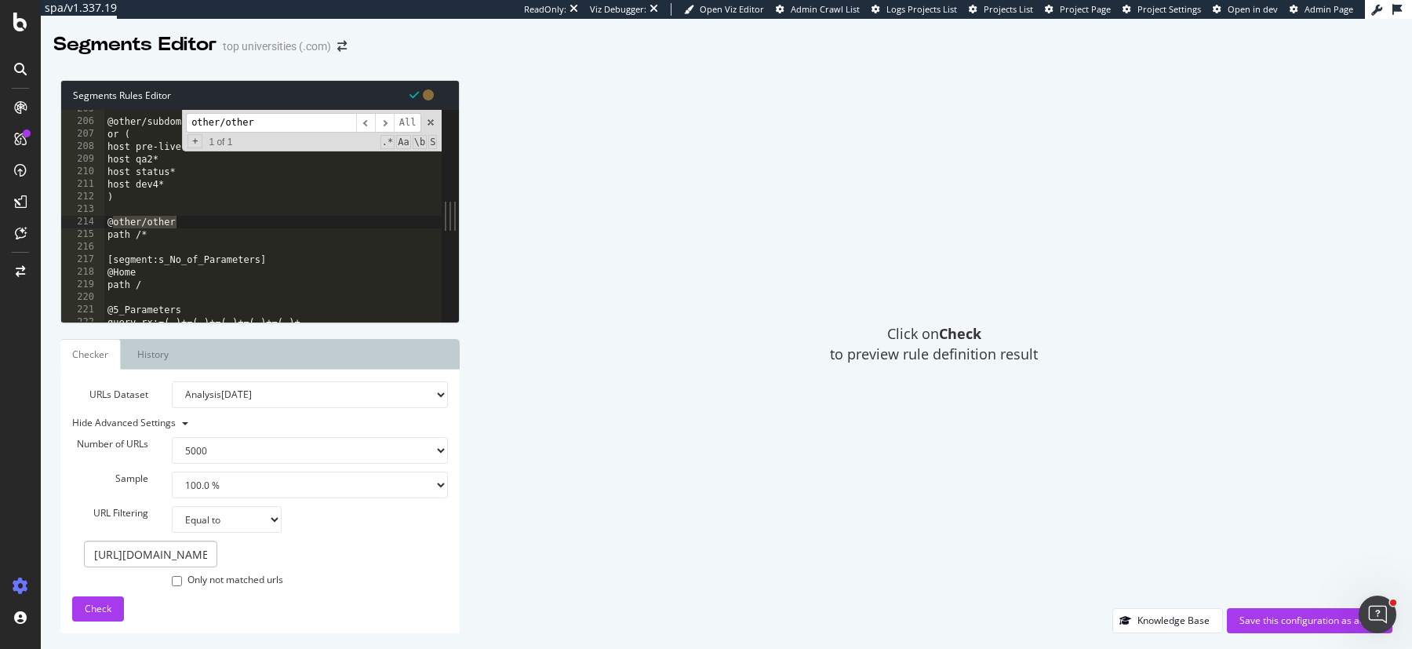
click at [266, 120] on input "other/other" at bounding box center [271, 123] width 170 height 20
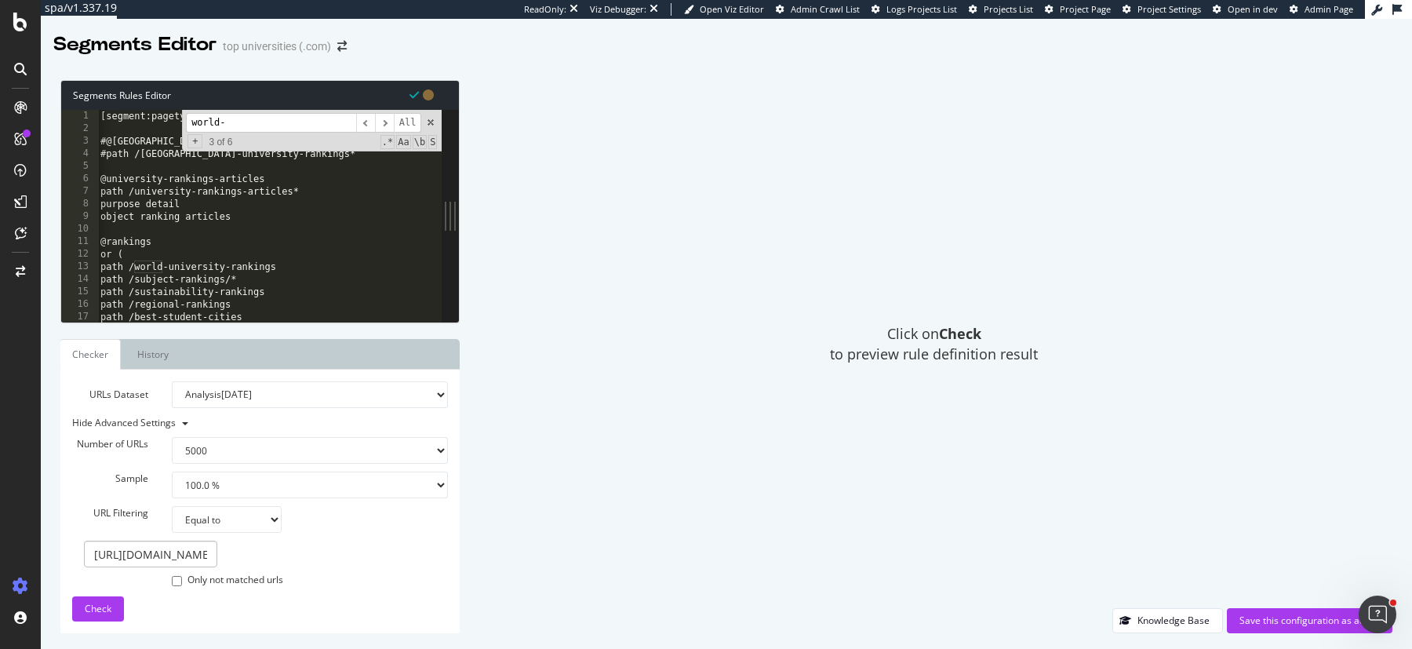
scroll to position [3068, 0]
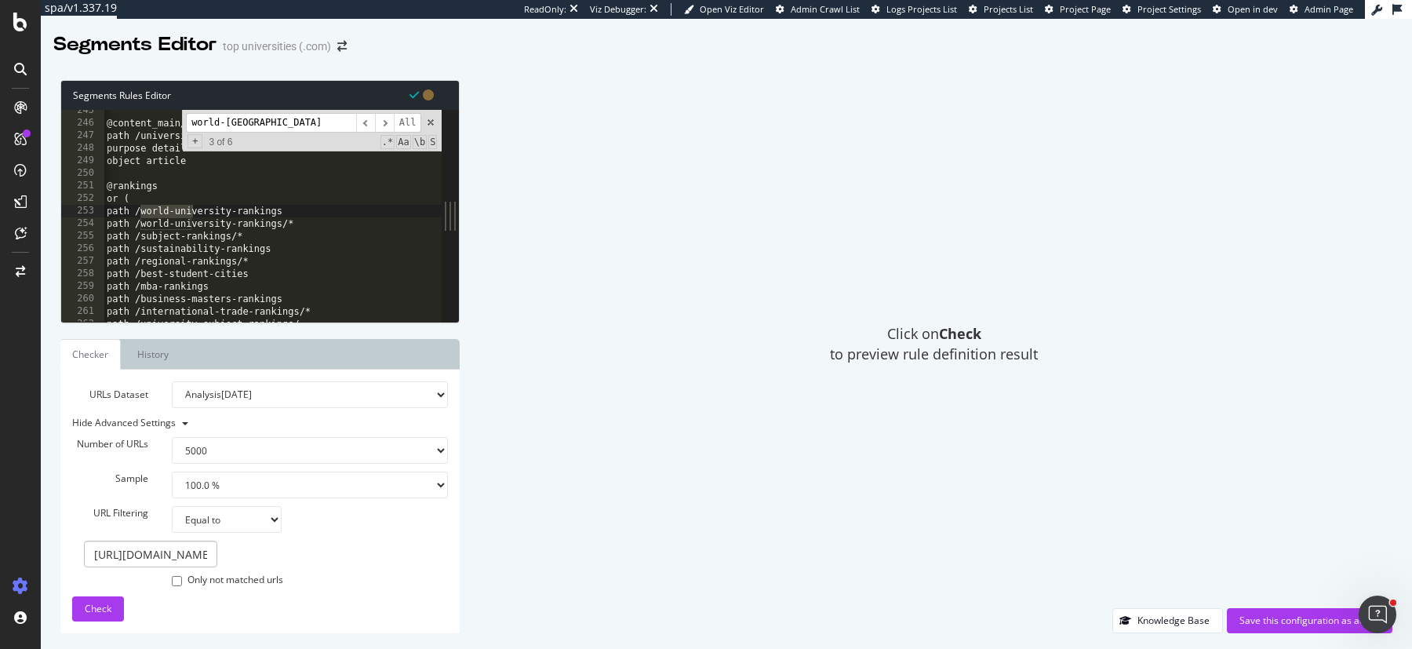
type input "world-uni"
type textarea "path /world-university-rankings/*"
drag, startPoint x: 304, startPoint y: 225, endPoint x: 95, endPoint y: 222, distance: 208.7
click at [95, 222] on div "path /world-university-rankings/* 245 246 247 248 249 250 251 252 253 254 255 2…" at bounding box center [251, 216] width 380 height 212
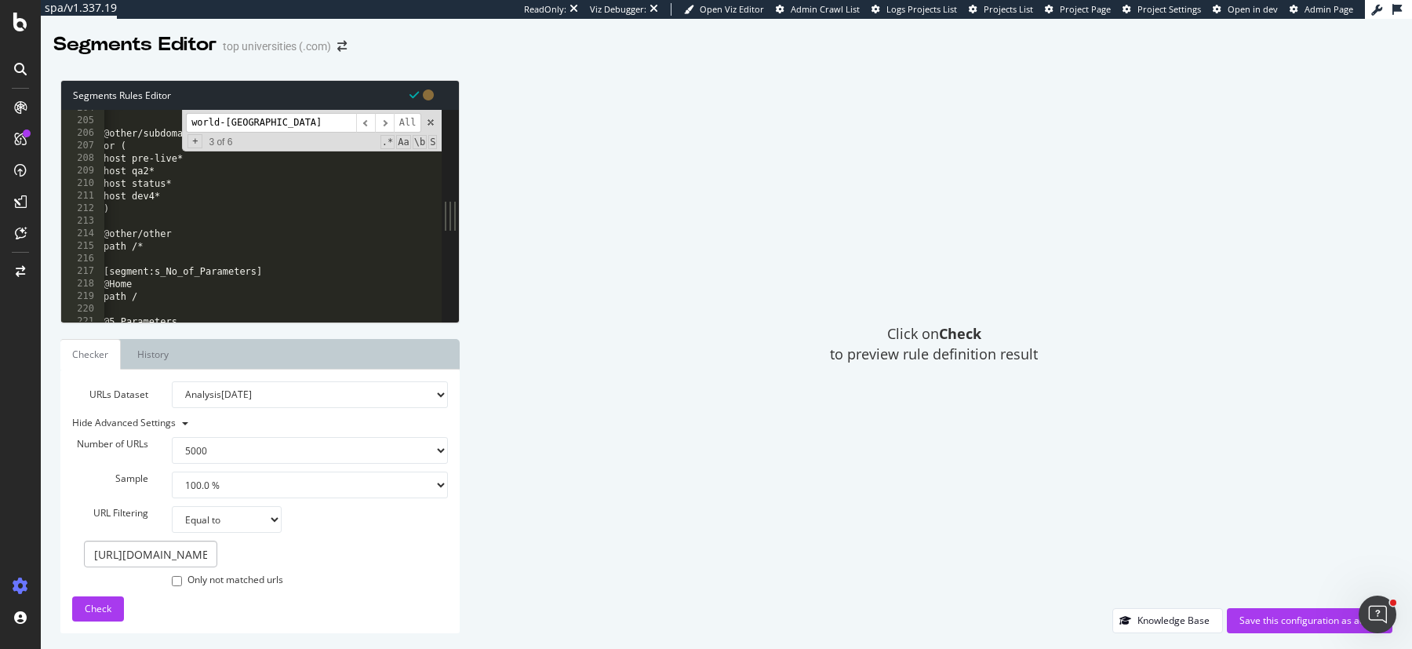
scroll to position [0, 5]
click at [113, 236] on div "path *.ttf* ) @homepage or ( path / ) purpose detail object homepage @other/sub…" at bounding box center [319, 222] width 430 height 239
paste textarea "path /world-university-rankings/*"
type textarea "path /world-university-rankings/*"
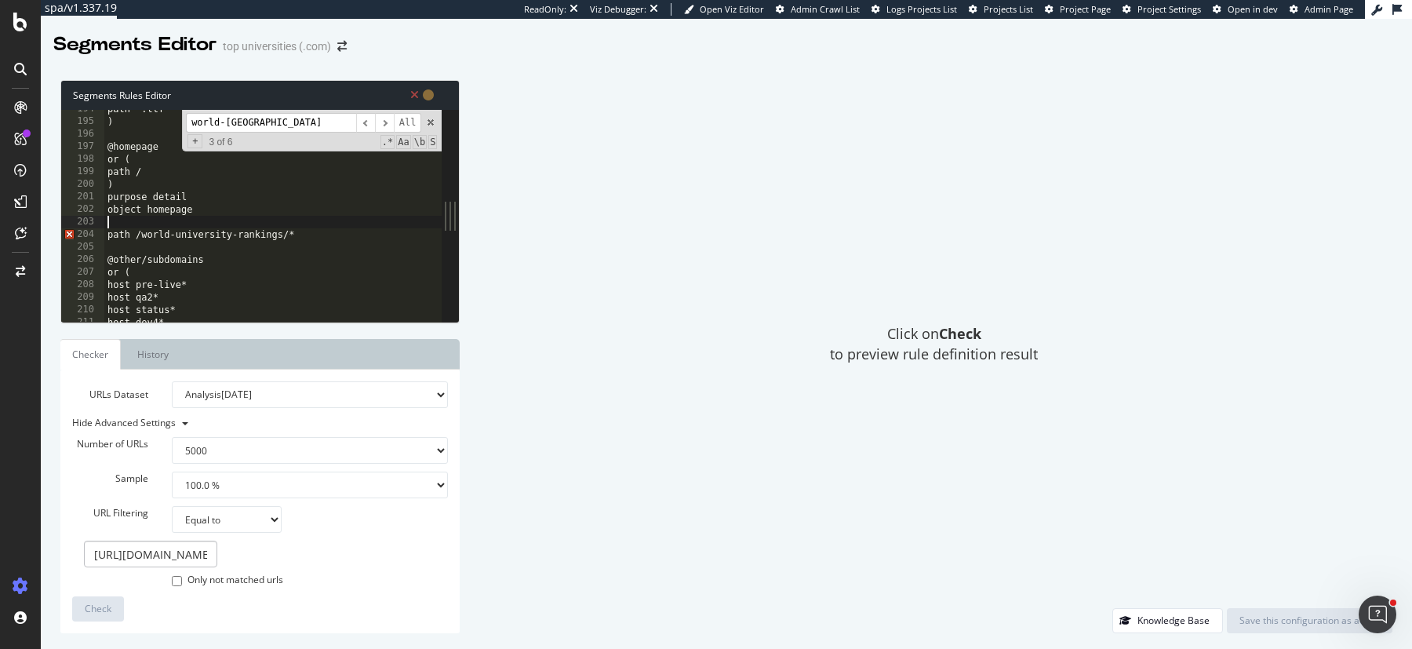
click at [126, 225] on div "path *.ttf* ) @homepage or ( path / ) purpose detail object homepage path /worl…" at bounding box center [319, 222] width 430 height 239
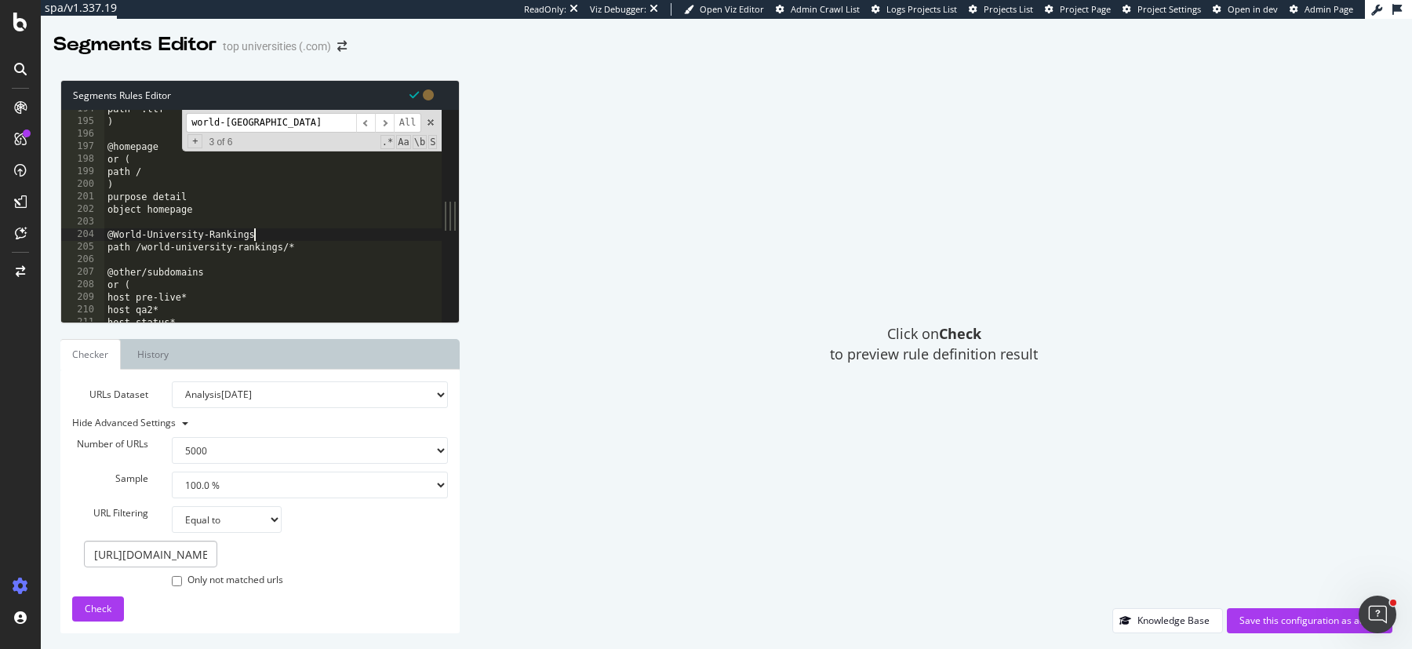
scroll to position [0, 11]
type textarea "@World-University-Rankings"
click at [91, 603] on span "Check" at bounding box center [98, 608] width 27 height 13
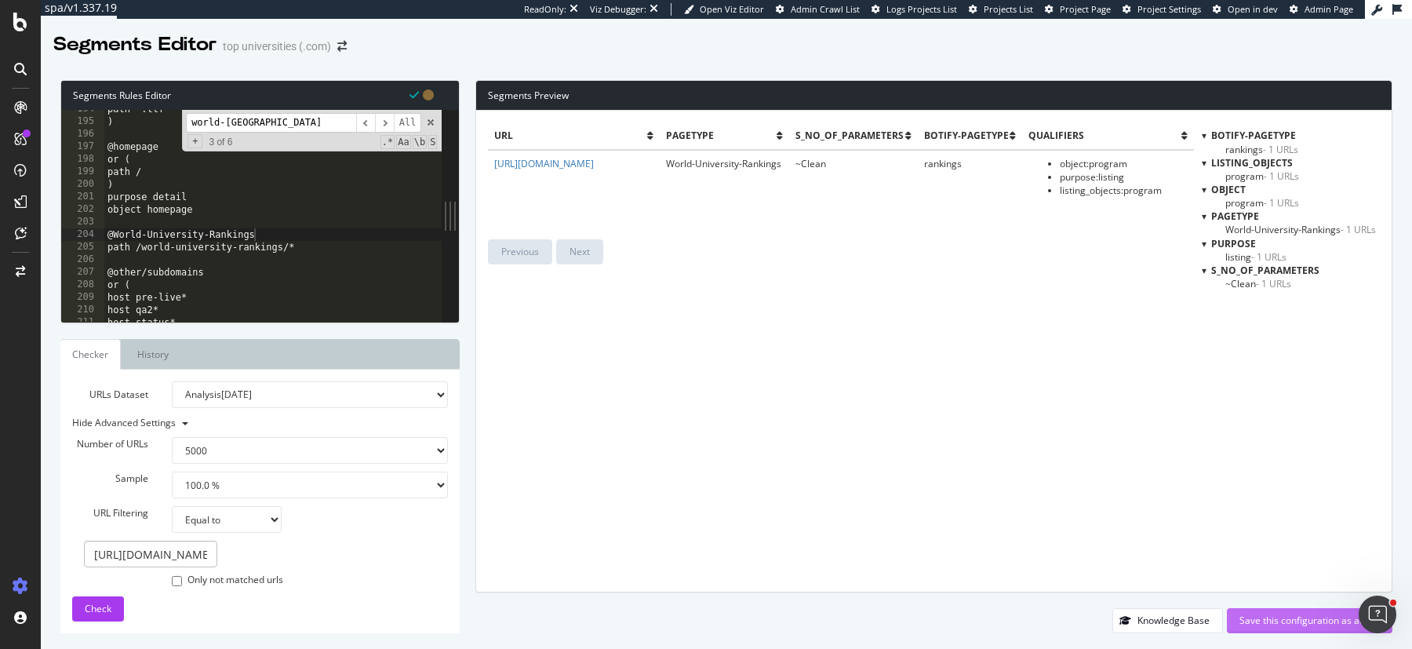
click at [1258, 624] on div "Save this configuration as active" at bounding box center [1310, 620] width 140 height 13
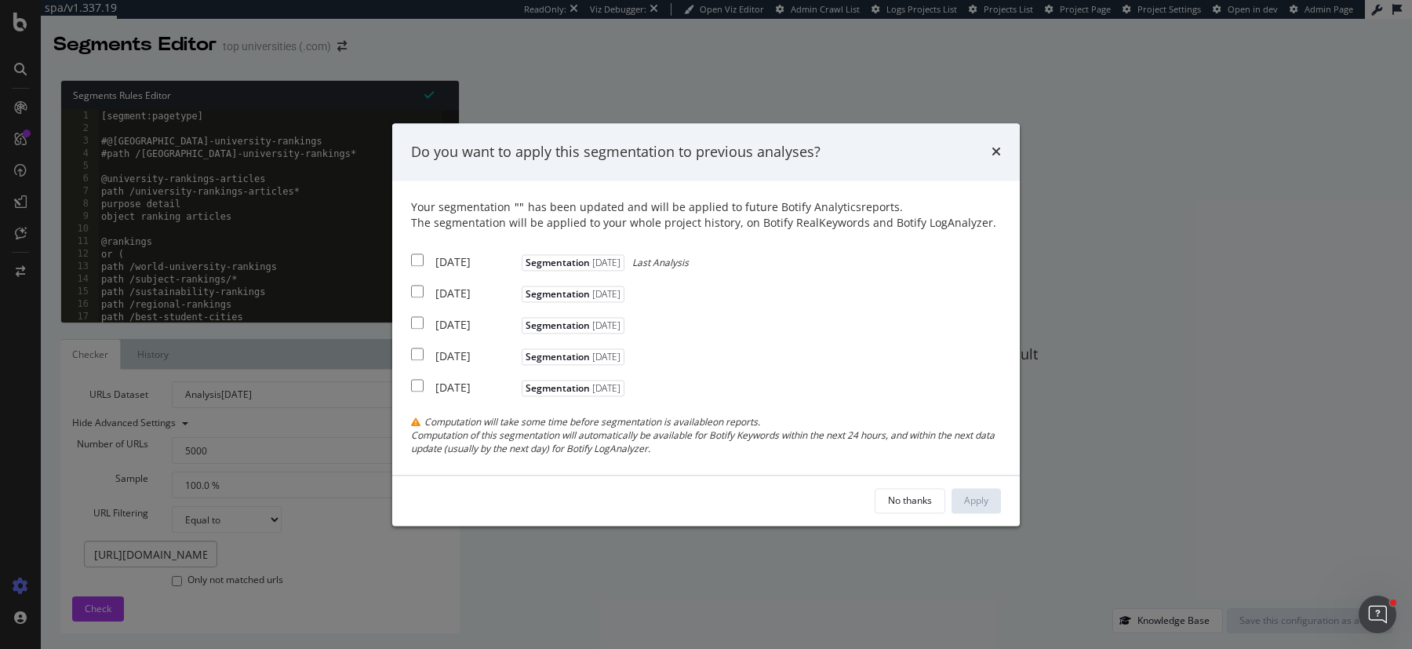
click at [460, 262] on div "2025 Sep. 6th" at bounding box center [476, 263] width 82 height 16
checkbox input "true"
click at [459, 287] on div "2025 Aug. 30th" at bounding box center [476, 294] width 82 height 16
checkbox input "true"
click at [984, 508] on div "Apply" at bounding box center [976, 501] width 24 height 24
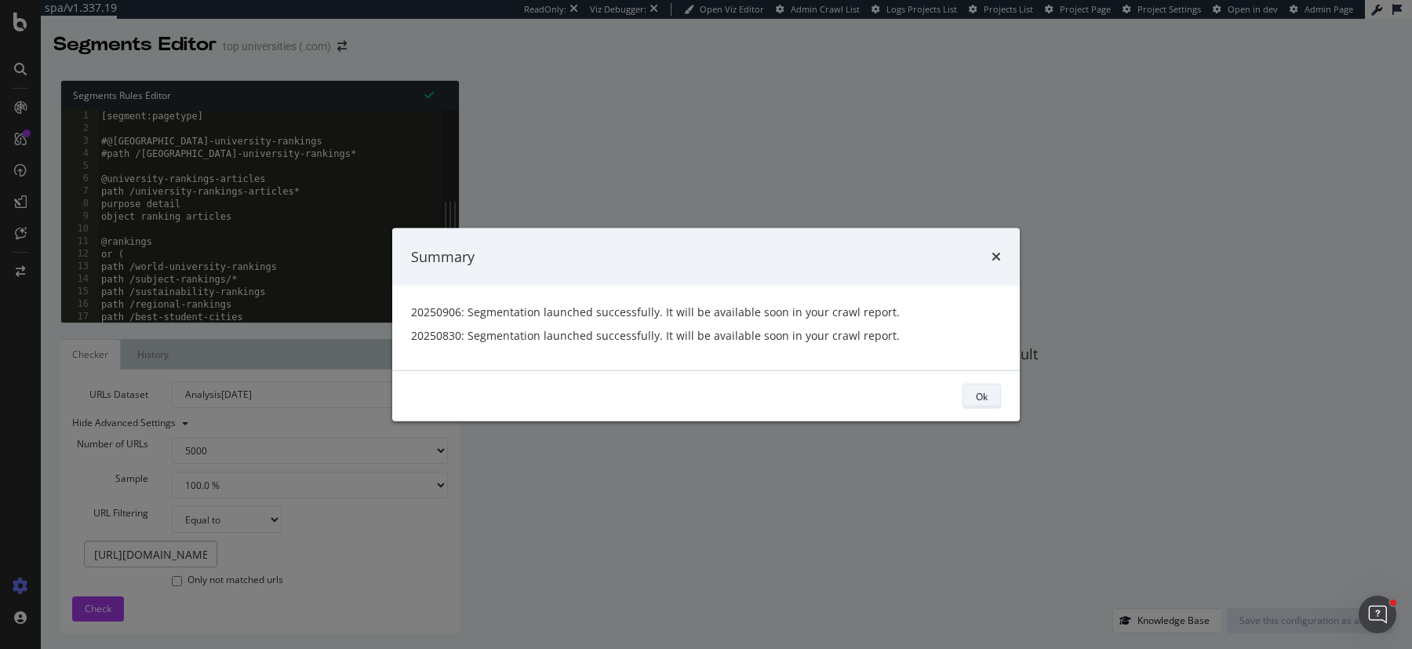
click at [974, 392] on button "Ok" at bounding box center [982, 396] width 38 height 25
